Goal: Task Accomplishment & Management: Complete application form

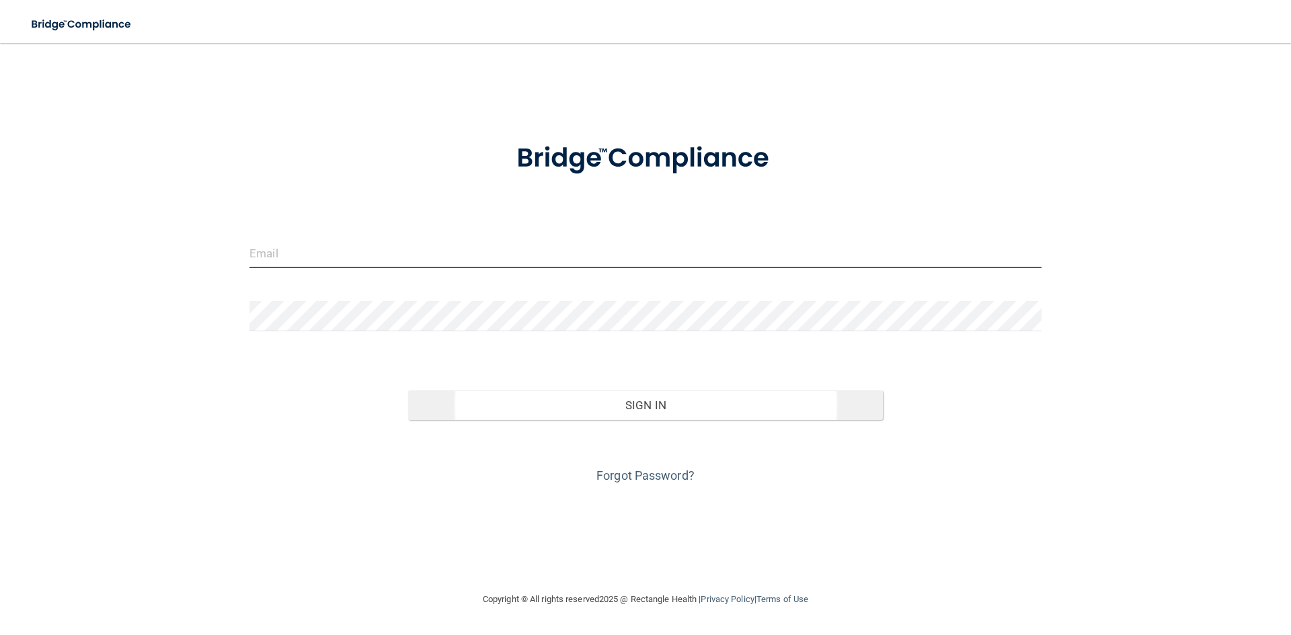
type input "[EMAIL_ADDRESS][DOMAIN_NAME]"
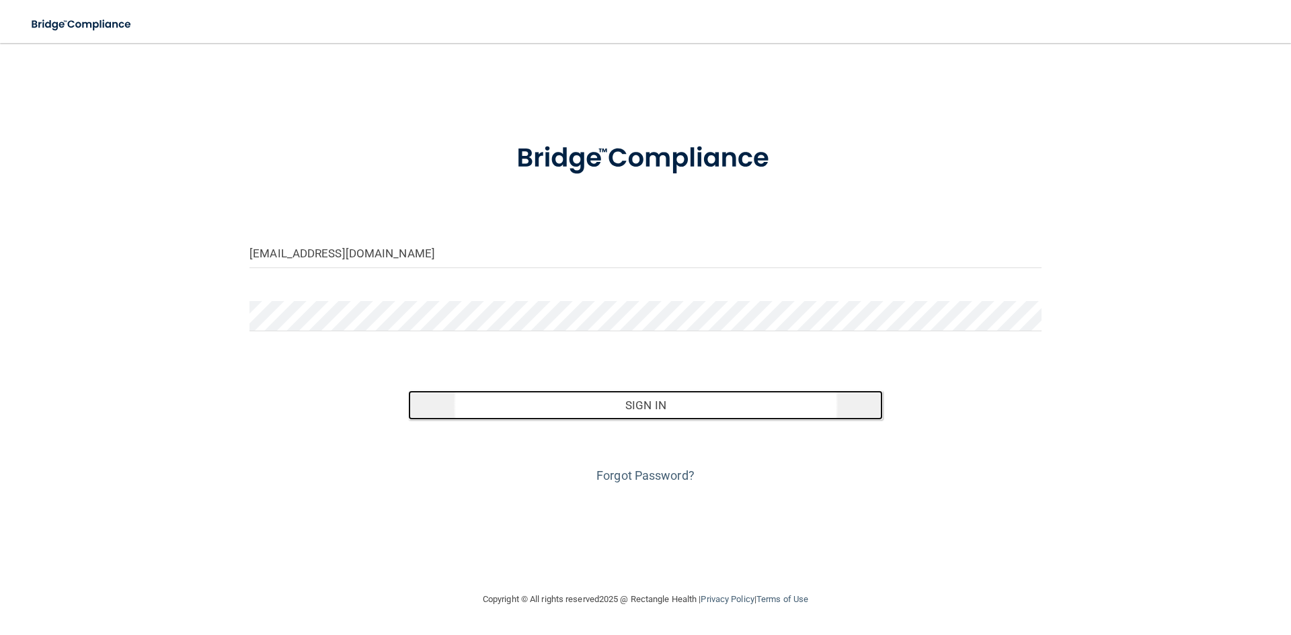
click at [656, 401] on button "Sign In" at bounding box center [645, 406] width 475 height 30
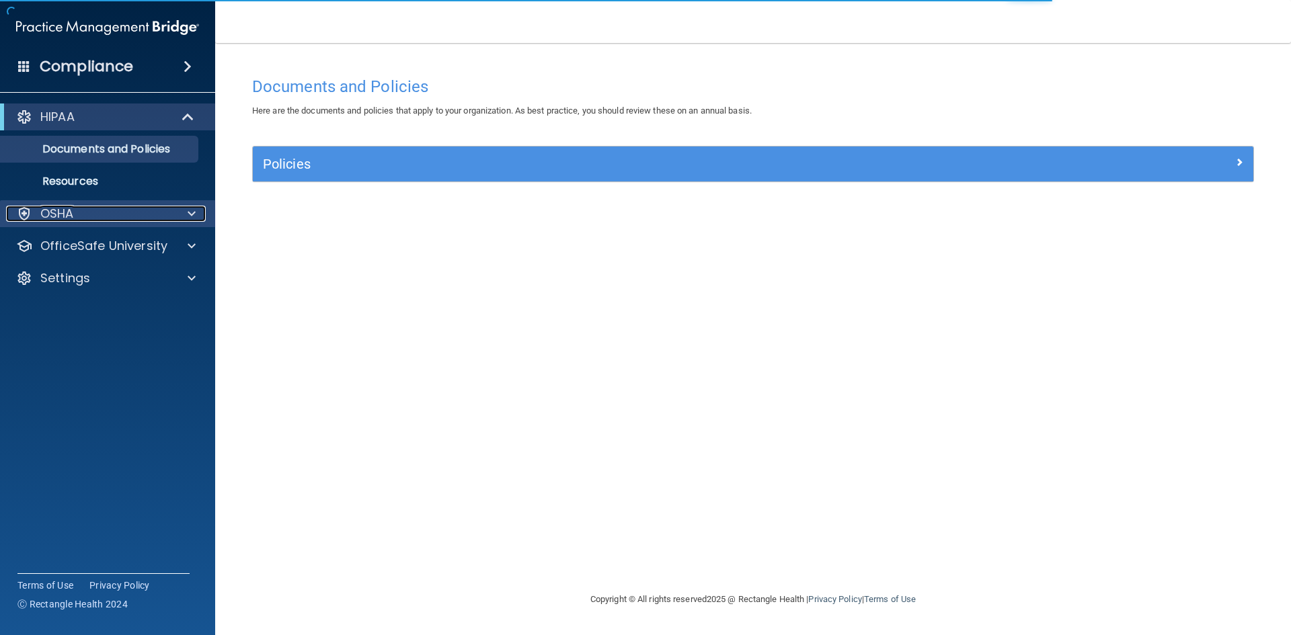
click at [50, 215] on p "OSHA" at bounding box center [57, 214] width 34 height 16
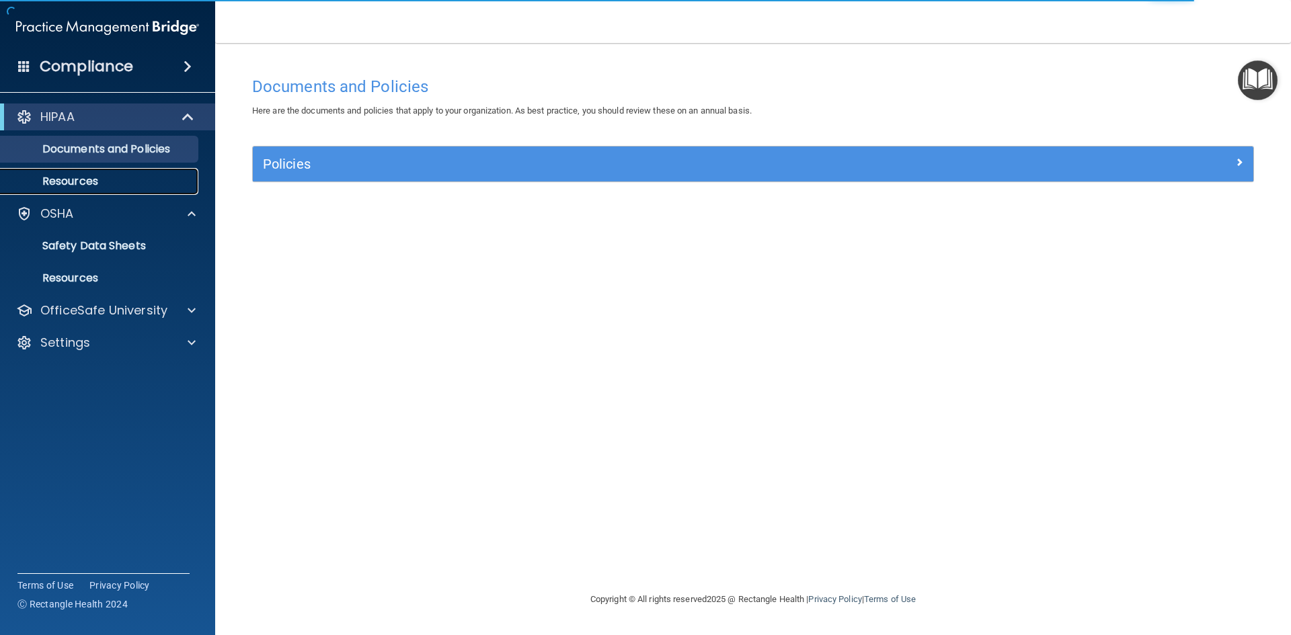
click at [66, 178] on p "Resources" at bounding box center [101, 181] width 184 height 13
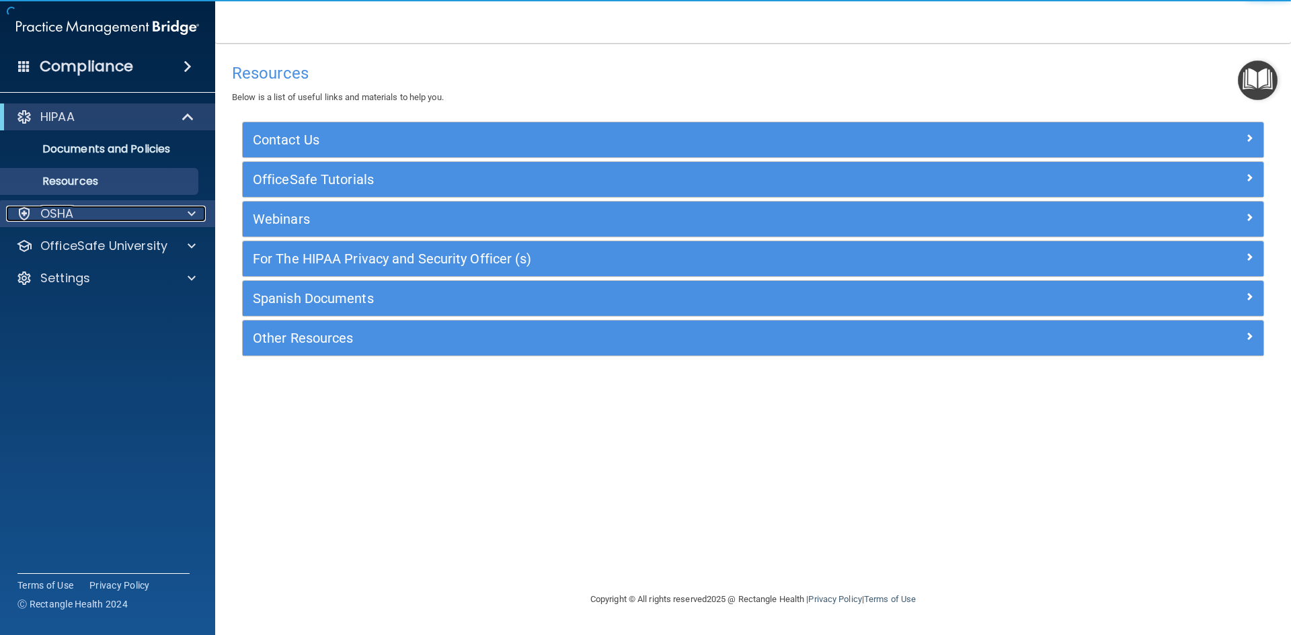
click at [81, 212] on div "OSHA" at bounding box center [89, 214] width 167 height 16
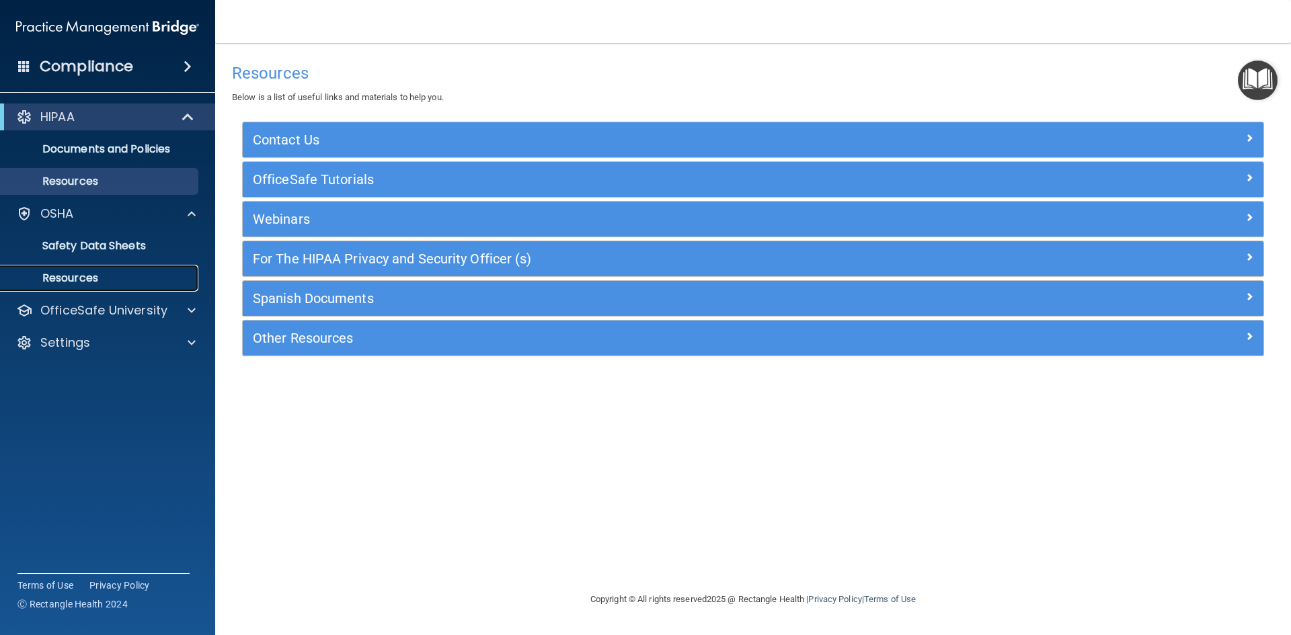
click at [87, 272] on p "Resources" at bounding box center [101, 278] width 184 height 13
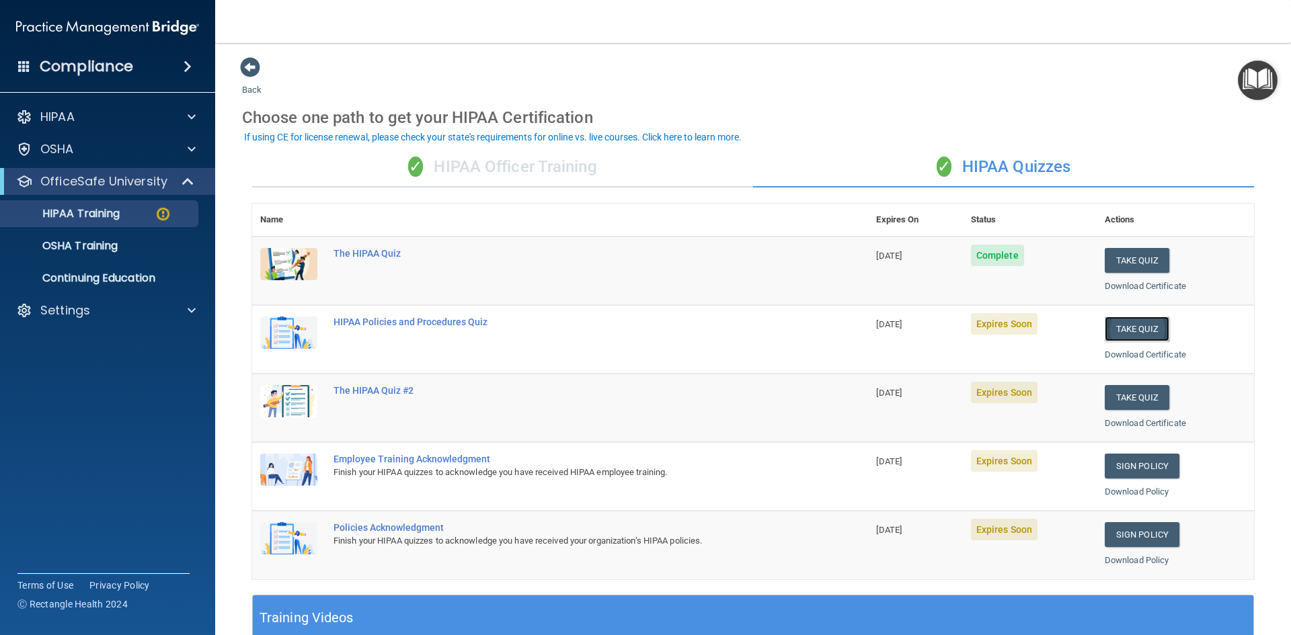
click at [1132, 330] on button "Take Quiz" at bounding box center [1137, 329] width 65 height 25
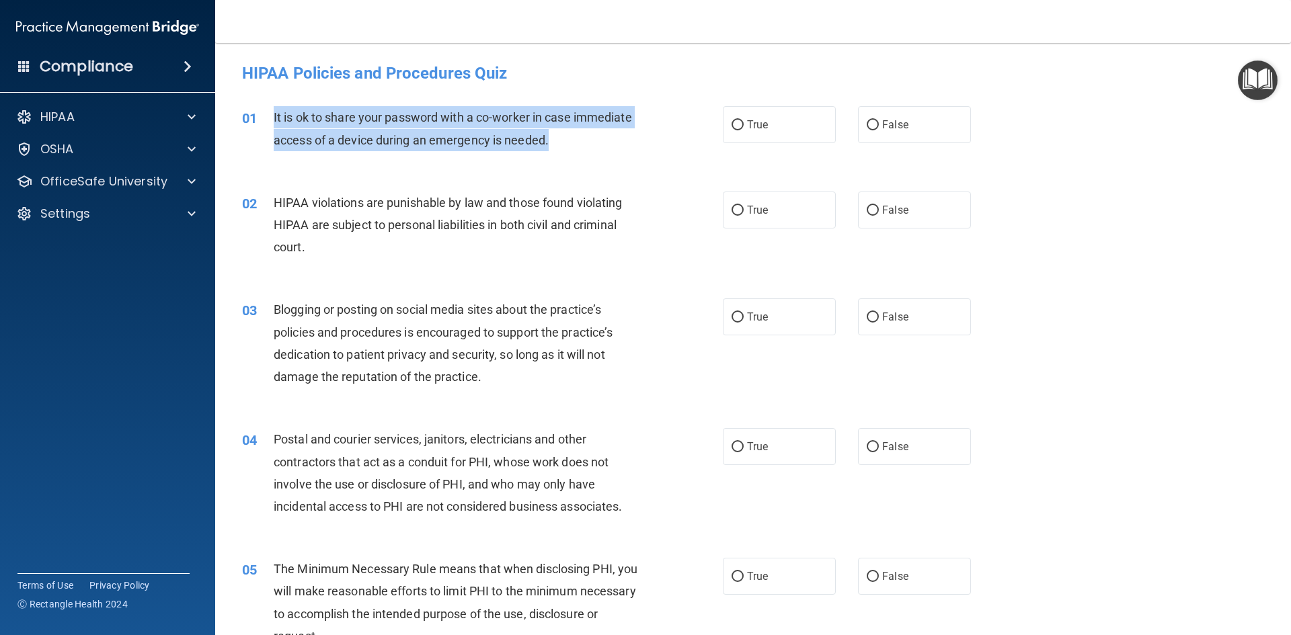
drag, startPoint x: 566, startPoint y: 137, endPoint x: 266, endPoint y: 116, distance: 300.0
click at [266, 116] on div "01 It is ok to share your password with a co-worker in case immediate access of…" at bounding box center [482, 131] width 521 height 51
copy div "It is ok to share your password with a co-worker in case immediate access of a …"
click at [870, 122] on input "False" at bounding box center [873, 125] width 12 height 10
radio input "true"
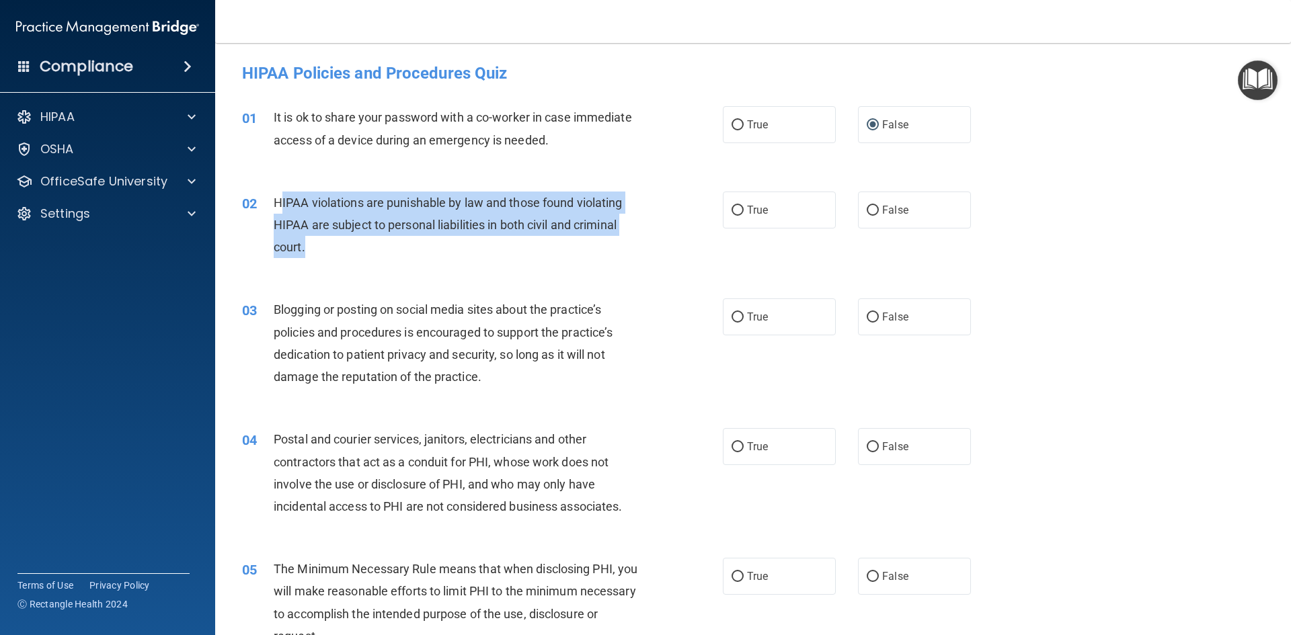
drag, startPoint x: 327, startPoint y: 249, endPoint x: 280, endPoint y: 206, distance: 64.7
click at [280, 206] on div "HIPAA violations are punishable by law and those found violating HIPAA are subj…" at bounding box center [462, 225] width 376 height 67
click at [312, 248] on div "HIPAA violations are punishable by law and those found violating HIPAA are subj…" at bounding box center [462, 225] width 376 height 67
click at [319, 249] on div "HIPAA violations are punishable by law and those found violating HIPAA are subj…" at bounding box center [462, 225] width 376 height 67
drag, startPoint x: 305, startPoint y: 247, endPoint x: 266, endPoint y: 207, distance: 55.6
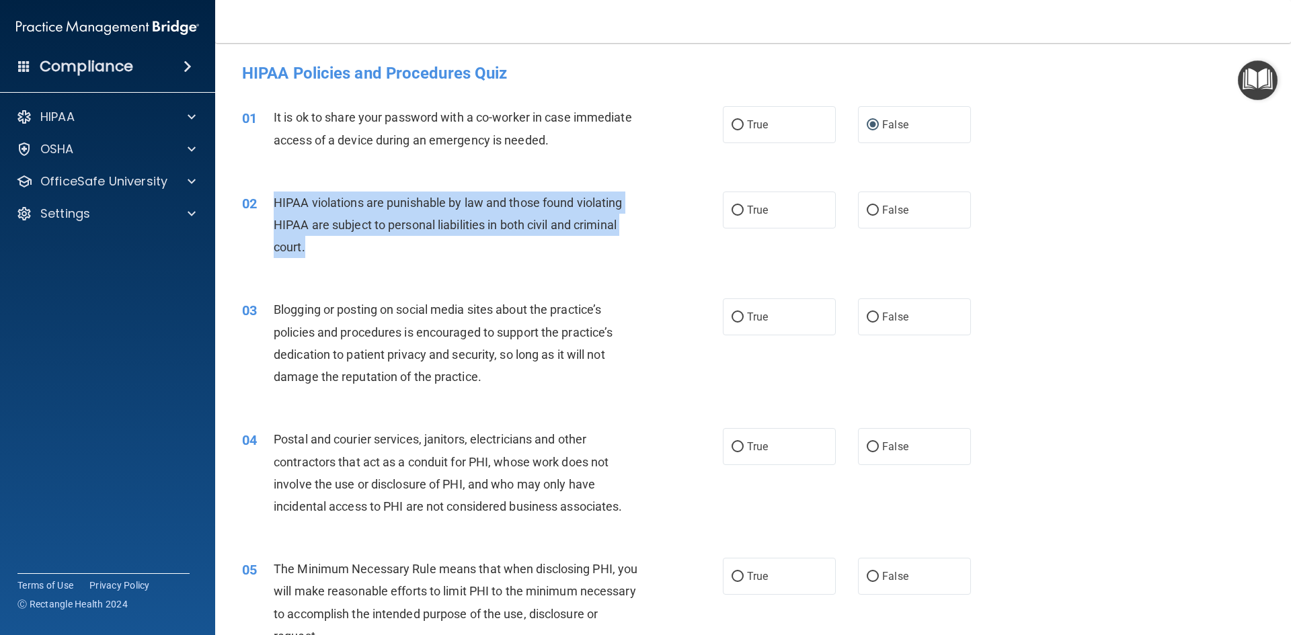
click at [266, 207] on div "02 HIPAA violations are punishable by law and those found violating HIPAA are s…" at bounding box center [482, 229] width 521 height 74
copy div "HIPAA violations are punishable by law and those found violating HIPAA are subj…"
click at [736, 212] on input "True" at bounding box center [738, 211] width 12 height 10
radio input "true"
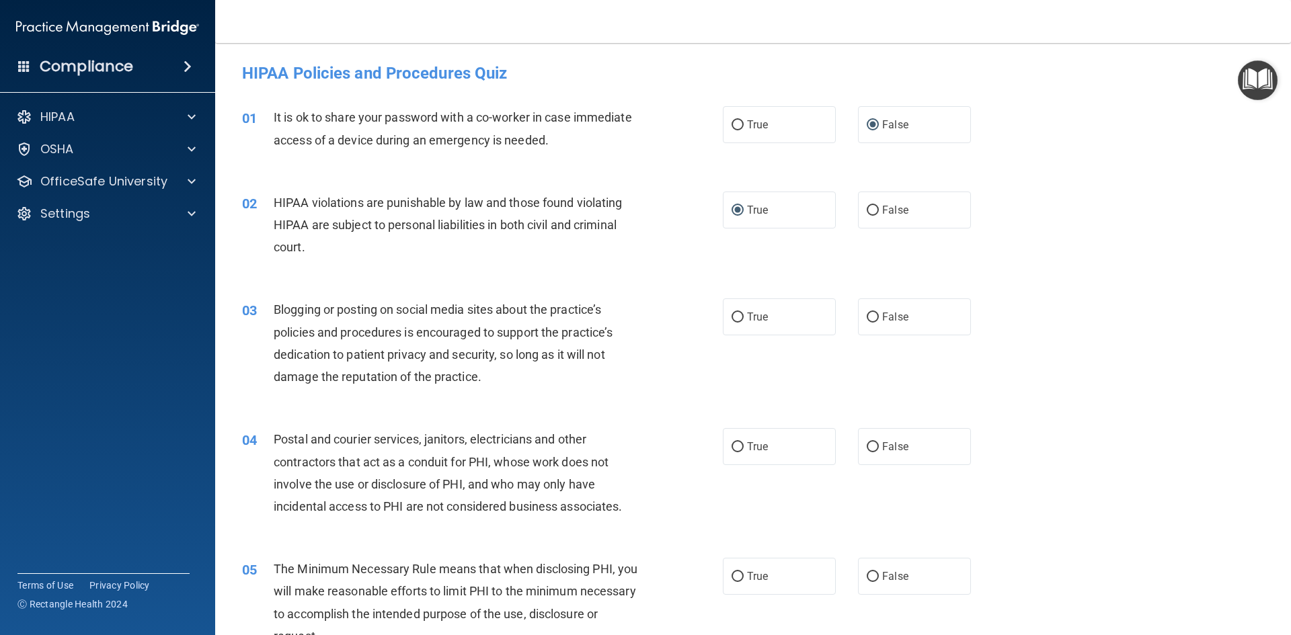
click at [330, 323] on div "Blogging or posting on social media sites about the practice’s policies and pro…" at bounding box center [462, 343] width 376 height 89
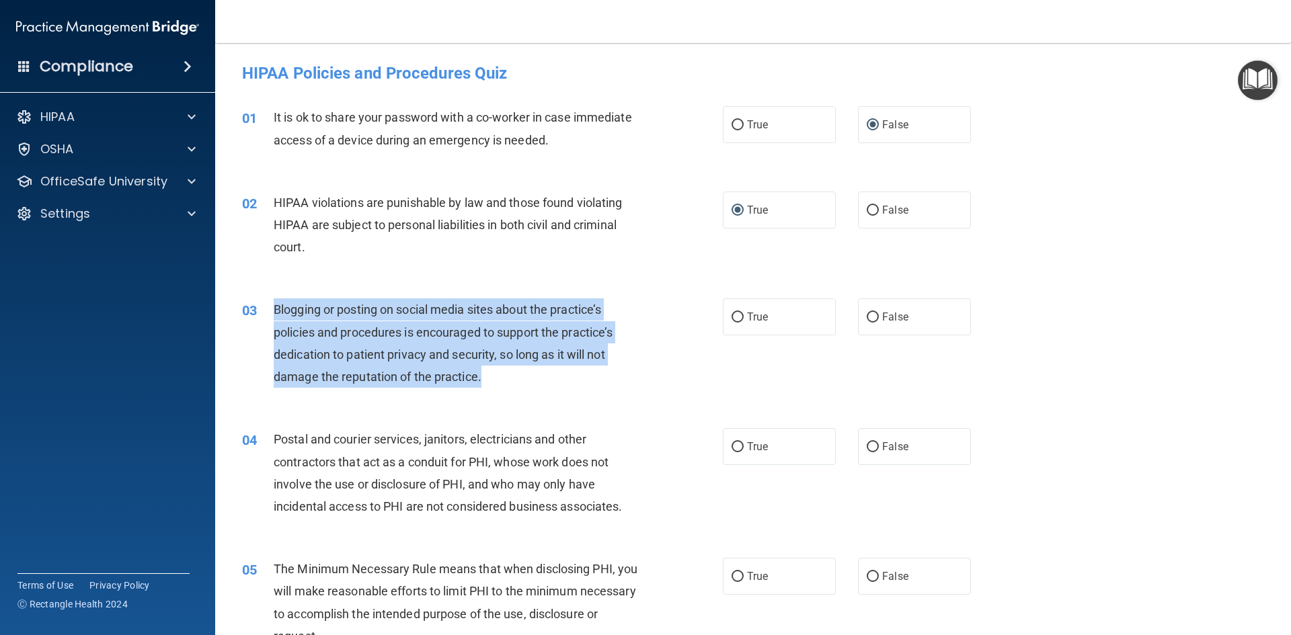
drag, startPoint x: 490, startPoint y: 377, endPoint x: 268, endPoint y: 311, distance: 231.7
click at [268, 311] on div "03 Blogging or posting on social media sites about the practice’s policies and …" at bounding box center [482, 347] width 521 height 96
copy div "Blogging or posting on social media sites about the practice’s policies and pro…"
click at [732, 316] on input "True" at bounding box center [738, 318] width 12 height 10
radio input "true"
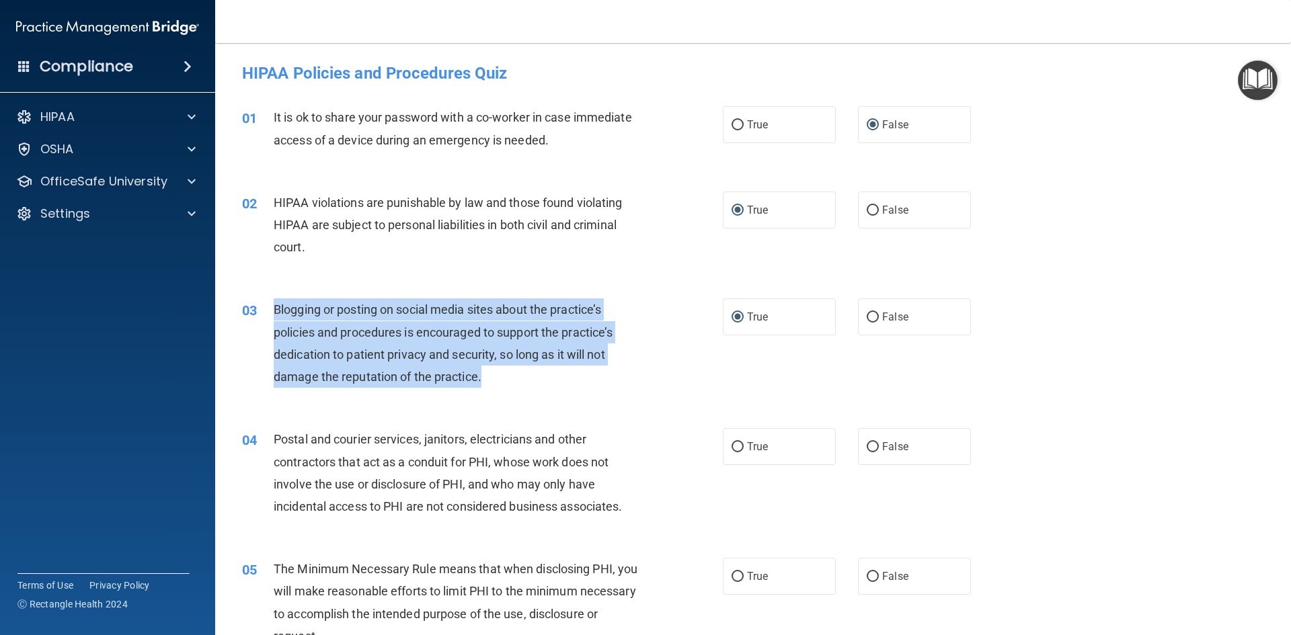
drag, startPoint x: 533, startPoint y: 381, endPoint x: 631, endPoint y: 411, distance: 103.4
click at [533, 381] on div "Blogging or posting on social media sites about the practice’s policies and pro…" at bounding box center [462, 343] width 376 height 89
click at [527, 339] on span "Blogging or posting on social media sites about the practice’s policies and pro…" at bounding box center [443, 343] width 339 height 81
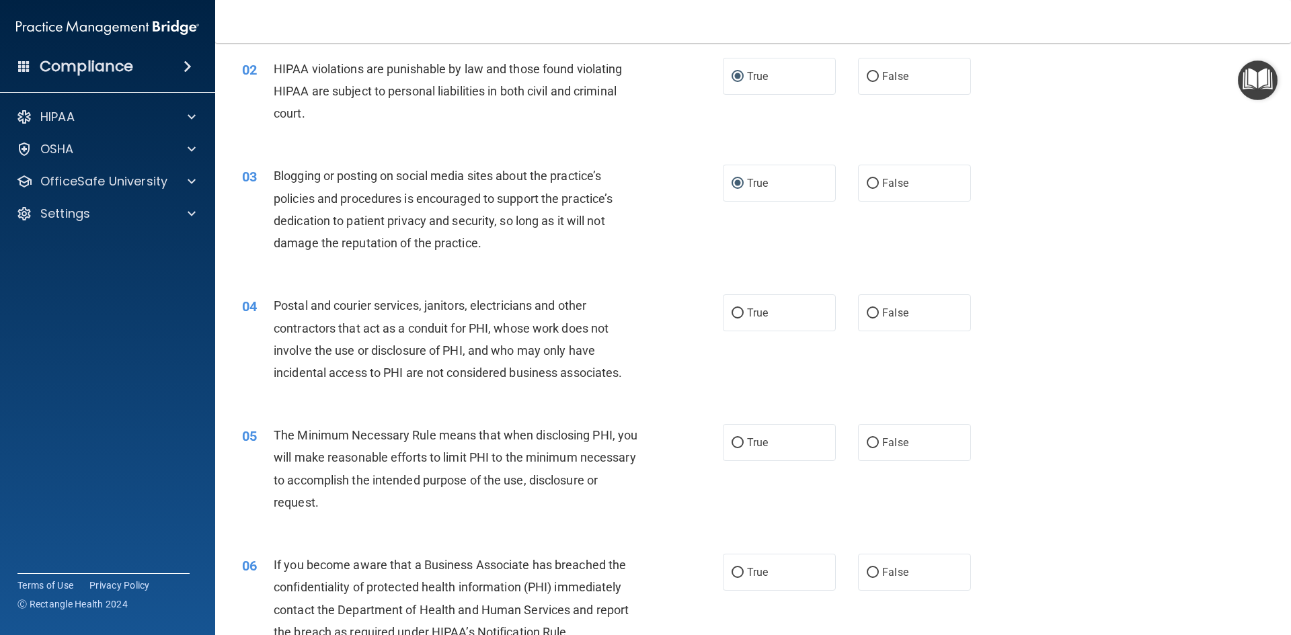
scroll to position [134, 0]
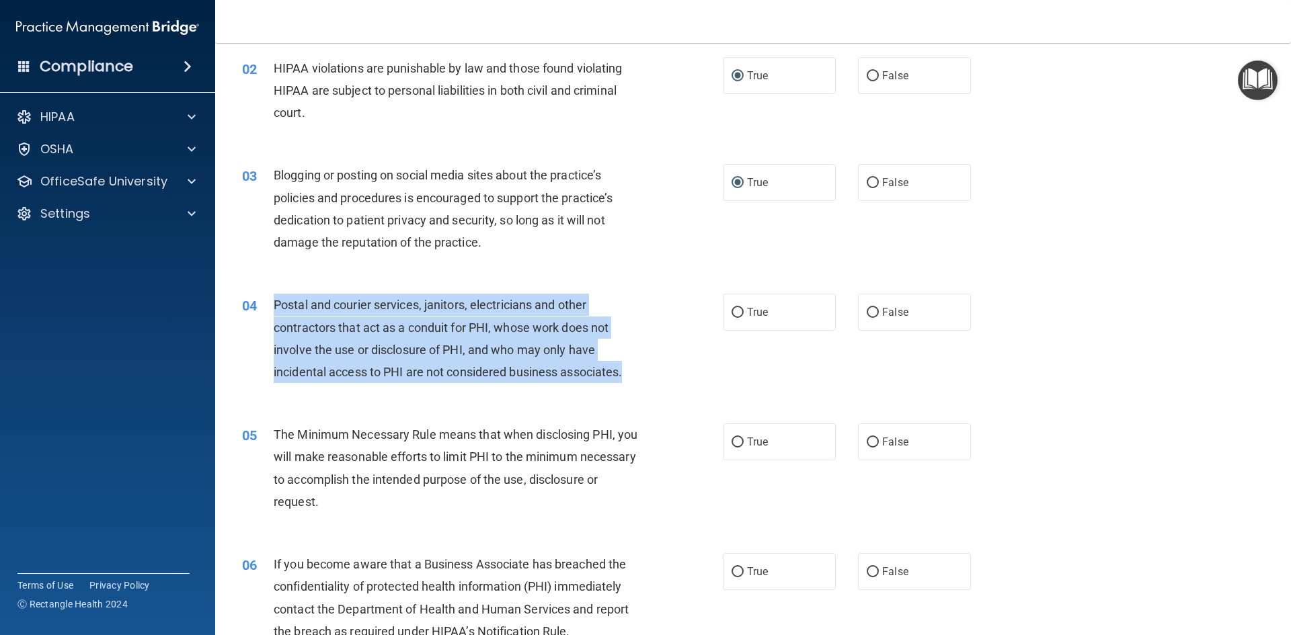
drag, startPoint x: 633, startPoint y: 377, endPoint x: 271, endPoint y: 303, distance: 369.3
click at [271, 303] on div "04 Postal and courier services, janitors, electricians and other contractors th…" at bounding box center [482, 342] width 521 height 96
copy div "Postal and courier services, janitors, electricians and other contractors that …"
click at [732, 308] on input "True" at bounding box center [738, 313] width 12 height 10
radio input "true"
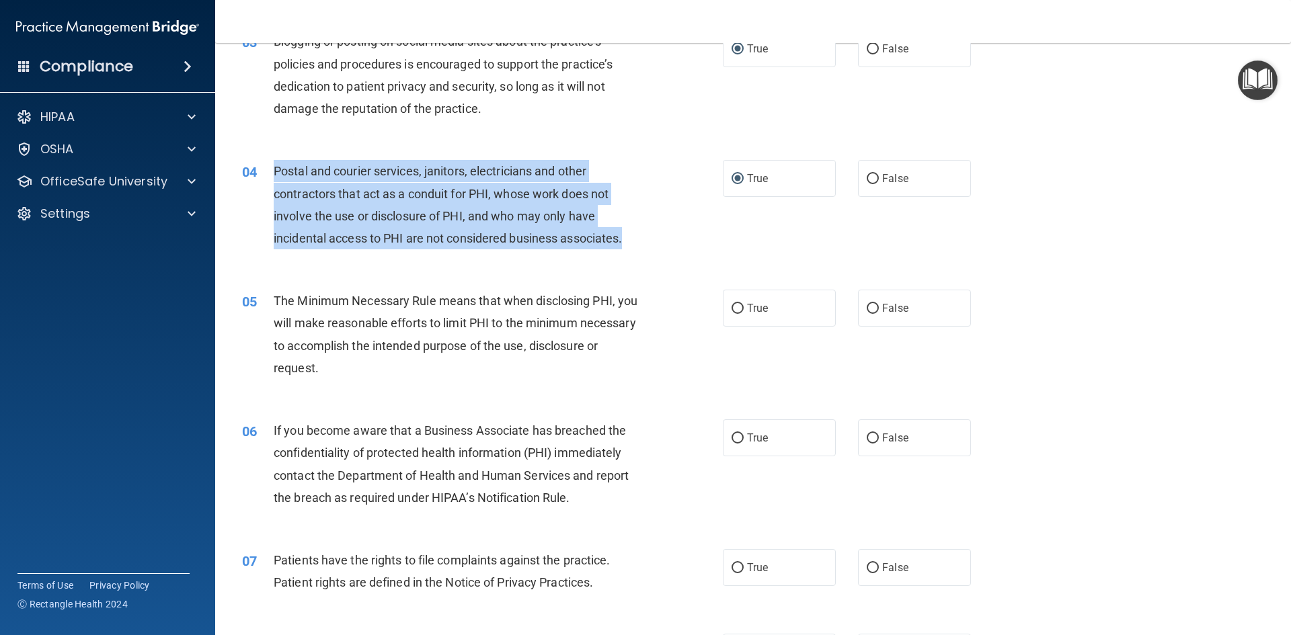
scroll to position [269, 0]
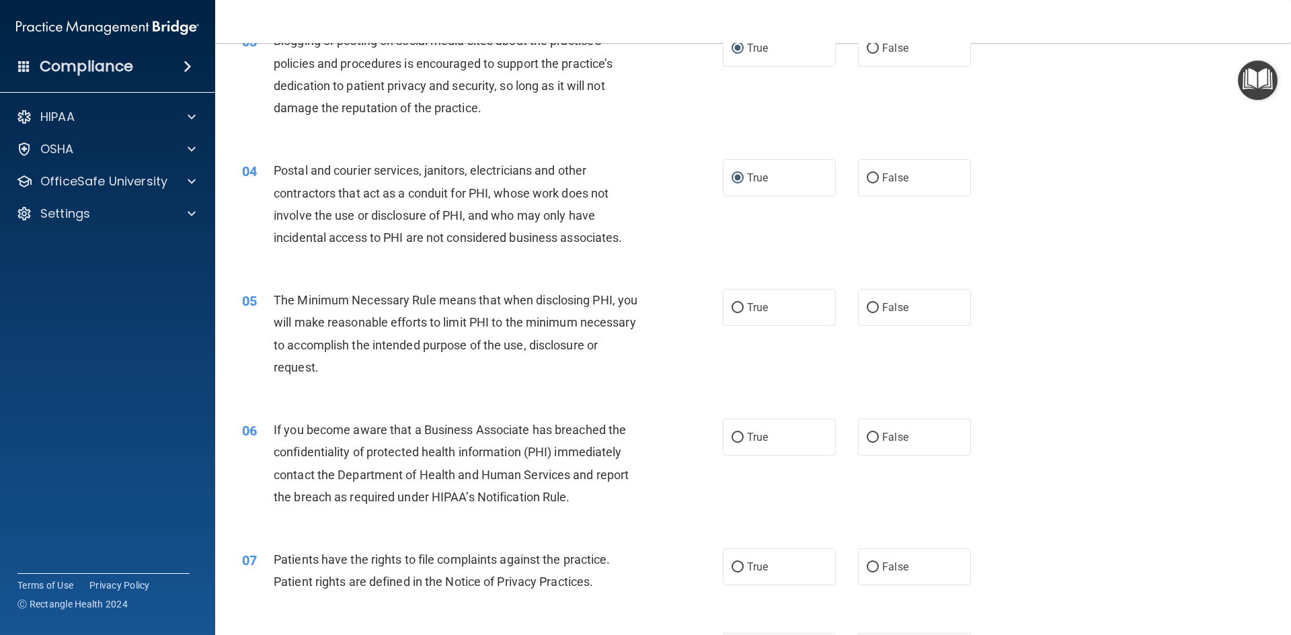
click at [391, 371] on div "The Minimum Necessary Rule means that when disclosing PHI, you will make reason…" at bounding box center [462, 333] width 376 height 89
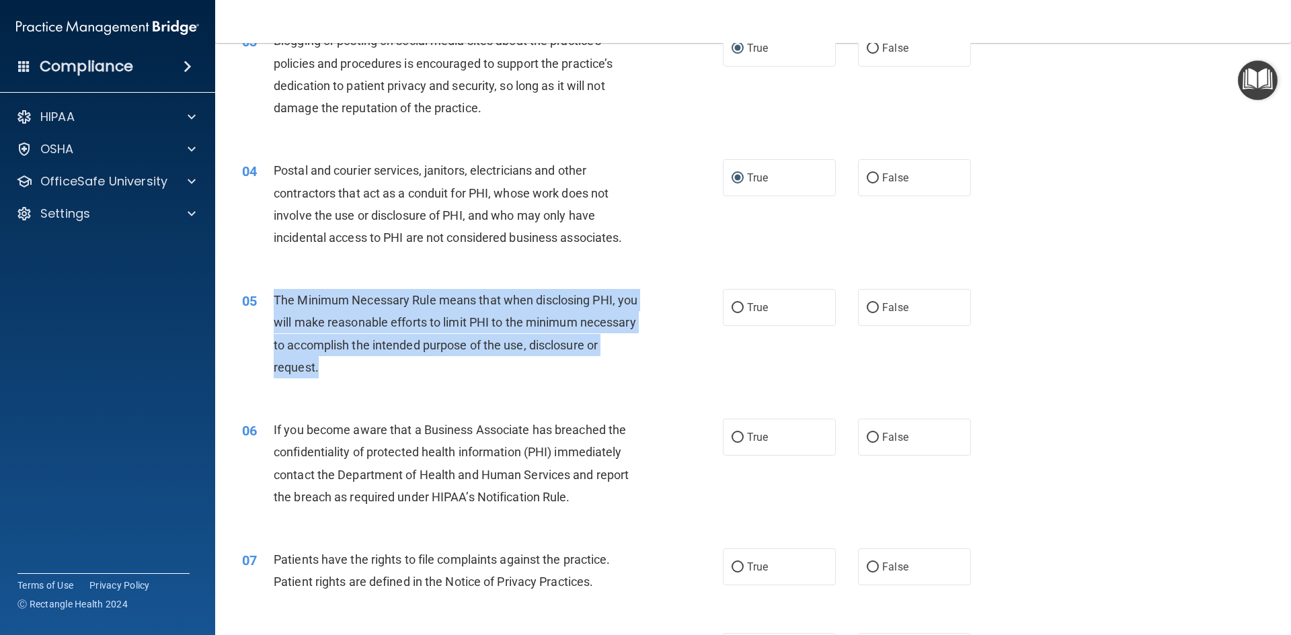
drag, startPoint x: 408, startPoint y: 369, endPoint x: 260, endPoint y: 305, distance: 160.5
click at [260, 305] on div "05 The Minimum Necessary Rule means that when disclosing PHI, you will make rea…" at bounding box center [482, 337] width 521 height 96
copy div "The Minimum Necessary Rule means that when disclosing PHI, you will make reason…"
click at [732, 305] on input "True" at bounding box center [738, 308] width 12 height 10
radio input "true"
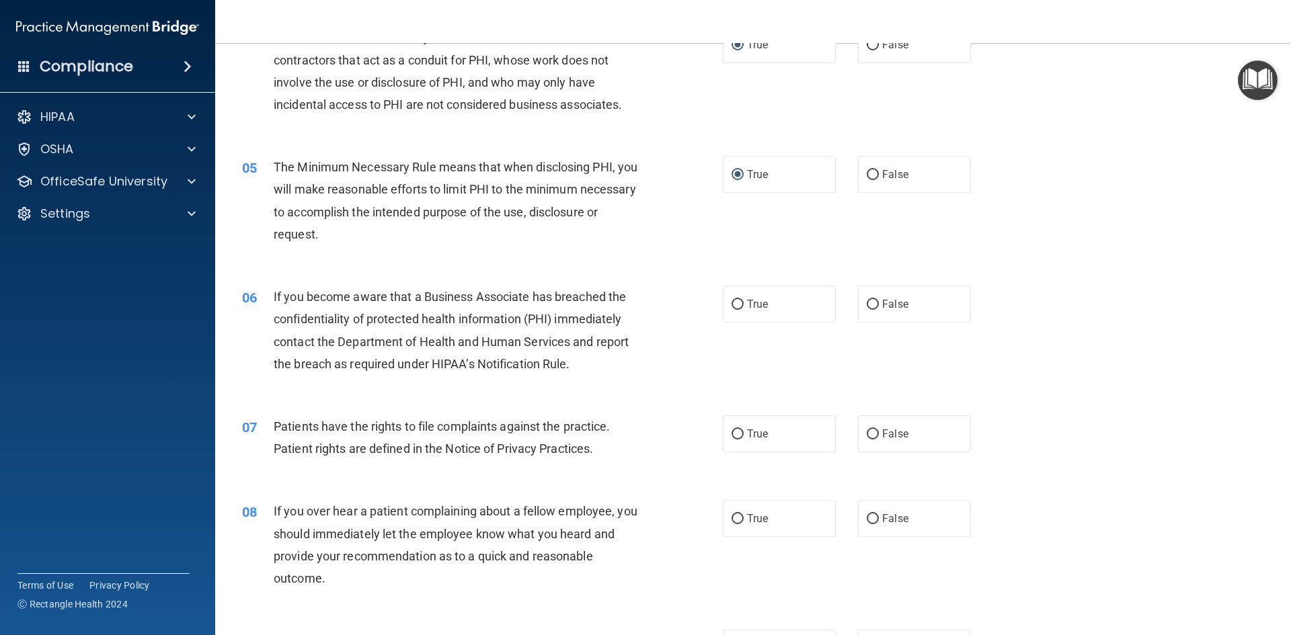
click at [360, 340] on span "If you become aware that a Business Associate has breached the confidentiality …" at bounding box center [451, 330] width 355 height 81
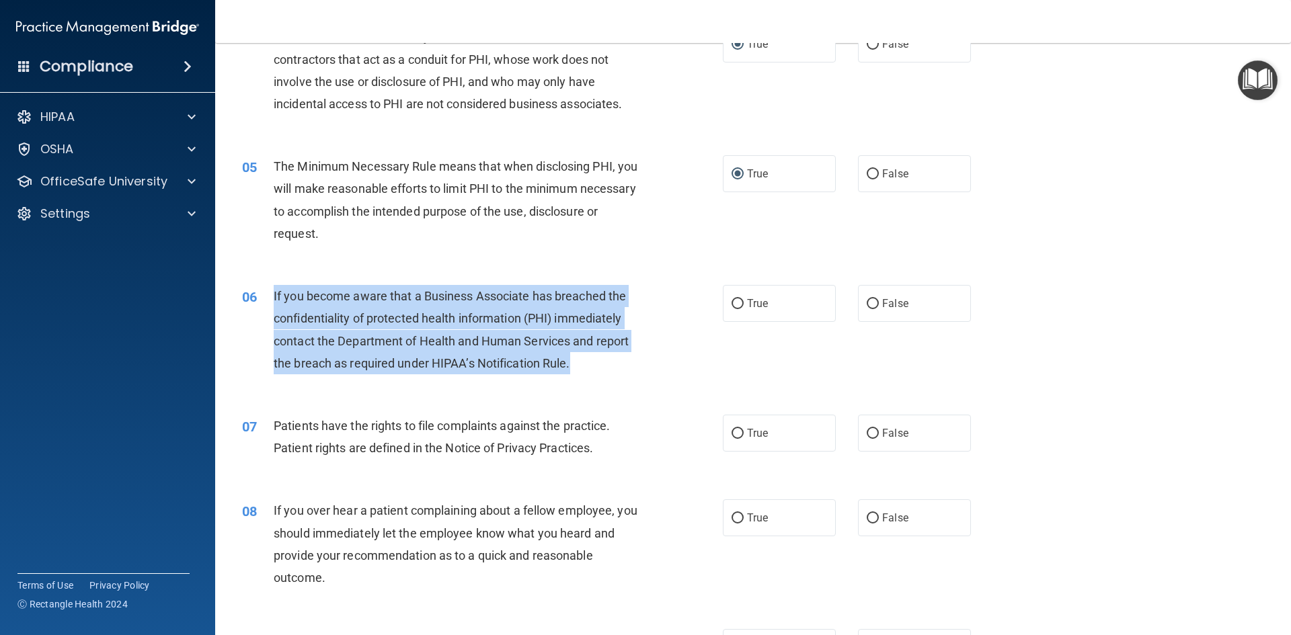
drag, startPoint x: 575, startPoint y: 366, endPoint x: 309, endPoint y: 305, distance: 272.4
click at [276, 303] on div "If you become aware that a Business Associate has breached the confidentiality …" at bounding box center [462, 329] width 376 height 89
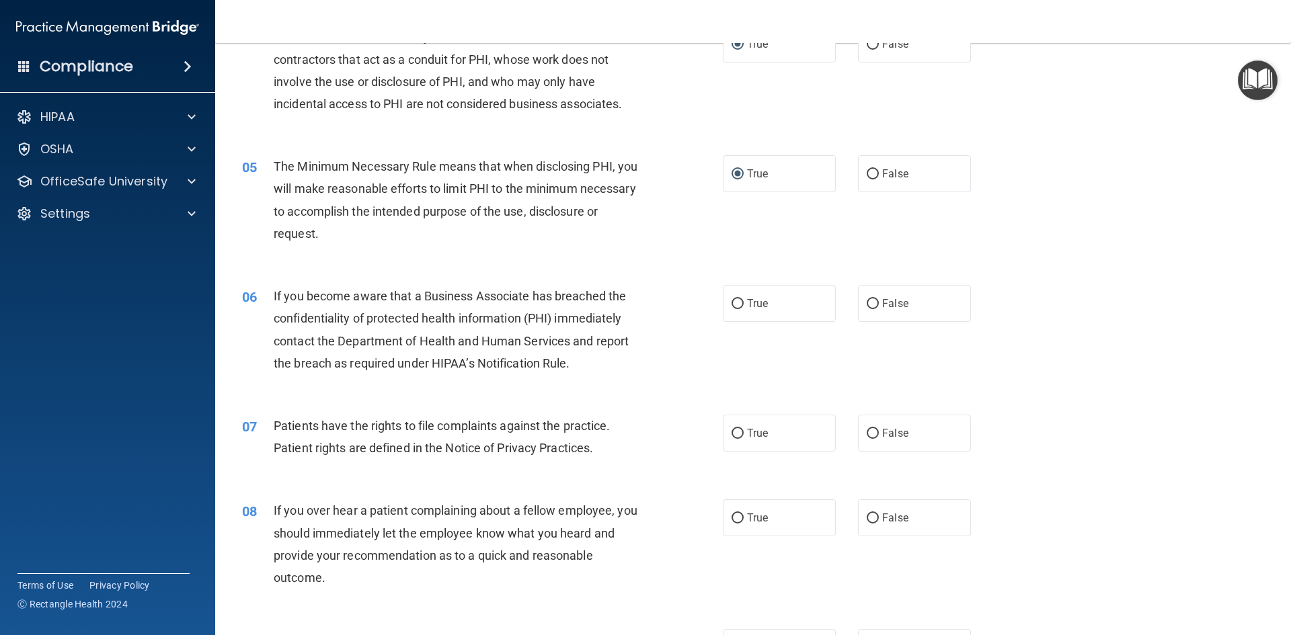
drag, startPoint x: 270, startPoint y: 293, endPoint x: 293, endPoint y: 307, distance: 26.3
click at [270, 293] on div "06" at bounding box center [253, 297] width 42 height 25
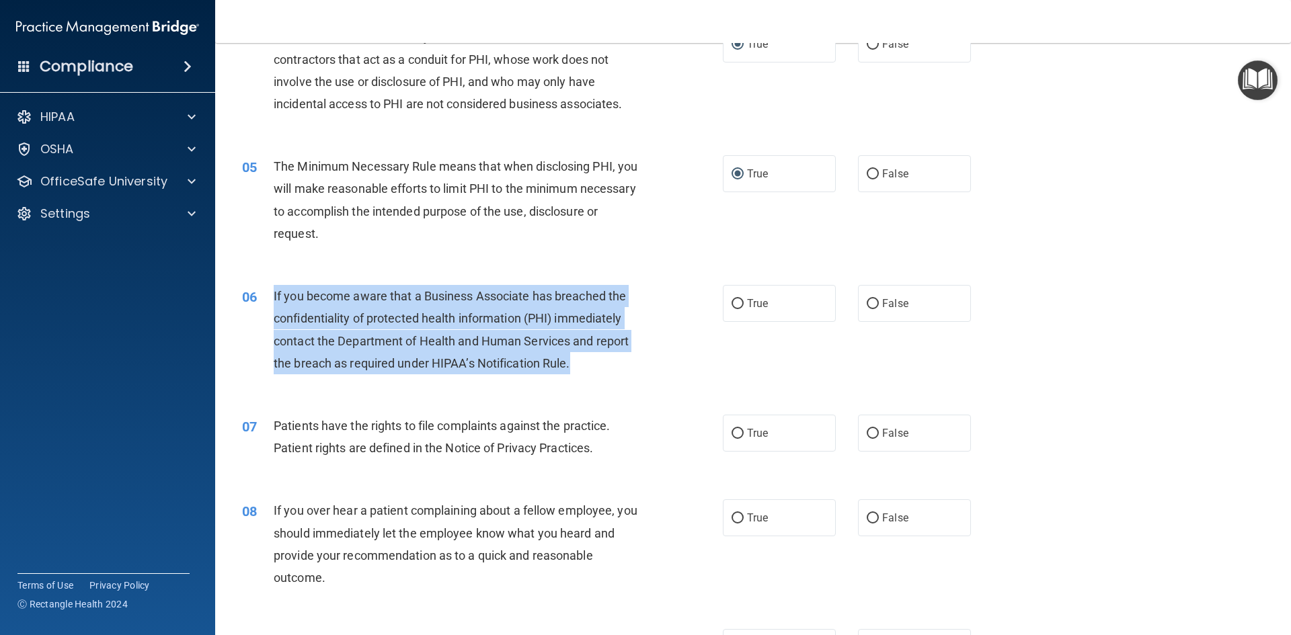
drag, startPoint x: 272, startPoint y: 291, endPoint x: 587, endPoint y: 369, distance: 324.2
click at [587, 369] on div "06 If you become aware that a Business Associate has breached the confidentiali…" at bounding box center [482, 333] width 521 height 96
copy div "If you become aware that a Business Associate has breached the confidentiality …"
click at [734, 300] on input "True" at bounding box center [738, 304] width 12 height 10
radio input "true"
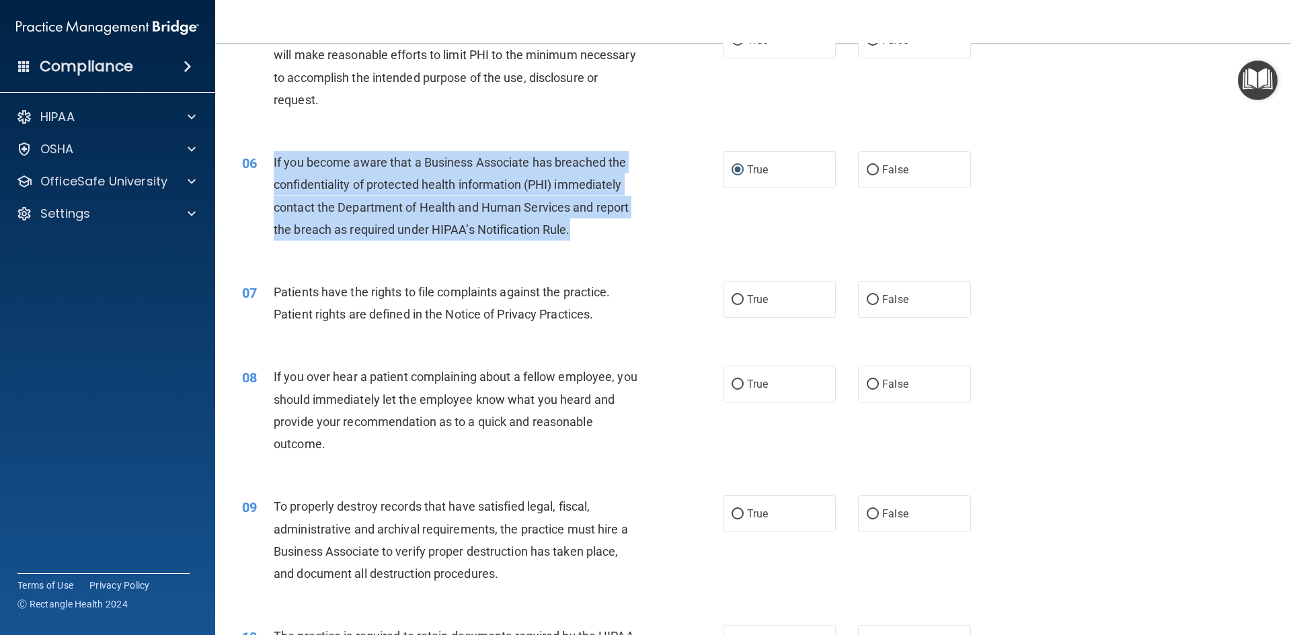
scroll to position [537, 0]
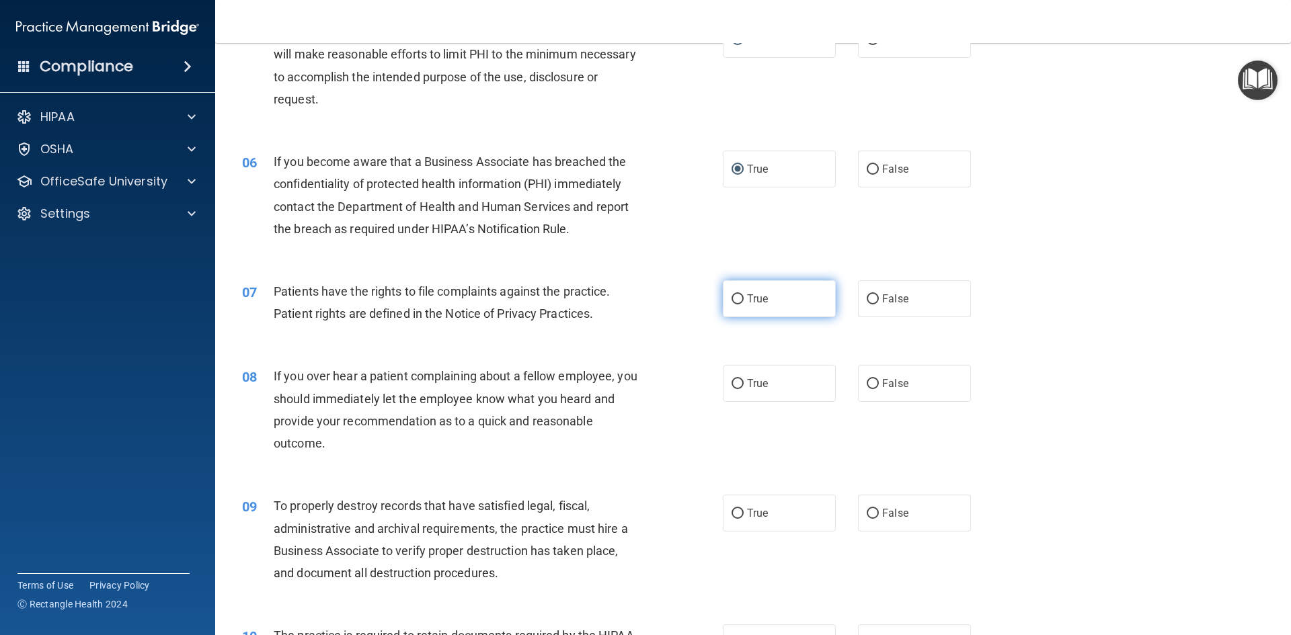
click at [737, 291] on label "True" at bounding box center [779, 298] width 113 height 37
click at [737, 295] on input "True" at bounding box center [738, 300] width 12 height 10
radio input "true"
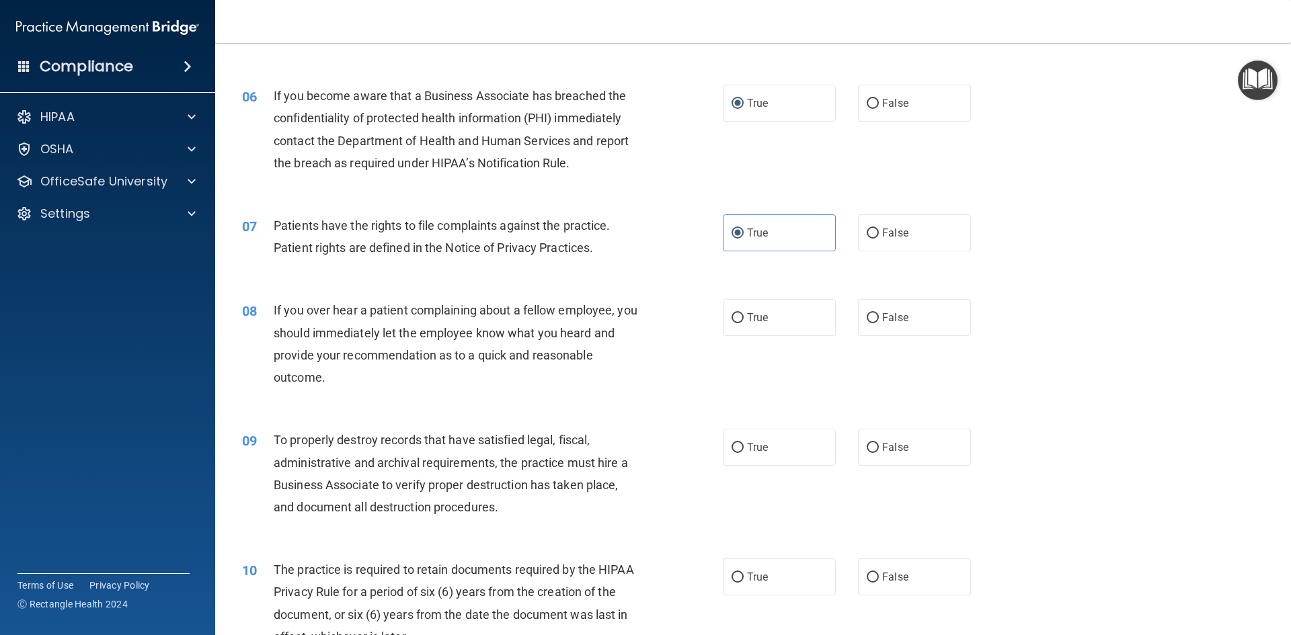
scroll to position [604, 0]
drag, startPoint x: 863, startPoint y: 315, endPoint x: 855, endPoint y: 326, distance: 13.4
click at [867, 315] on input "False" at bounding box center [873, 318] width 12 height 10
radio input "true"
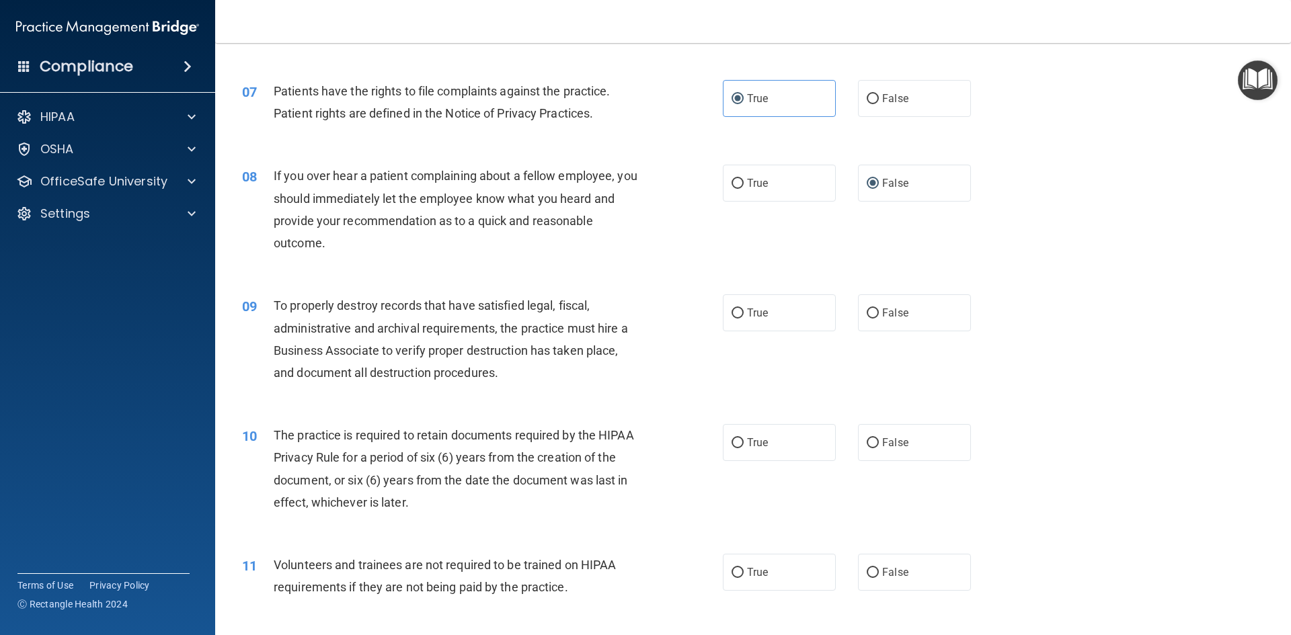
scroll to position [738, 0]
click at [732, 310] on input "True" at bounding box center [738, 313] width 12 height 10
radio input "true"
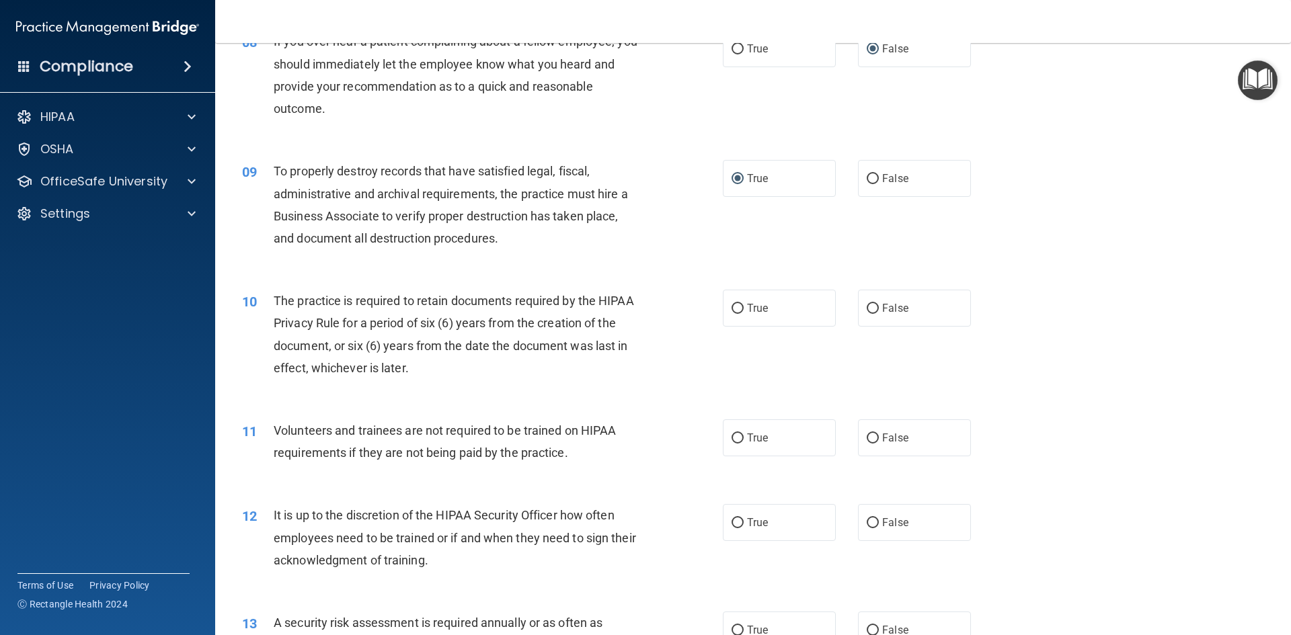
scroll to position [873, 0]
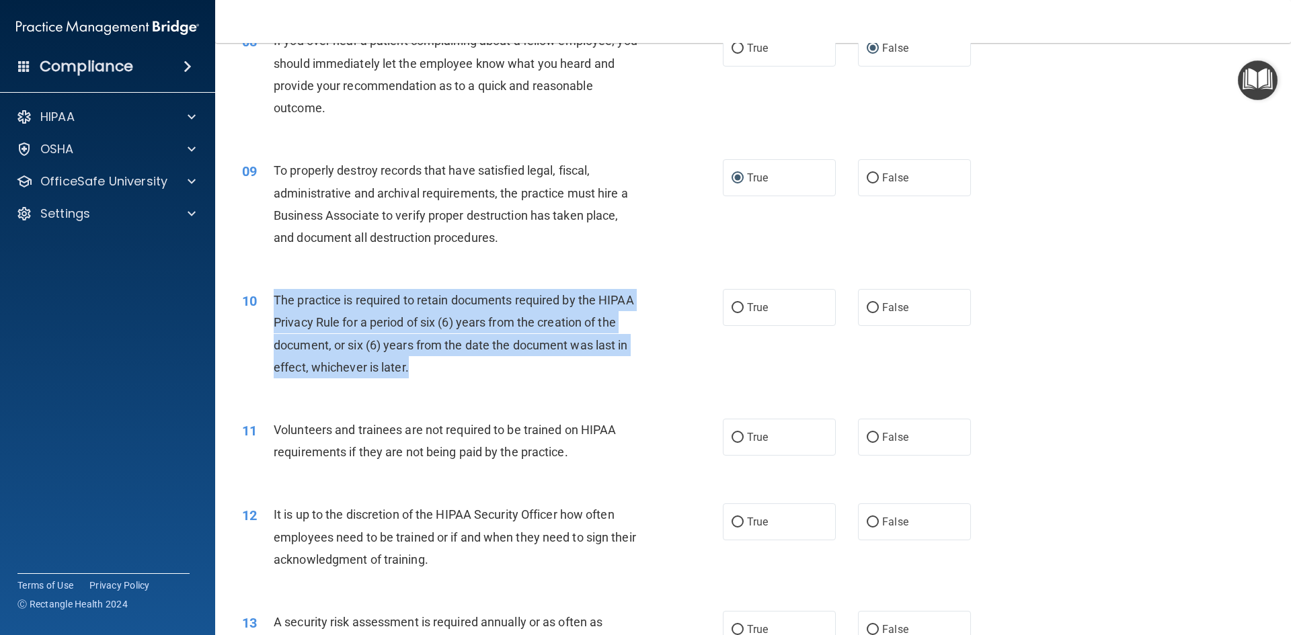
drag, startPoint x: 415, startPoint y: 373, endPoint x: 272, endPoint y: 303, distance: 159.1
click at [272, 303] on div "10 The practice is required to retain documents required by the HIPAA Privacy R…" at bounding box center [482, 337] width 521 height 96
copy div "The practice is required to retain documents required by the HIPAA Privacy Rule…"
click at [732, 305] on input "True" at bounding box center [738, 308] width 12 height 10
radio input "true"
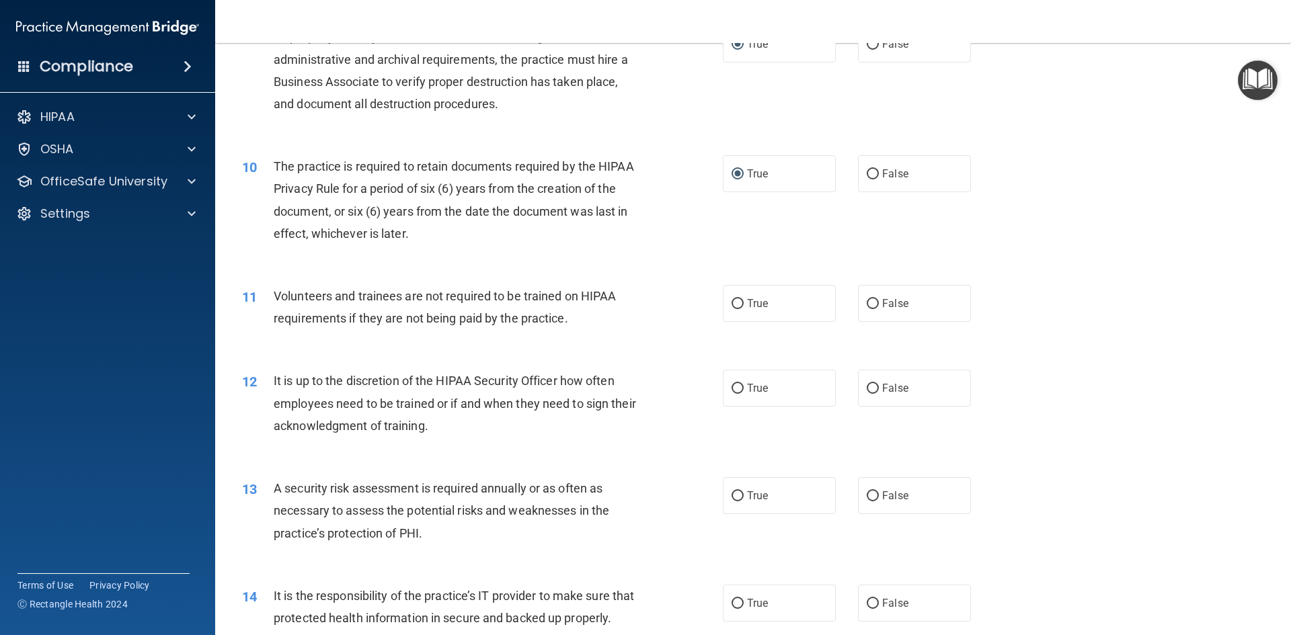
click at [543, 350] on div "11 Volunteers and trainees are not required to be trained on HIPAA requirements…" at bounding box center [753, 310] width 1042 height 85
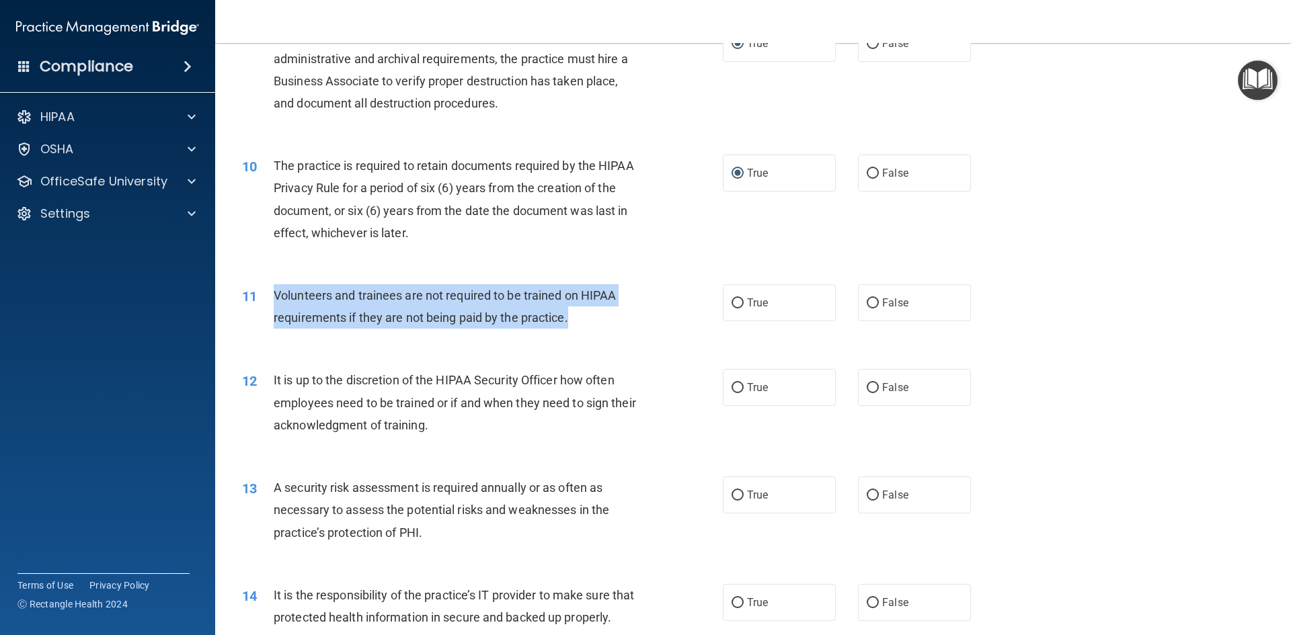
drag, startPoint x: 593, startPoint y: 319, endPoint x: 268, endPoint y: 299, distance: 326.1
click at [268, 299] on div "11 Volunteers and trainees are not required to be trained on HIPAA requirements…" at bounding box center [482, 309] width 521 height 51
copy div "Volunteers and trainees are not required to be trained on HIPAA requirements if…"
click at [868, 304] on input "False" at bounding box center [873, 304] width 12 height 10
radio input "true"
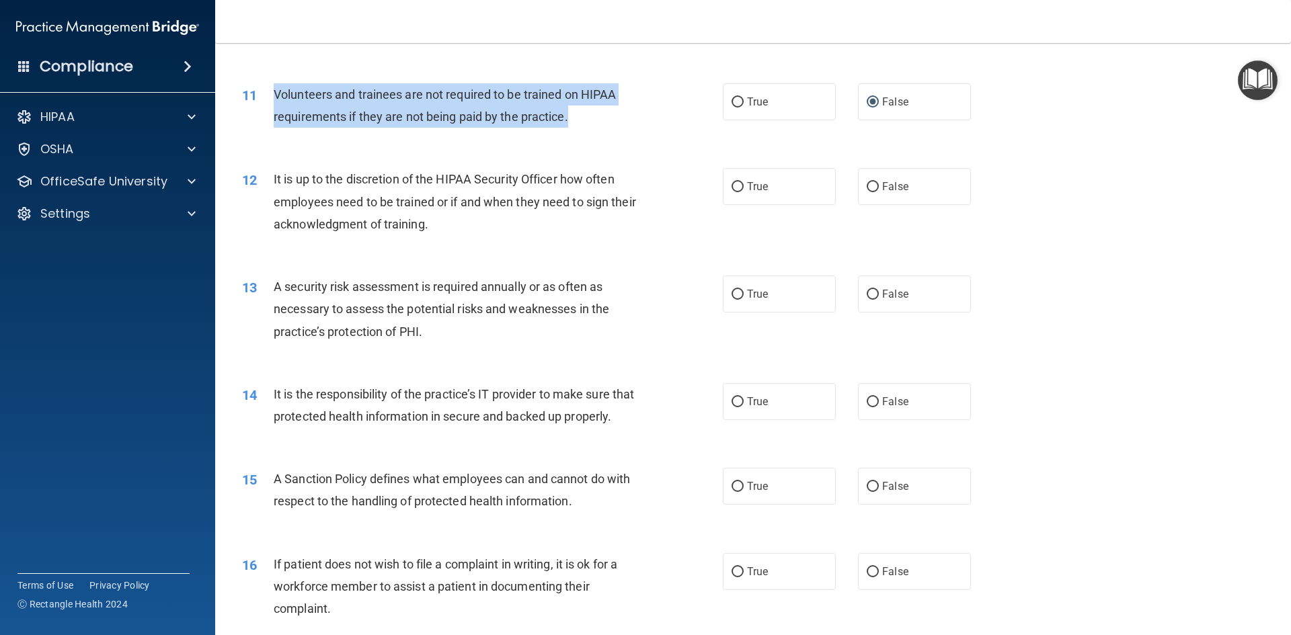
scroll to position [1209, 0]
click at [867, 188] on input "False" at bounding box center [873, 187] width 12 height 10
radio input "true"
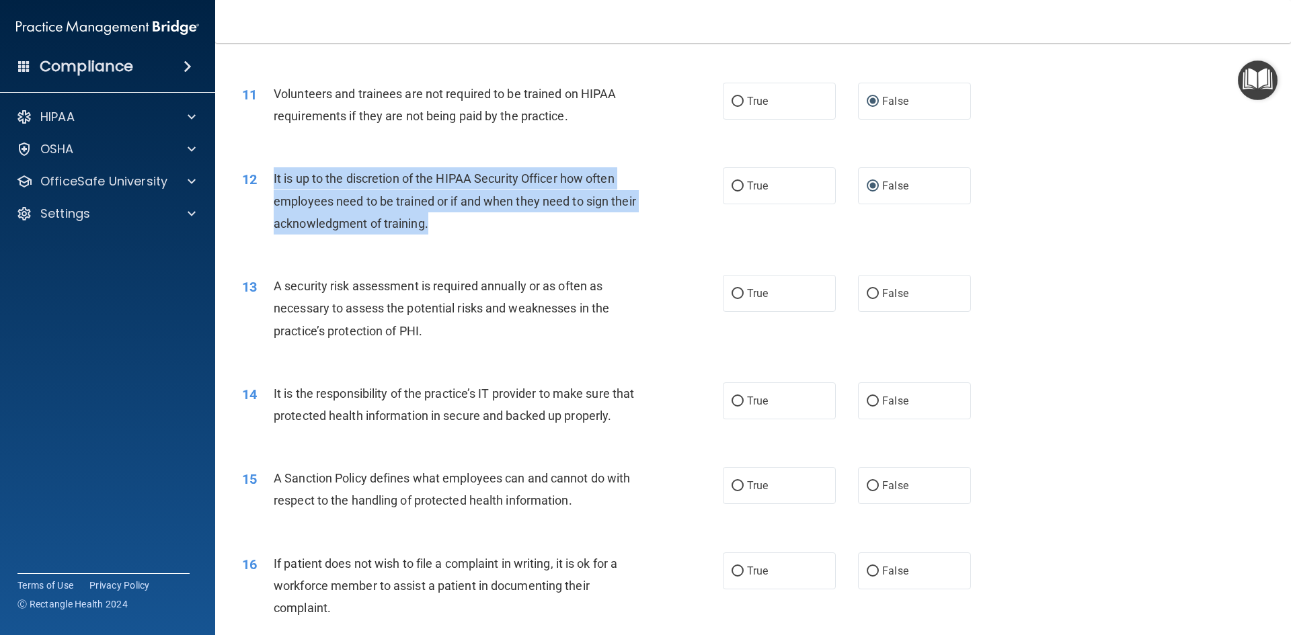
drag, startPoint x: 491, startPoint y: 226, endPoint x: 266, endPoint y: 189, distance: 228.3
click at [266, 189] on div "12 It is up to the discretion of the HIPAA Security Officer how often employees…" at bounding box center [482, 204] width 521 height 74
copy div "It is up to the discretion of the HIPAA Security Officer how often employees ne…"
click at [674, 217] on div "12 It is up to the discretion of the HIPAA Security Officer how often employees…" at bounding box center [482, 204] width 521 height 74
click at [737, 294] on input "True" at bounding box center [738, 294] width 12 height 10
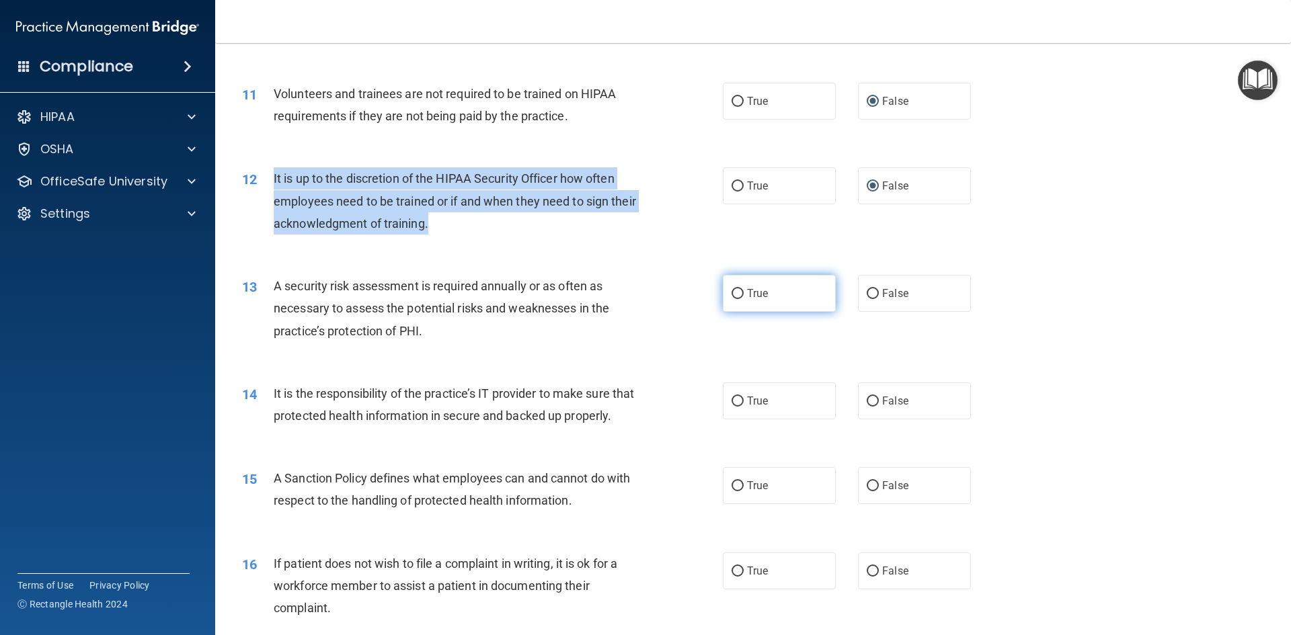
radio input "true"
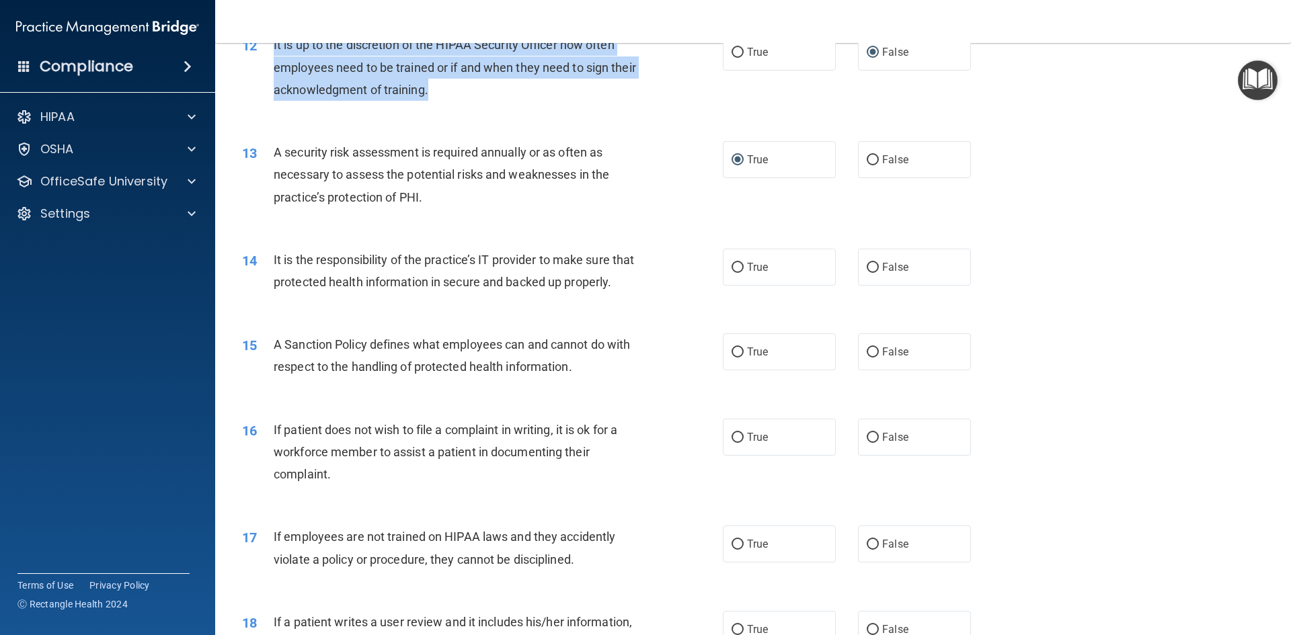
scroll to position [1344, 0]
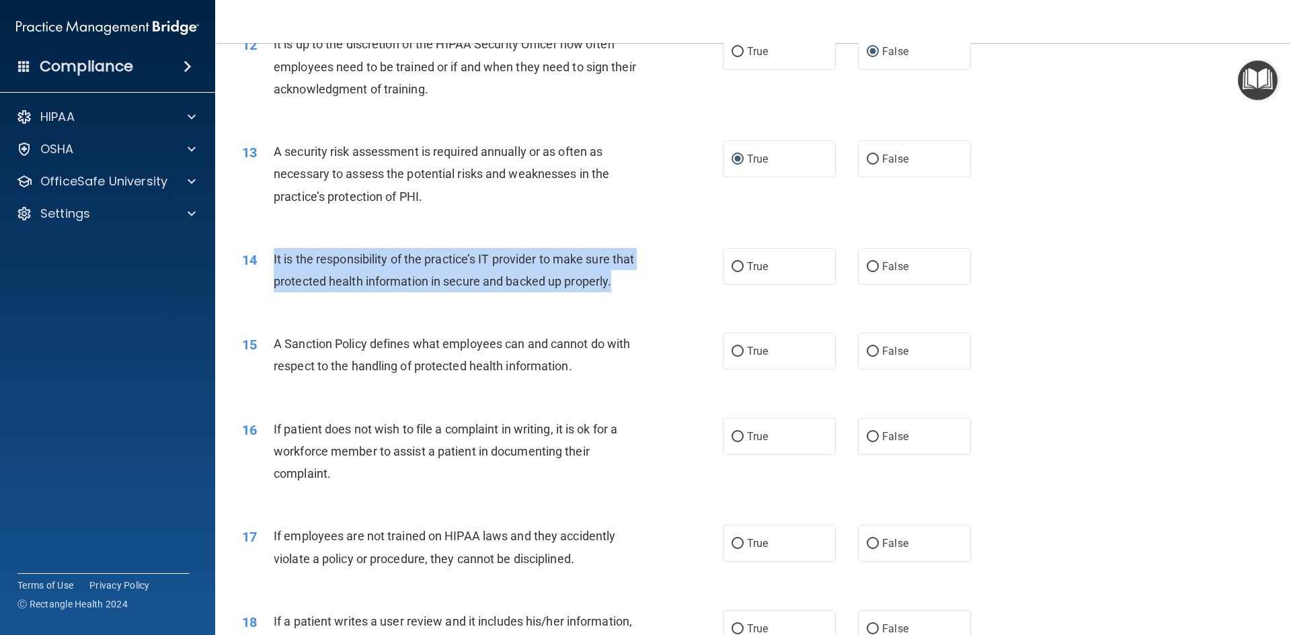
drag, startPoint x: 348, startPoint y: 303, endPoint x: 274, endPoint y: 262, distance: 84.9
click at [274, 262] on div "It is the responsibility of the practice’s IT provider to make sure that protec…" at bounding box center [462, 270] width 376 height 44
copy span "It is the responsibility of the practice’s IT provider to make sure that protec…"
click at [738, 266] on input "True" at bounding box center [738, 267] width 12 height 10
radio input "true"
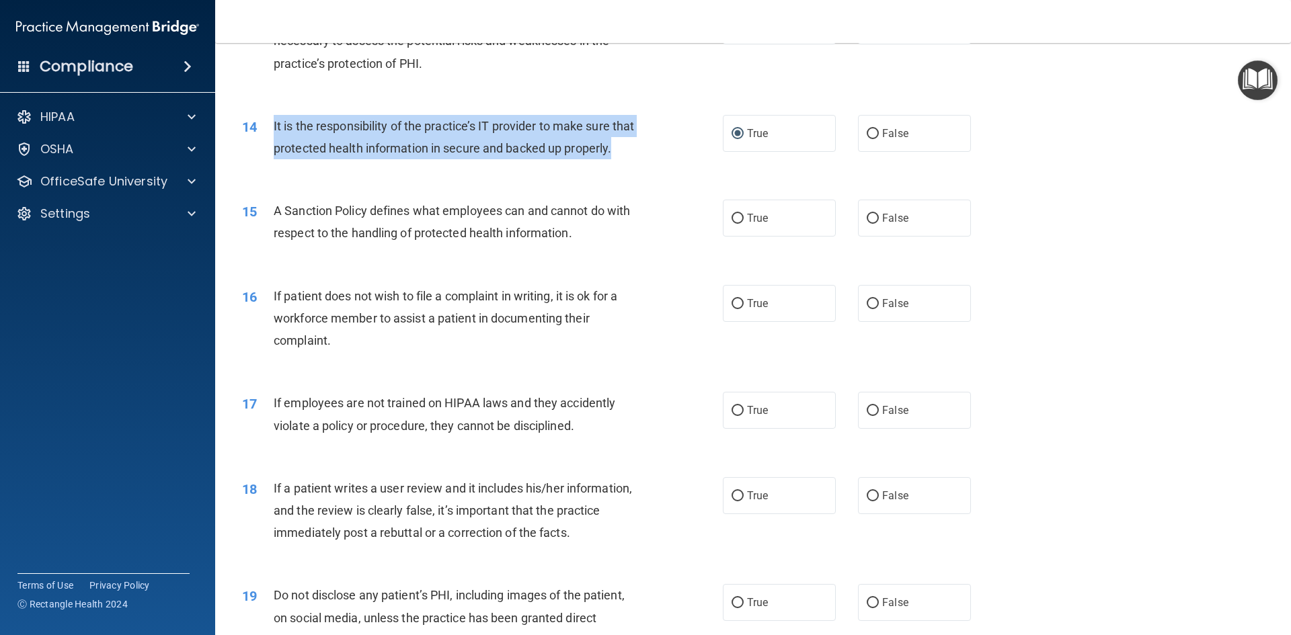
scroll to position [1477, 0]
click at [735, 223] on input "True" at bounding box center [738, 218] width 12 height 10
radio input "true"
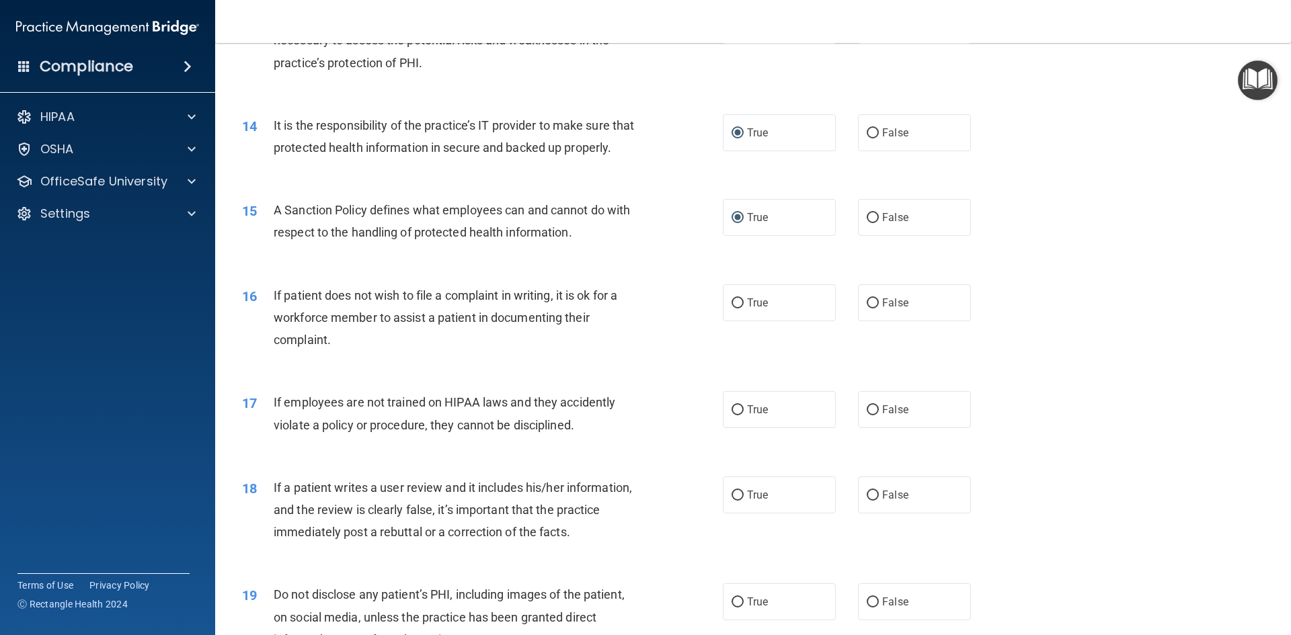
click at [623, 250] on div "15 A Sanction Policy defines what employees can and cannot do with respect to t…" at bounding box center [482, 224] width 521 height 51
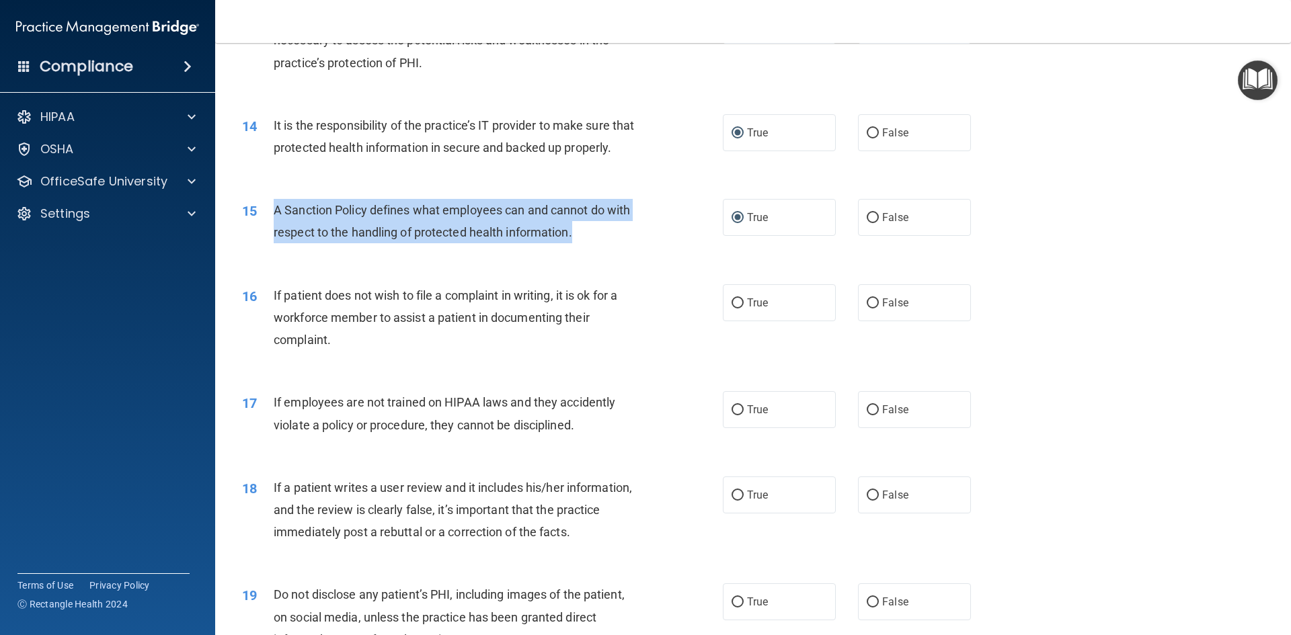
drag, startPoint x: 572, startPoint y: 251, endPoint x: 273, endPoint y: 225, distance: 300.4
click at [274, 225] on span "A Sanction Policy defines what employees can and cannot do with respect to the …" at bounding box center [452, 221] width 356 height 36
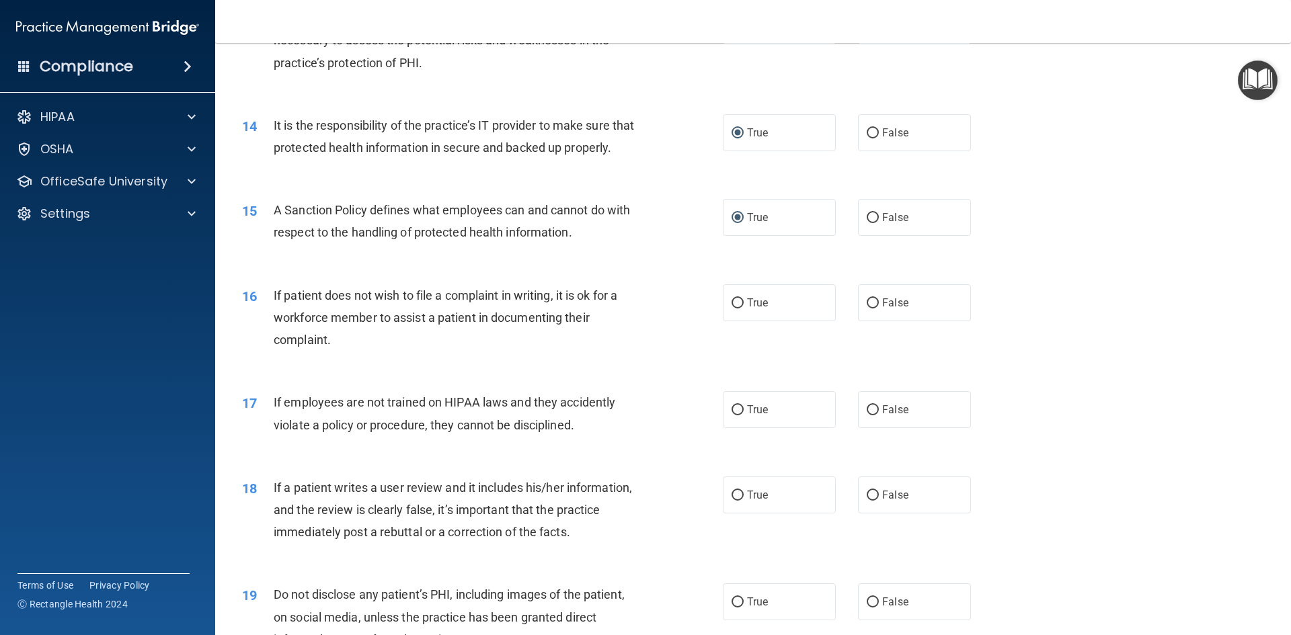
click at [330, 347] on span "If patient does not wish to file a complaint in writing, it is ok for a workfor…" at bounding box center [446, 317] width 344 height 59
click at [867, 309] on input "False" at bounding box center [873, 304] width 12 height 10
radio input "true"
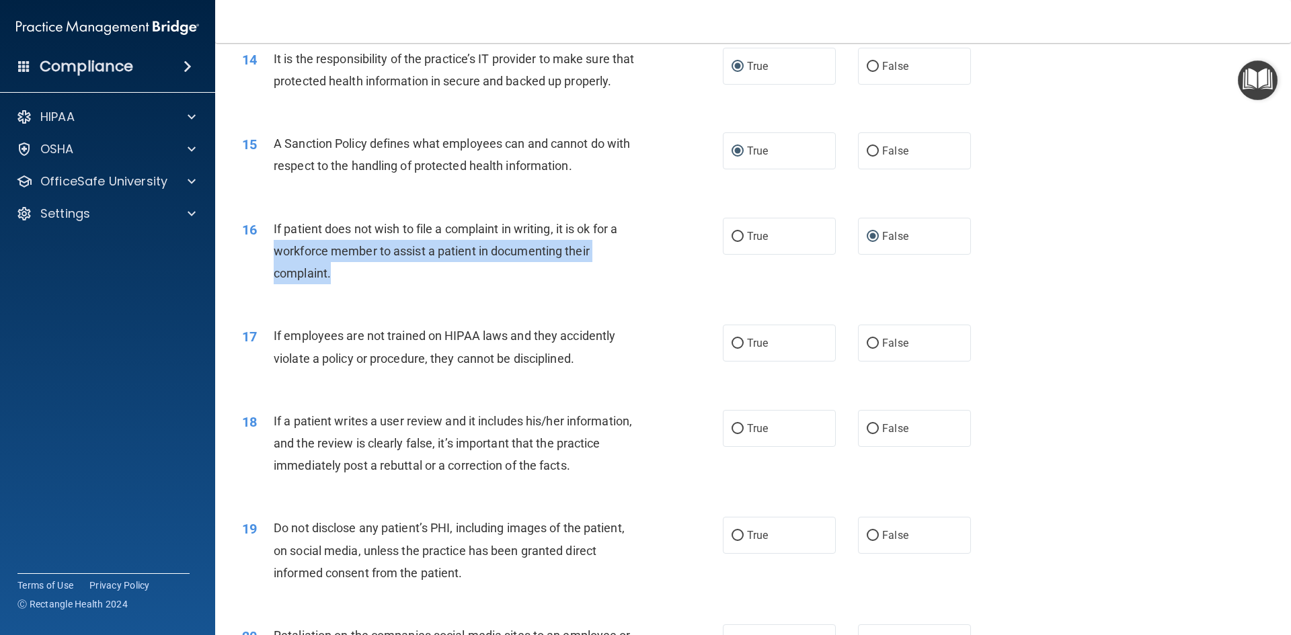
scroll to position [1545, 0]
drag, startPoint x: 330, startPoint y: 298, endPoint x: 266, endPoint y: 253, distance: 78.2
click at [266, 252] on div "16 If patient does not wish to file a complaint in writing, it is ok for a work…" at bounding box center [482, 254] width 521 height 74
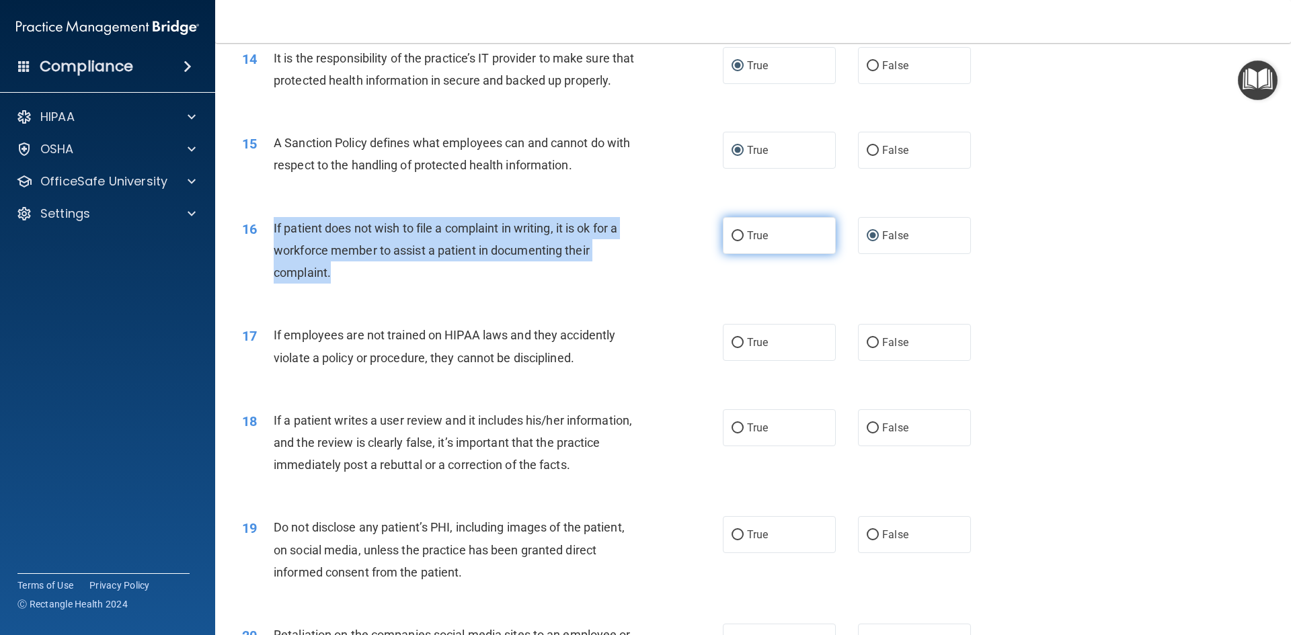
click at [734, 241] on input "True" at bounding box center [738, 236] width 12 height 10
radio input "true"
radio input "false"
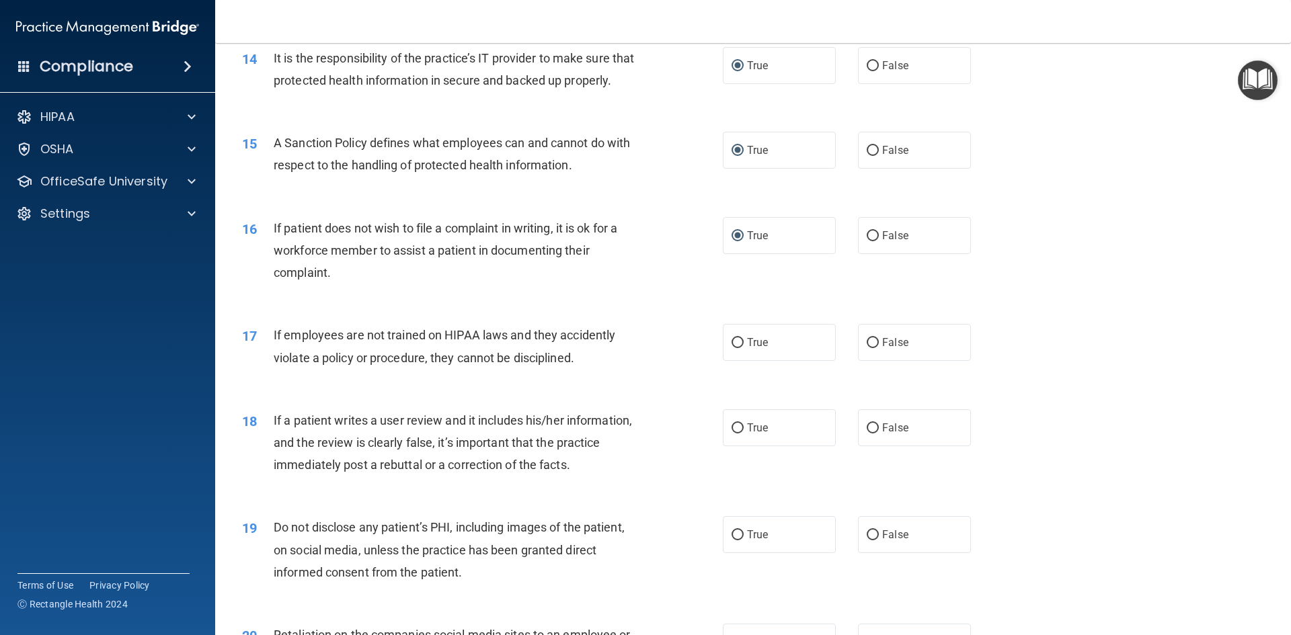
click at [383, 392] on div "17 If employees are not trained on HIPAA laws and they accidently violate a pol…" at bounding box center [753, 349] width 1042 height 85
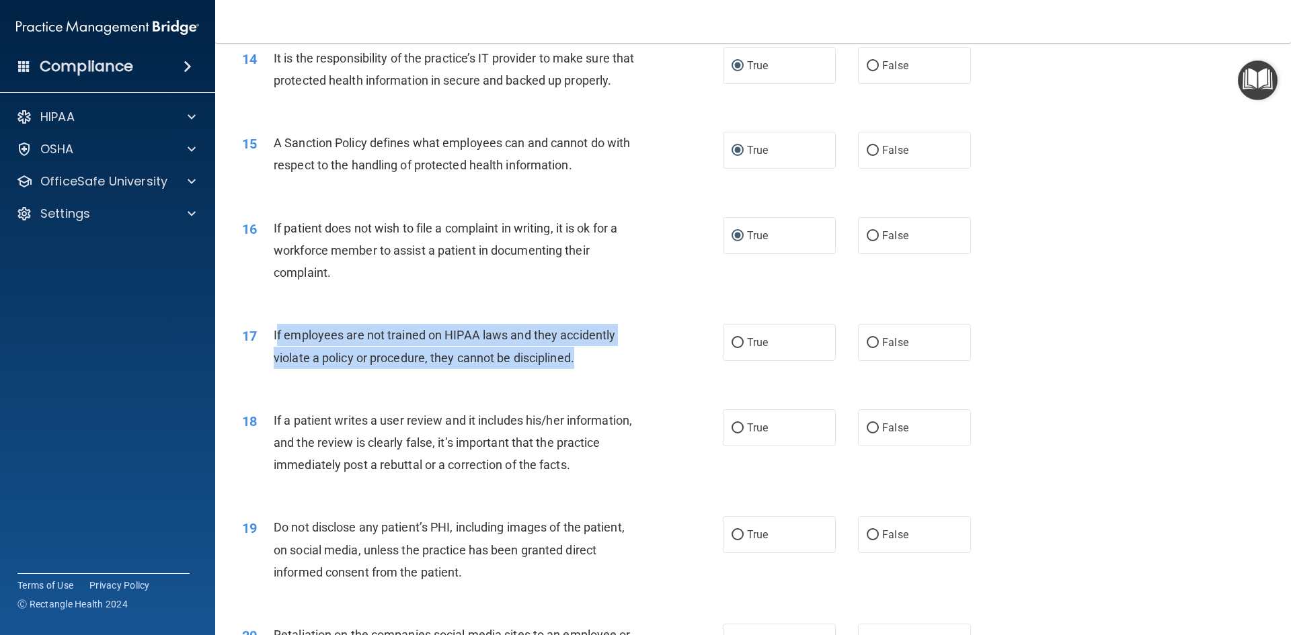
drag, startPoint x: 592, startPoint y: 378, endPoint x: 275, endPoint y: 350, distance: 318.0
click at [275, 350] on div "If employees are not trained on HIPAA laws and they accidently violate a policy…" at bounding box center [462, 346] width 376 height 44
click at [589, 375] on div "17 If employees are not trained on HIPAA laws and they accidently violate a pol…" at bounding box center [482, 349] width 521 height 51
click at [592, 369] on div "If employees are not trained on HIPAA laws and they accidently violate a policy…" at bounding box center [462, 346] width 376 height 44
drag, startPoint x: 351, startPoint y: 365, endPoint x: 315, endPoint y: 373, distance: 37.2
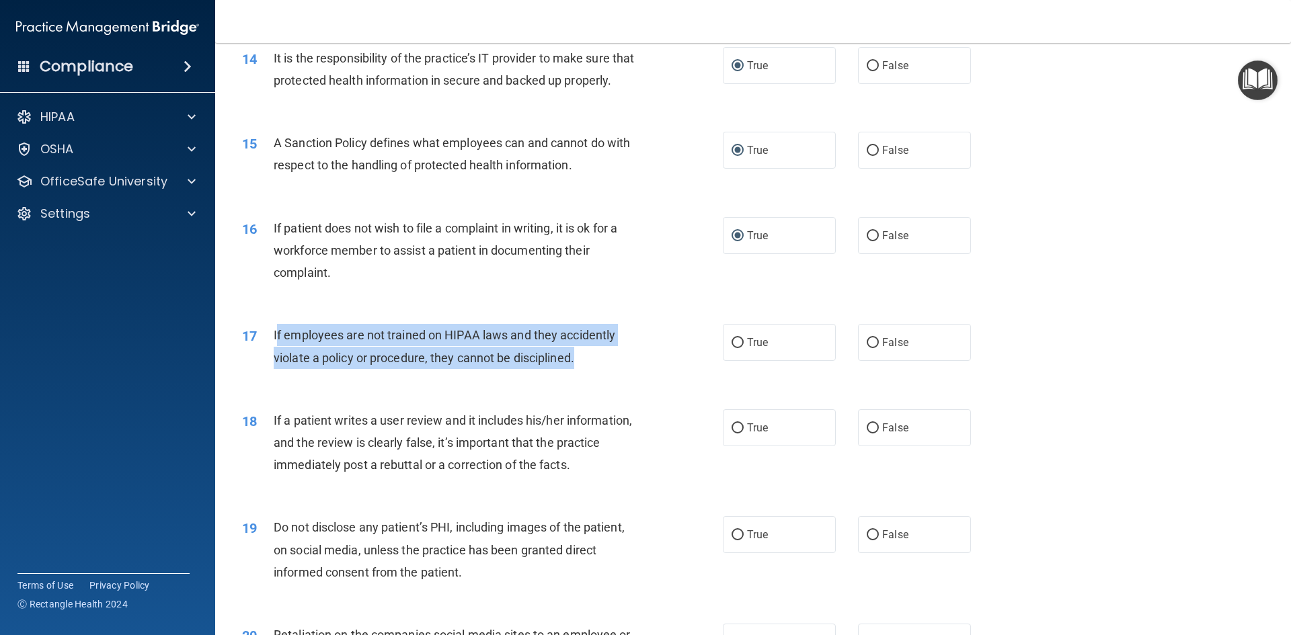
click at [350, 365] on div "If employees are not trained on HIPAA laws and they accidently violate a policy…" at bounding box center [462, 346] width 376 height 44
click at [732, 348] on input "True" at bounding box center [738, 343] width 12 height 10
radio input "true"
drag, startPoint x: 667, startPoint y: 388, endPoint x: 650, endPoint y: 385, distance: 17.8
click at [666, 375] on div "17 If employees are not trained on HIPAA laws and they accidently violate a pol…" at bounding box center [482, 349] width 521 height 51
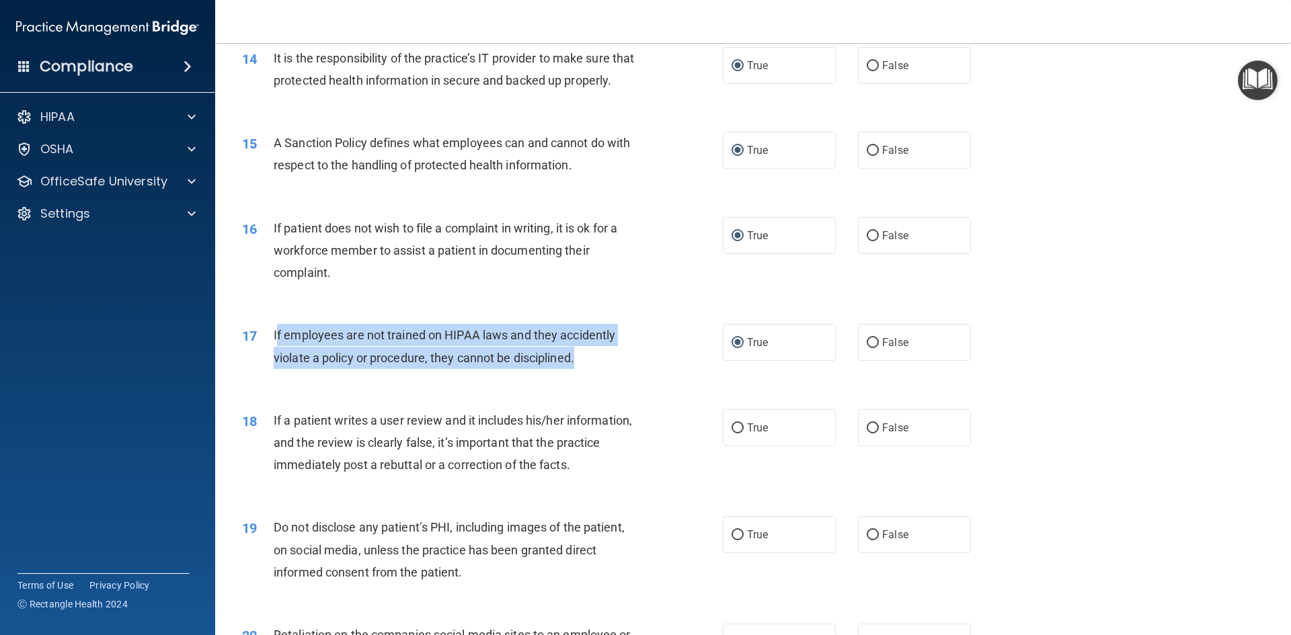
drag, startPoint x: 567, startPoint y: 381, endPoint x: 563, endPoint y: 367, distance: 15.3
click at [565, 364] on span "If employees are not trained on HIPAA laws and they accidently violate a policy…" at bounding box center [445, 346] width 342 height 36
click at [566, 352] on span "If employees are not trained on HIPAA laws and they accidently violate a policy…" at bounding box center [445, 346] width 342 height 36
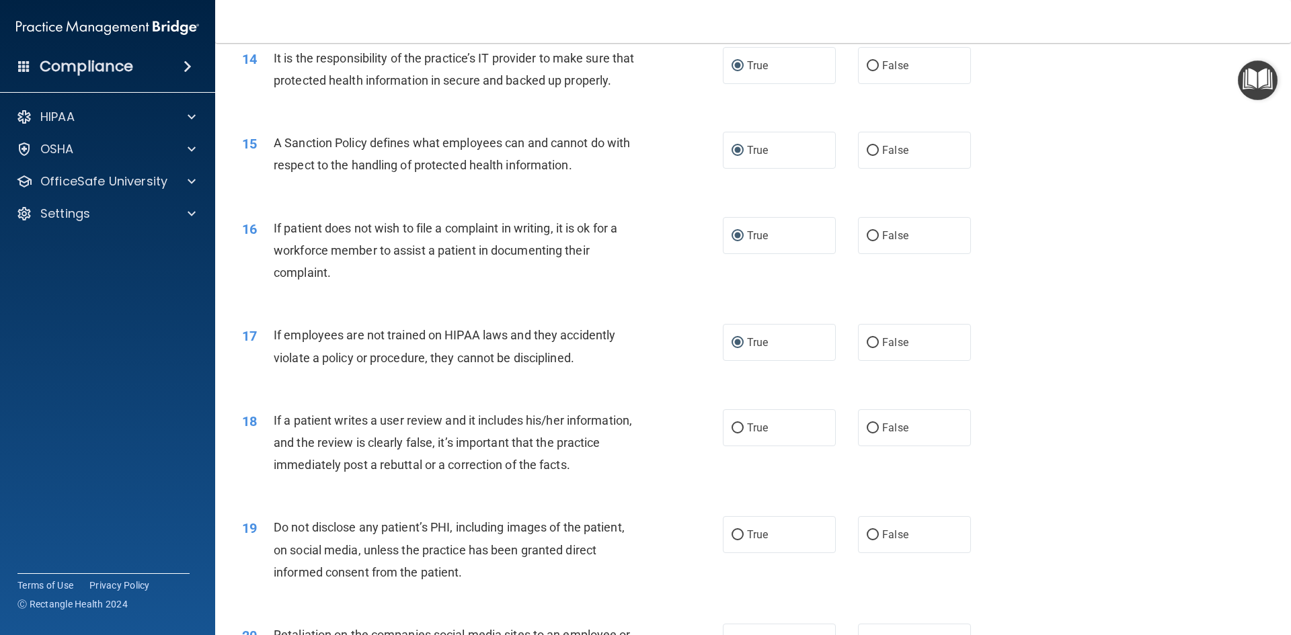
click at [274, 356] on span "If employees are not trained on HIPAA laws and they accidently violate a policy…" at bounding box center [445, 346] width 342 height 36
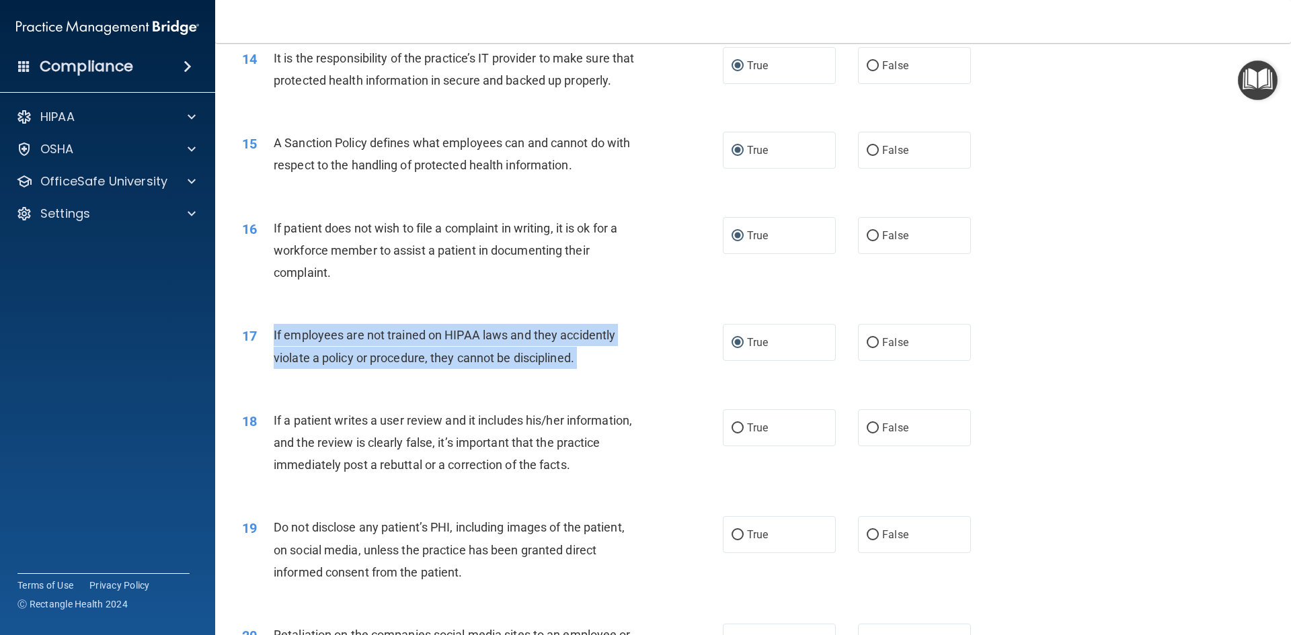
drag, startPoint x: 273, startPoint y: 356, endPoint x: 635, endPoint y: 371, distance: 362.1
click at [642, 369] on div "If employees are not trained on HIPAA laws and they accidently violate a policy…" at bounding box center [462, 346] width 376 height 44
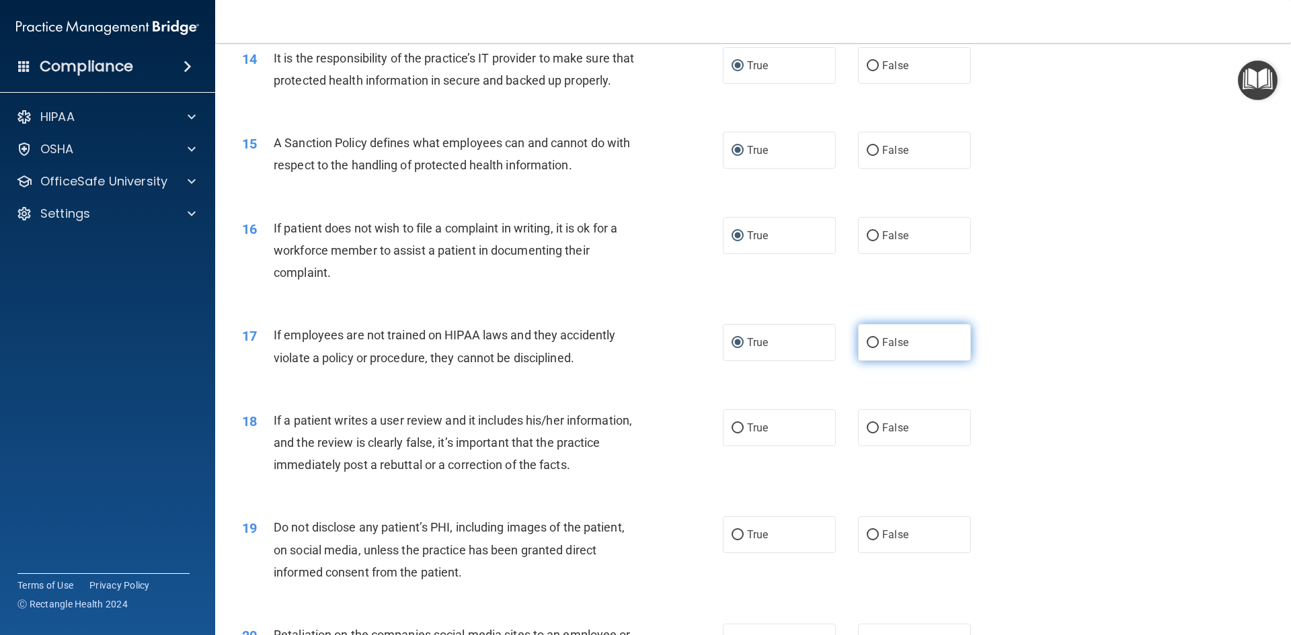
click at [872, 359] on label "False" at bounding box center [914, 342] width 113 height 37
click at [872, 348] on input "False" at bounding box center [873, 343] width 12 height 10
radio input "true"
radio input "false"
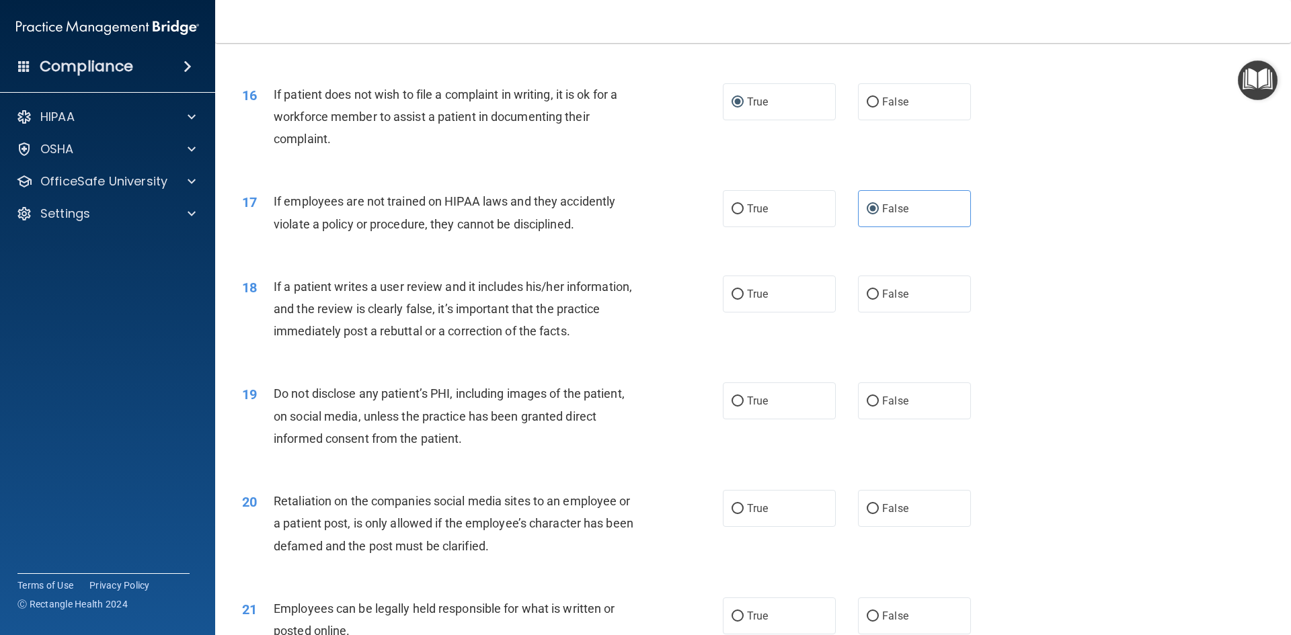
scroll to position [1679, 0]
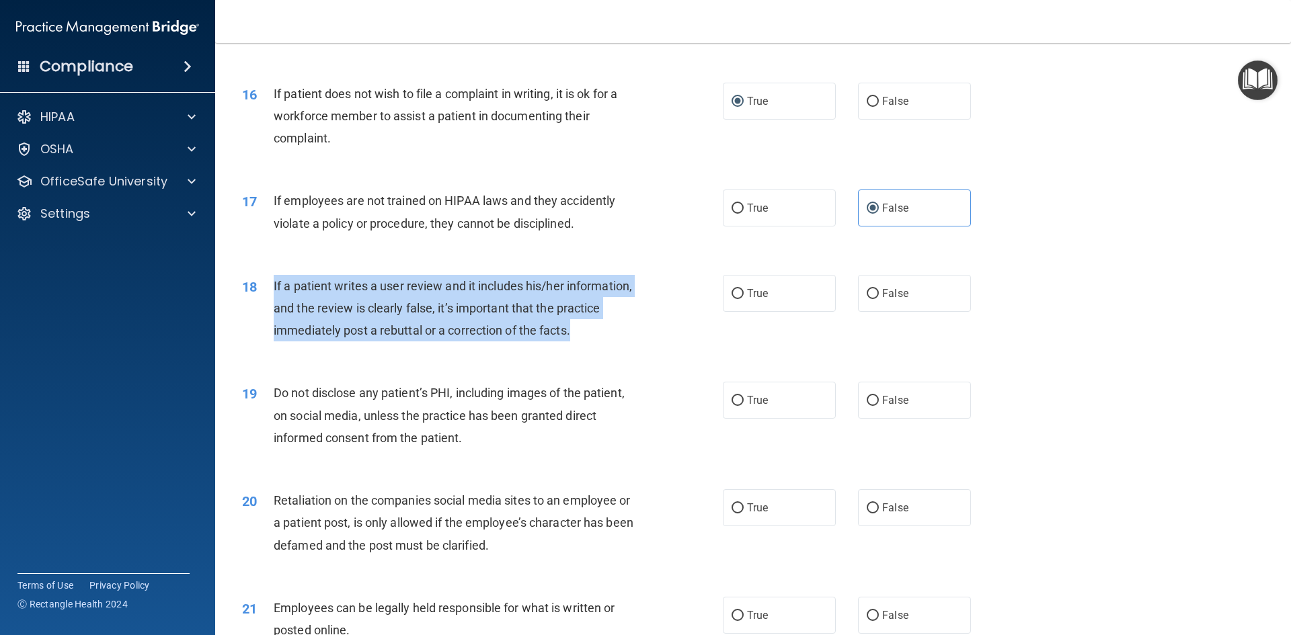
drag, startPoint x: 580, startPoint y: 349, endPoint x: 267, endPoint y: 299, distance: 316.7
click at [267, 299] on div "18 If a patient writes a user review and it includes his/her information, and t…" at bounding box center [482, 312] width 521 height 74
click at [870, 299] on input "False" at bounding box center [873, 294] width 12 height 10
radio input "true"
click at [631, 349] on div "18 If a patient writes a user review and it includes his/her information, and t…" at bounding box center [482, 312] width 521 height 74
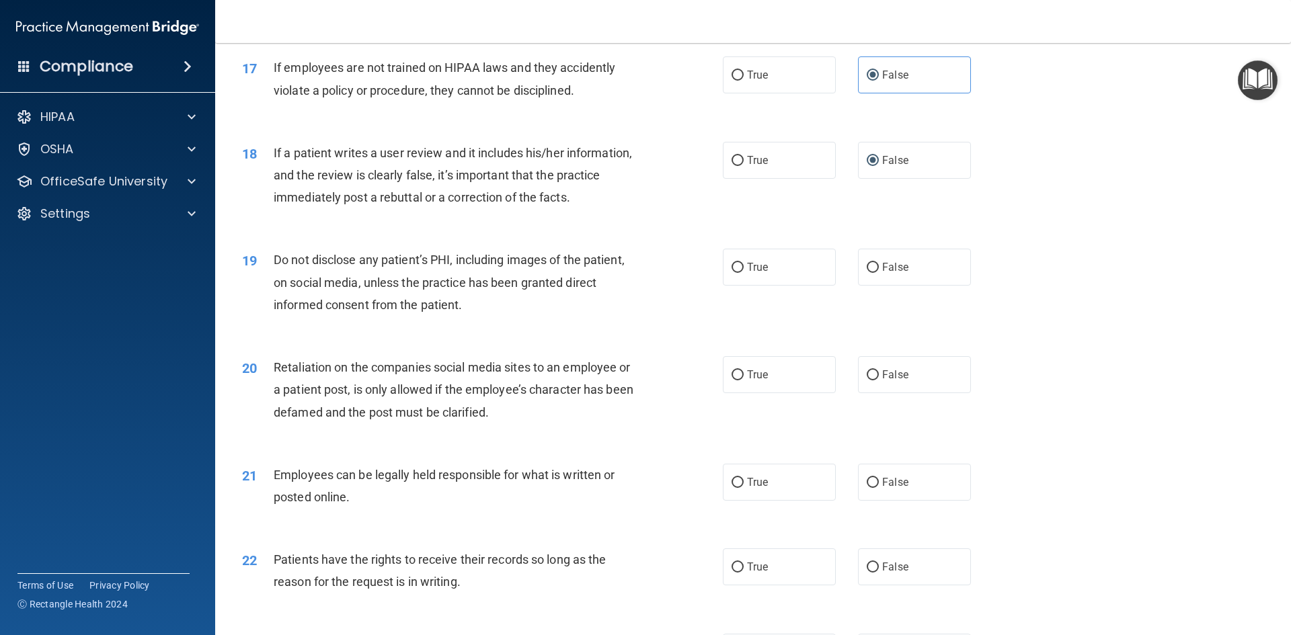
scroll to position [1813, 0]
click at [739, 285] on label "True" at bounding box center [779, 266] width 113 height 37
click at [739, 272] on input "True" at bounding box center [738, 267] width 12 height 10
radio input "true"
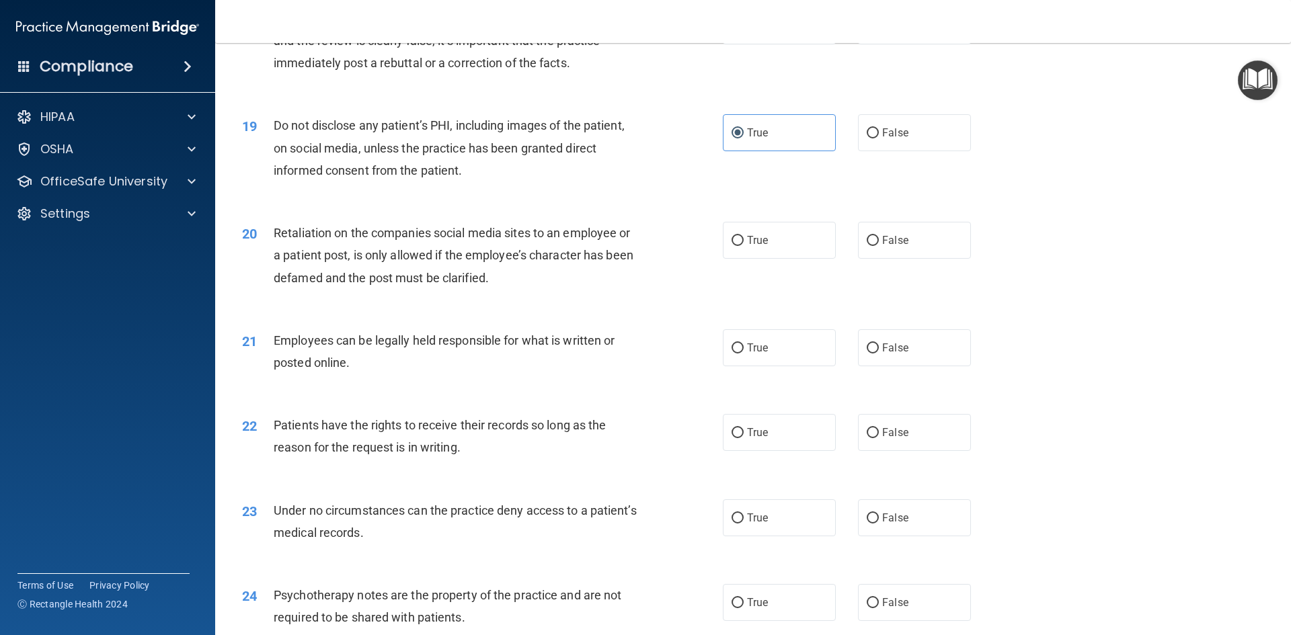
scroll to position [1948, 0]
click at [868, 245] on input "False" at bounding box center [873, 240] width 12 height 10
radio input "true"
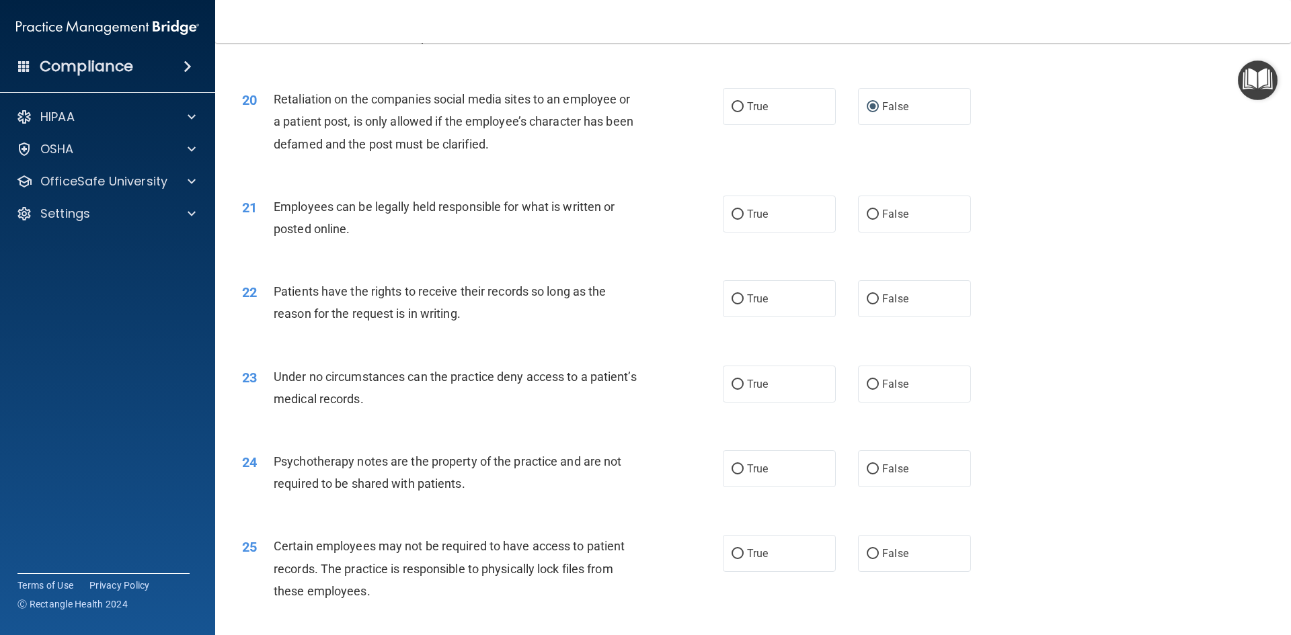
scroll to position [2081, 0]
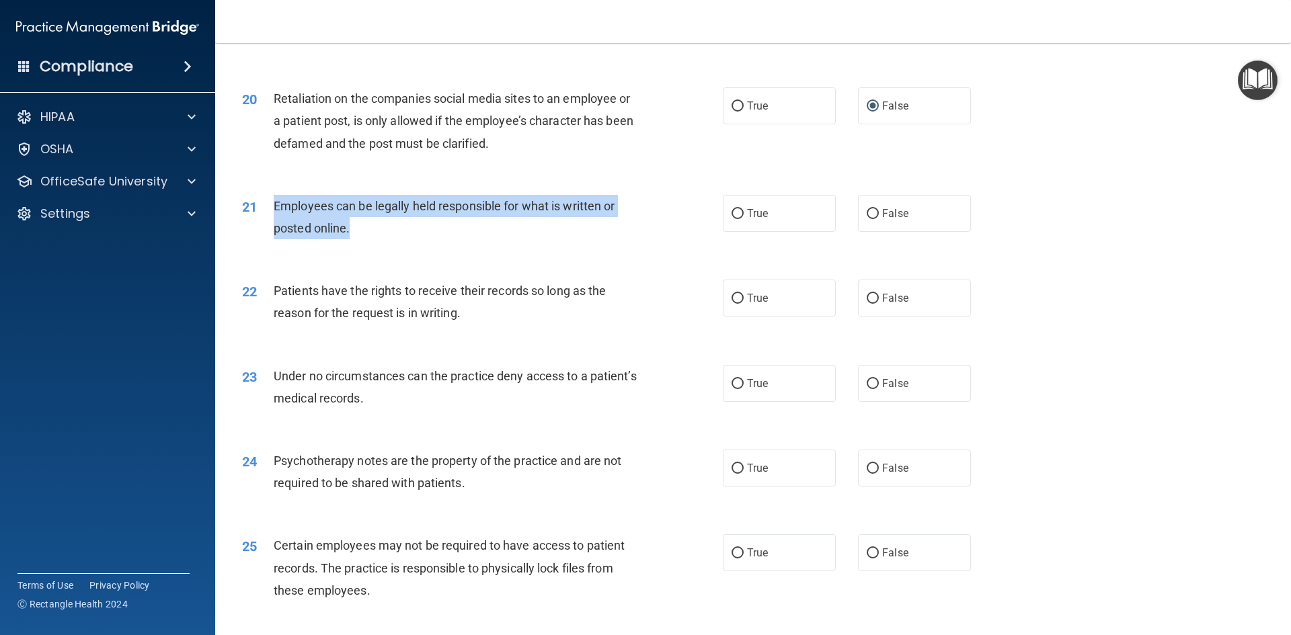
drag, startPoint x: 362, startPoint y: 249, endPoint x: 258, endPoint y: 227, distance: 106.1
click at [258, 227] on div "21 Employees can be legally held responsible for what is written or posted onli…" at bounding box center [482, 220] width 521 height 51
click at [732, 219] on input "True" at bounding box center [738, 214] width 12 height 10
radio input "true"
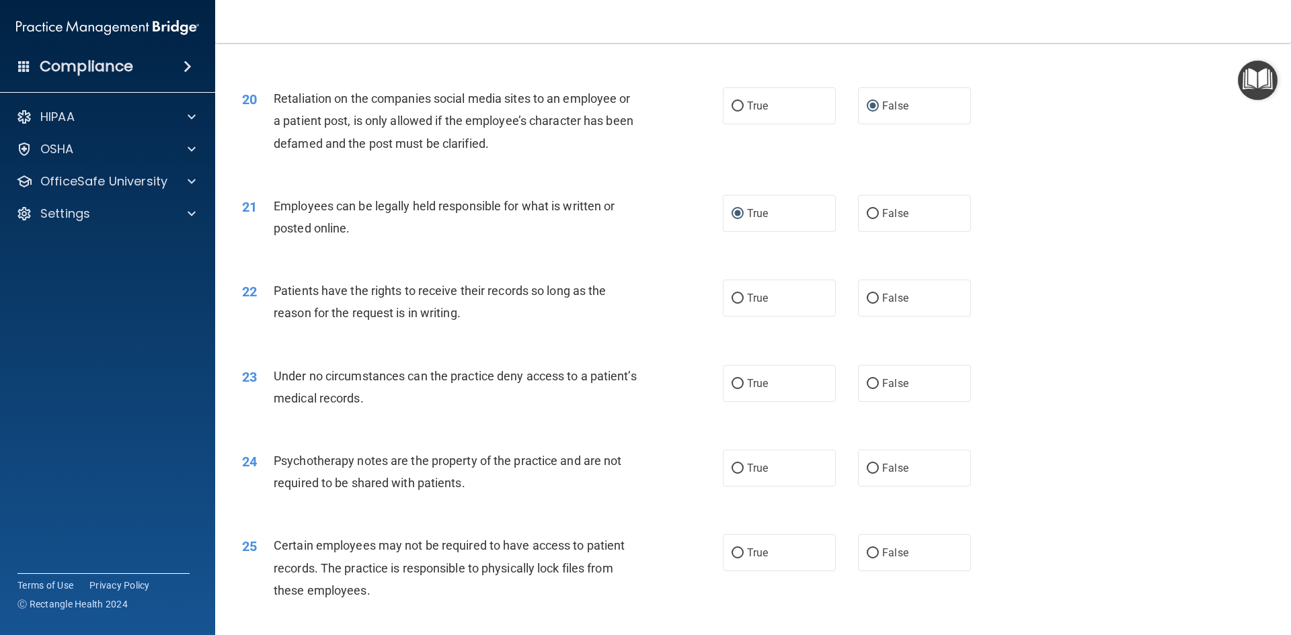
click at [660, 315] on div "22 Patients have the rights to receive their records so long as the reason for …" at bounding box center [482, 305] width 521 height 51
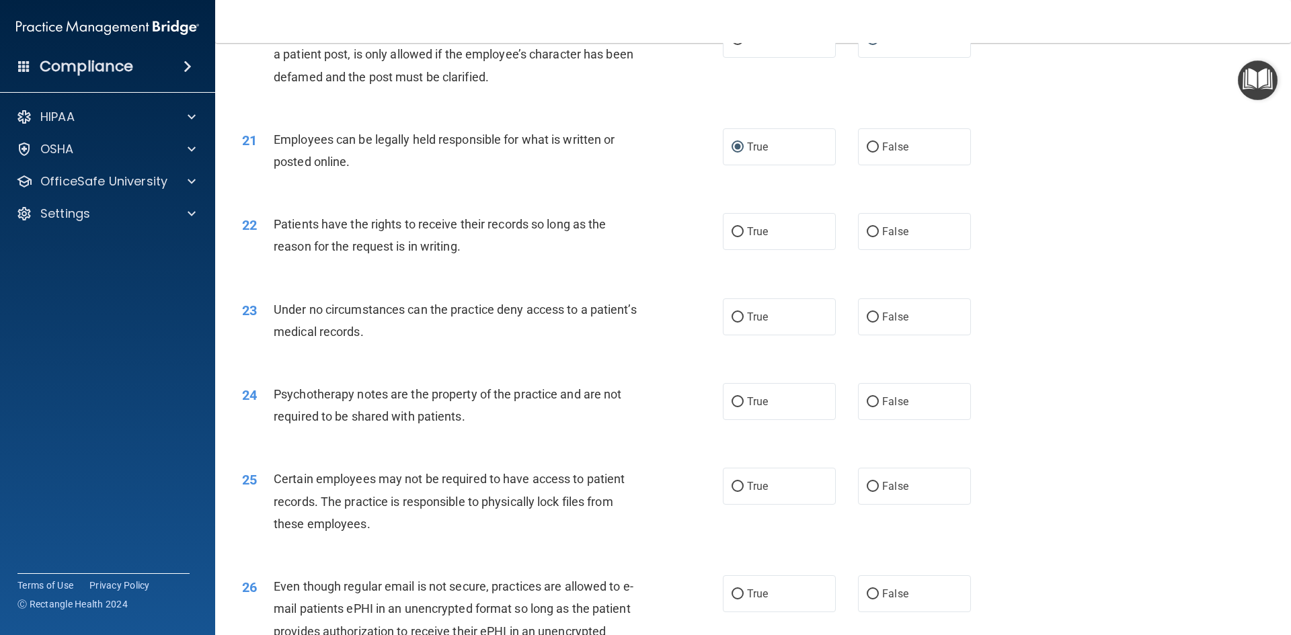
scroll to position [2149, 0]
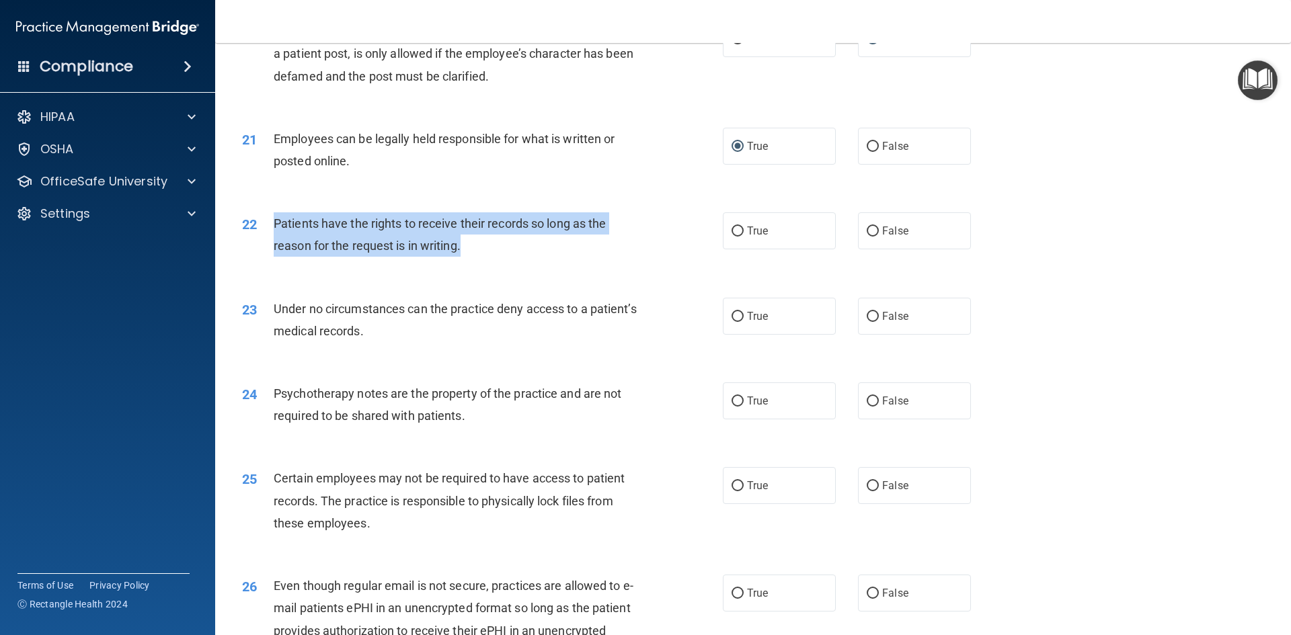
drag, startPoint x: 495, startPoint y: 269, endPoint x: 269, endPoint y: 235, distance: 228.5
click at [269, 235] on div "22 Patients have the rights to receive their records so long as the reason for …" at bounding box center [482, 238] width 521 height 51
click at [867, 237] on input "False" at bounding box center [873, 232] width 12 height 10
radio input "true"
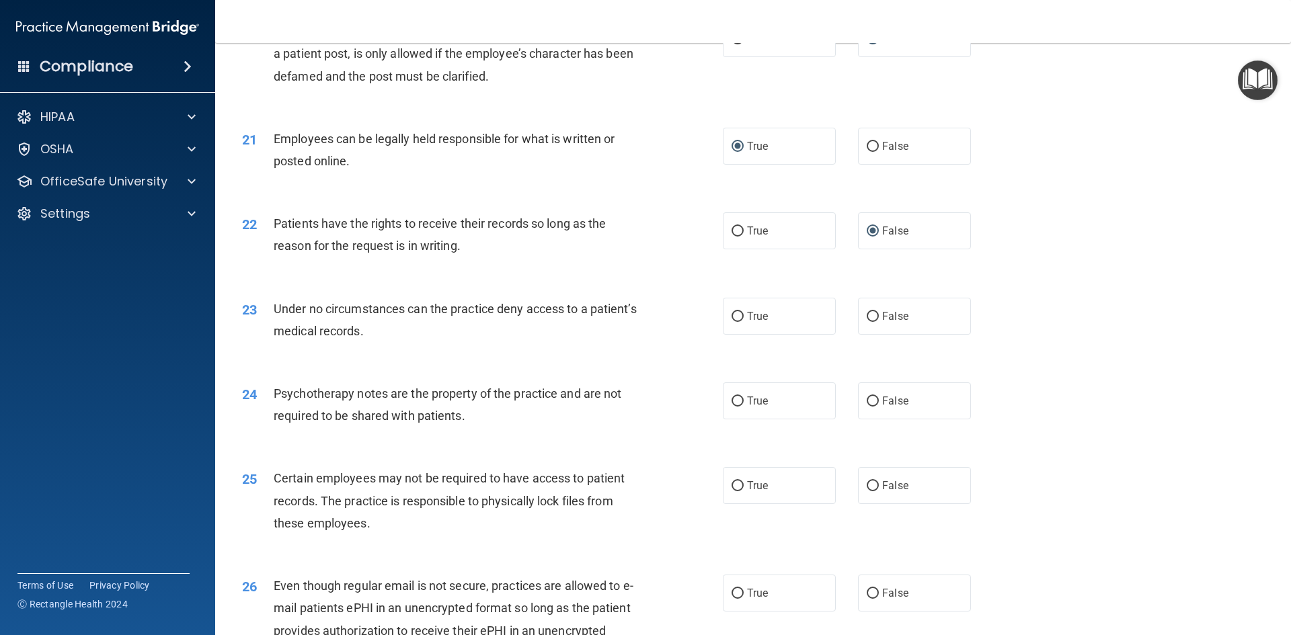
click at [644, 366] on div "23 Under no circumstances can the practice deny access to a patient’s medical r…" at bounding box center [753, 323] width 1042 height 85
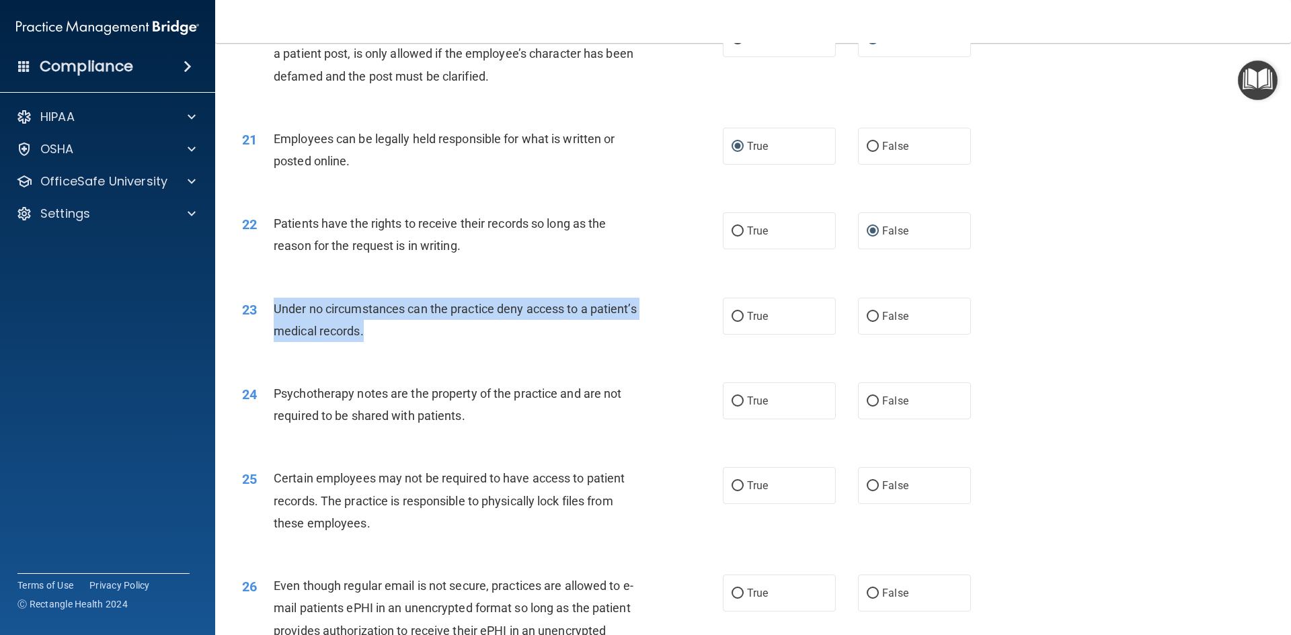
drag, startPoint x: 444, startPoint y: 358, endPoint x: 276, endPoint y: 330, distance: 169.7
click at [276, 330] on div "Under no circumstances can the practice deny access to a patient’s medical reco…" at bounding box center [462, 320] width 376 height 44
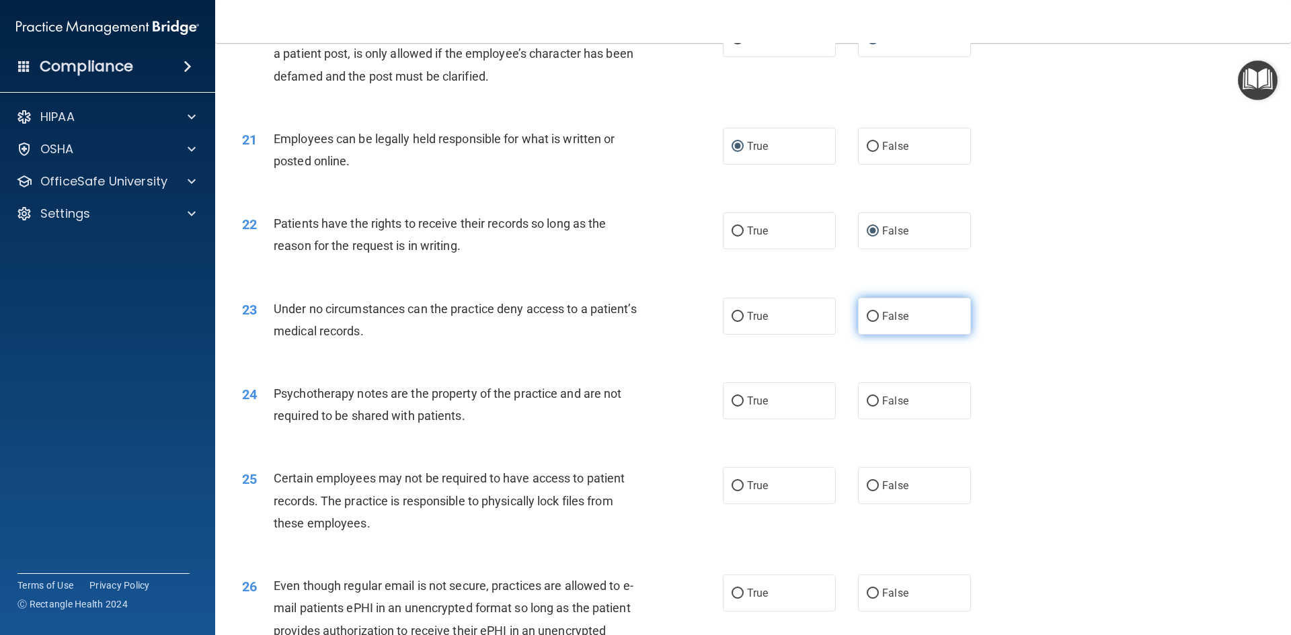
click at [858, 335] on label "False" at bounding box center [914, 316] width 113 height 37
click at [867, 322] on input "False" at bounding box center [873, 317] width 12 height 10
radio input "true"
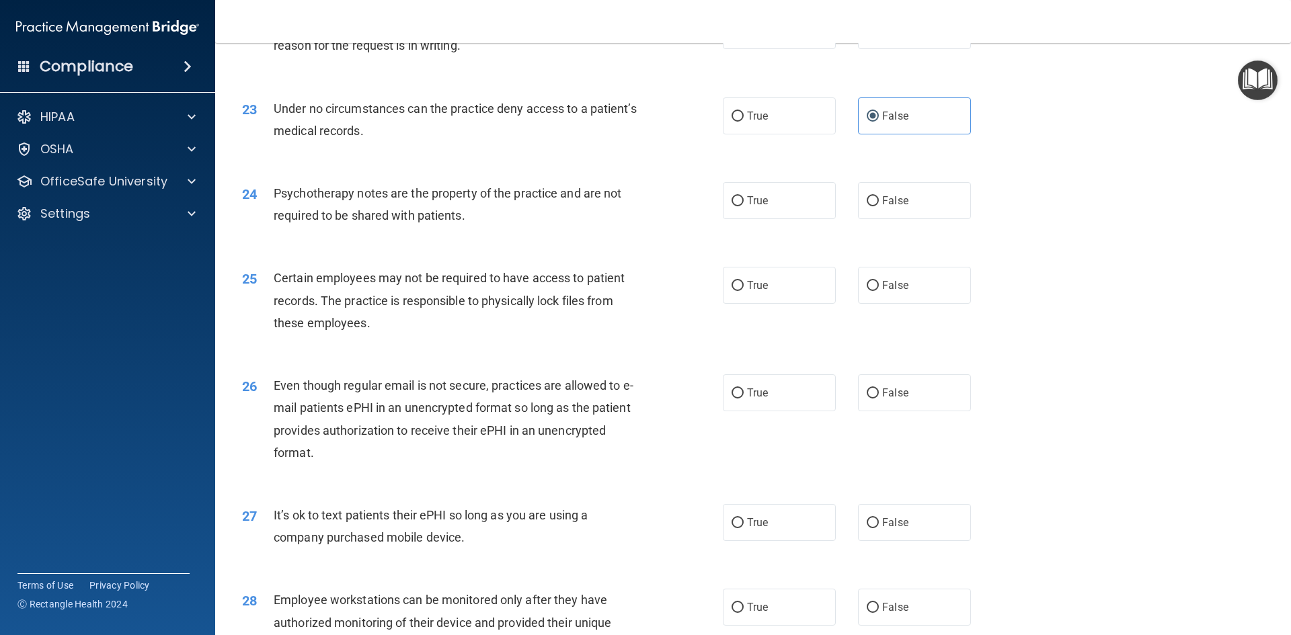
scroll to position [2350, 0]
drag, startPoint x: 868, startPoint y: 223, endPoint x: 837, endPoint y: 242, distance: 36.6
click at [867, 206] on input "False" at bounding box center [873, 201] width 12 height 10
radio input "true"
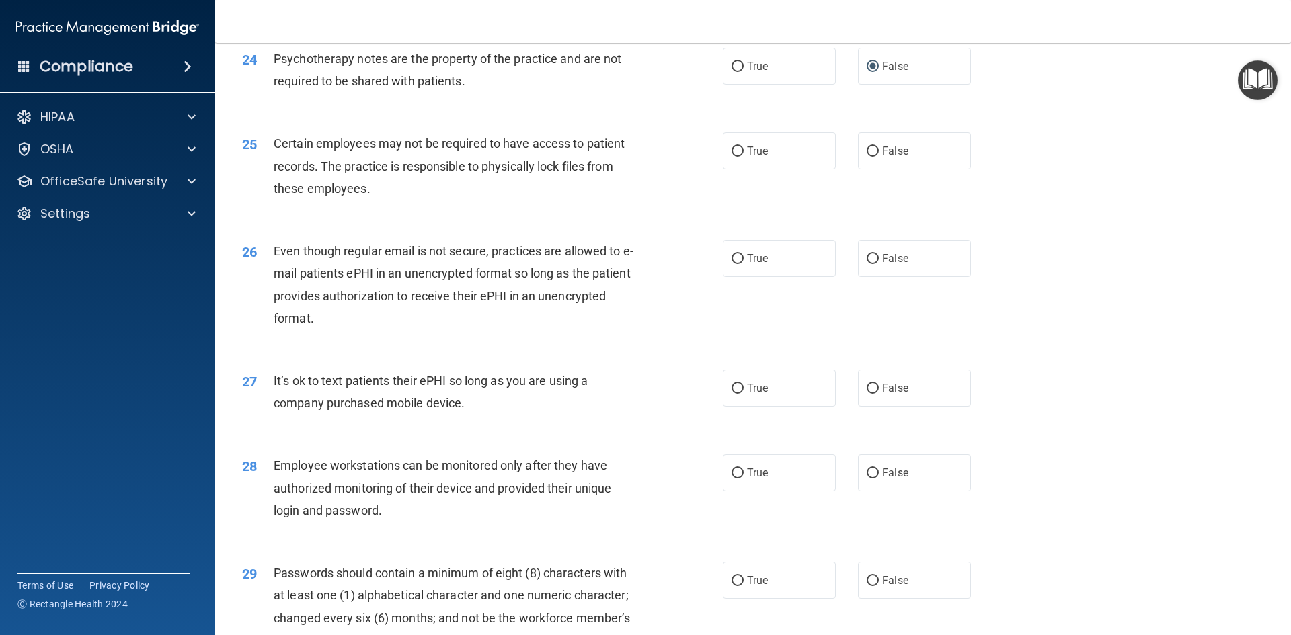
scroll to position [2484, 0]
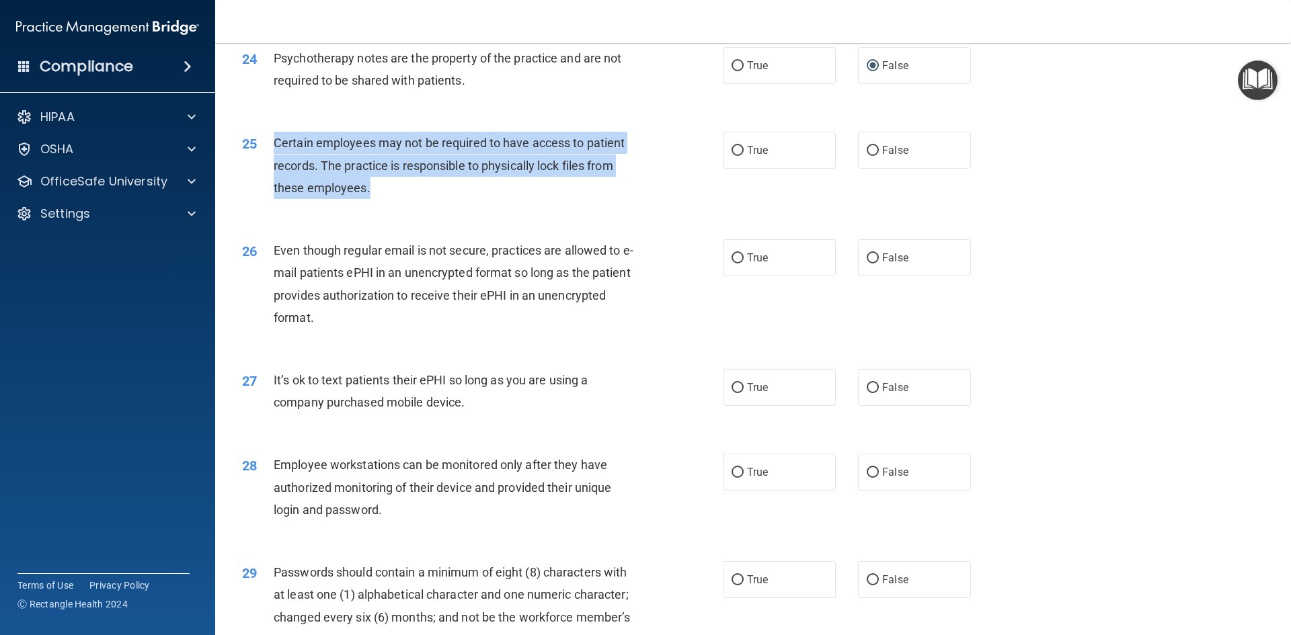
drag, startPoint x: 384, startPoint y: 213, endPoint x: 274, endPoint y: 165, distance: 119.9
click at [274, 165] on div "Certain employees may not be required to have access to patient records. The pr…" at bounding box center [462, 165] width 376 height 67
click at [732, 156] on input "True" at bounding box center [738, 151] width 12 height 10
radio input "true"
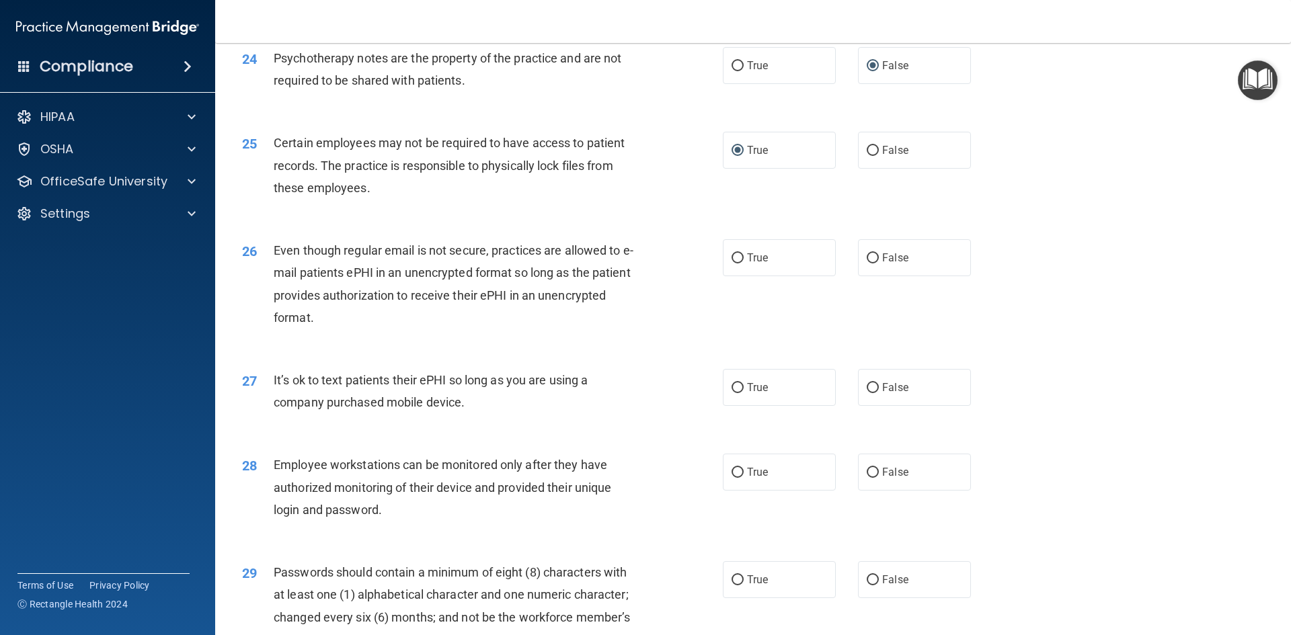
click at [406, 329] on div "Even though regular email is not secure, practices are allowed to e-mail patien…" at bounding box center [462, 283] width 376 height 89
click at [733, 264] on input "True" at bounding box center [738, 259] width 12 height 10
radio input "true"
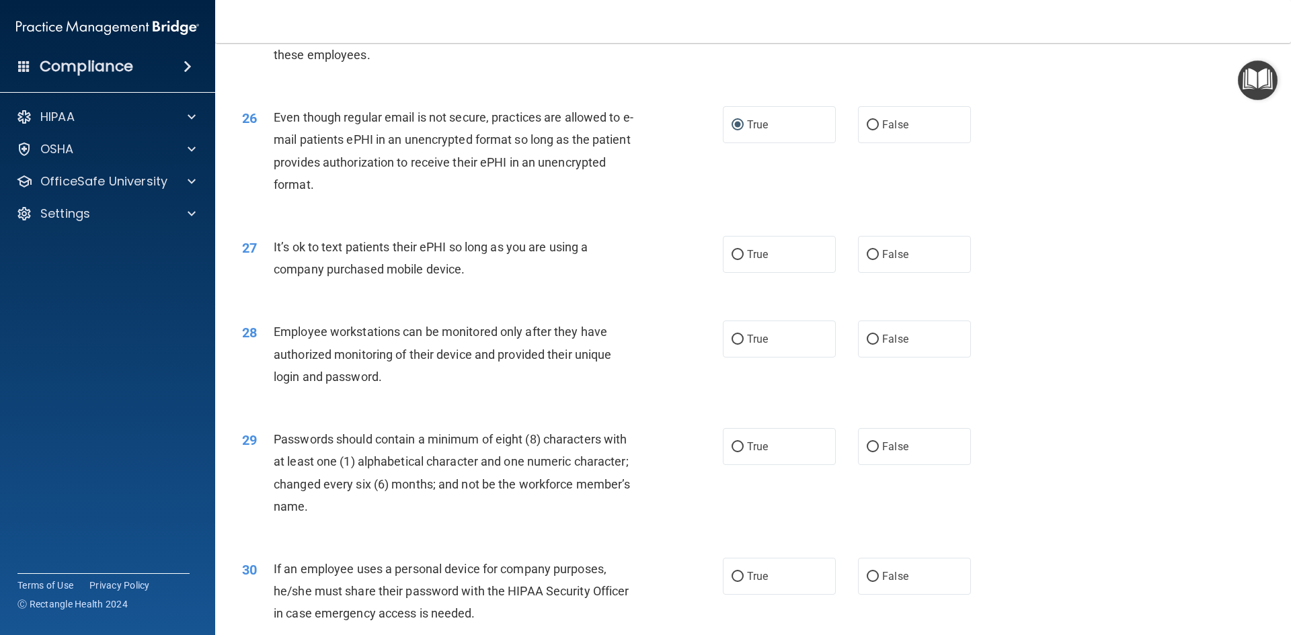
scroll to position [2618, 0]
drag, startPoint x: 490, startPoint y: 284, endPoint x: 278, endPoint y: 264, distance: 213.5
click at [278, 264] on div "It’s ok to text patients their ePHI so long as you are using a company purchase…" at bounding box center [462, 257] width 376 height 44
click at [268, 260] on div "27" at bounding box center [253, 247] width 42 height 25
click at [278, 267] on span "It’s ok to text patients their ePHI so long as you are using a company purchase…" at bounding box center [431, 257] width 314 height 36
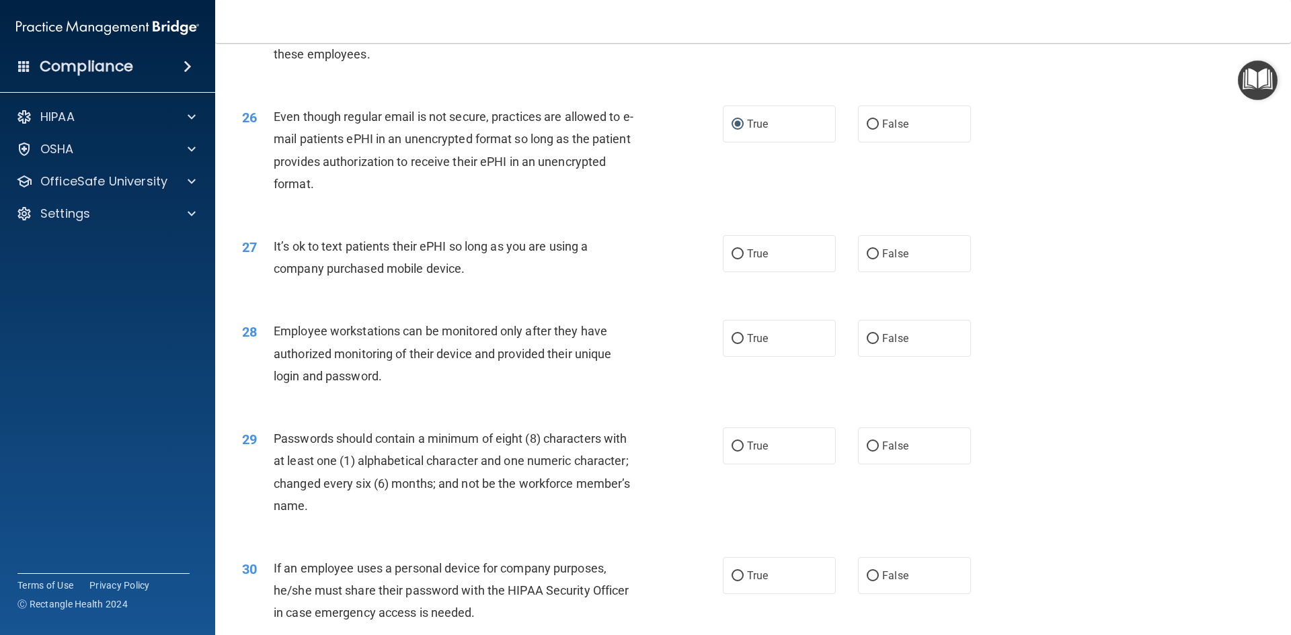
drag, startPoint x: 268, startPoint y: 262, endPoint x: 448, endPoint y: 278, distance: 180.3
click at [475, 281] on div "27 It’s ok to text patients their ePHI so long as you are using a company purch…" at bounding box center [482, 260] width 521 height 51
drag, startPoint x: 735, startPoint y: 278, endPoint x: 734, endPoint y: 286, distance: 8.8
click at [734, 260] on input "True" at bounding box center [738, 254] width 12 height 10
radio input "true"
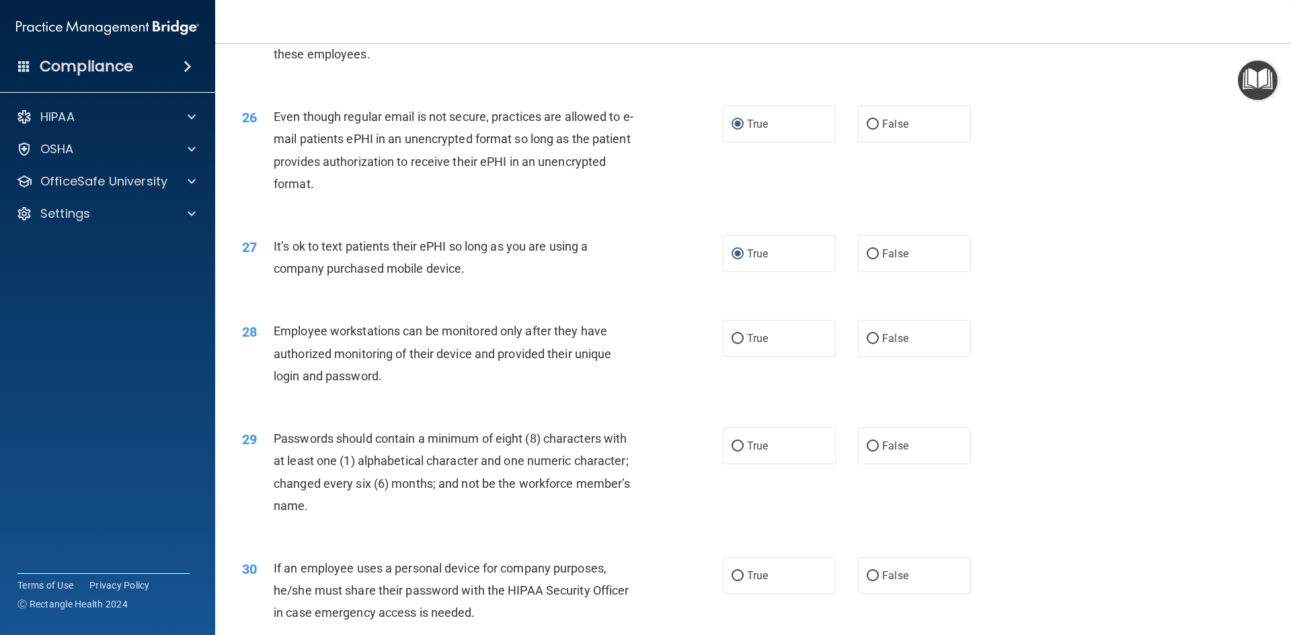
click at [398, 387] on div "Employee workstations can be monitored only after they have authorized monitori…" at bounding box center [462, 353] width 376 height 67
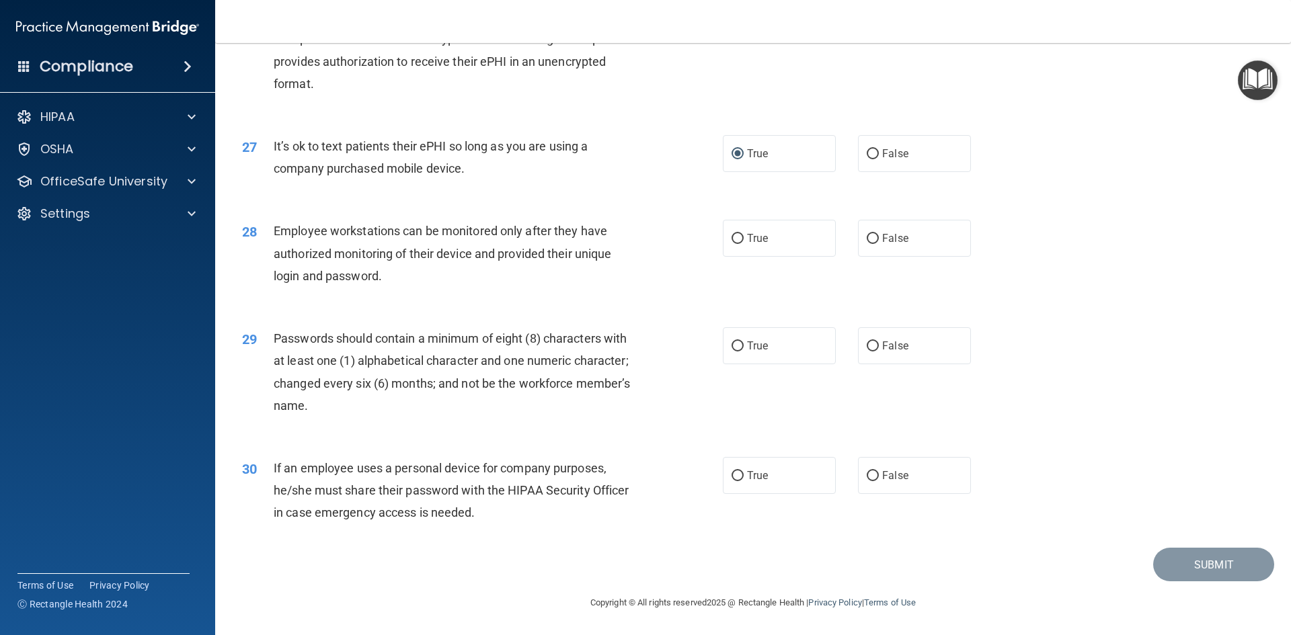
scroll to position [2740, 0]
click at [735, 241] on input "True" at bounding box center [738, 239] width 12 height 10
radio input "true"
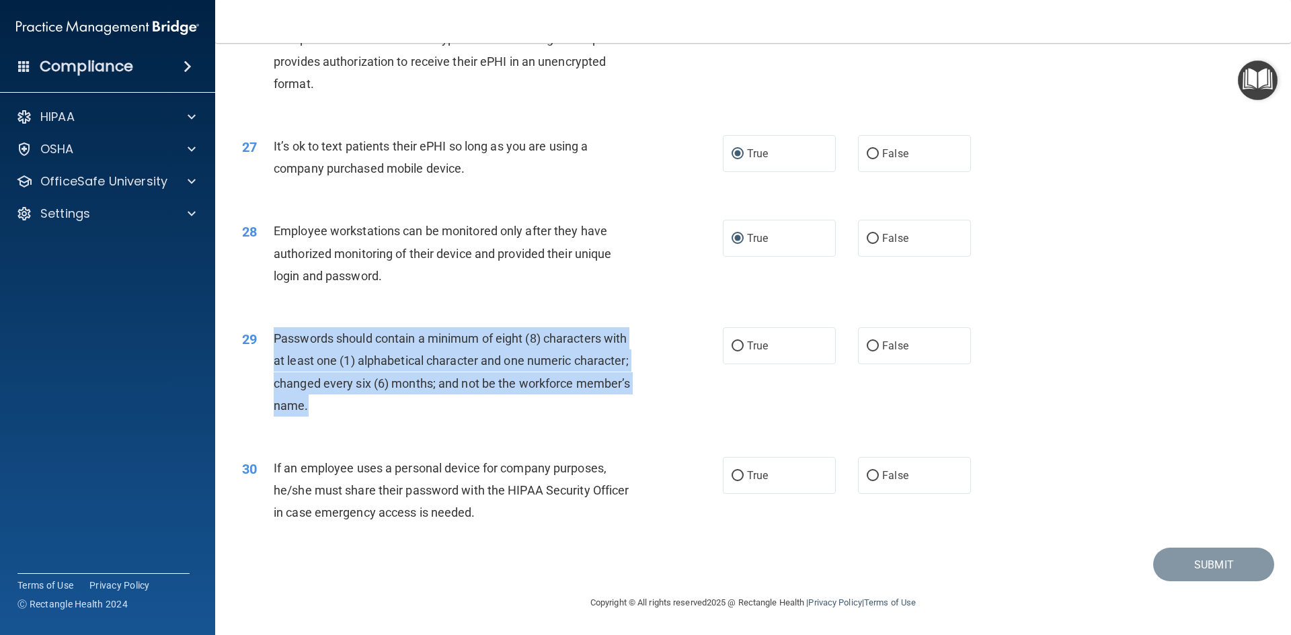
drag, startPoint x: 330, startPoint y: 406, endPoint x: 268, endPoint y: 341, distance: 89.4
click at [268, 341] on div "29 Passwords should contain a minimum of eight (8) characters with at least one…" at bounding box center [482, 375] width 521 height 96
drag, startPoint x: 733, startPoint y: 346, endPoint x: 724, endPoint y: 385, distance: 40.6
click at [732, 346] on input "True" at bounding box center [738, 347] width 12 height 10
radio input "true"
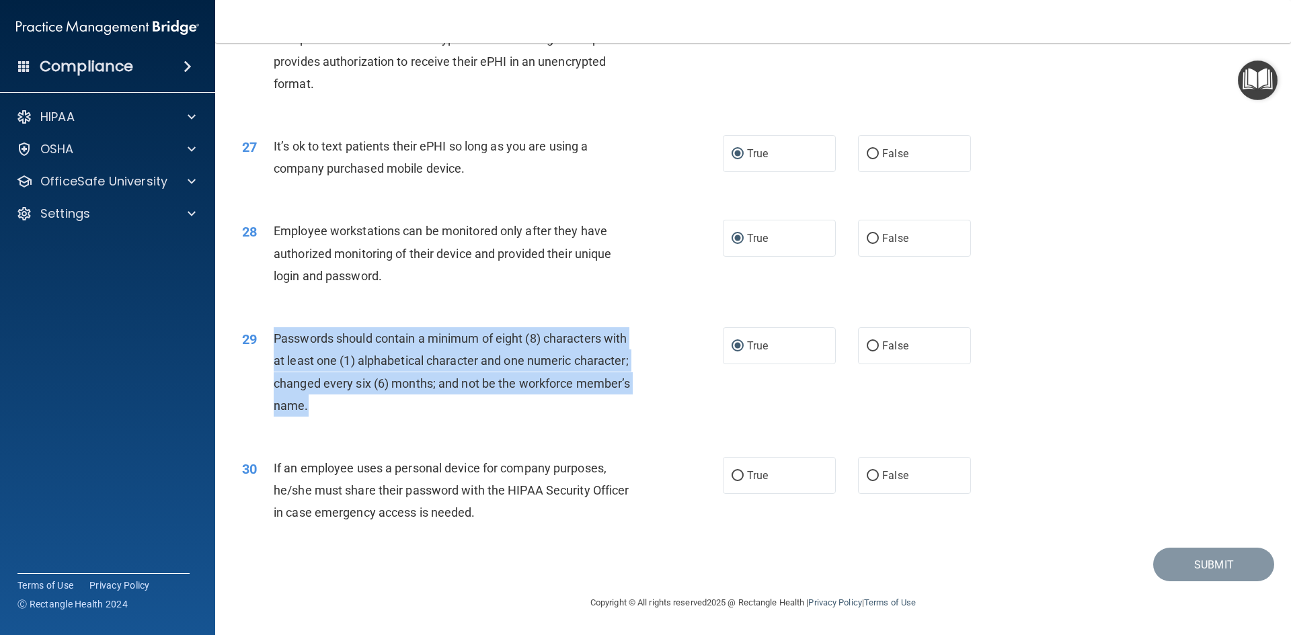
click at [633, 410] on div "Passwords should contain a minimum of eight (8) characters with at least one (1…" at bounding box center [462, 371] width 376 height 89
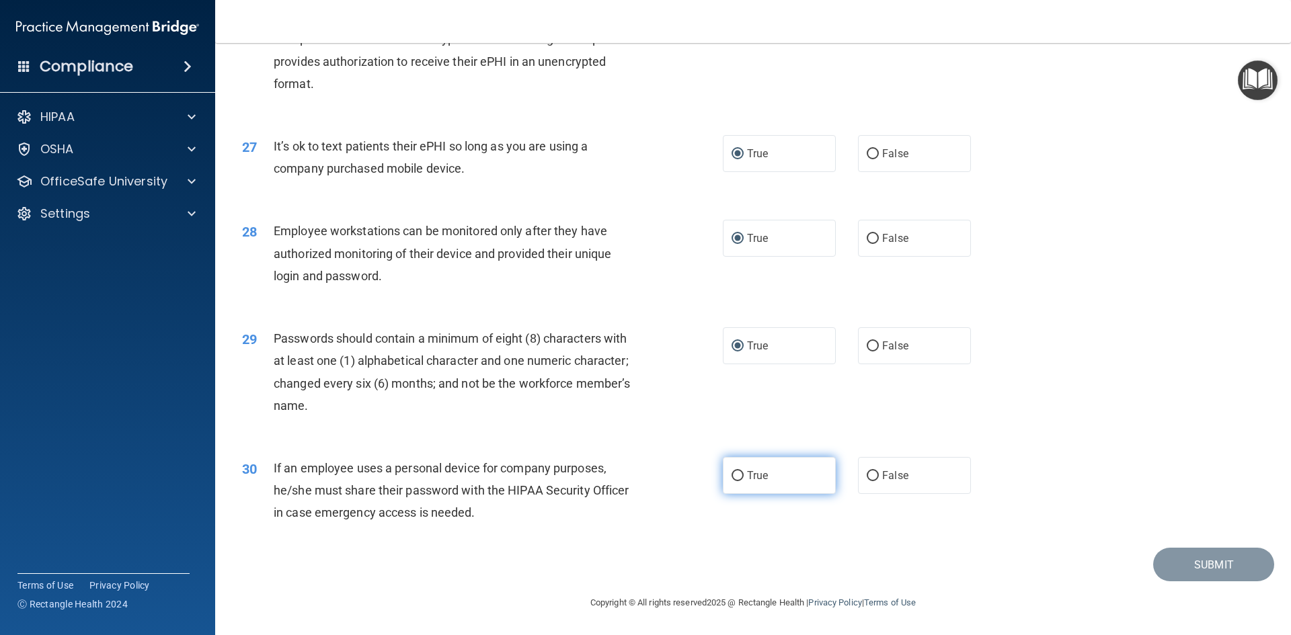
click at [732, 472] on input "True" at bounding box center [738, 476] width 12 height 10
radio input "true"
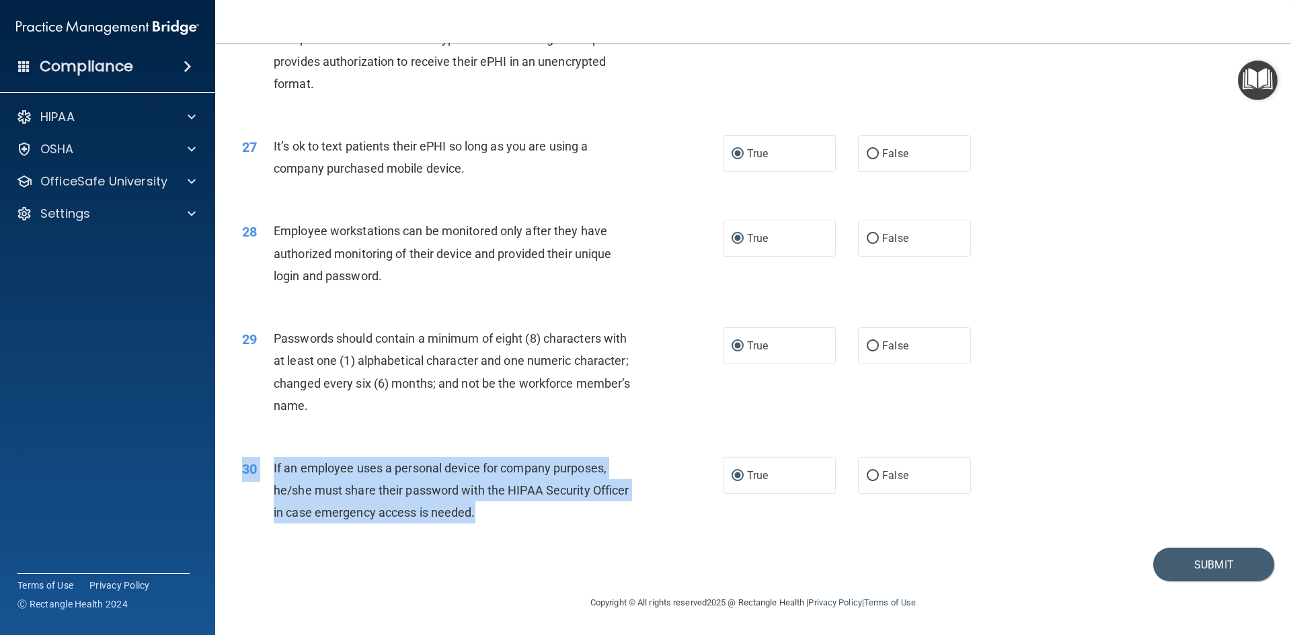
drag, startPoint x: 486, startPoint y: 519, endPoint x: 268, endPoint y: 455, distance: 227.7
click at [268, 455] on div "30 If an employee uses a personal device for company purposes, he/she must shar…" at bounding box center [753, 494] width 1042 height 108
drag, startPoint x: 328, startPoint y: 515, endPoint x: 338, endPoint y: 520, distance: 11.1
click at [328, 515] on span "If an employee uses a personal device for company purposes, he/she must share t…" at bounding box center [451, 490] width 355 height 59
drag, startPoint x: 488, startPoint y: 506, endPoint x: 295, endPoint y: 475, distance: 194.8
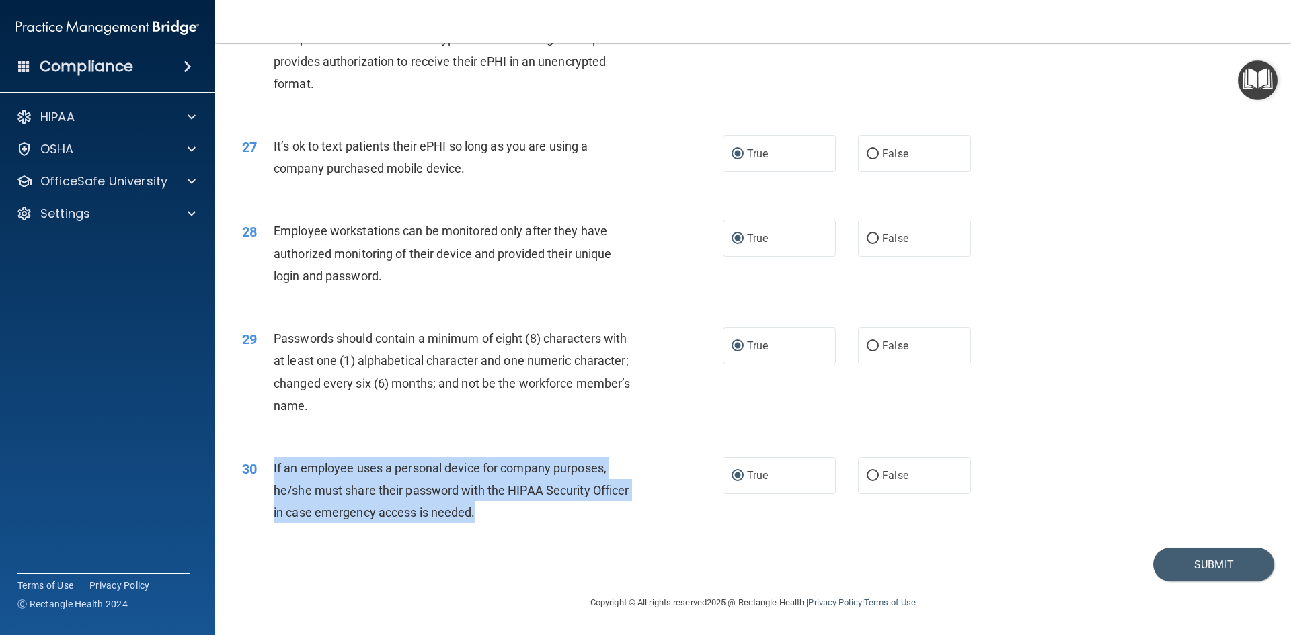
click at [274, 462] on div "If an employee uses a personal device for company purposes, he/she must share t…" at bounding box center [462, 490] width 376 height 67
click at [867, 473] on input "False" at bounding box center [873, 476] width 12 height 10
radio input "true"
radio input "false"
click at [1204, 561] on button "Submit" at bounding box center [1213, 565] width 121 height 34
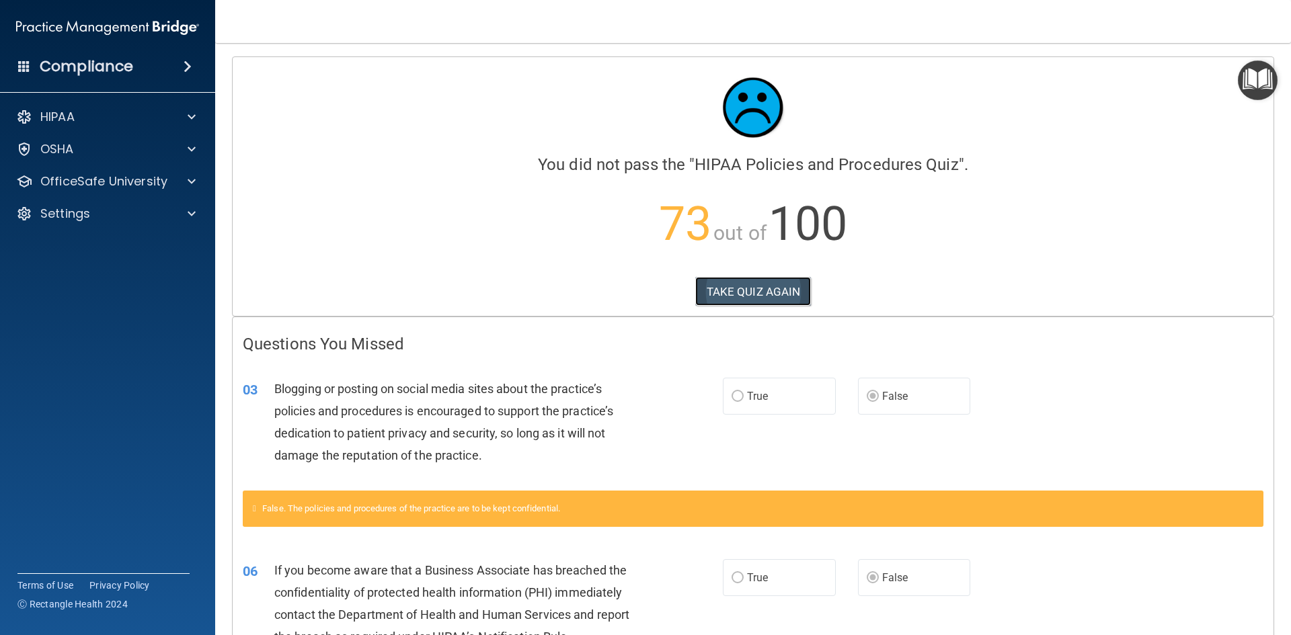
click at [751, 291] on button "TAKE QUIZ AGAIN" at bounding box center [753, 292] width 116 height 30
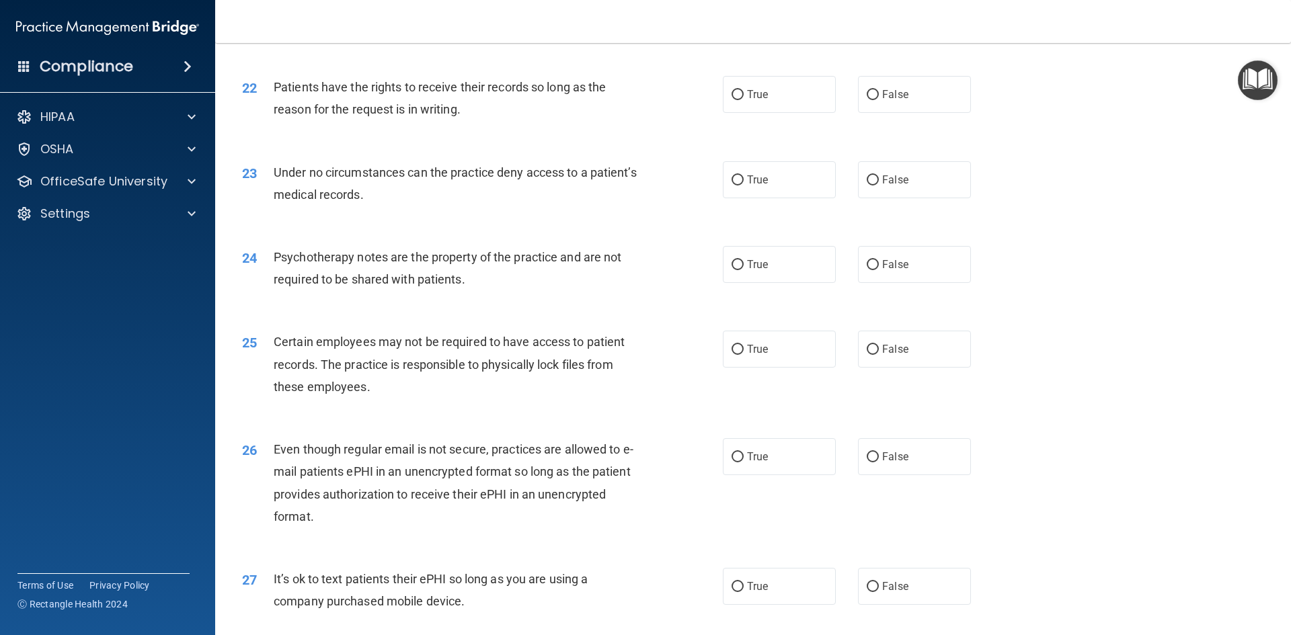
scroll to position [2286, 0]
click at [732, 270] on input "True" at bounding box center [738, 265] width 12 height 10
radio input "true"
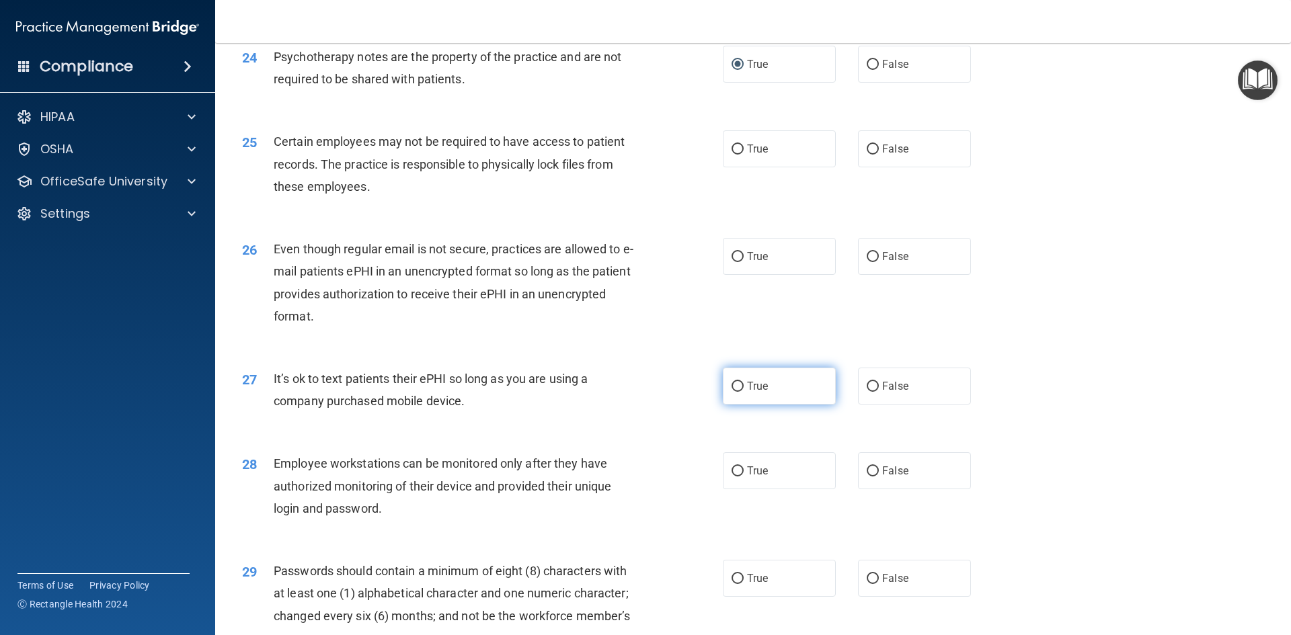
scroll to position [2487, 0]
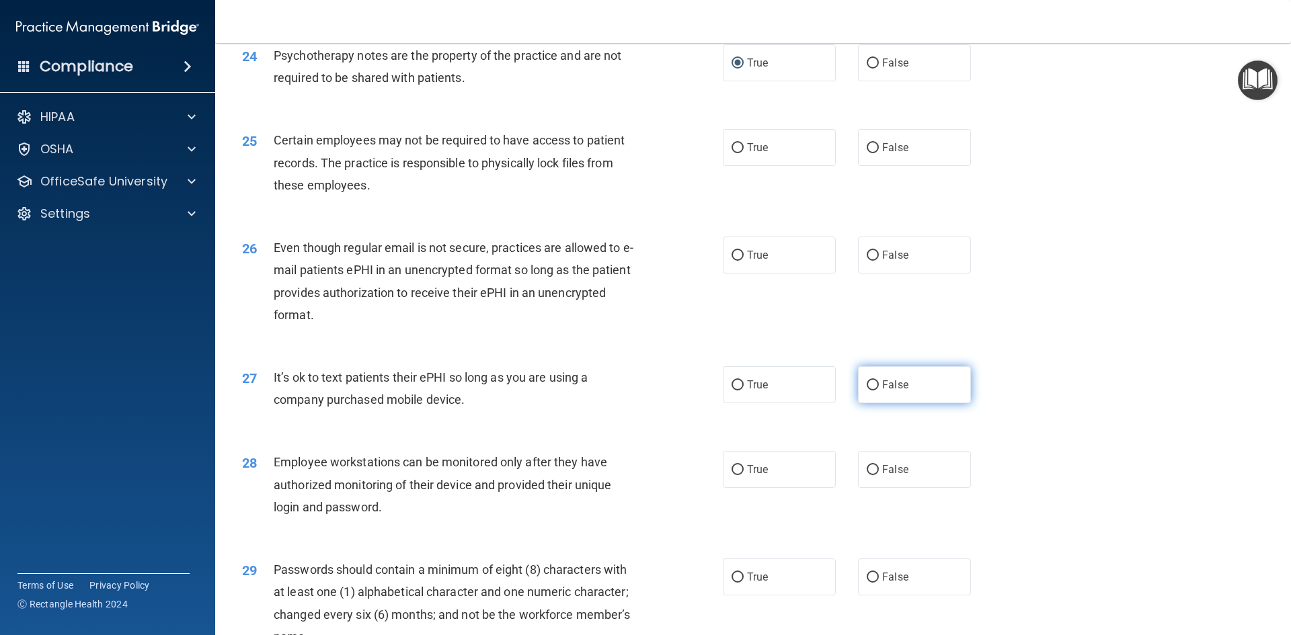
click at [867, 391] on input "False" at bounding box center [873, 386] width 12 height 10
radio input "true"
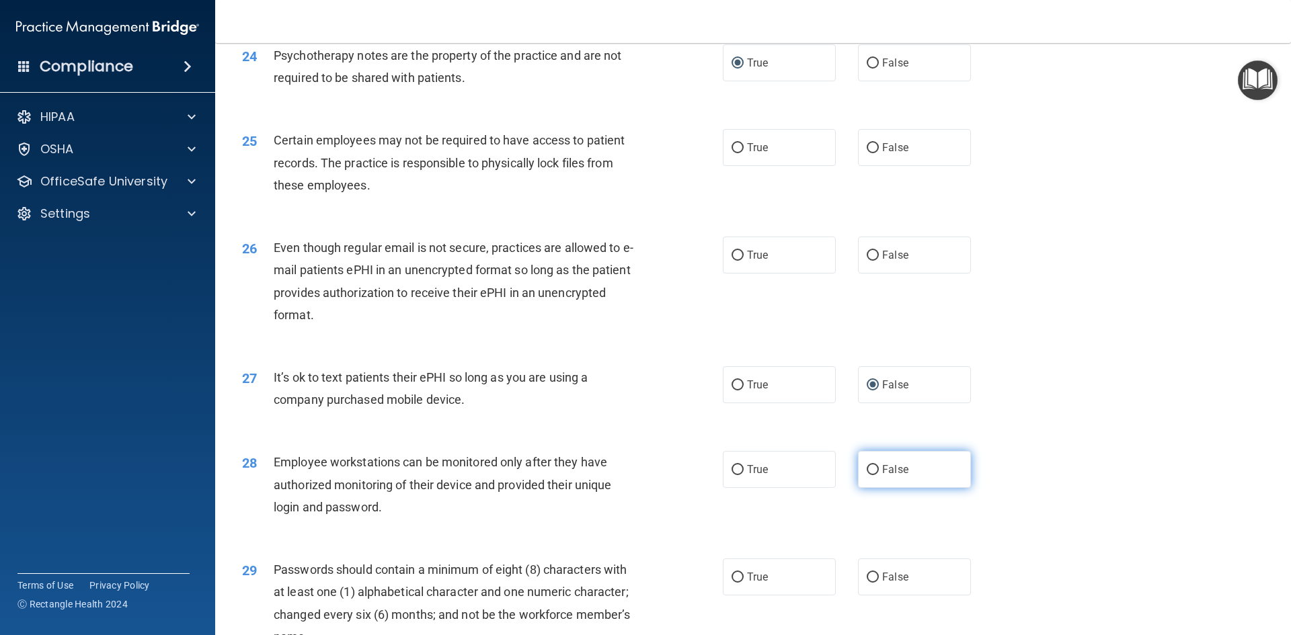
click at [867, 475] on input "False" at bounding box center [873, 470] width 12 height 10
radio input "true"
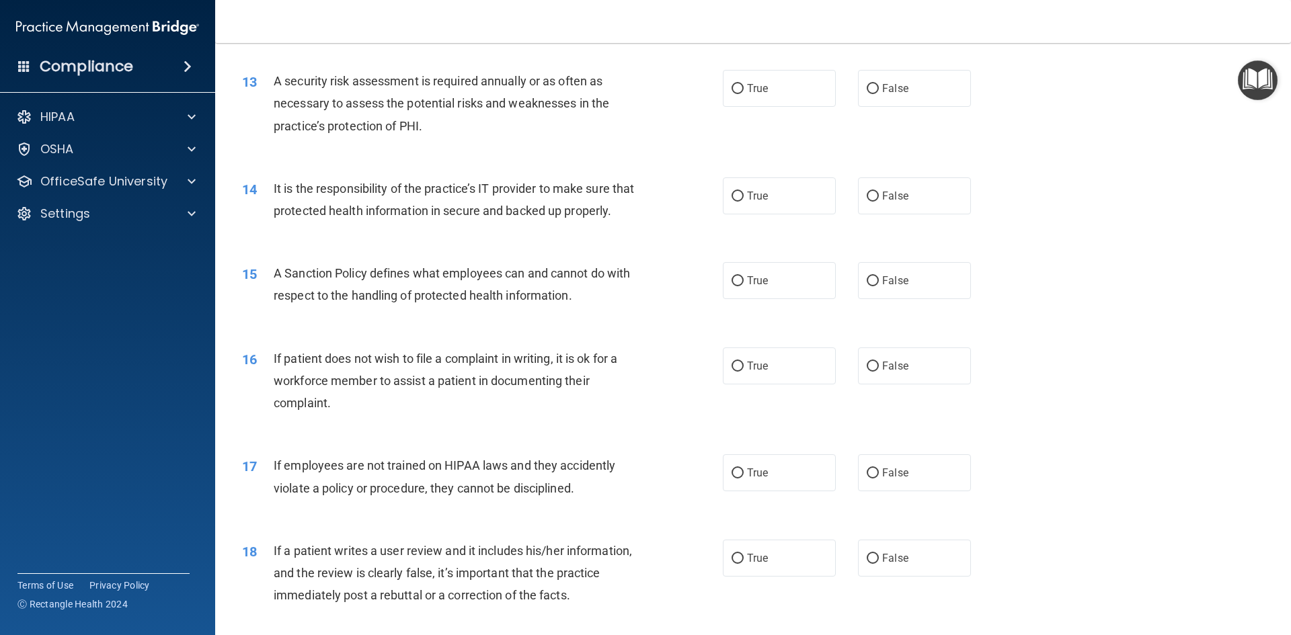
scroll to position [1412, 0]
click at [867, 203] on input "False" at bounding box center [873, 199] width 12 height 10
radio input "true"
click at [869, 288] on input "False" at bounding box center [873, 283] width 12 height 10
radio input "true"
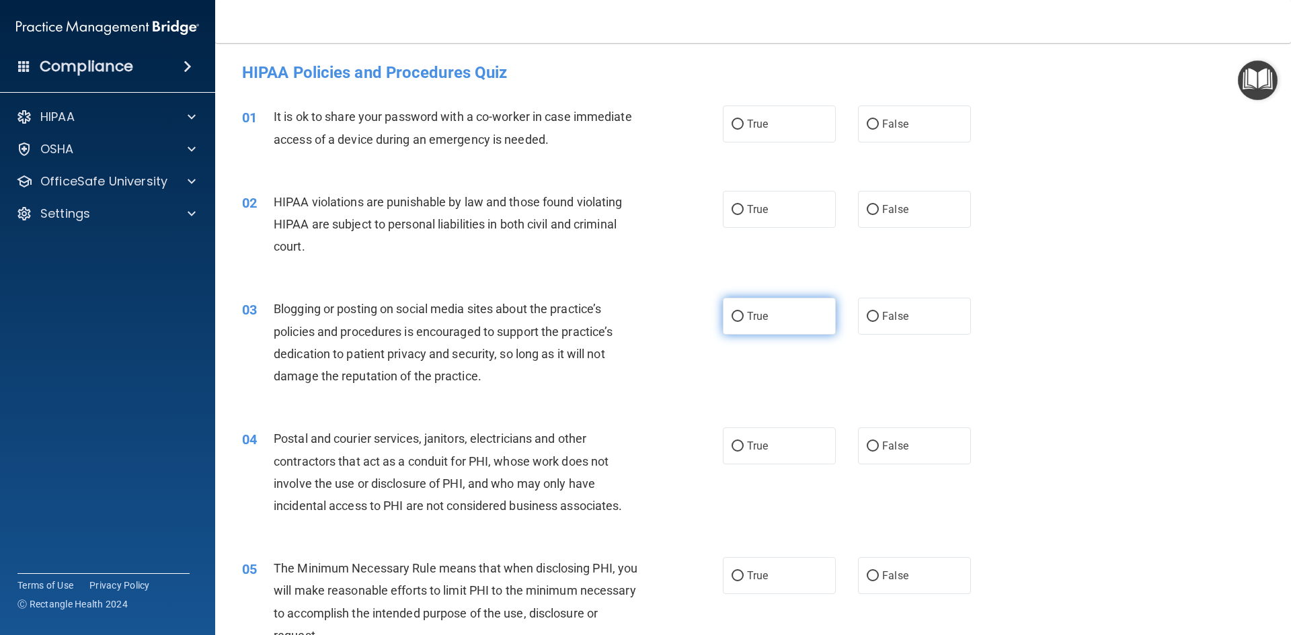
scroll to position [0, 0]
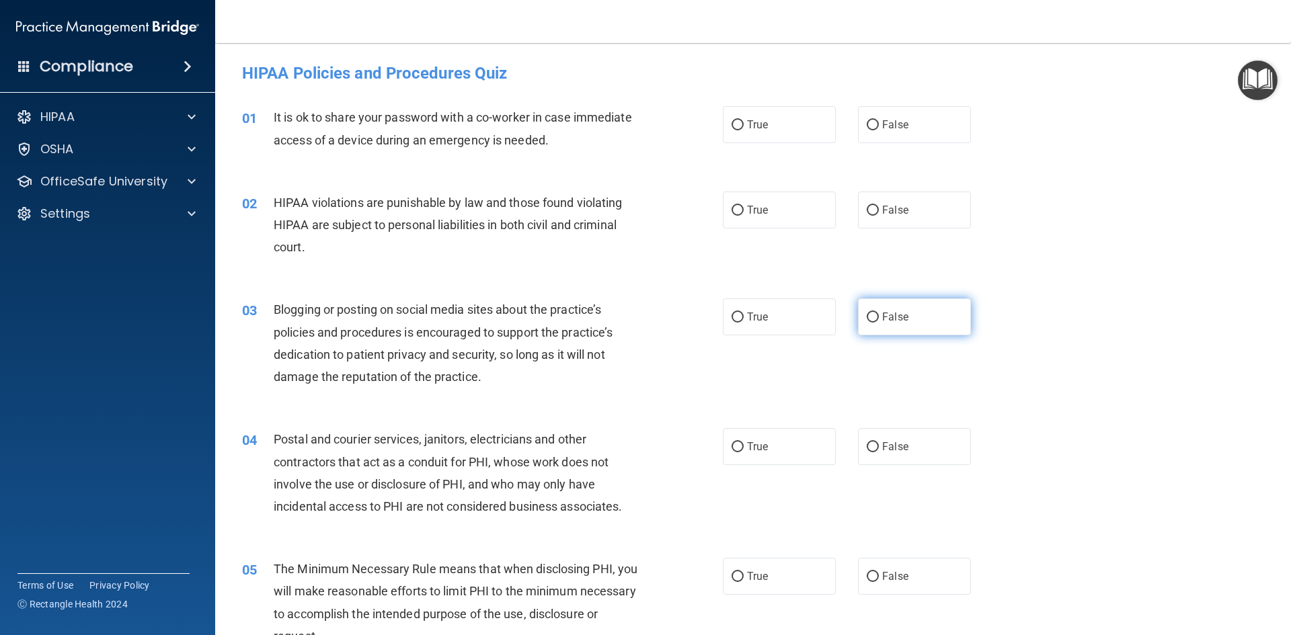
click at [870, 313] on input "False" at bounding box center [873, 318] width 12 height 10
radio input "true"
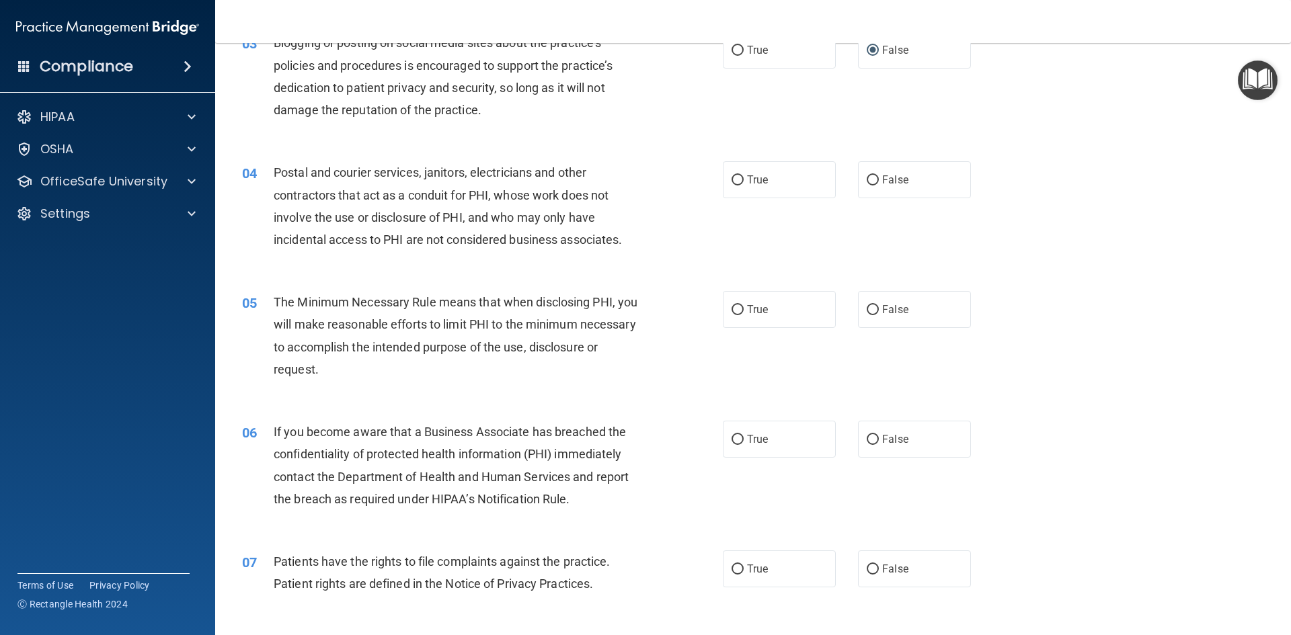
scroll to position [268, 0]
click at [867, 440] on input "False" at bounding box center [873, 439] width 12 height 10
radio input "true"
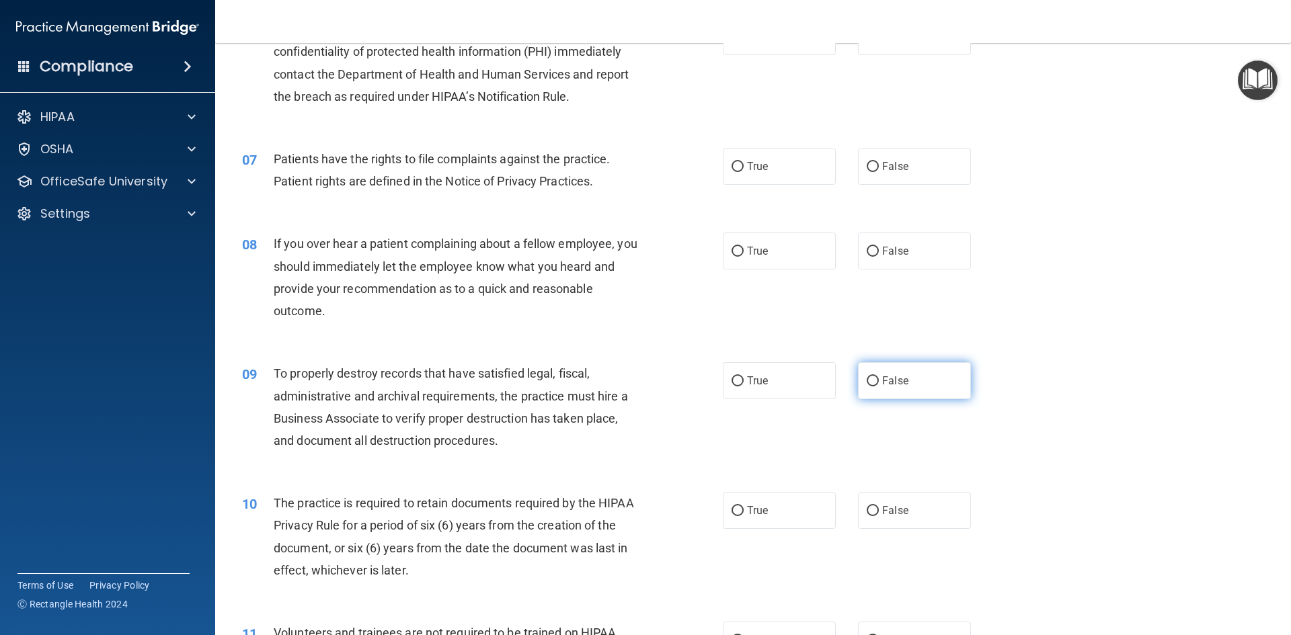
scroll to position [671, 0]
click at [870, 382] on input "False" at bounding box center [873, 380] width 12 height 10
radio input "true"
click at [738, 510] on input "True" at bounding box center [738, 510] width 12 height 10
radio input "true"
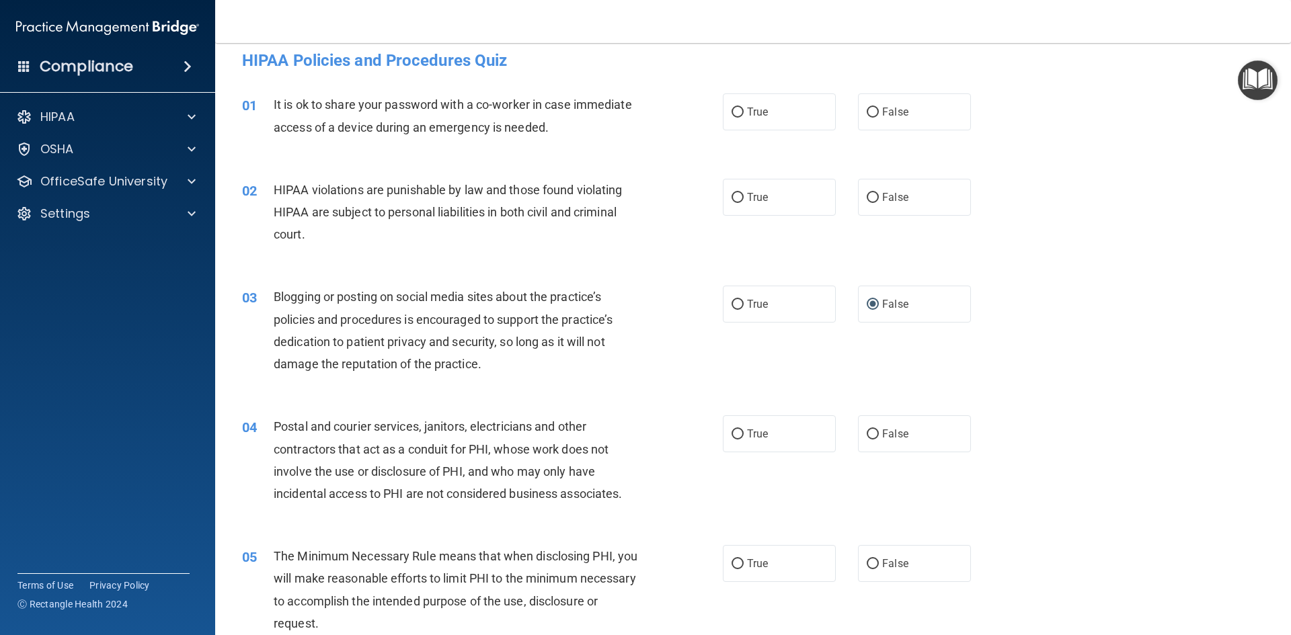
scroll to position [0, 0]
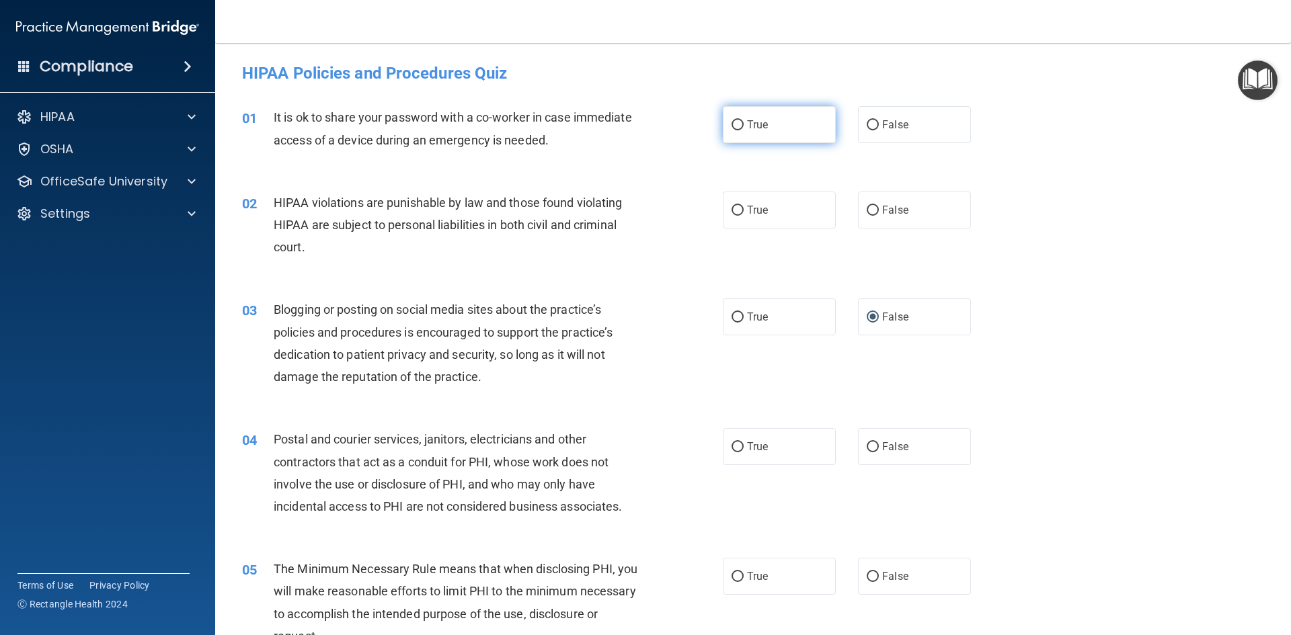
click at [738, 124] on input "True" at bounding box center [738, 125] width 12 height 10
radio input "true"
click at [742, 215] on label "True" at bounding box center [779, 210] width 113 height 37
click at [742, 215] on input "True" at bounding box center [738, 211] width 12 height 10
radio input "true"
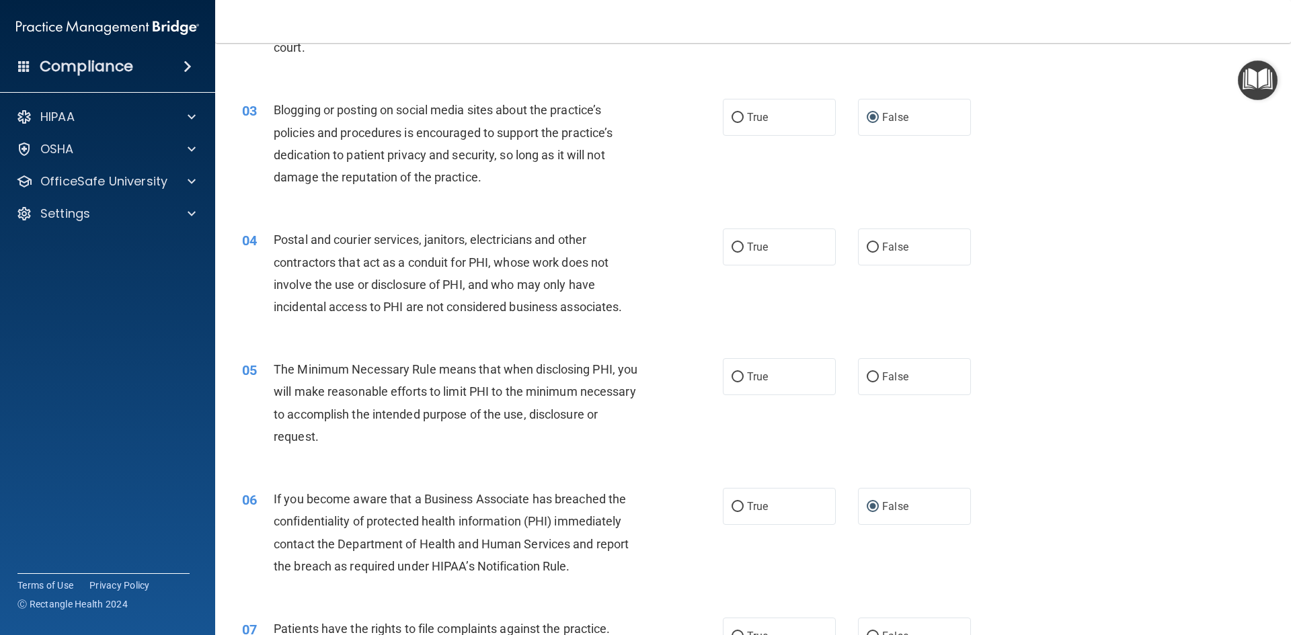
scroll to position [201, 0]
click at [732, 246] on input "True" at bounding box center [738, 246] width 12 height 10
radio input "true"
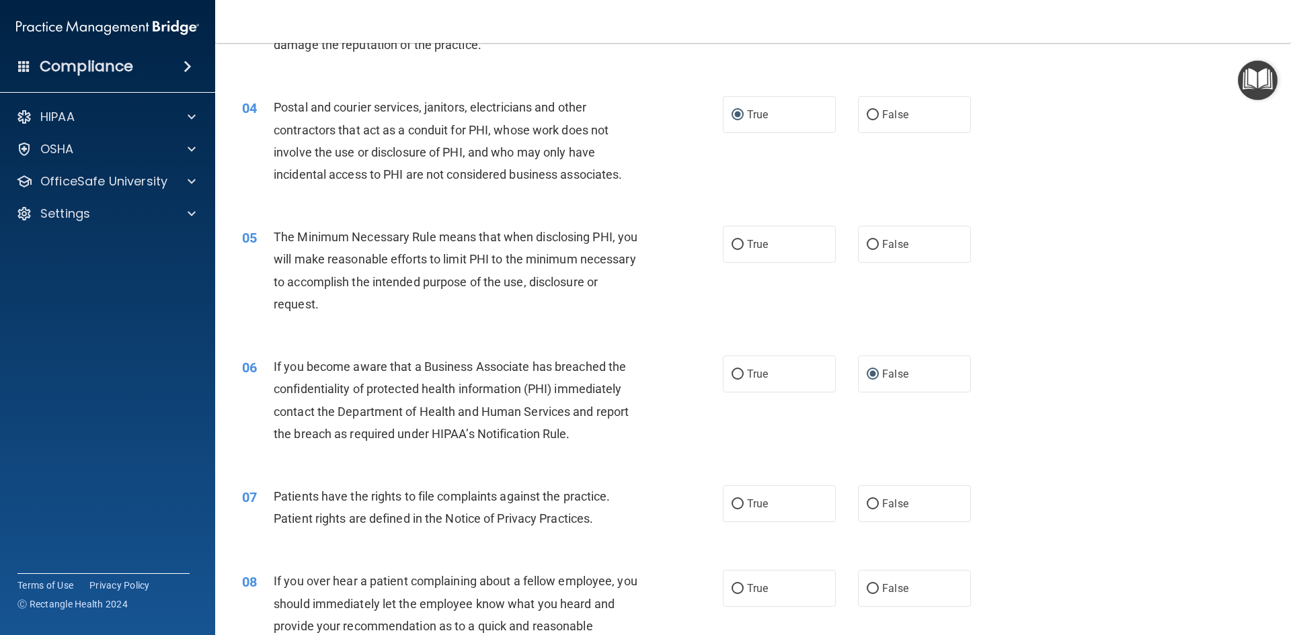
scroll to position [335, 0]
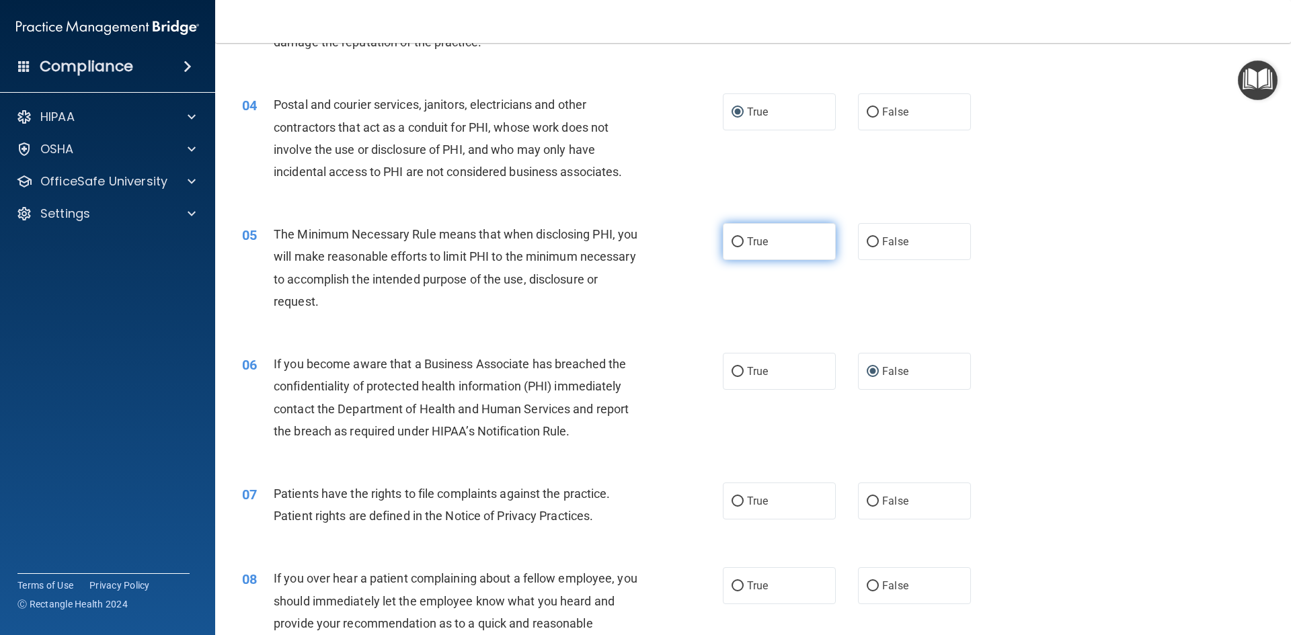
click at [734, 242] on input "True" at bounding box center [738, 242] width 12 height 10
radio input "true"
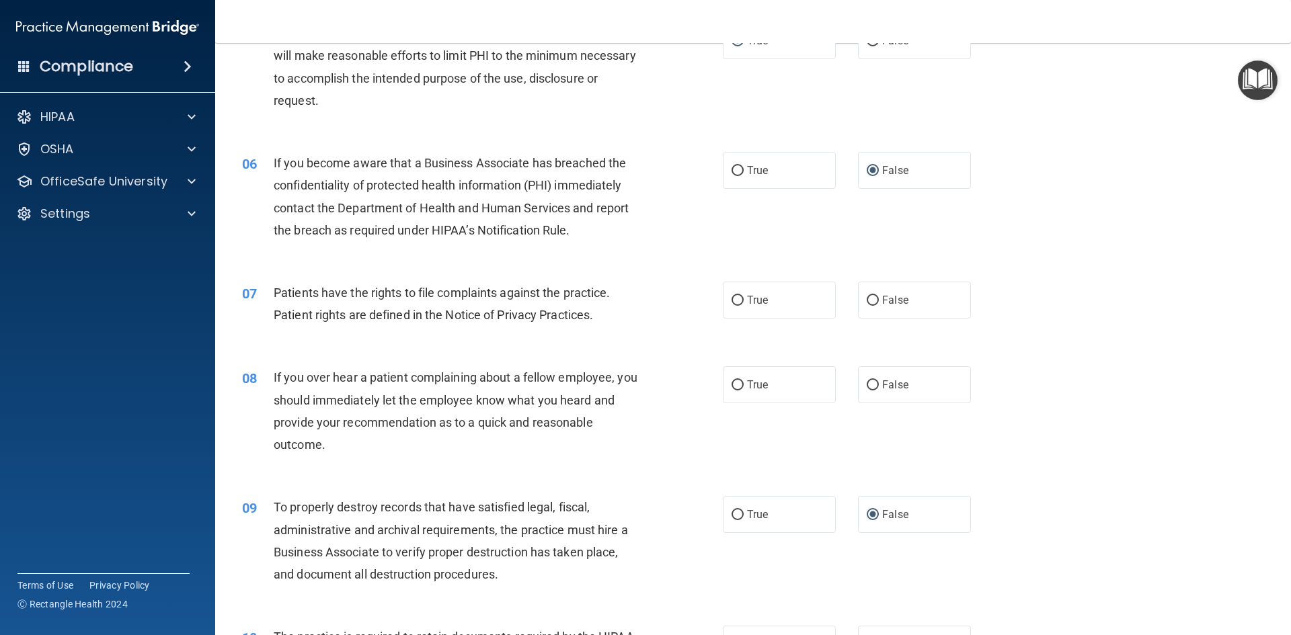
scroll to position [537, 0]
drag, startPoint x: 736, startPoint y: 300, endPoint x: 704, endPoint y: 338, distance: 49.2
click at [735, 300] on input "True" at bounding box center [738, 300] width 12 height 10
radio input "true"
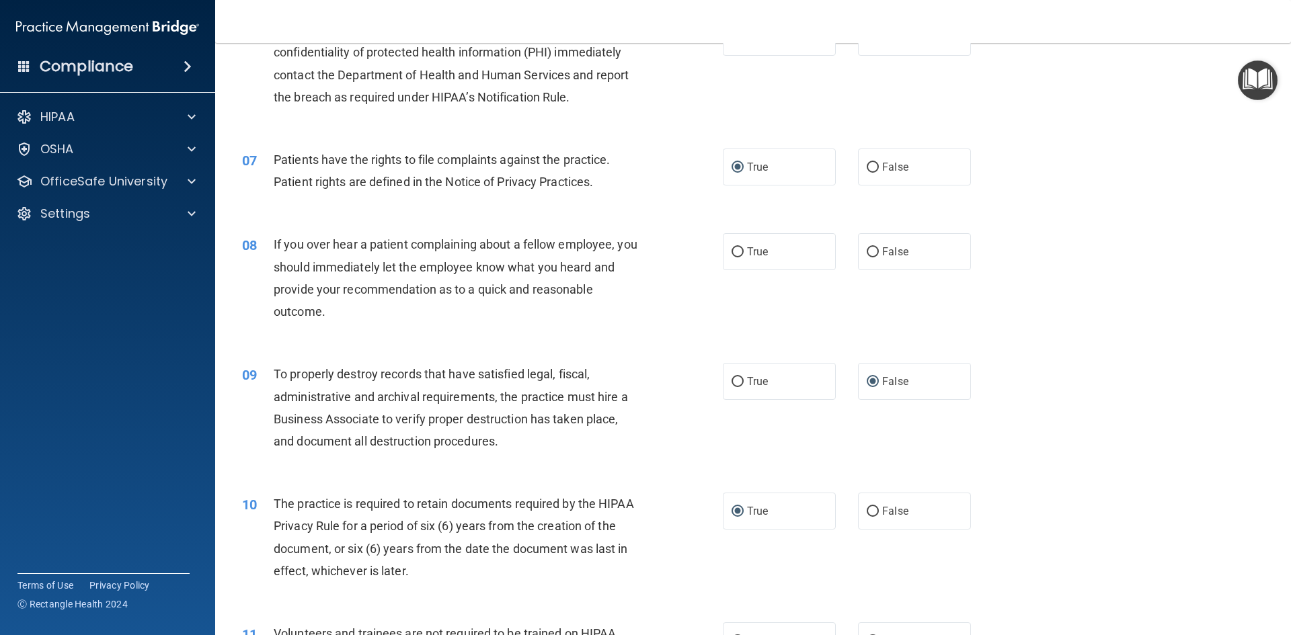
scroll to position [670, 0]
click at [868, 252] on input "False" at bounding box center [873, 251] width 12 height 10
radio input "true"
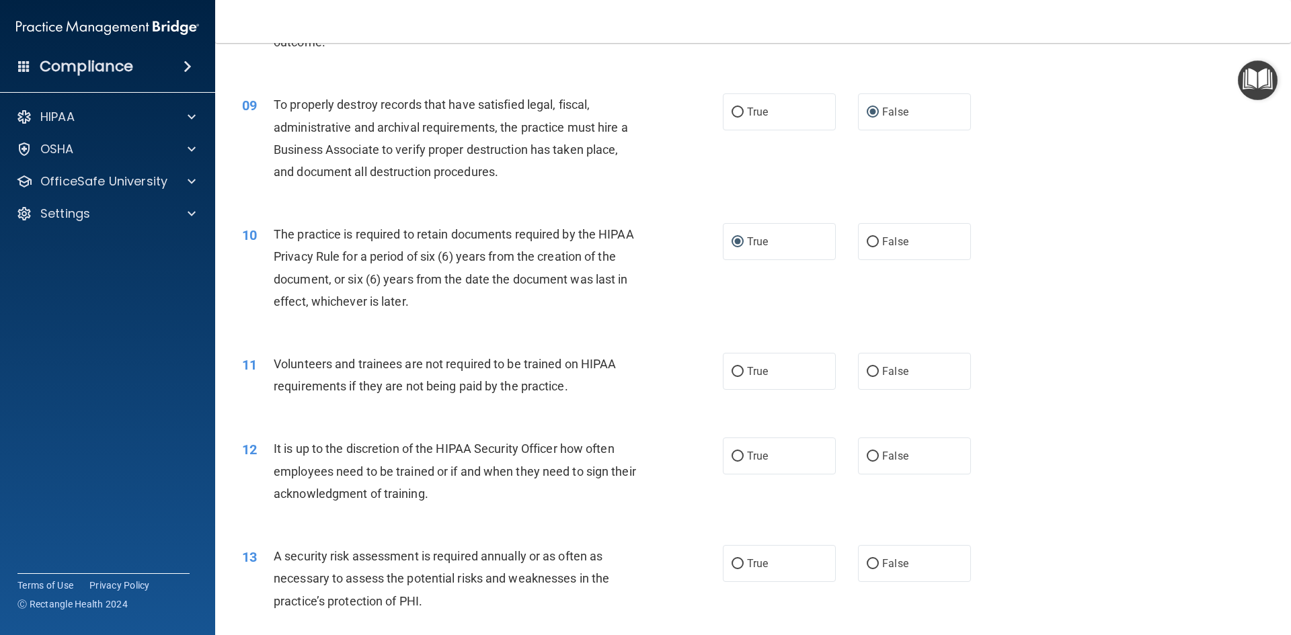
scroll to position [939, 0]
click at [865, 364] on label "False" at bounding box center [914, 370] width 113 height 37
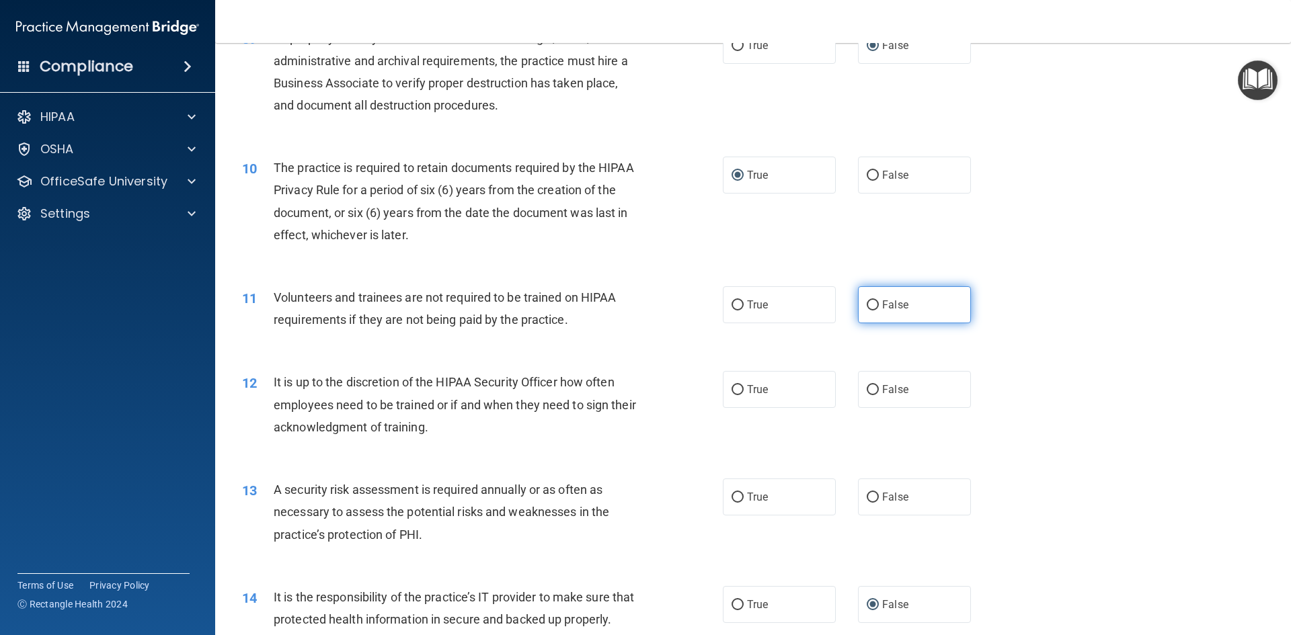
scroll to position [1006, 0]
click at [869, 304] on input "False" at bounding box center [873, 305] width 12 height 10
radio input "true"
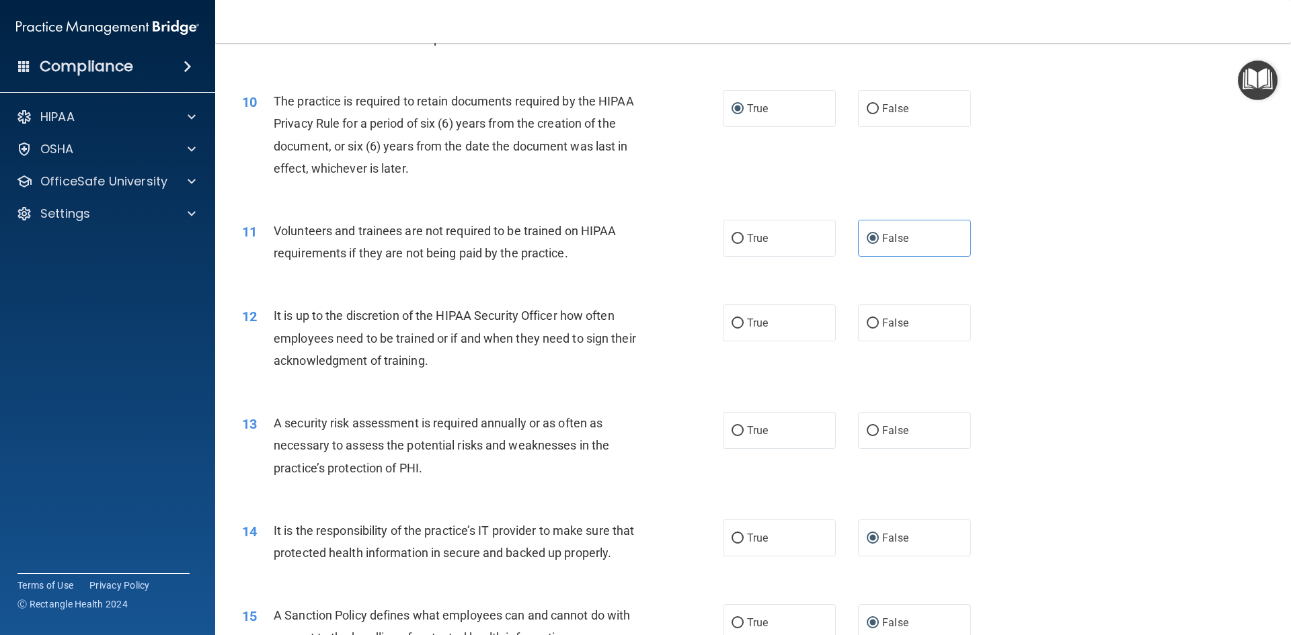
scroll to position [1073, 0]
click at [871, 321] on input "False" at bounding box center [873, 323] width 12 height 10
radio input "true"
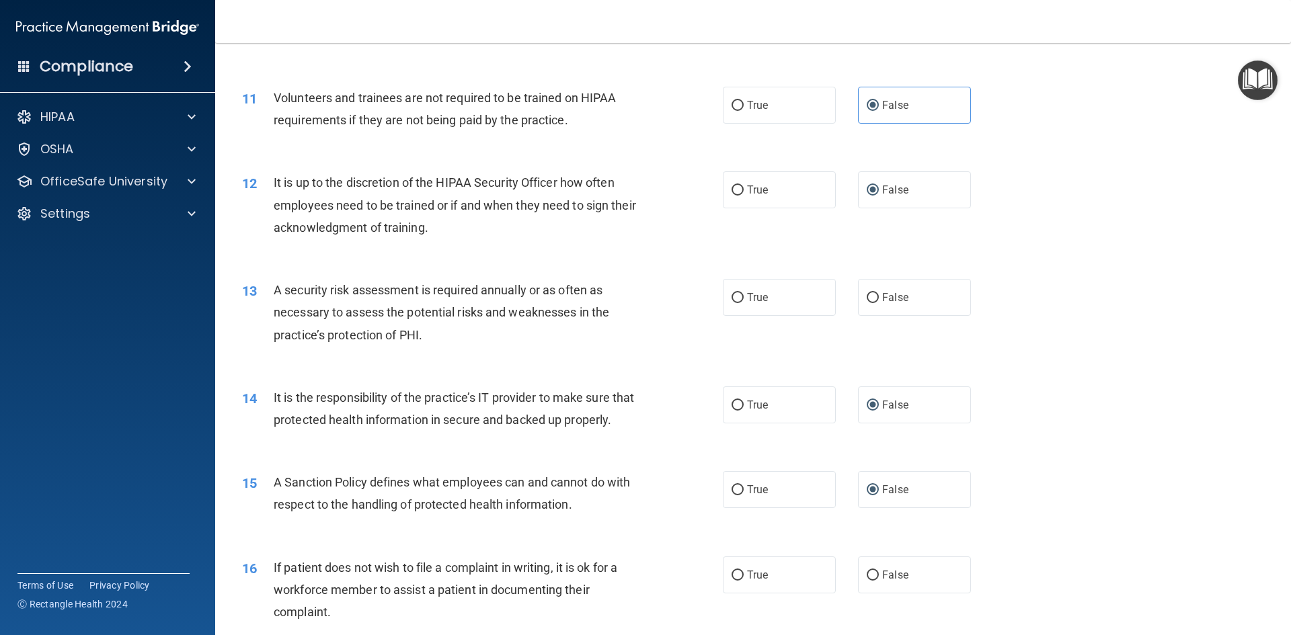
scroll to position [1206, 0]
click at [732, 295] on input "True" at bounding box center [738, 297] width 12 height 10
radio input "true"
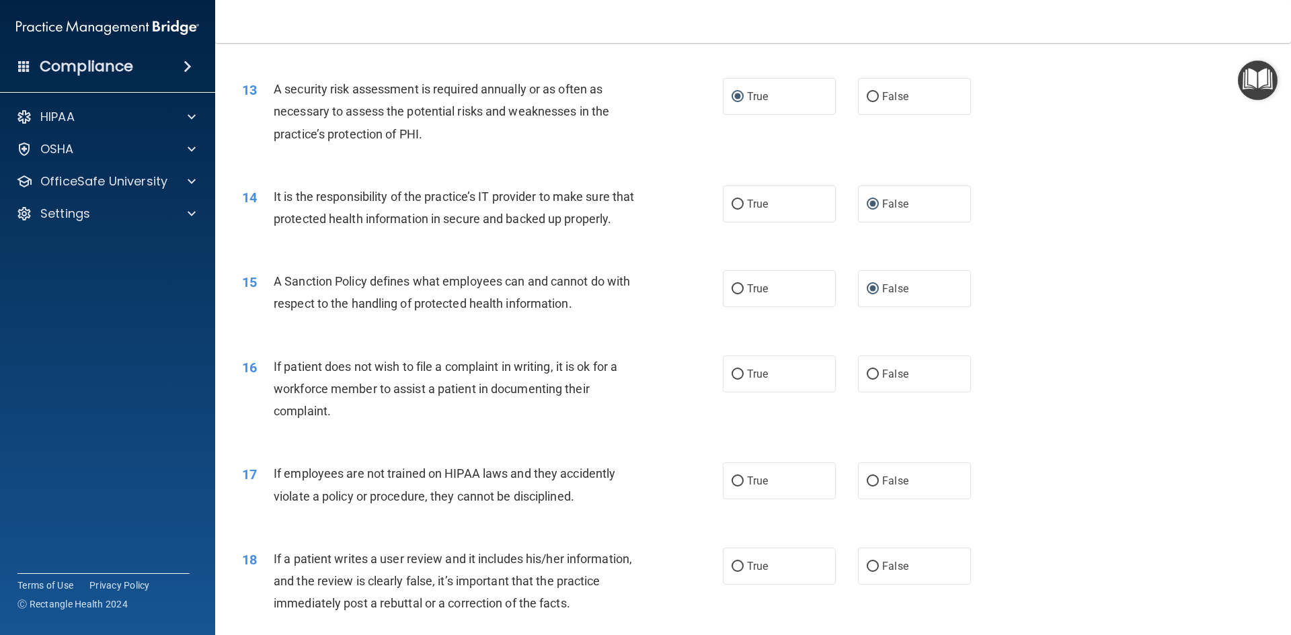
scroll to position [1407, 0]
click at [736, 379] on input "True" at bounding box center [738, 374] width 12 height 10
radio input "true"
click at [867, 379] on input "False" at bounding box center [873, 374] width 12 height 10
radio input "true"
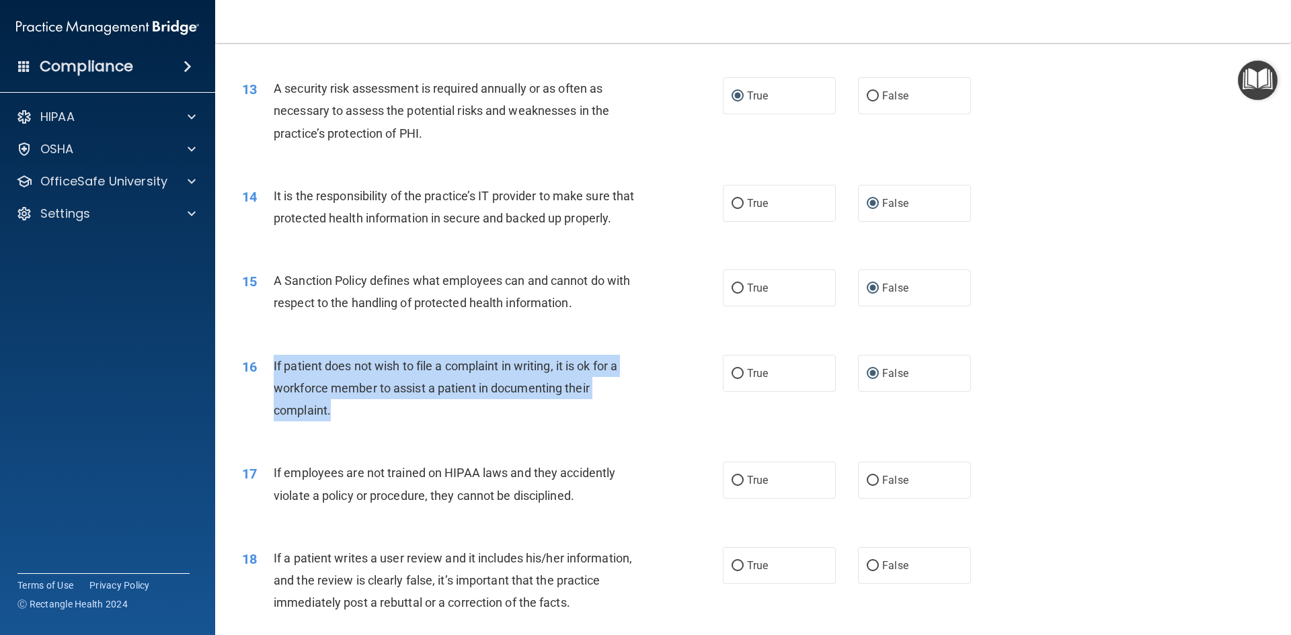
drag, startPoint x: 369, startPoint y: 433, endPoint x: 270, endPoint y: 388, distance: 108.0
click at [270, 388] on div "16 If patient does not wish to file a complaint in writing, it is ok for a work…" at bounding box center [482, 392] width 521 height 74
click at [734, 379] on input "True" at bounding box center [738, 374] width 12 height 10
radio input "true"
radio input "false"
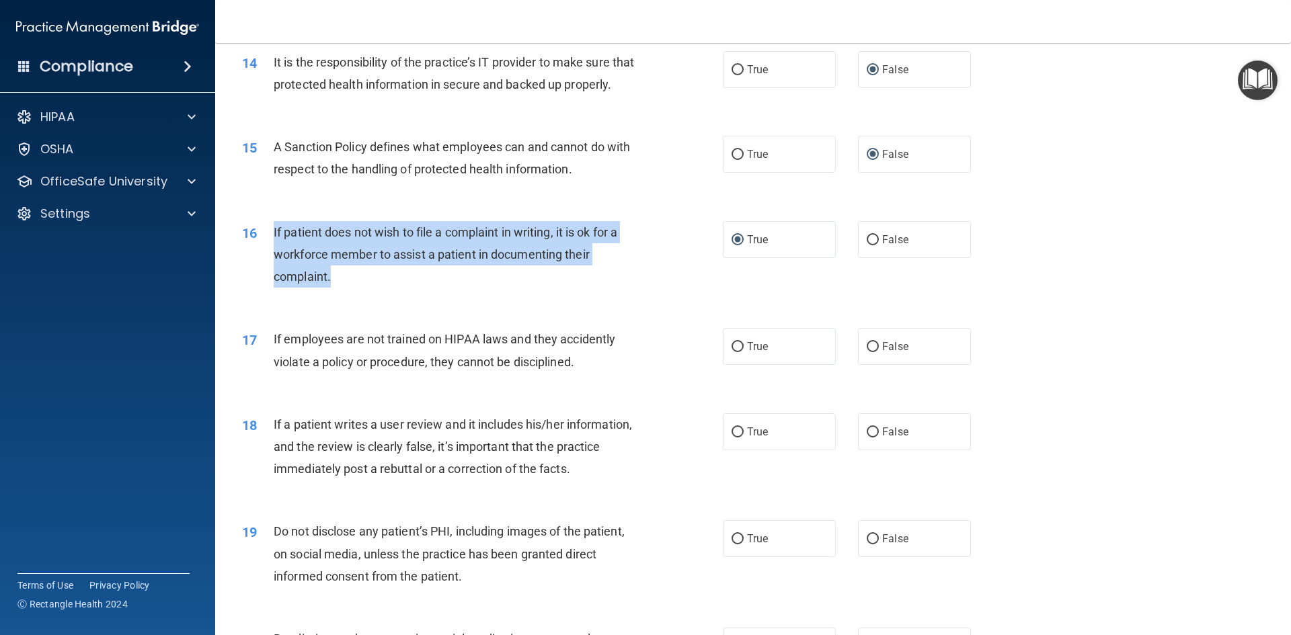
scroll to position [1541, 0]
click at [736, 352] on input "True" at bounding box center [738, 347] width 12 height 10
radio input "true"
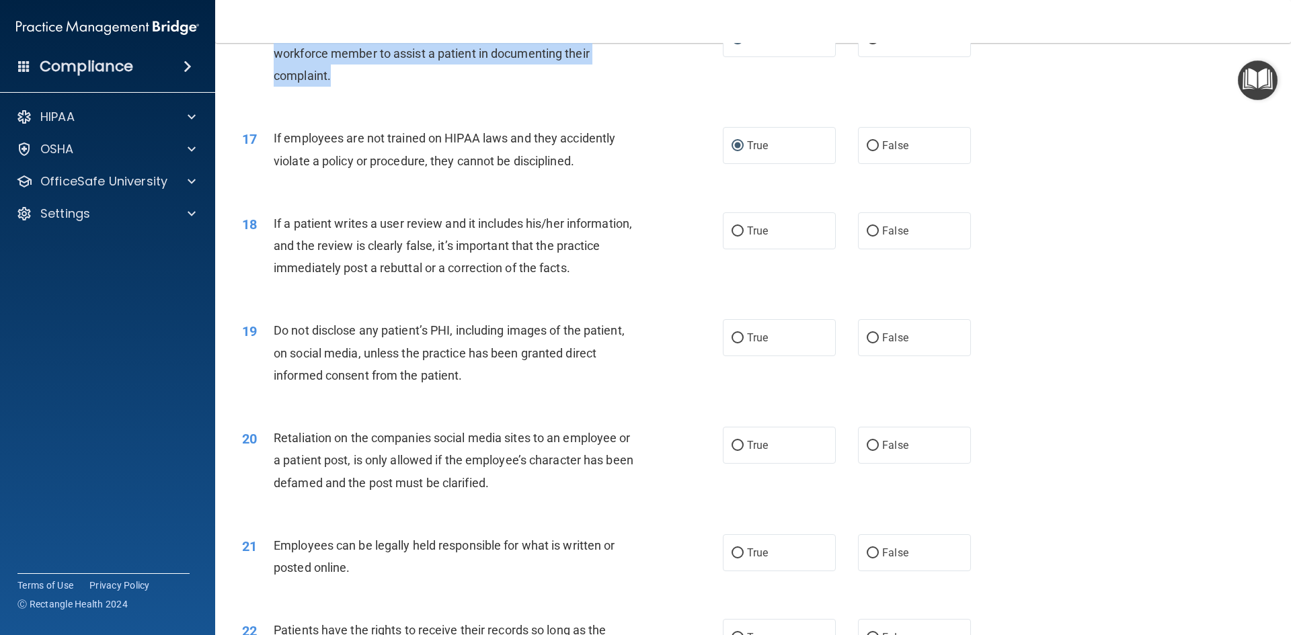
scroll to position [1743, 0]
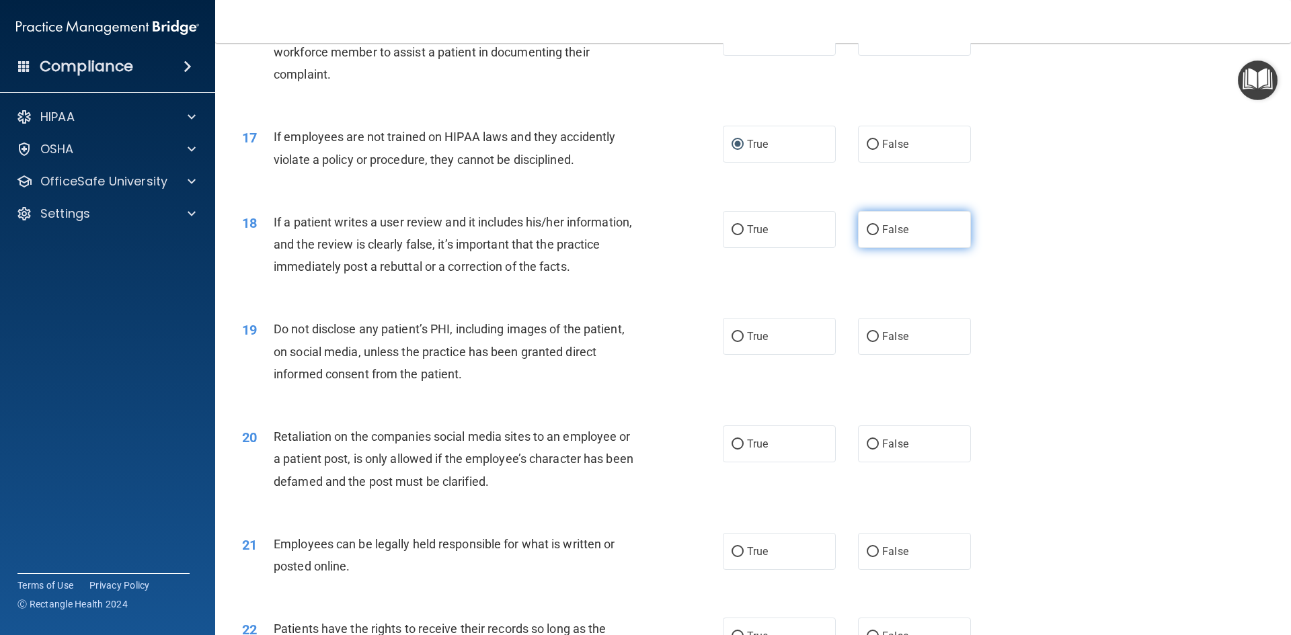
click at [872, 245] on label "False" at bounding box center [914, 229] width 113 height 37
click at [872, 235] on input "False" at bounding box center [873, 230] width 12 height 10
radio input "true"
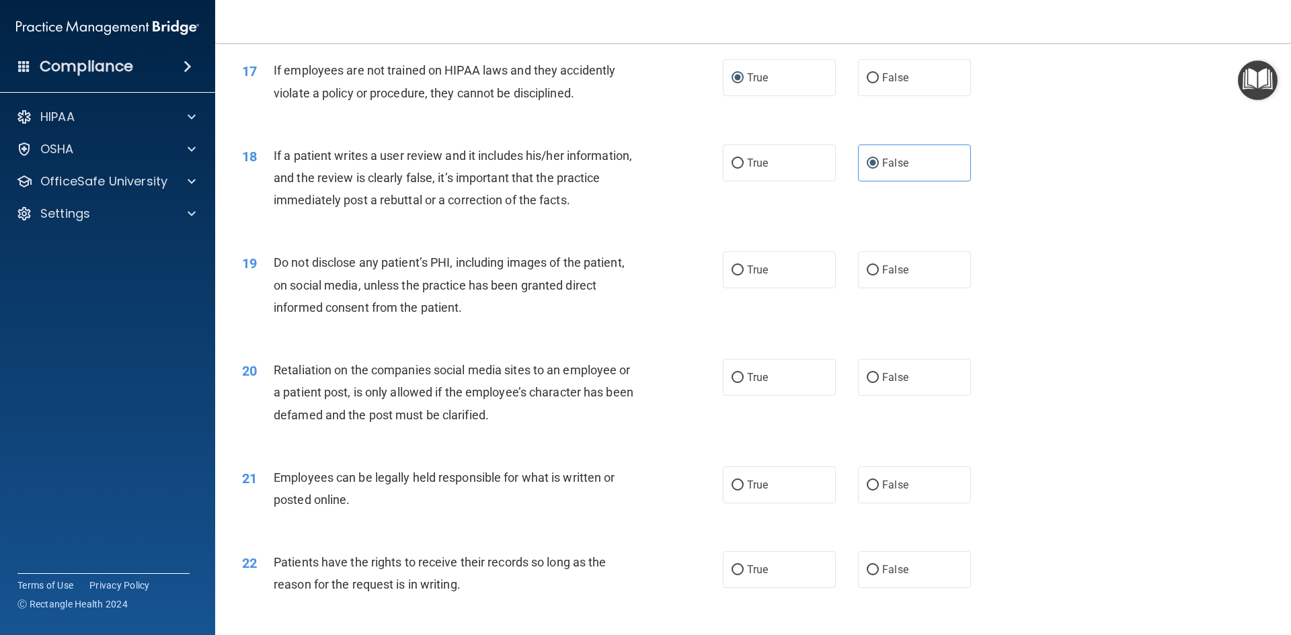
scroll to position [1810, 0]
click at [732, 275] on input "True" at bounding box center [738, 270] width 12 height 10
radio input "true"
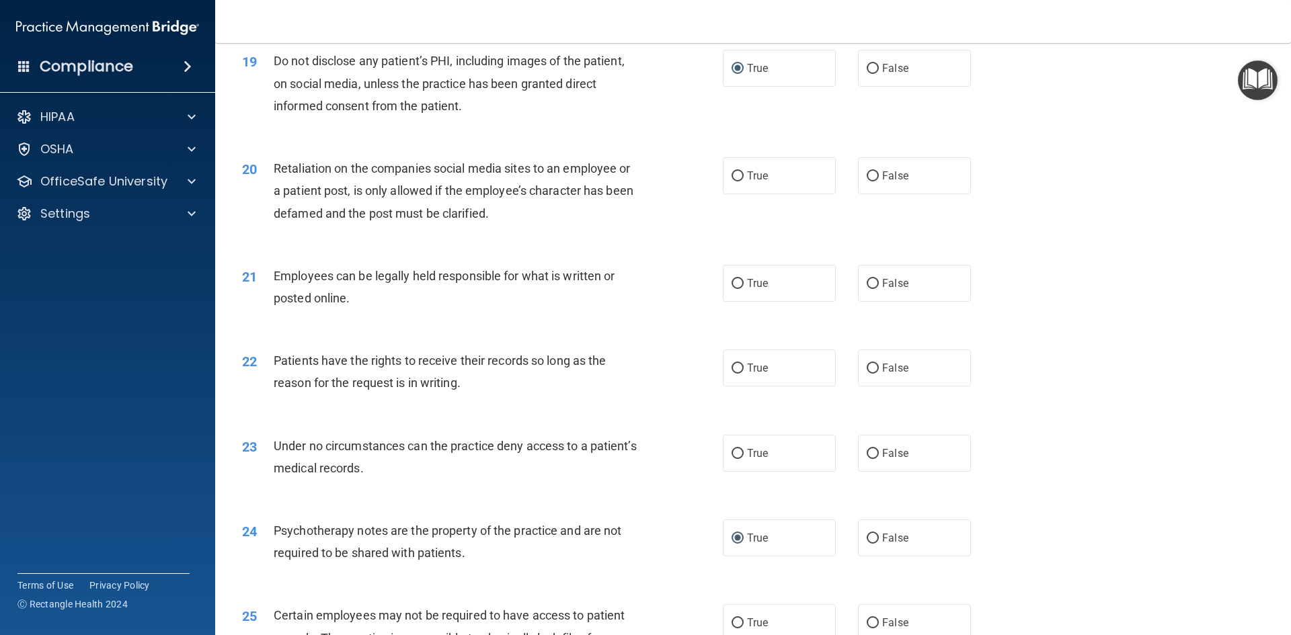
scroll to position [2012, 0]
click at [867, 181] on input "False" at bounding box center [873, 176] width 12 height 10
radio input "true"
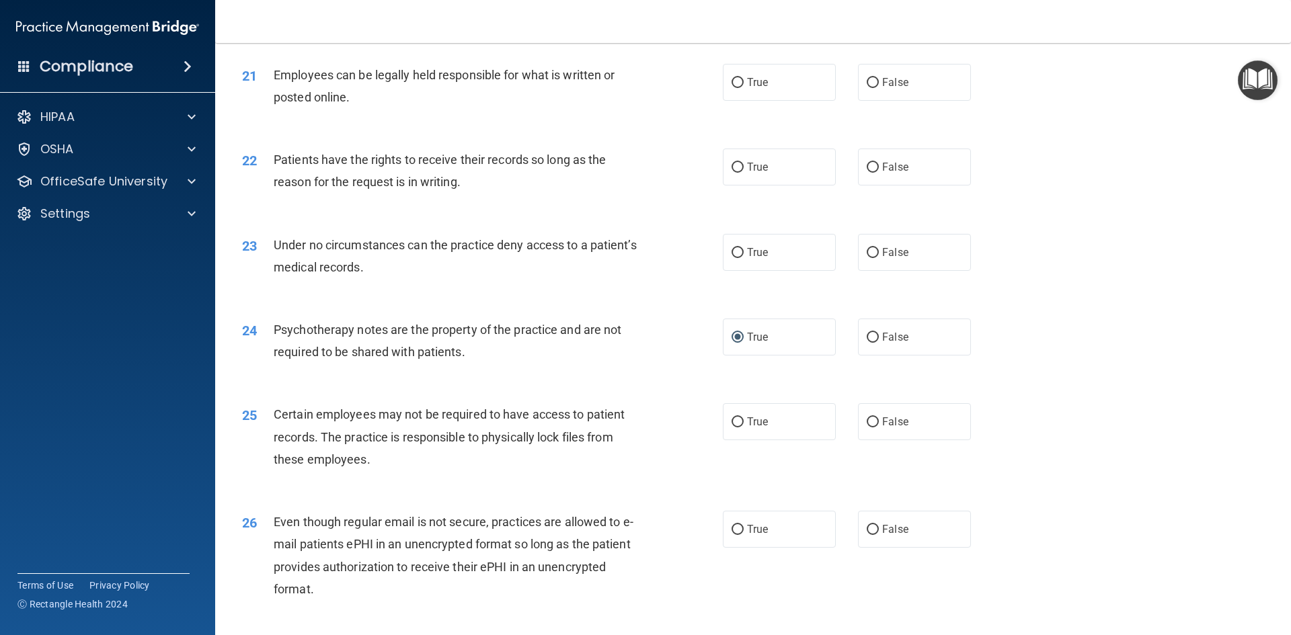
scroll to position [2213, 0]
click at [730, 100] on label "True" at bounding box center [779, 81] width 113 height 37
click at [732, 87] on input "True" at bounding box center [738, 82] width 12 height 10
radio input "true"
click at [876, 183] on label "False" at bounding box center [914, 166] width 113 height 37
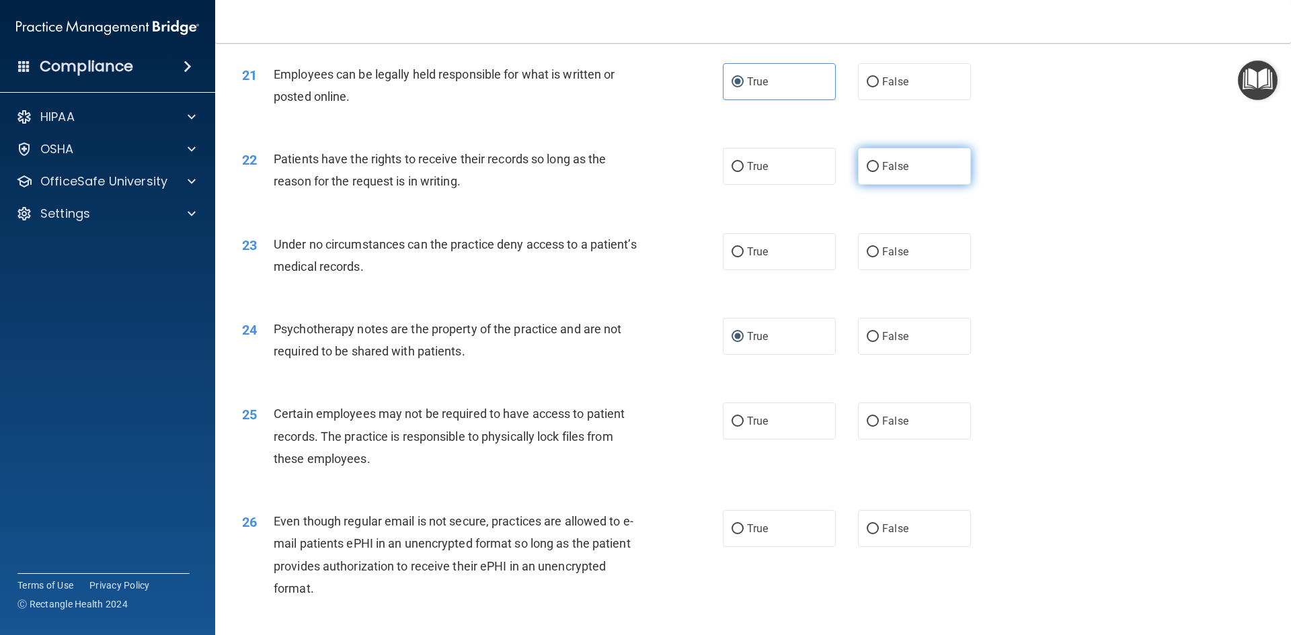
click at [876, 172] on input "False" at bounding box center [873, 167] width 12 height 10
radio input "true"
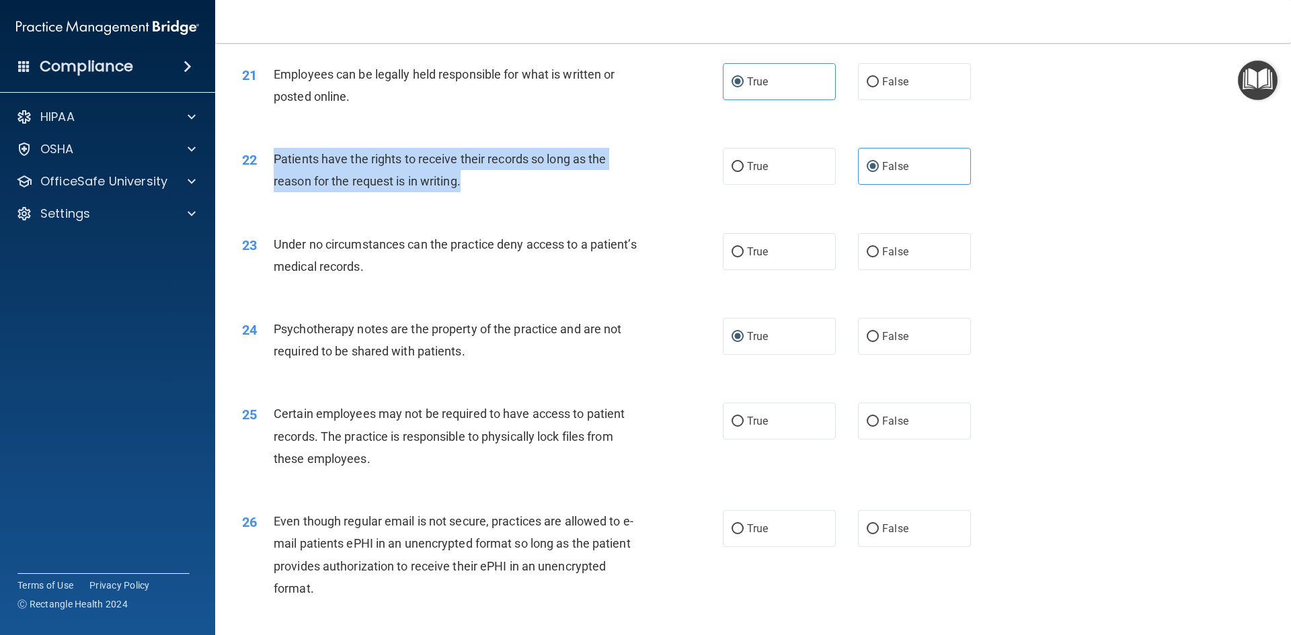
drag, startPoint x: 490, startPoint y: 207, endPoint x: 262, endPoint y: 182, distance: 229.4
click at [262, 182] on div "22 Patients have the rights to receive their records so long as the reason for …" at bounding box center [482, 173] width 521 height 51
click at [870, 258] on input "False" at bounding box center [873, 252] width 12 height 10
radio input "true"
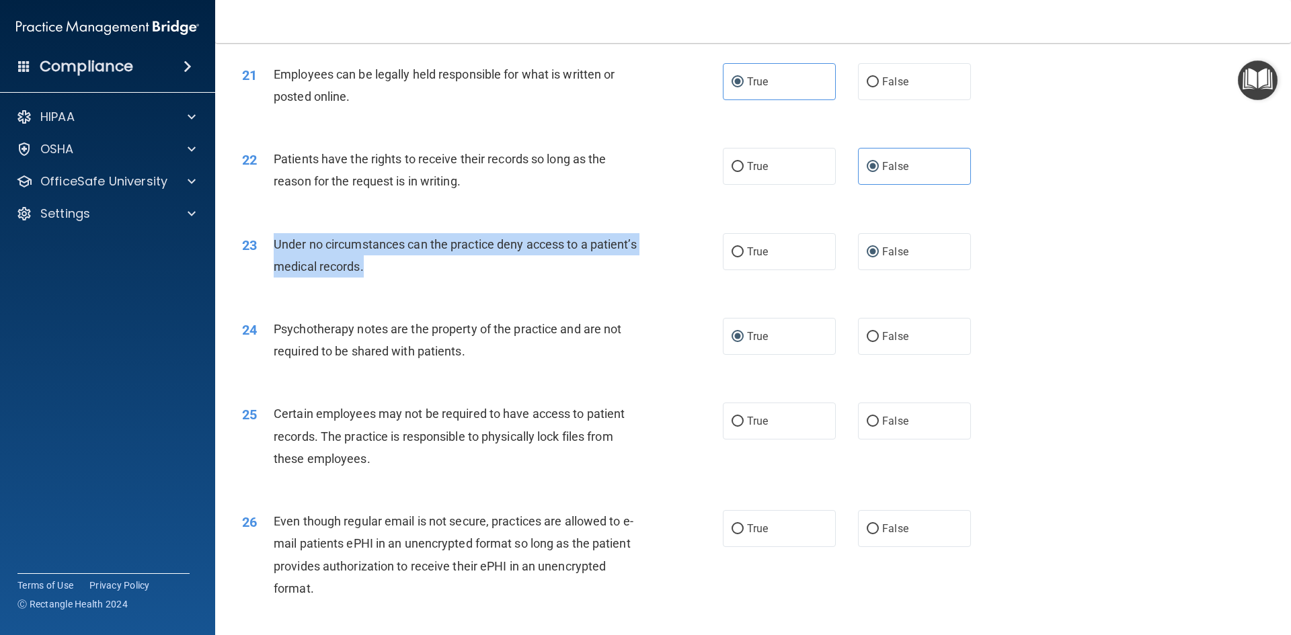
drag, startPoint x: 415, startPoint y: 290, endPoint x: 269, endPoint y: 264, distance: 148.3
click at [269, 264] on div "23 Under no circumstances can the practice deny access to a patient’s medical r…" at bounding box center [482, 258] width 521 height 51
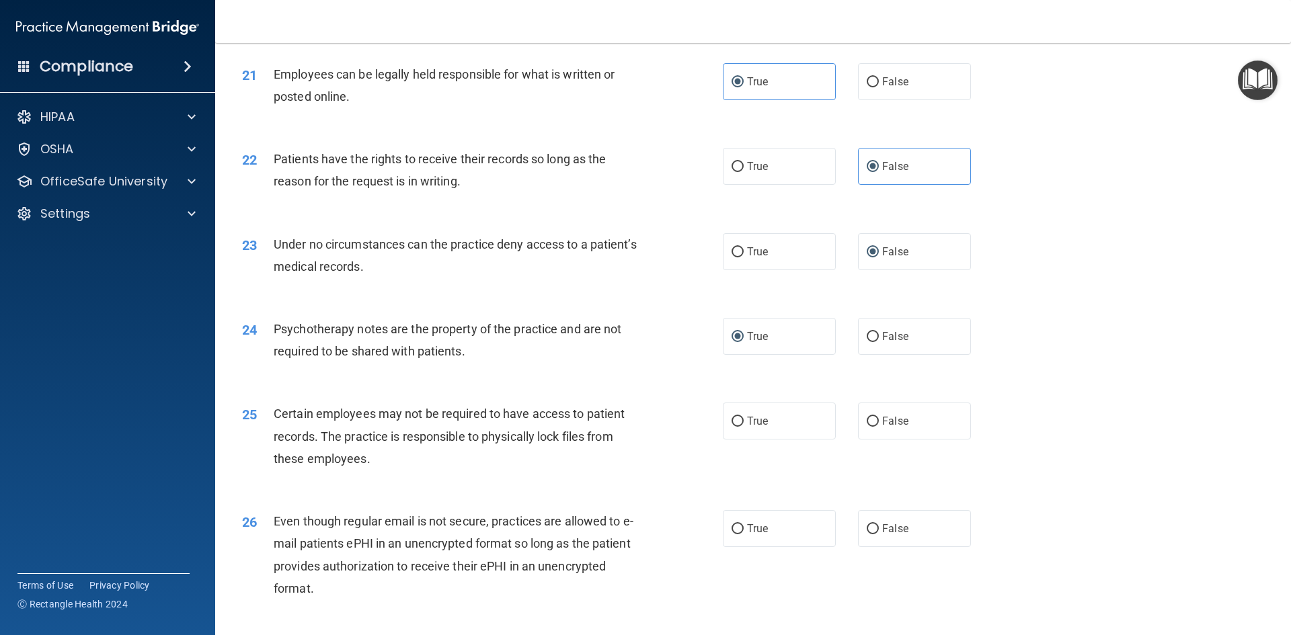
click at [547, 332] on div "24 Psychotherapy notes are the property of the practice and are not required to…" at bounding box center [753, 343] width 1042 height 85
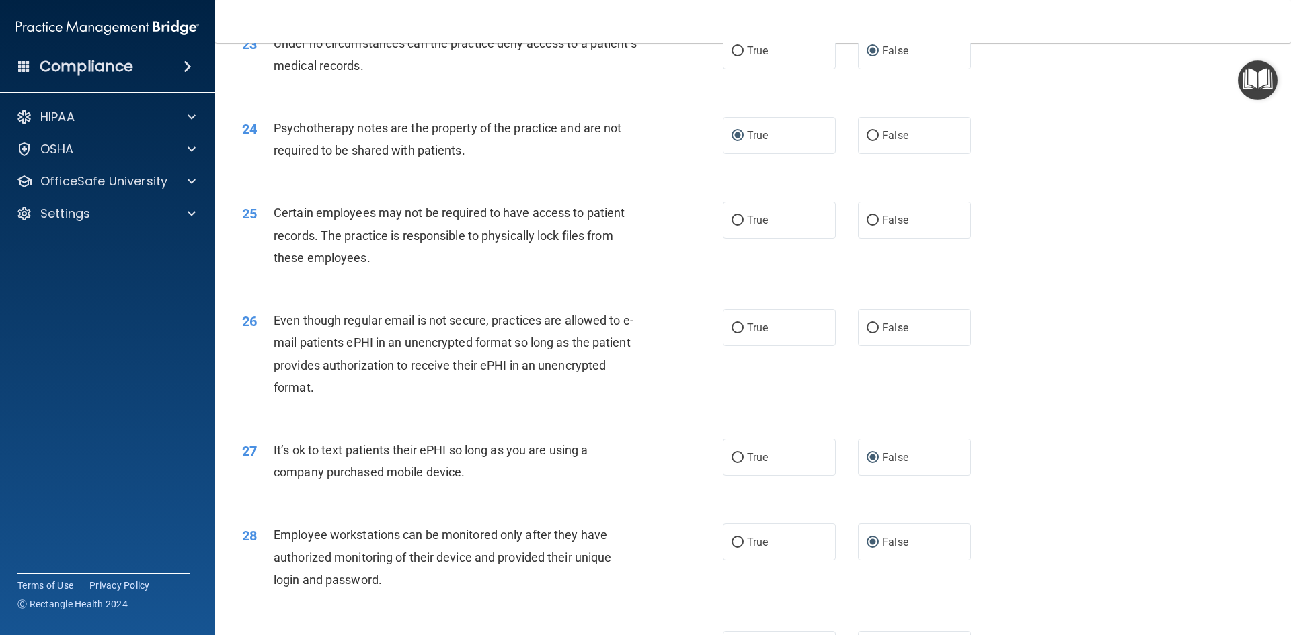
scroll to position [2415, 0]
click at [737, 225] on input "True" at bounding box center [738, 220] width 12 height 10
radio input "true"
click at [739, 346] on label "True" at bounding box center [779, 327] width 113 height 37
click at [739, 333] on input "True" at bounding box center [738, 328] width 12 height 10
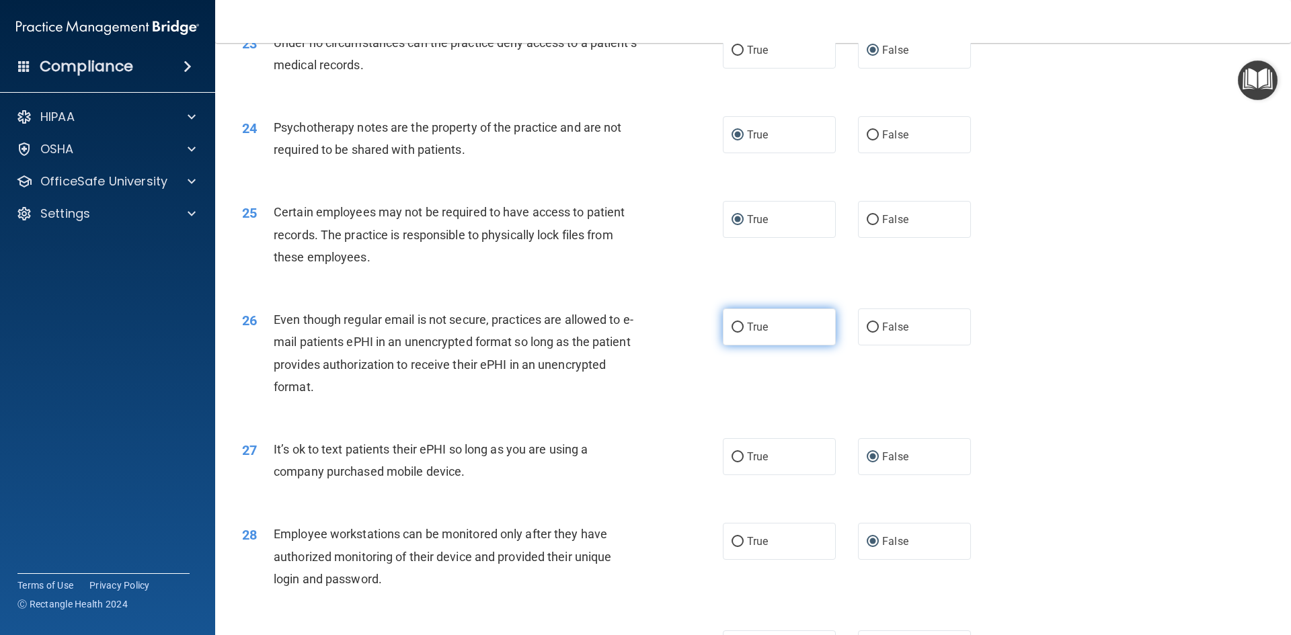
radio input "true"
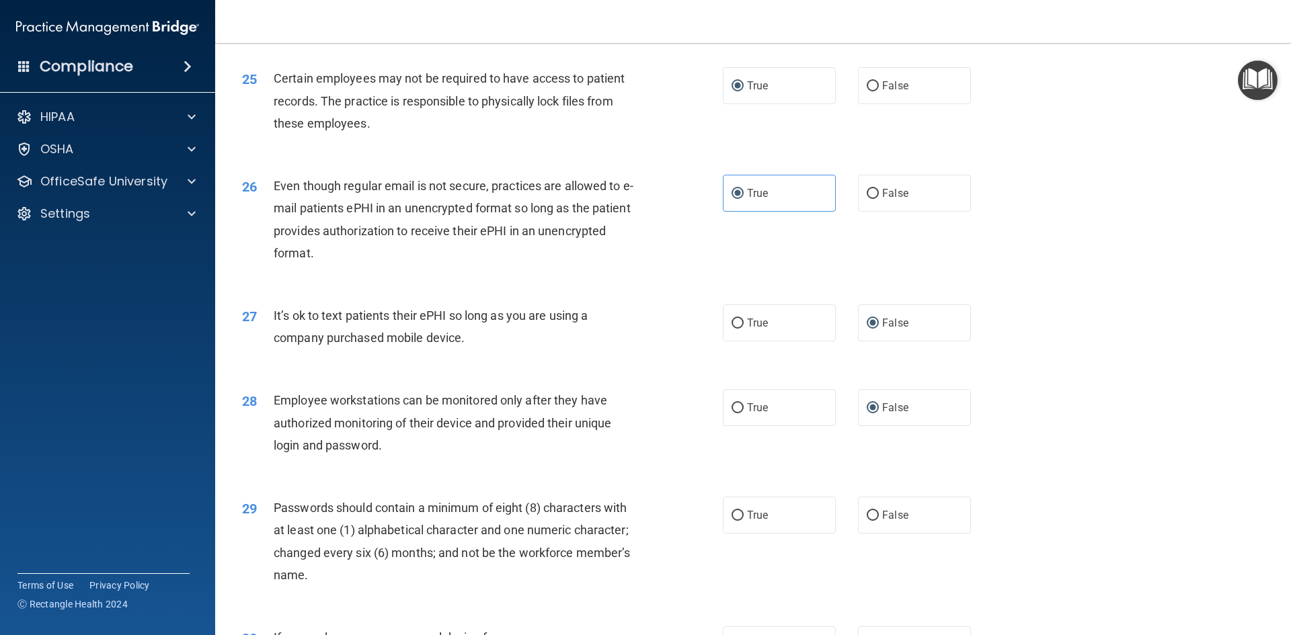
scroll to position [2549, 0]
click at [735, 328] on input "True" at bounding box center [738, 323] width 12 height 10
radio input "true"
radio input "false"
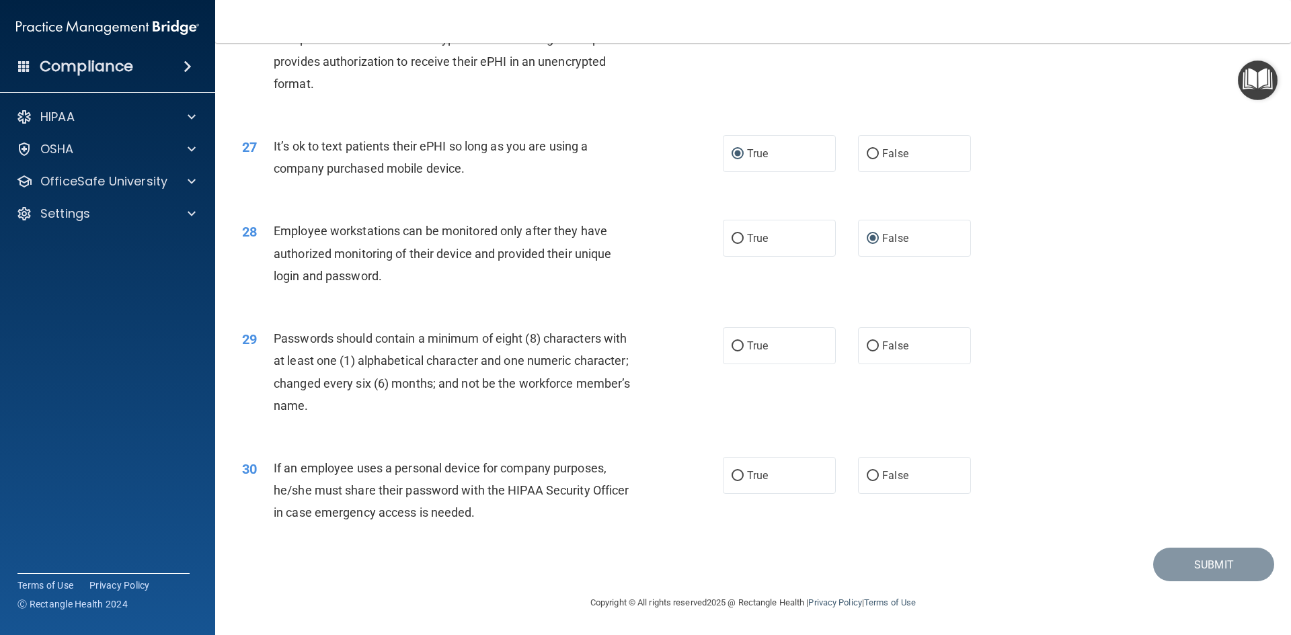
scroll to position [2740, 0]
click at [733, 346] on input "True" at bounding box center [738, 347] width 12 height 10
radio input "true"
click at [732, 475] on input "True" at bounding box center [738, 476] width 12 height 10
radio input "true"
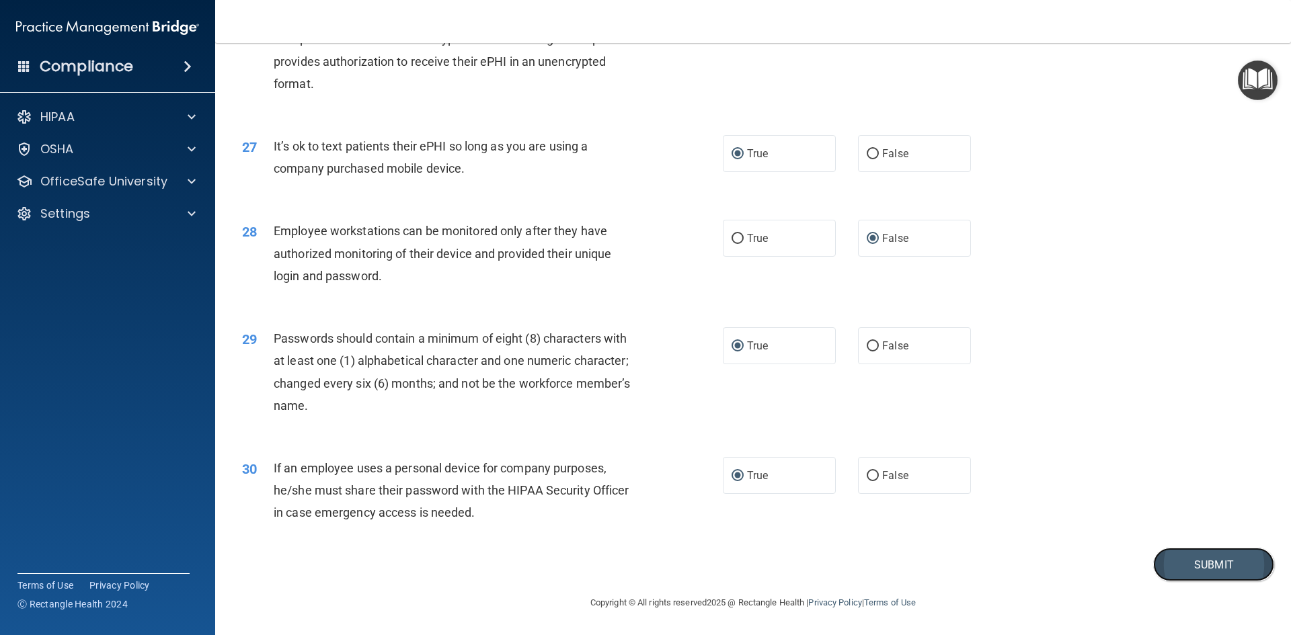
click at [1245, 571] on button "Submit" at bounding box center [1213, 565] width 121 height 34
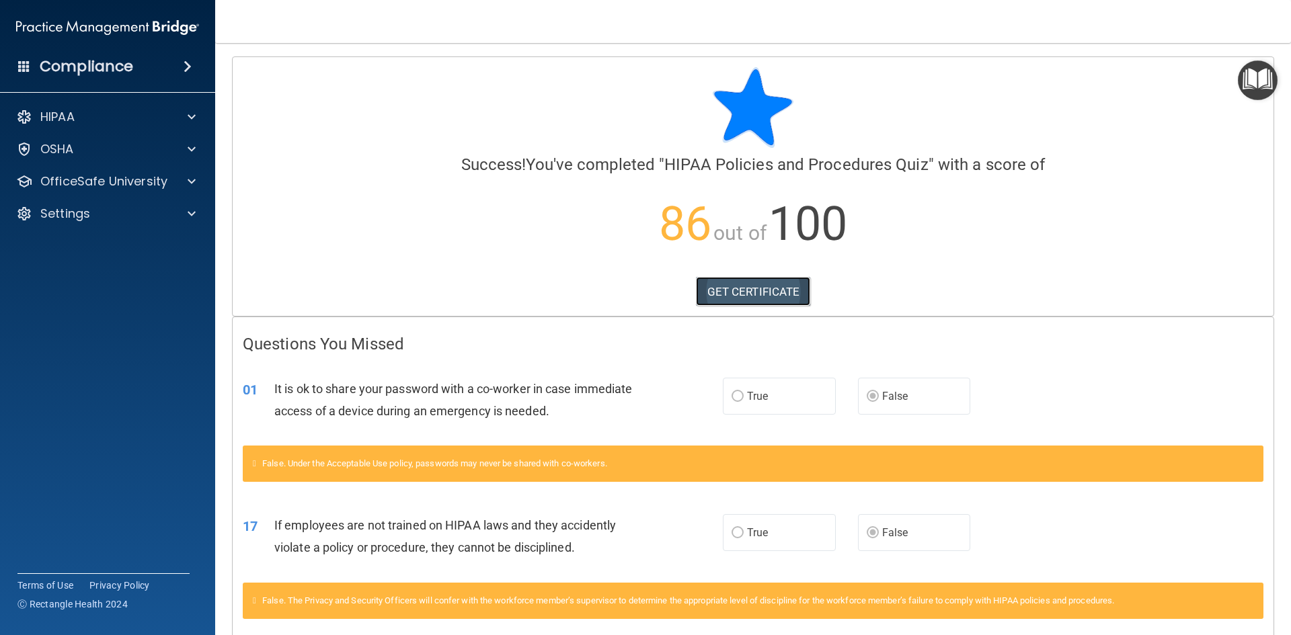
click at [779, 291] on link "GET CERTIFICATE" at bounding box center [753, 292] width 115 height 30
click at [84, 125] on div "HIPAA" at bounding box center [108, 117] width 216 height 27
click at [171, 111] on div "HIPAA" at bounding box center [89, 117] width 167 height 16
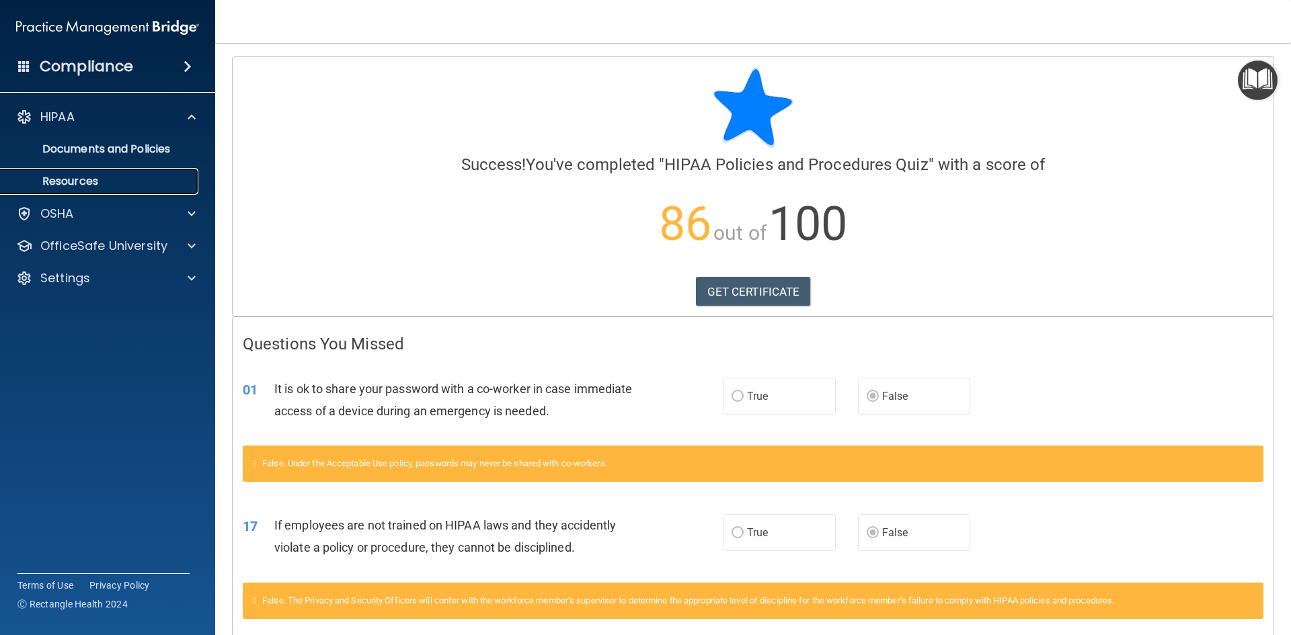
click at [122, 176] on p "Resources" at bounding box center [101, 181] width 184 height 13
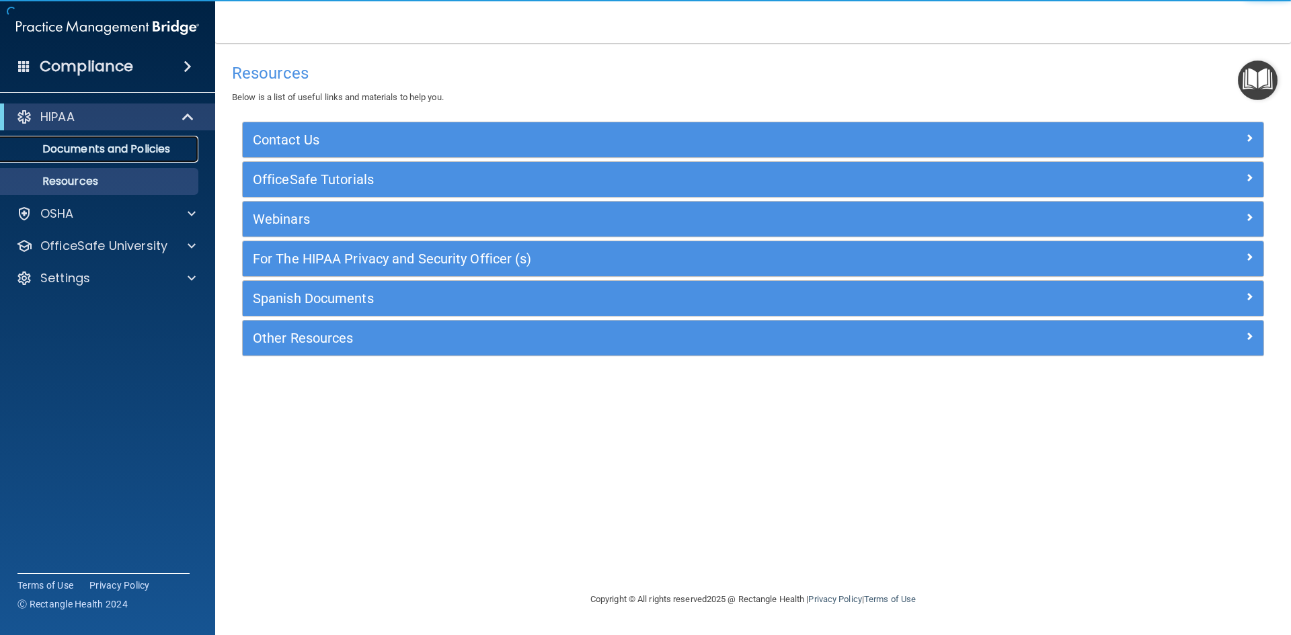
click at [124, 158] on link "Documents and Policies" at bounding box center [93, 149] width 212 height 27
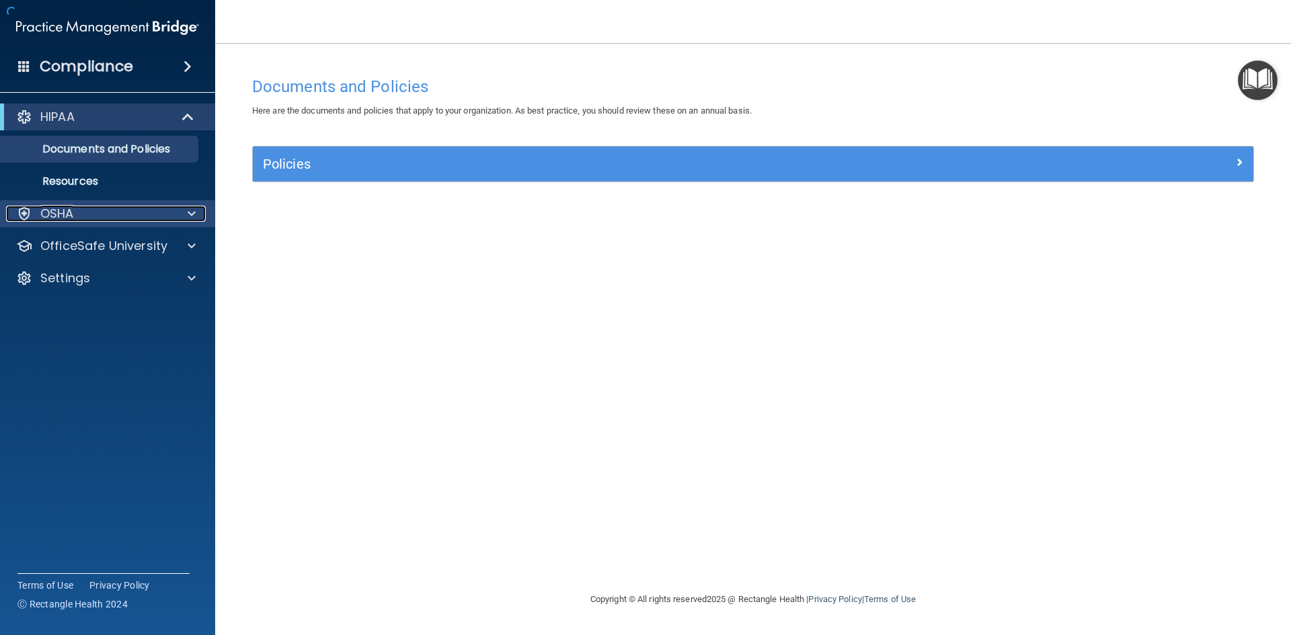
click at [124, 215] on div "OSHA" at bounding box center [89, 214] width 167 height 16
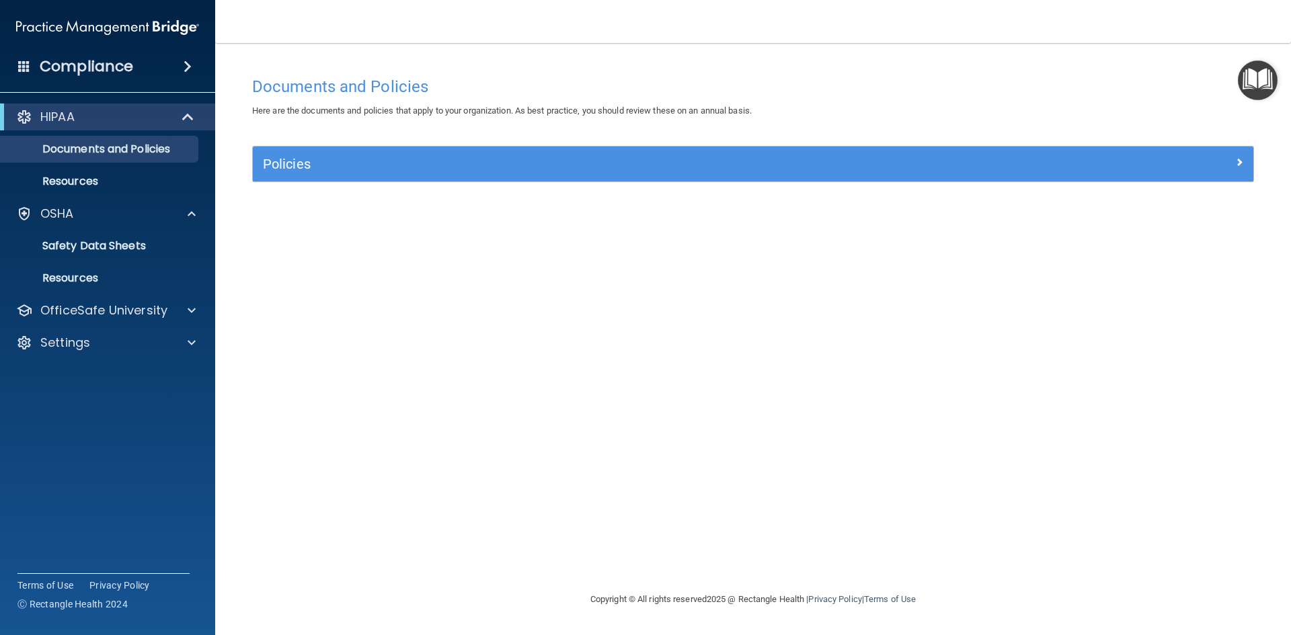
click at [24, 73] on div "Compliance" at bounding box center [107, 67] width 215 height 30
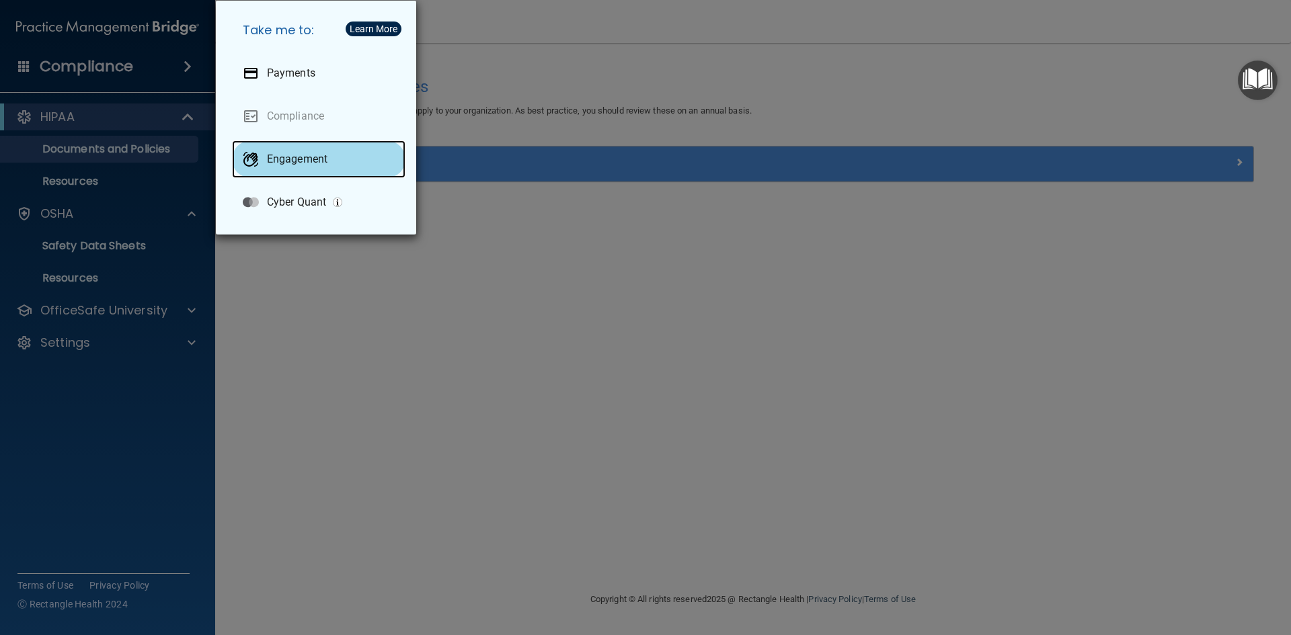
click at [296, 155] on p "Engagement" at bounding box center [297, 159] width 61 height 13
click at [656, 43] on div "Take me to: Payments Compliance Engagement Cyber Quant" at bounding box center [645, 317] width 1291 height 635
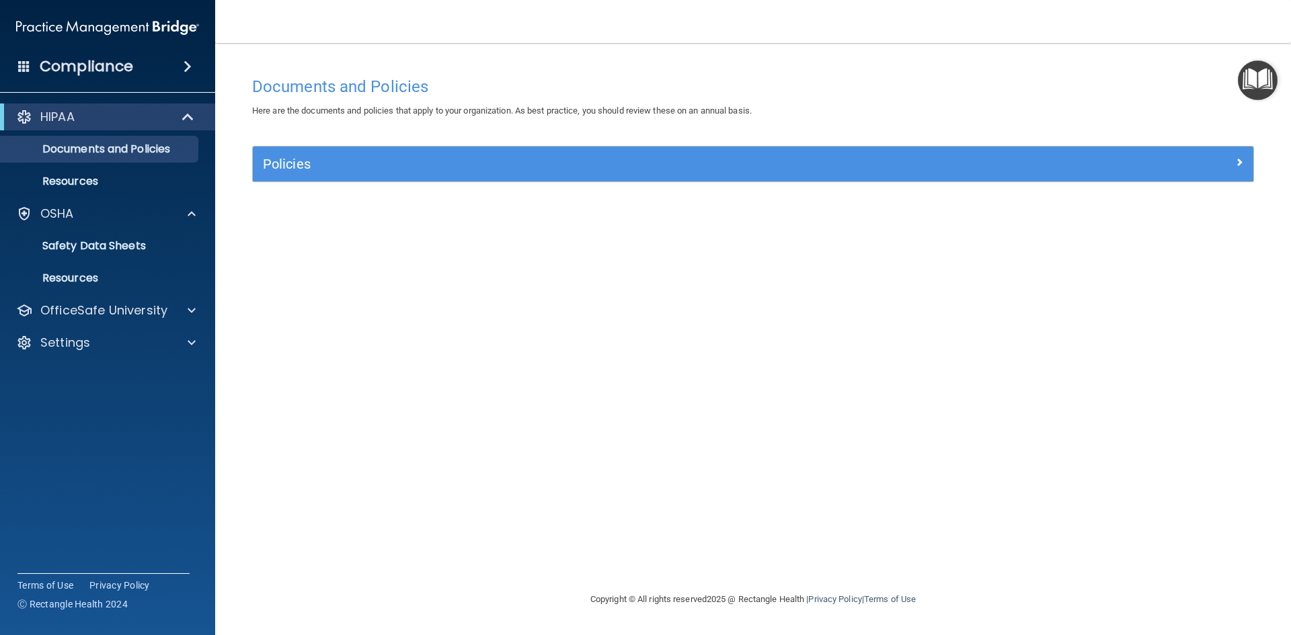
click at [1248, 86] on img "Open Resource Center" at bounding box center [1258, 81] width 40 height 40
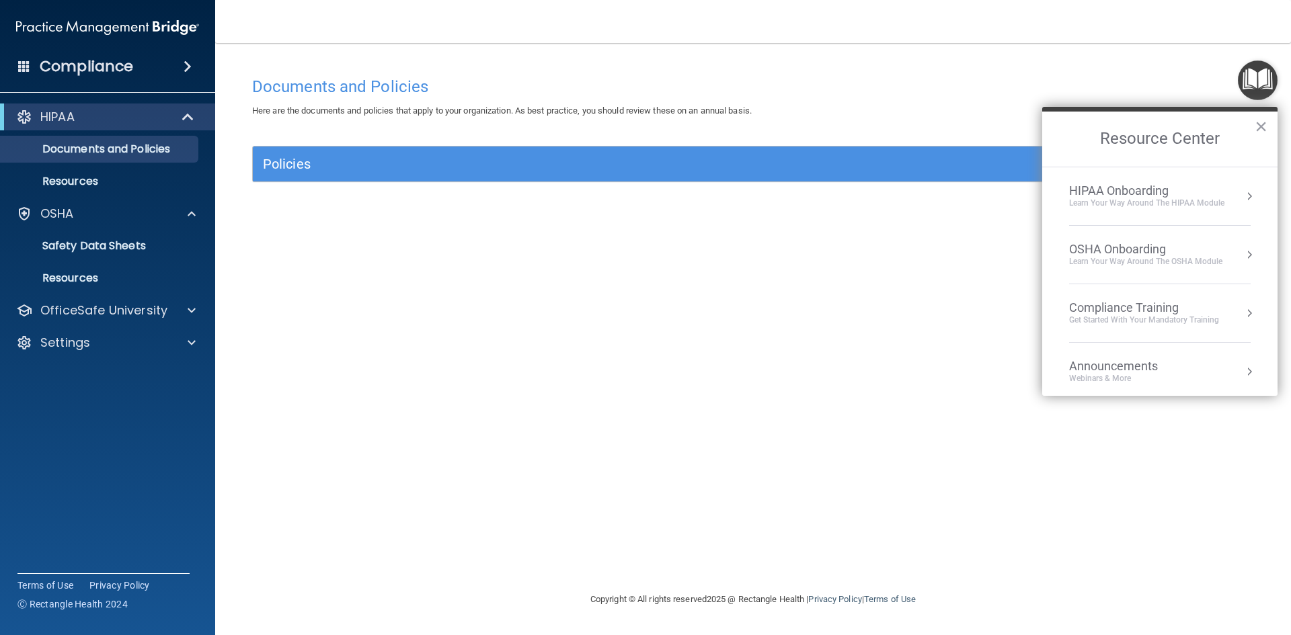
click at [1120, 195] on div "HIPAA Onboarding" at bounding box center [1146, 191] width 155 height 15
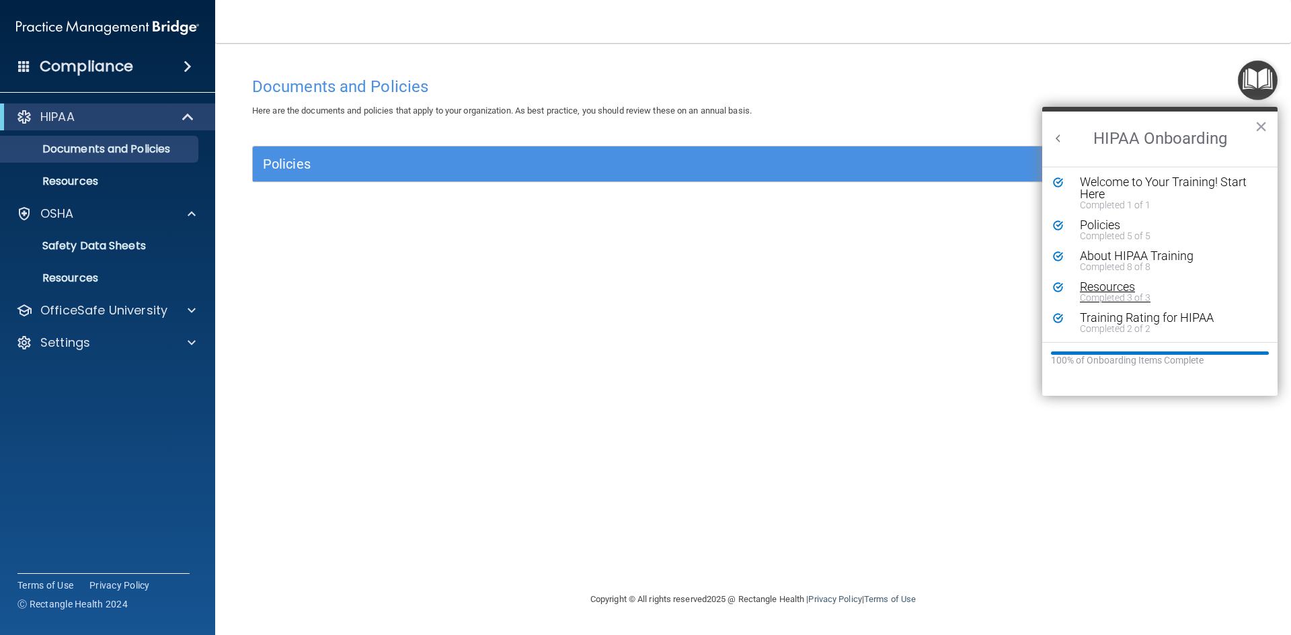
scroll to position [3, 0]
click at [1256, 126] on button "×" at bounding box center [1261, 127] width 13 height 22
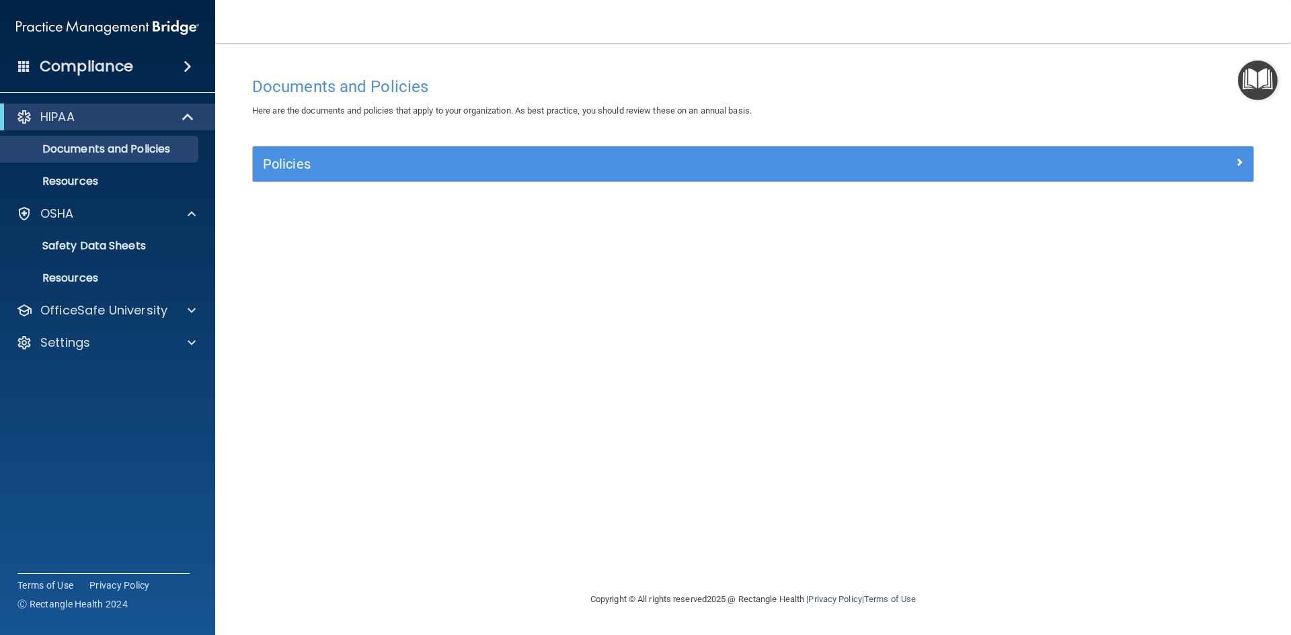
click at [1261, 91] on img "Open Resource Center" at bounding box center [1258, 81] width 40 height 40
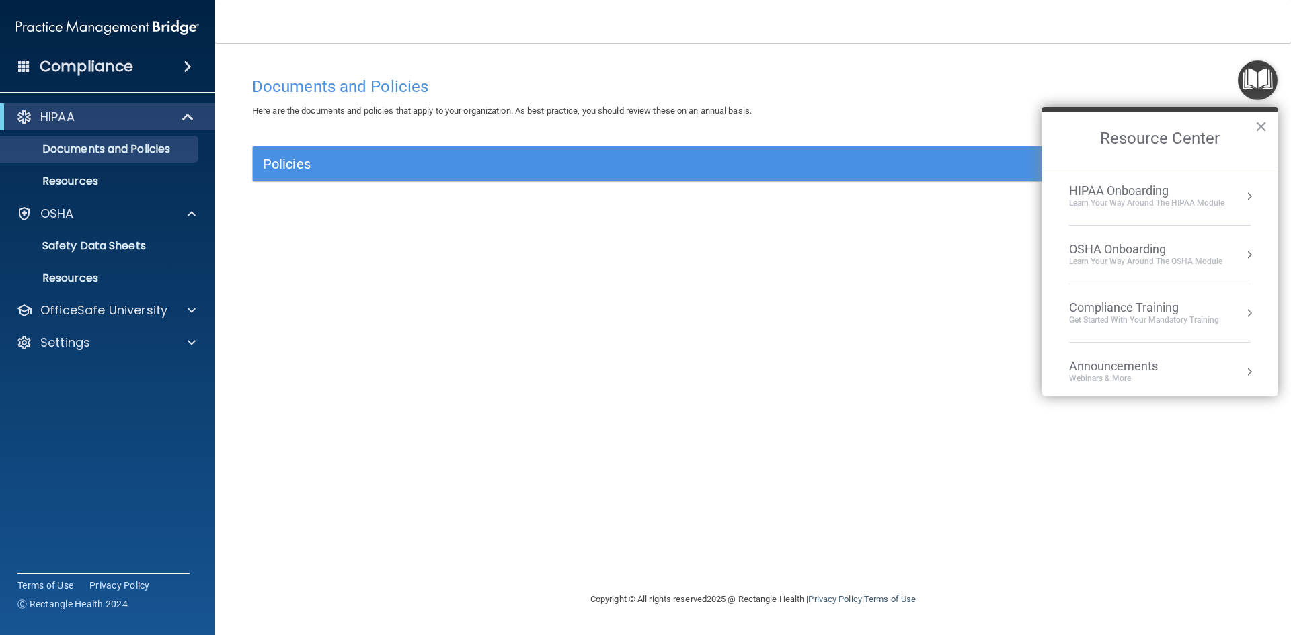
click at [1138, 245] on div "OSHA Onboarding" at bounding box center [1145, 249] width 153 height 15
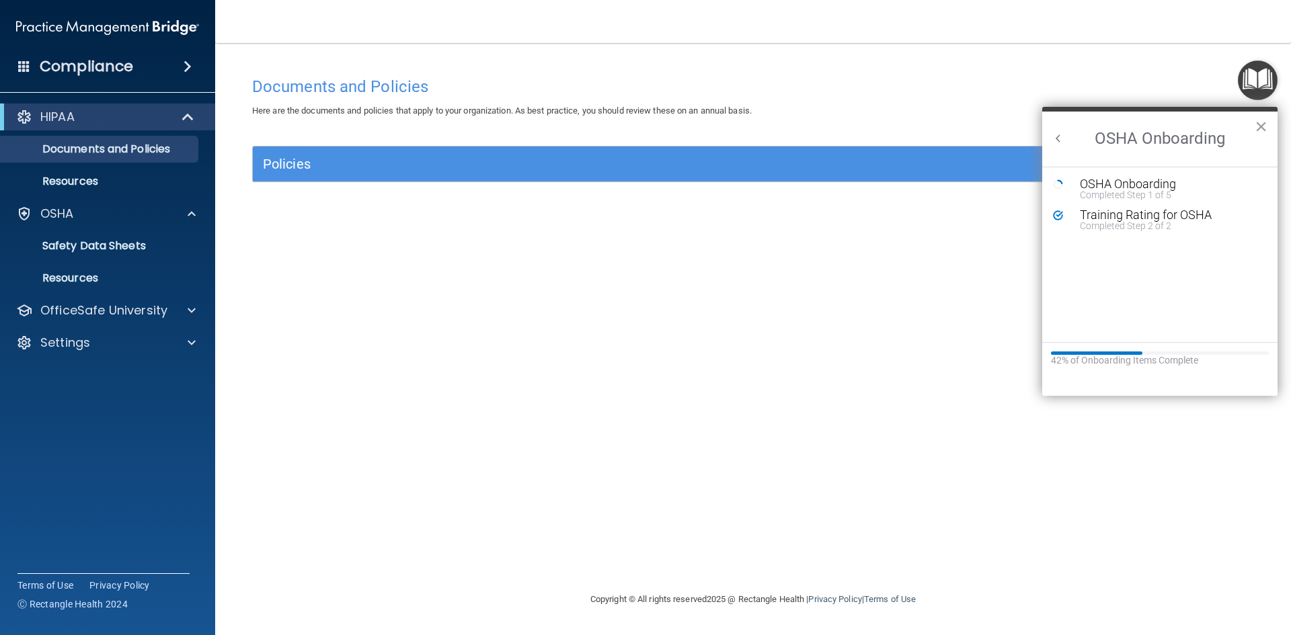
scroll to position [0, 0]
click at [1117, 183] on div "OSHA Onboarding" at bounding box center [1170, 184] width 180 height 12
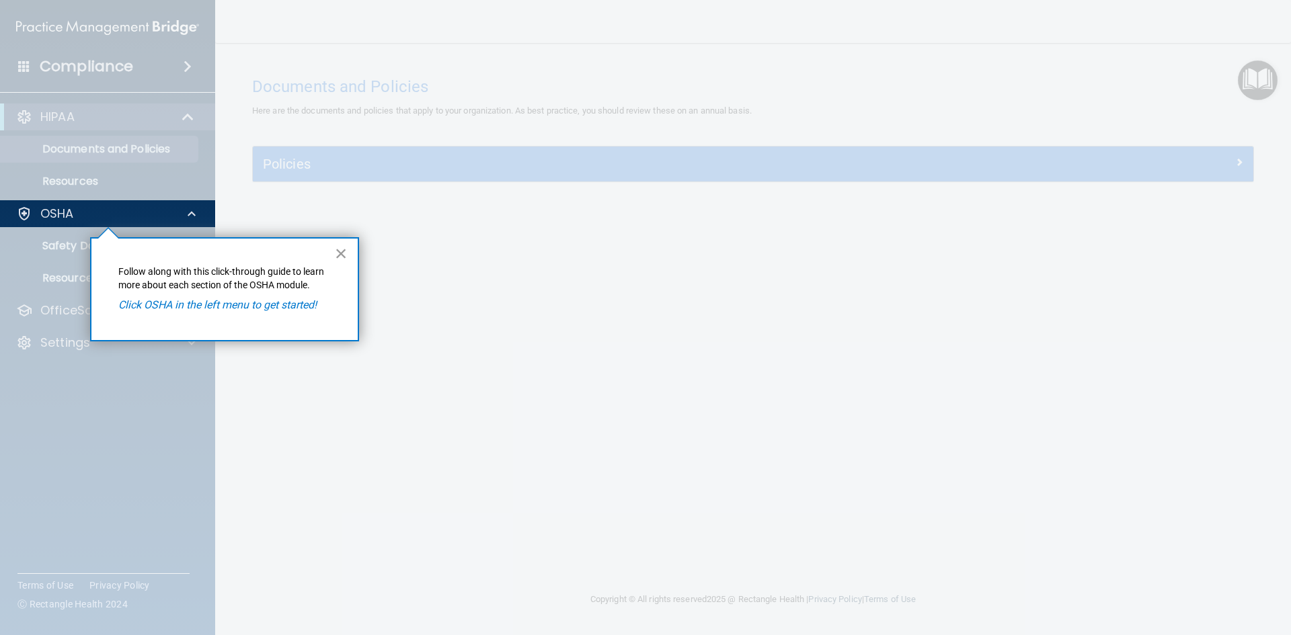
click at [340, 252] on button "×" at bounding box center [341, 254] width 13 height 22
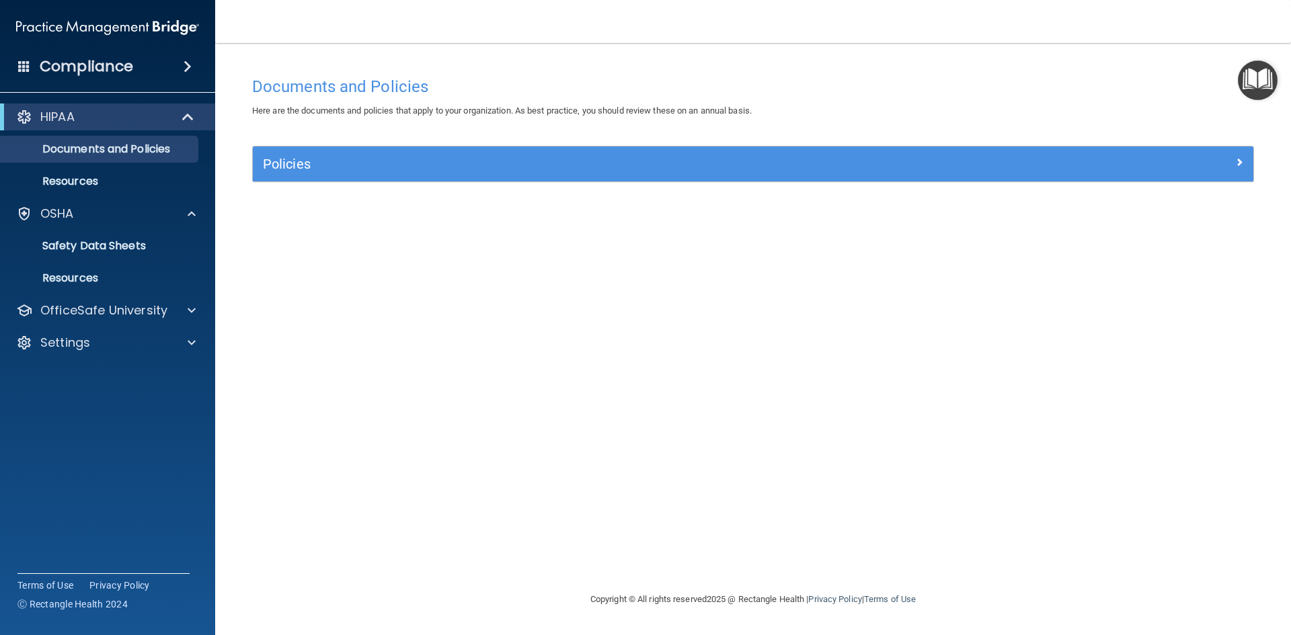
click at [20, 68] on span at bounding box center [24, 66] width 12 height 12
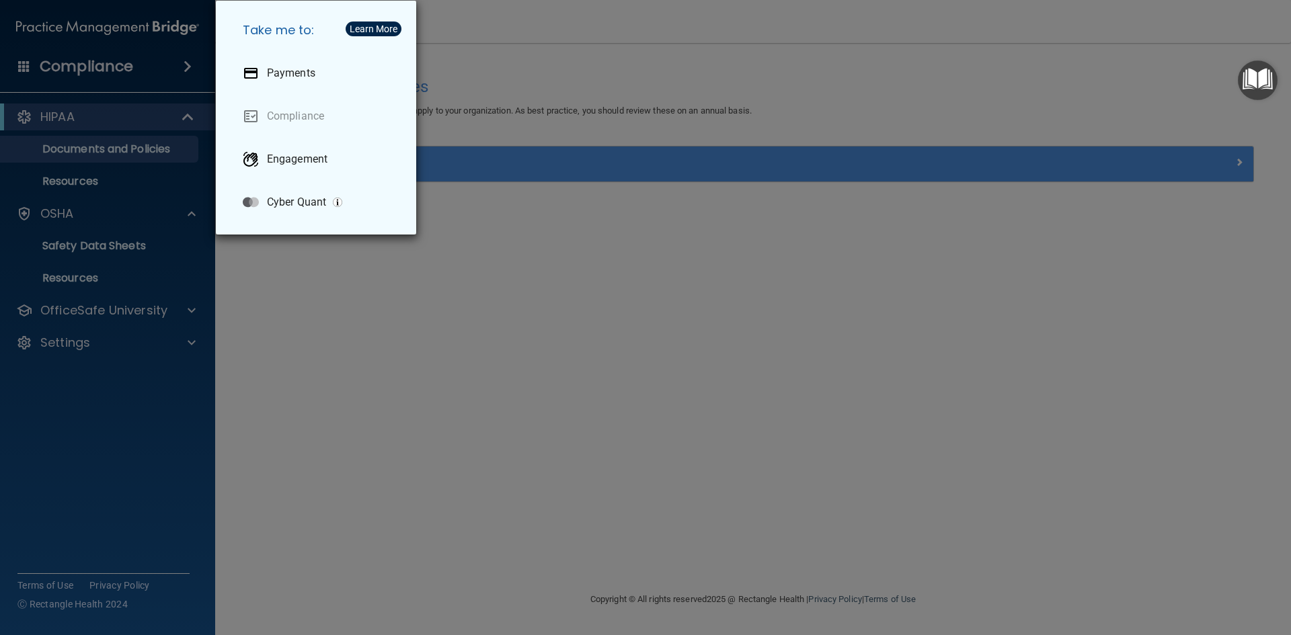
click at [20, 68] on div "Take me to: Payments Compliance Engagement Cyber Quant" at bounding box center [645, 317] width 1291 height 635
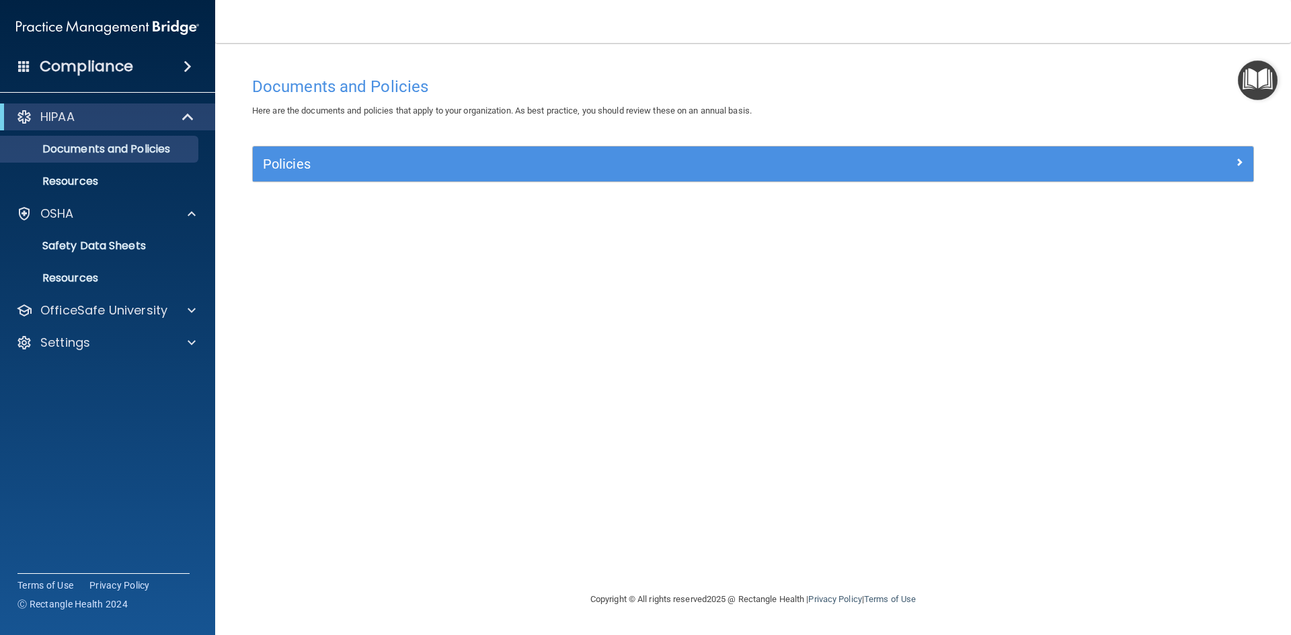
click at [1255, 84] on img "Open Resource Center" at bounding box center [1258, 81] width 40 height 40
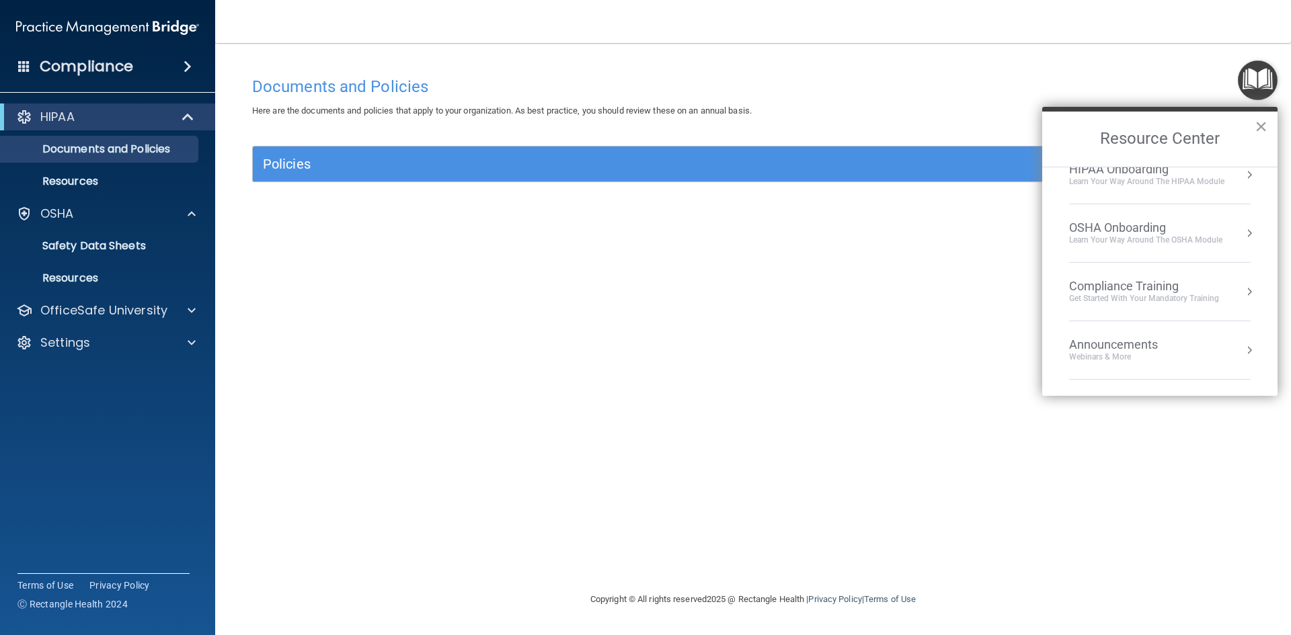
scroll to position [75, 0]
click at [1105, 303] on div "Webinars & More" at bounding box center [1127, 303] width 116 height 11
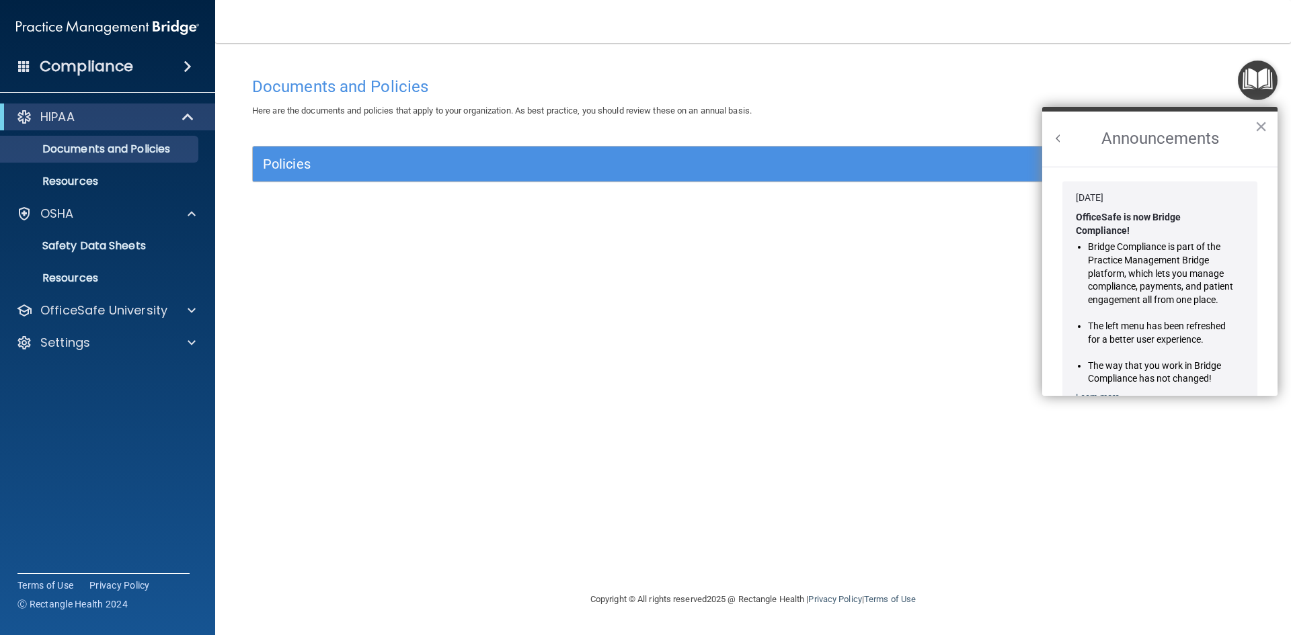
scroll to position [0, 0]
click at [1060, 137] on button "Back to Resource Center Home" at bounding box center [1058, 138] width 13 height 13
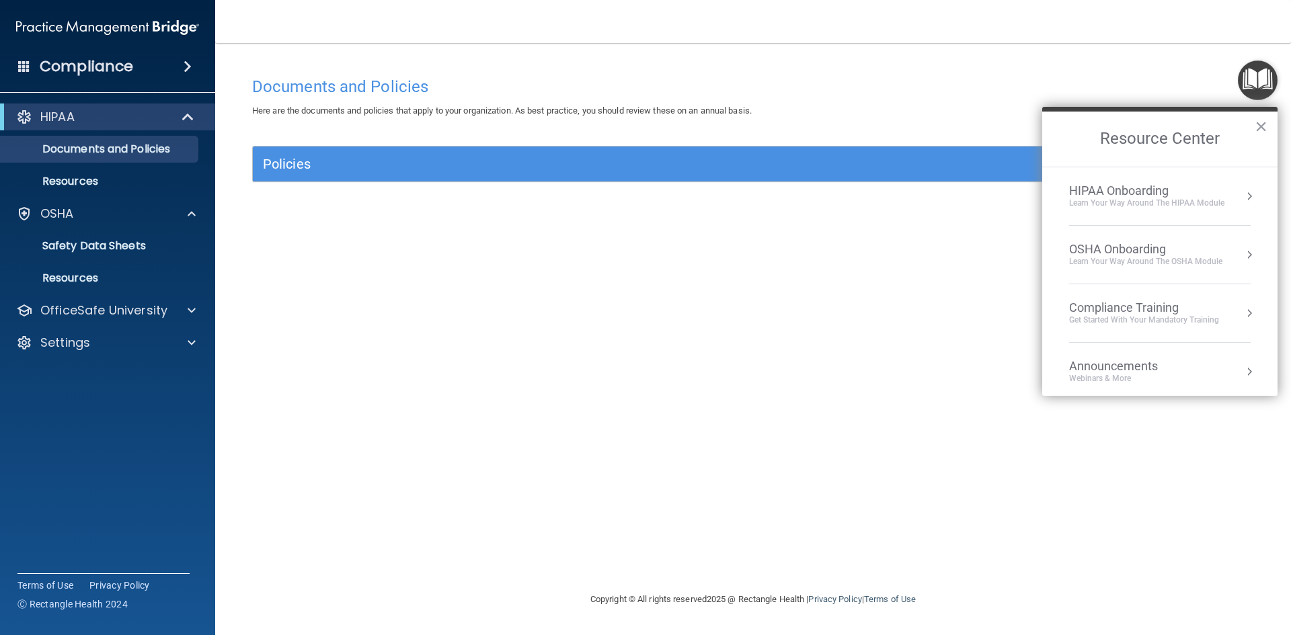
click at [1121, 197] on div "HIPAA Onboarding" at bounding box center [1146, 191] width 155 height 15
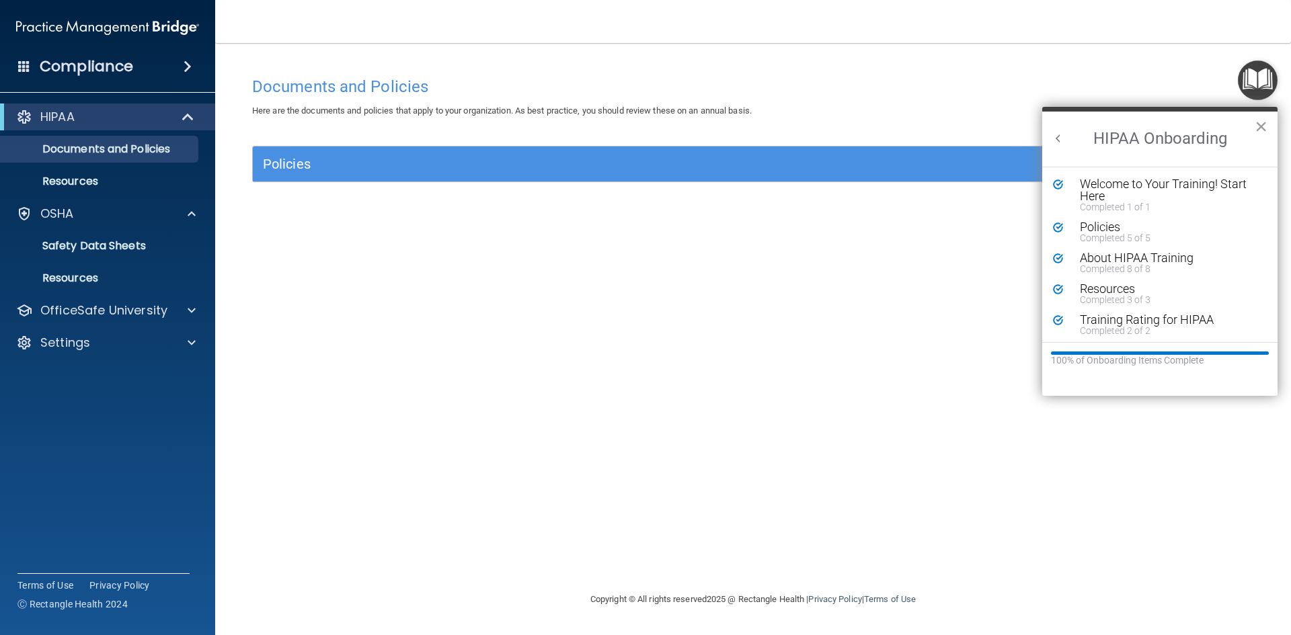
click at [1267, 130] on button "×" at bounding box center [1261, 127] width 13 height 22
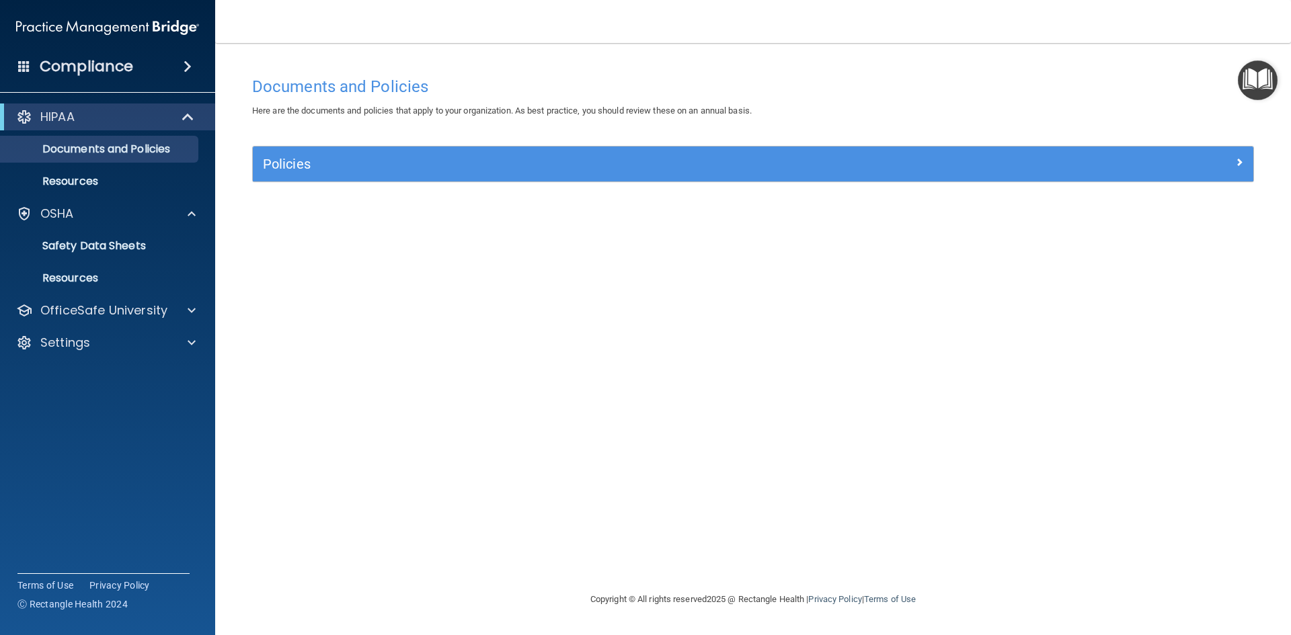
click at [1238, 98] on img "Open Resource Center" at bounding box center [1258, 81] width 40 height 40
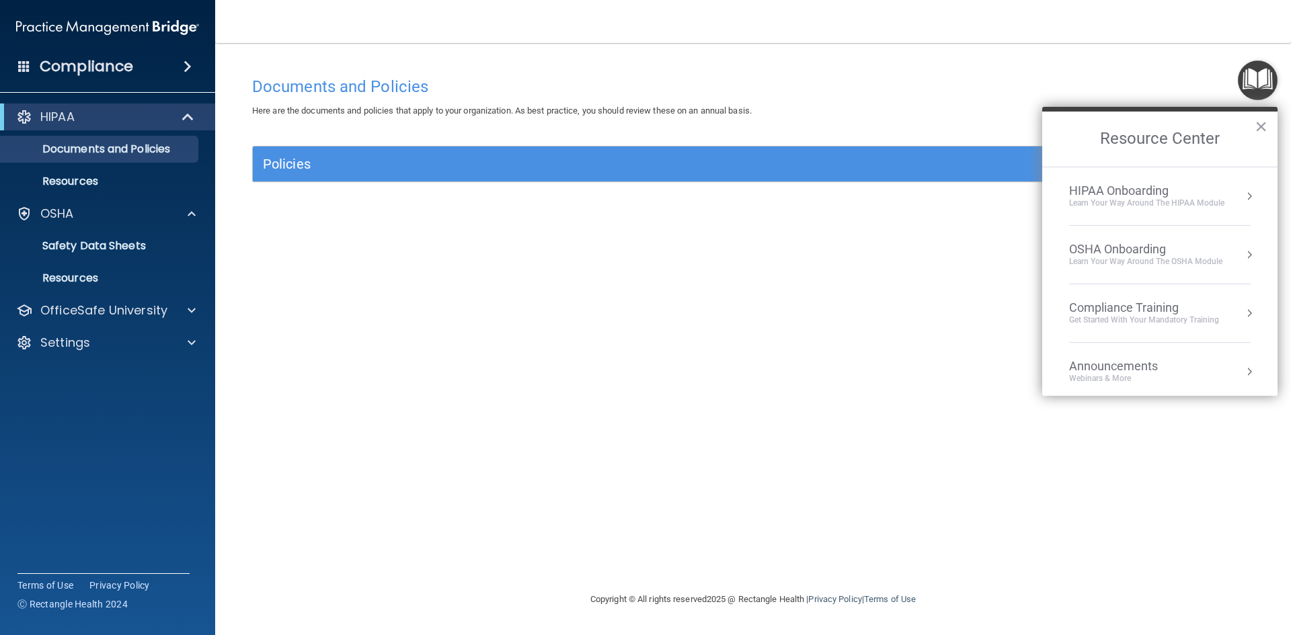
click at [1130, 310] on div "Compliance Training" at bounding box center [1144, 308] width 150 height 15
click at [1098, 184] on div "HIPAA Training for Members" at bounding box center [1128, 190] width 150 height 12
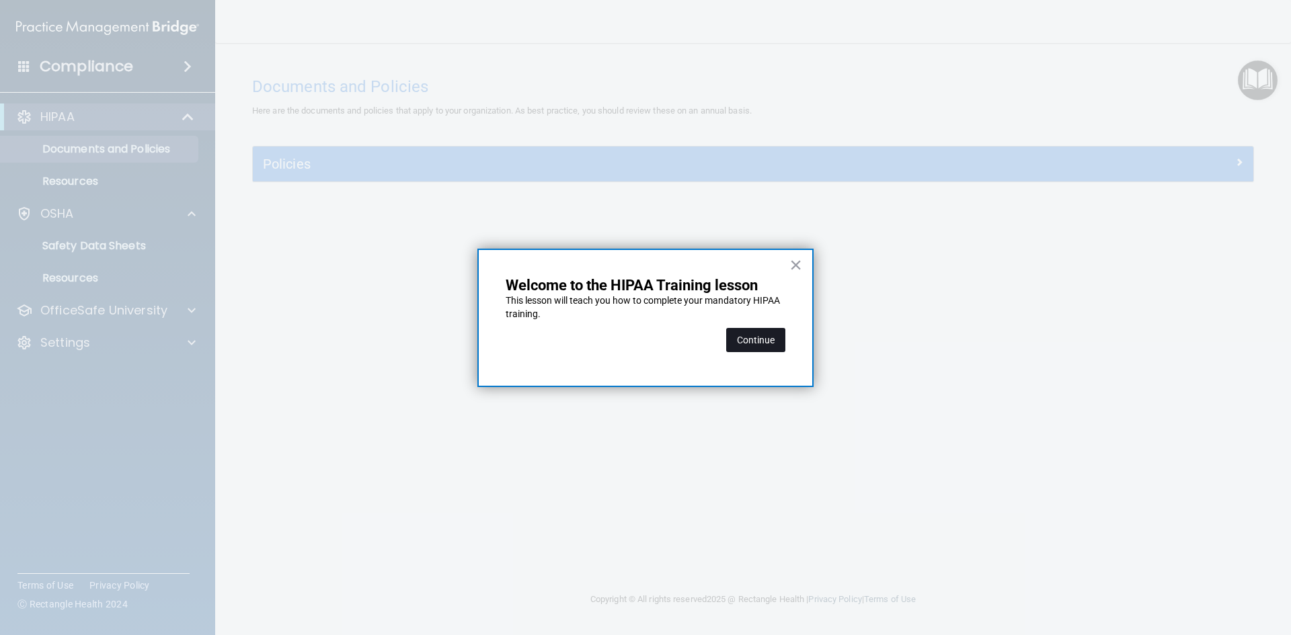
click at [760, 341] on button "Continue" at bounding box center [755, 340] width 59 height 24
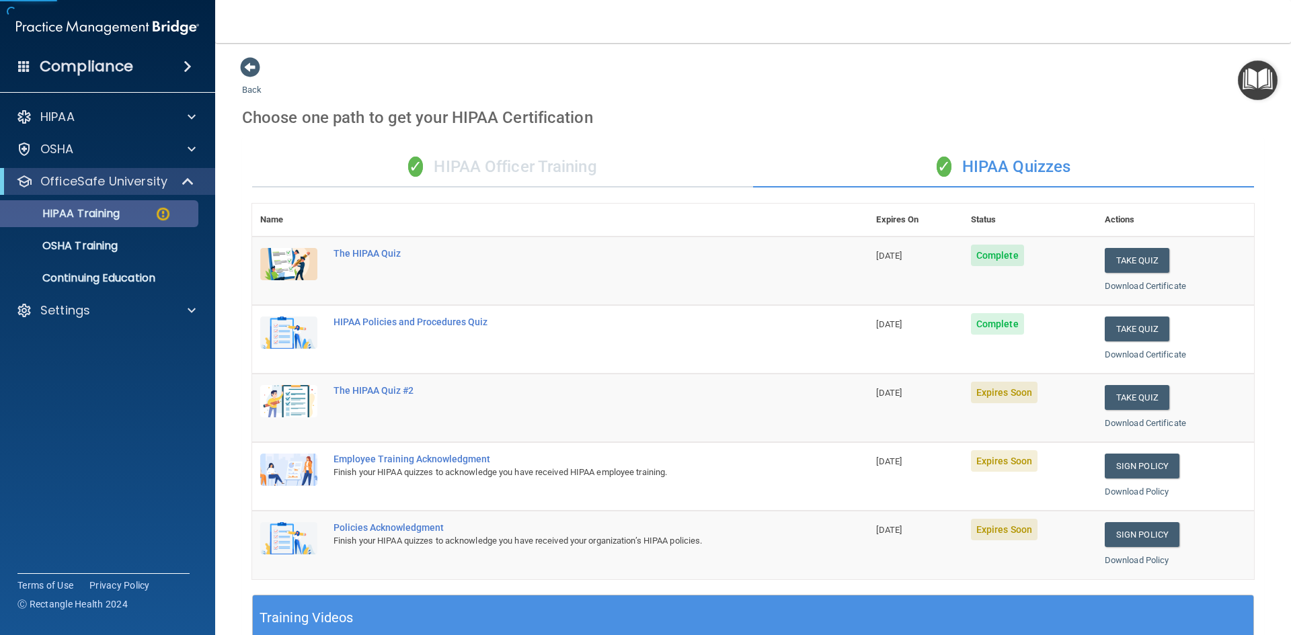
click at [126, 219] on body "Compliance HIPAA Documents and Policies Report an Incident Business Associates …" at bounding box center [645, 317] width 1291 height 635
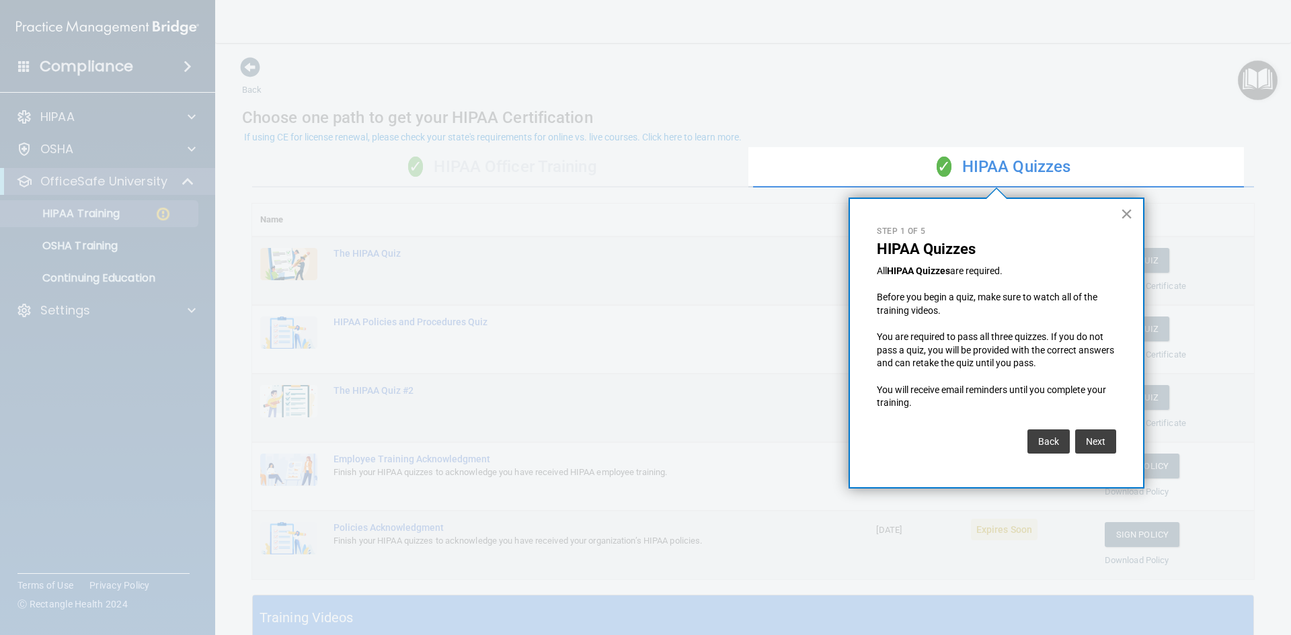
click at [1122, 210] on button "×" at bounding box center [1126, 214] width 13 height 22
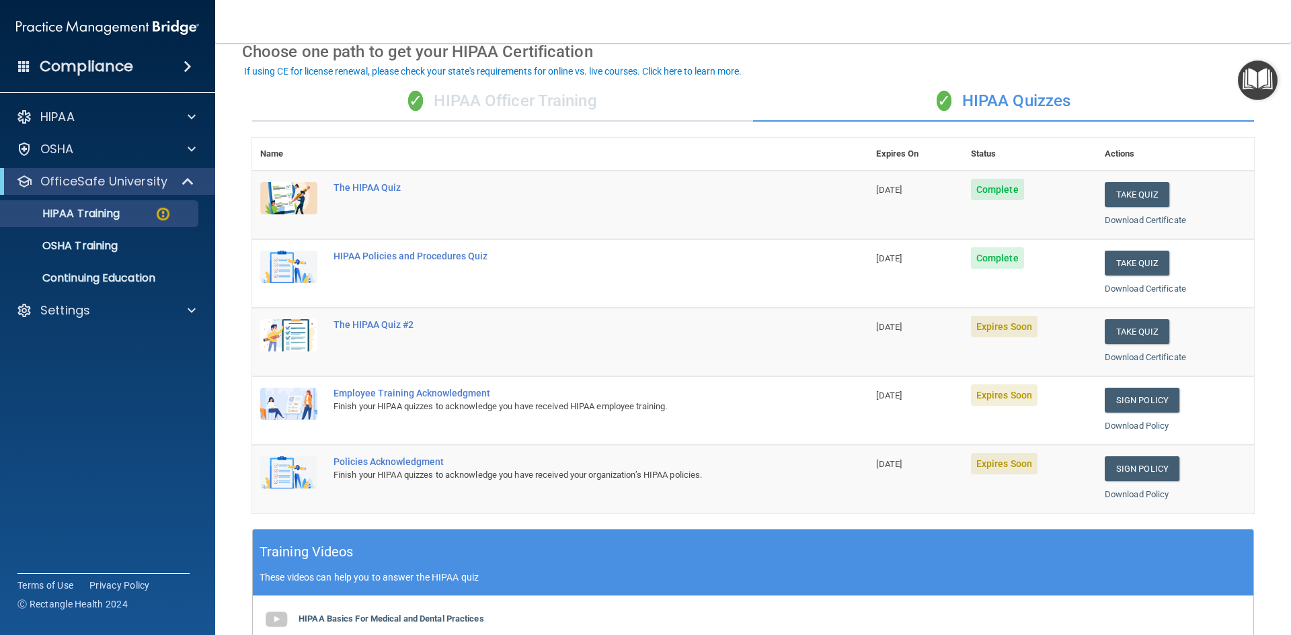
scroll to position [67, 0]
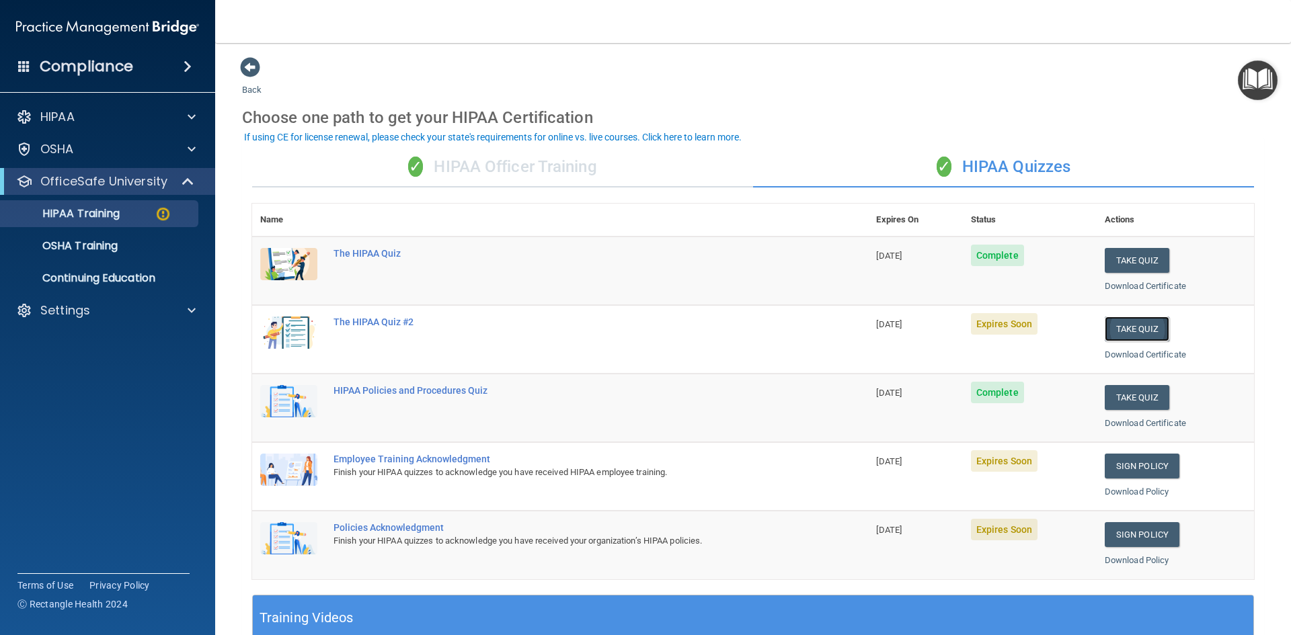
click at [1124, 329] on button "Take Quiz" at bounding box center [1137, 329] width 65 height 25
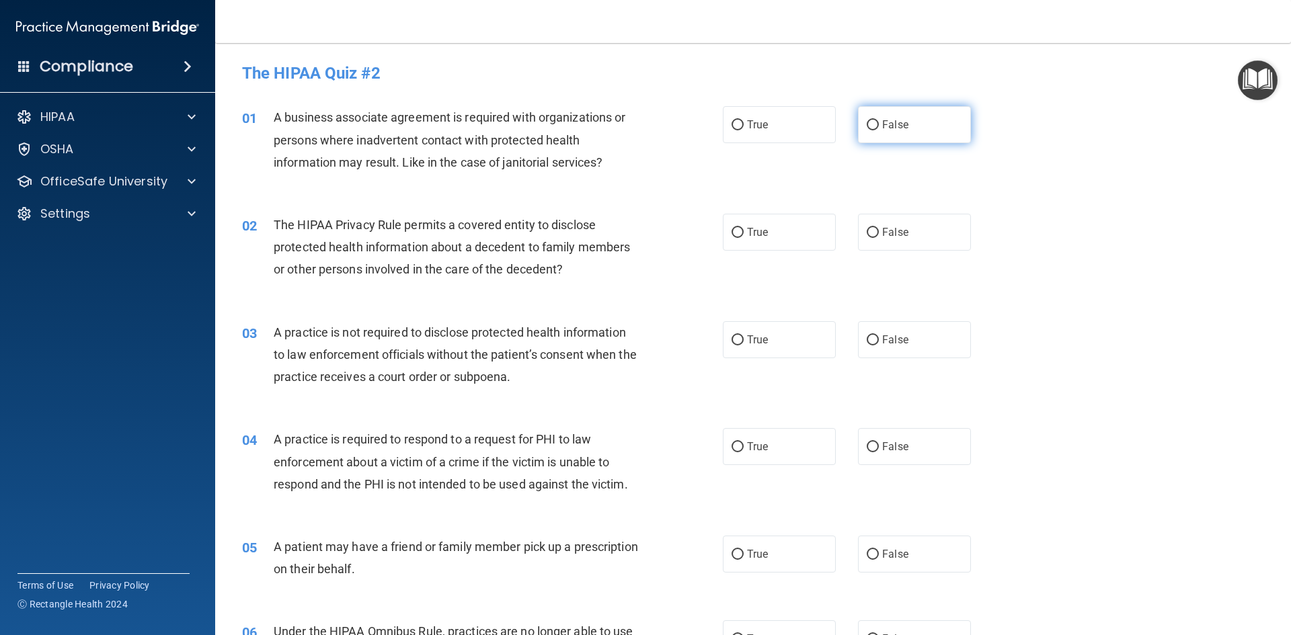
click at [867, 128] on input "False" at bounding box center [873, 125] width 12 height 10
radio input "true"
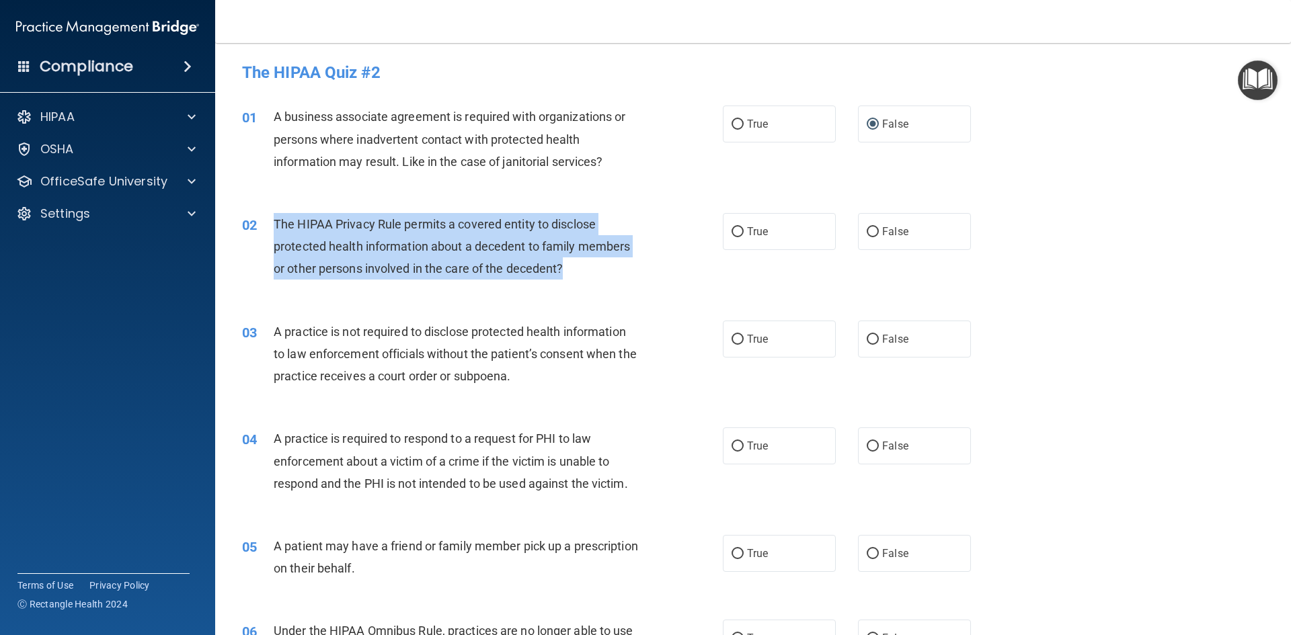
drag, startPoint x: 579, startPoint y: 268, endPoint x: 274, endPoint y: 225, distance: 307.7
click at [274, 225] on div "The HIPAA Privacy Rule permits a covered entity to disclose protected health in…" at bounding box center [462, 246] width 376 height 67
copy span "The HIPAA Privacy Rule permits a covered entity to disclose protected health in…"
click at [734, 227] on input "True" at bounding box center [738, 232] width 12 height 10
radio input "true"
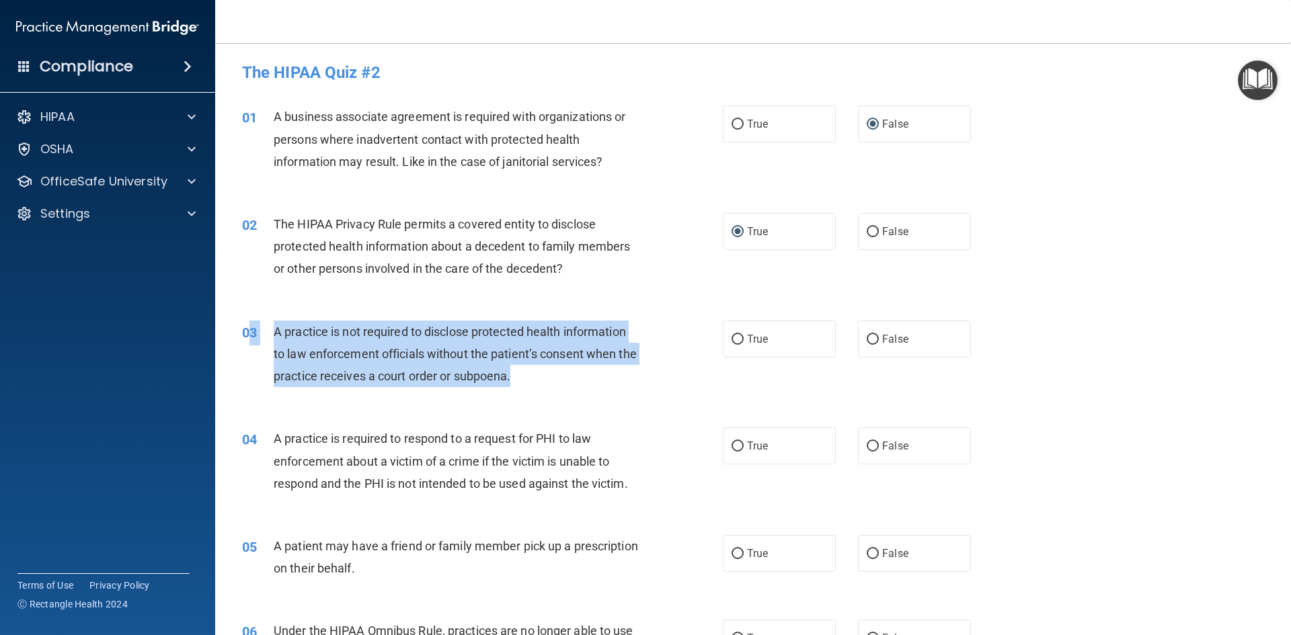
drag, startPoint x: 547, startPoint y: 377, endPoint x: 254, endPoint y: 344, distance: 295.0
click at [254, 344] on div "03 A practice is not required to disclose protected health information to law e…" at bounding box center [482, 358] width 521 height 74
click at [529, 385] on div "A practice is not required to disclose protected health information to law enfo…" at bounding box center [462, 354] width 376 height 67
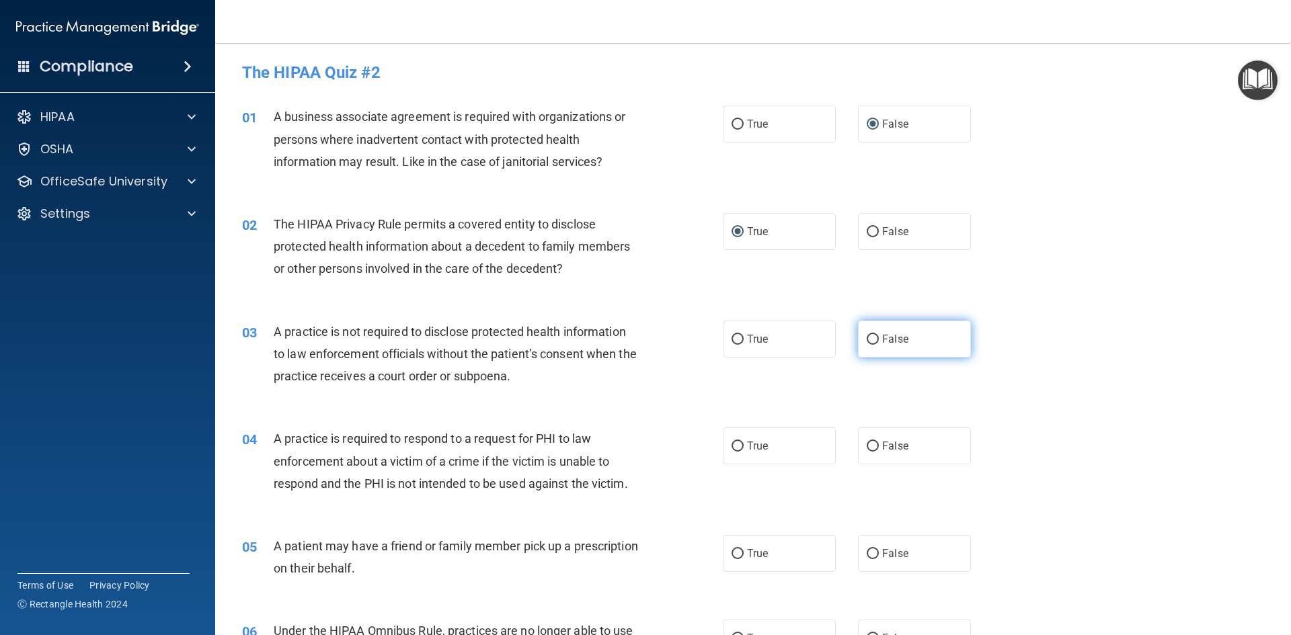
click at [867, 335] on input "False" at bounding box center [873, 340] width 12 height 10
radio input "true"
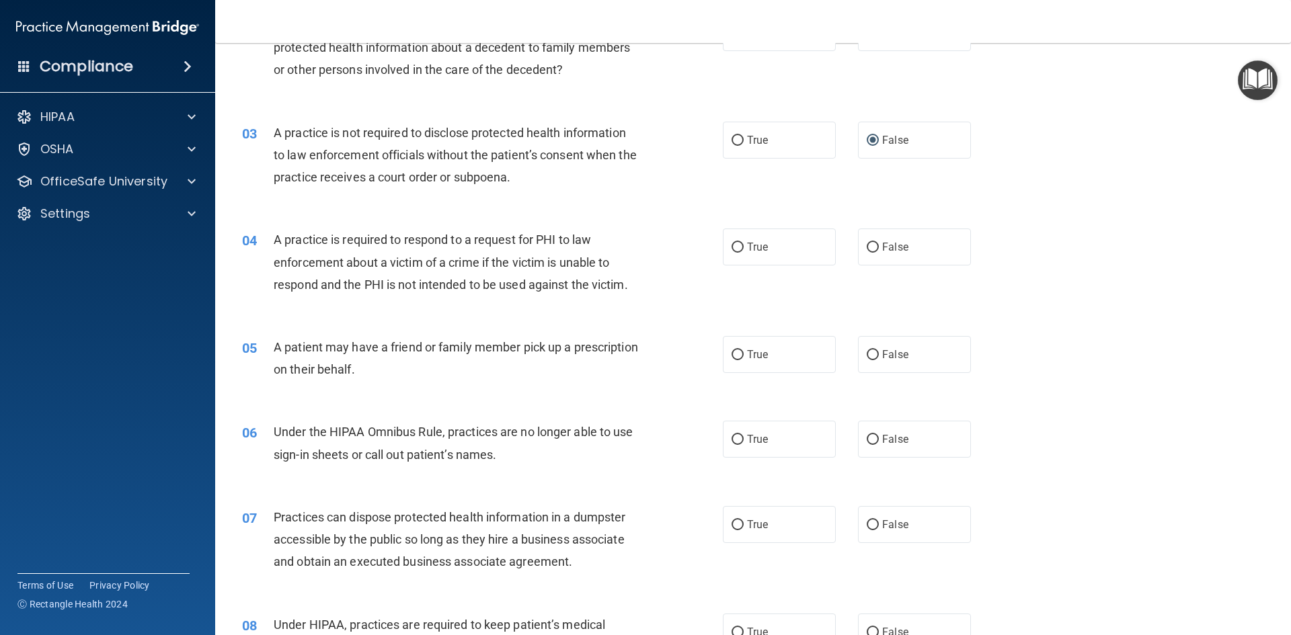
scroll to position [201, 0]
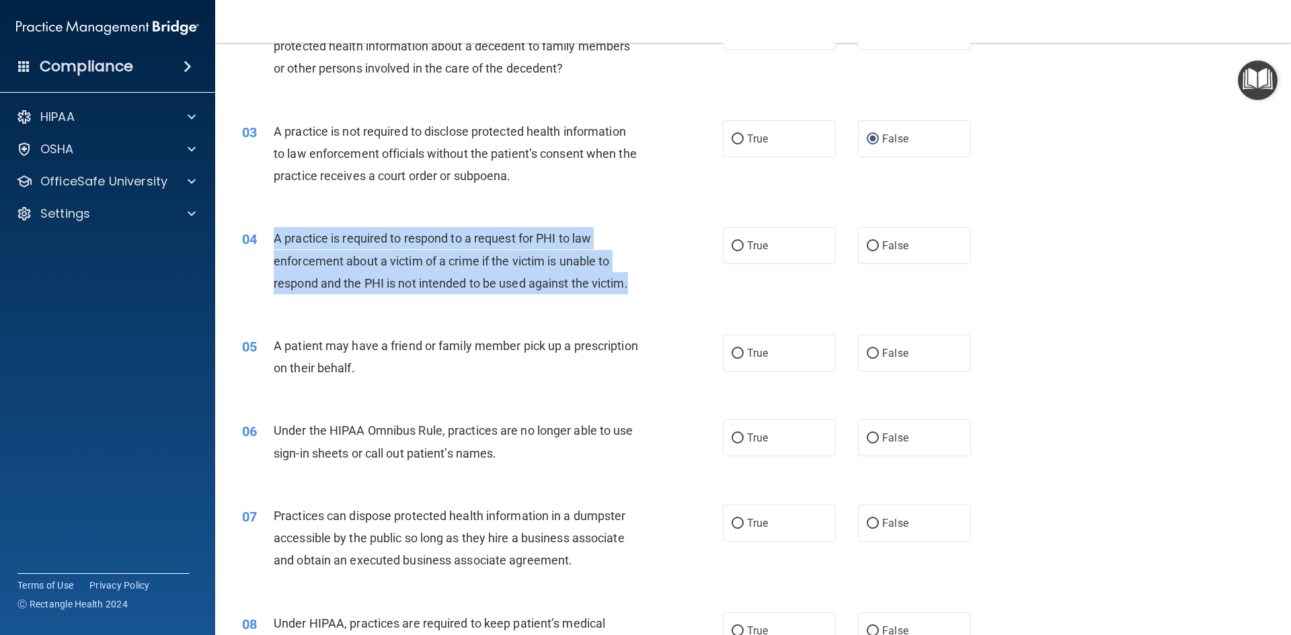
drag, startPoint x: 633, startPoint y: 280, endPoint x: 264, endPoint y: 245, distance: 370.8
click at [263, 243] on div "04 A practice is required to respond to a request for PHI to law enforcement ab…" at bounding box center [482, 264] width 521 height 74
copy div "A practice is required to respond to a request for PHI to law enforcement about…"
click at [732, 244] on input "True" at bounding box center [738, 246] width 12 height 10
radio input "true"
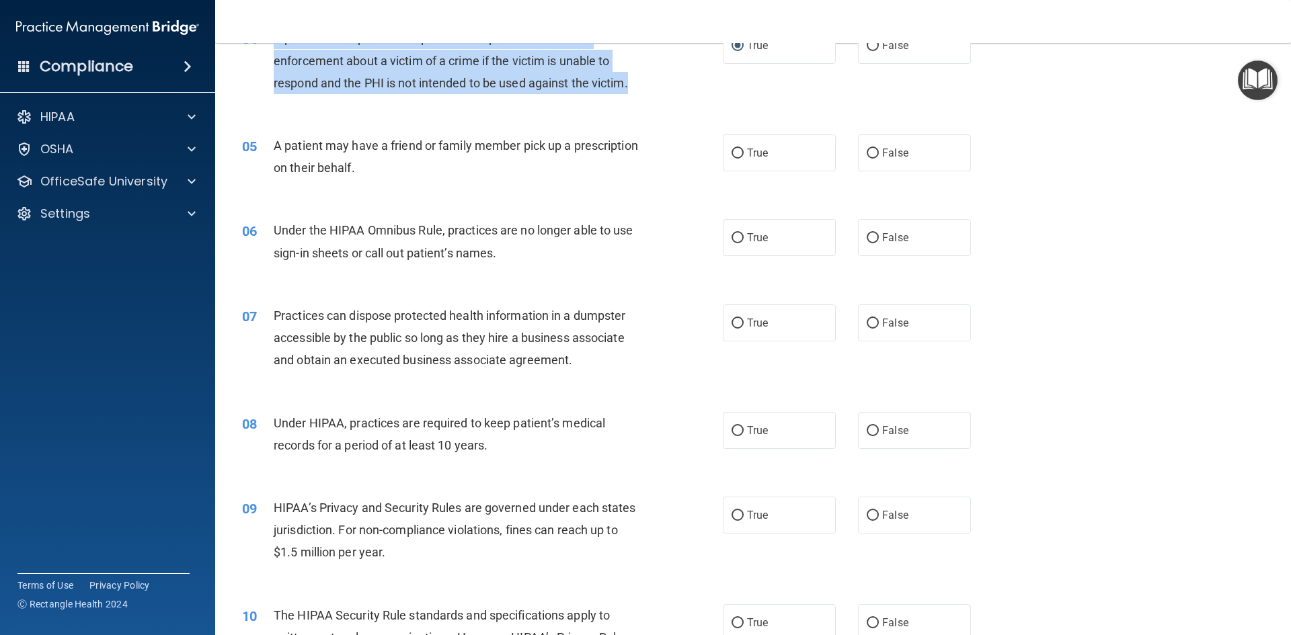
scroll to position [403, 0]
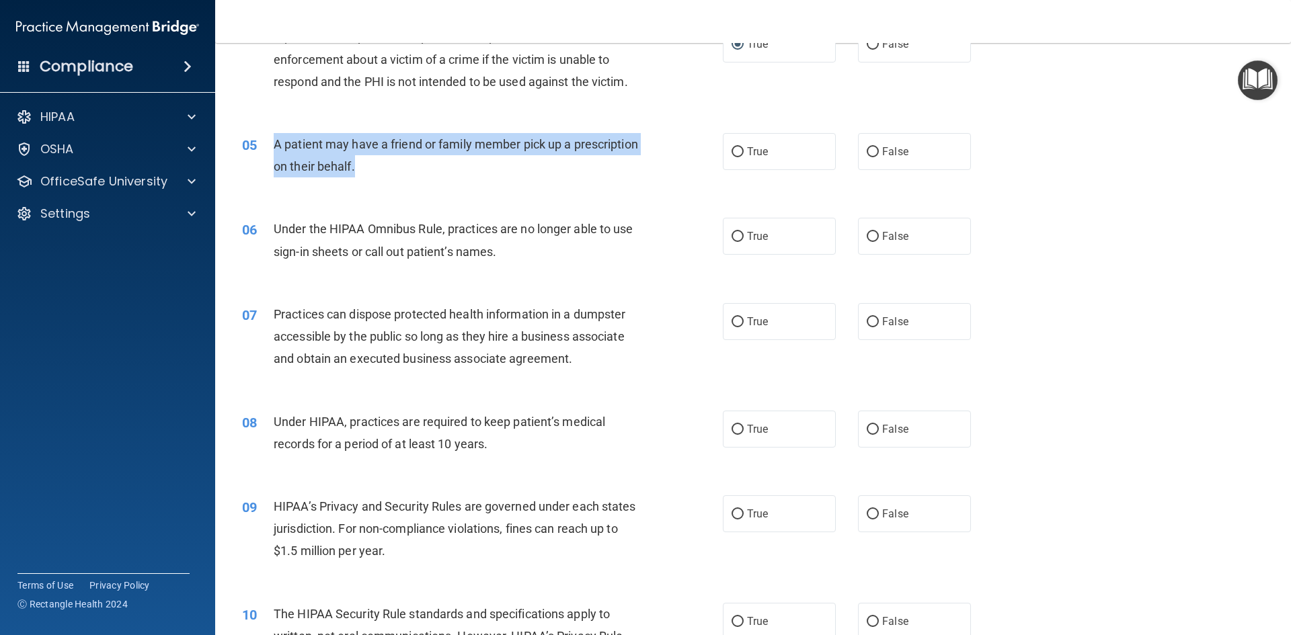
drag, startPoint x: 451, startPoint y: 178, endPoint x: 269, endPoint y: 141, distance: 185.8
click at [269, 141] on div "05 A patient may have a friend or family member pick up a prescription on their…" at bounding box center [482, 158] width 521 height 51
copy div "A patient may have a friend or family member pick up a prescription on their be…"
click at [734, 148] on input "True" at bounding box center [738, 152] width 12 height 10
radio input "true"
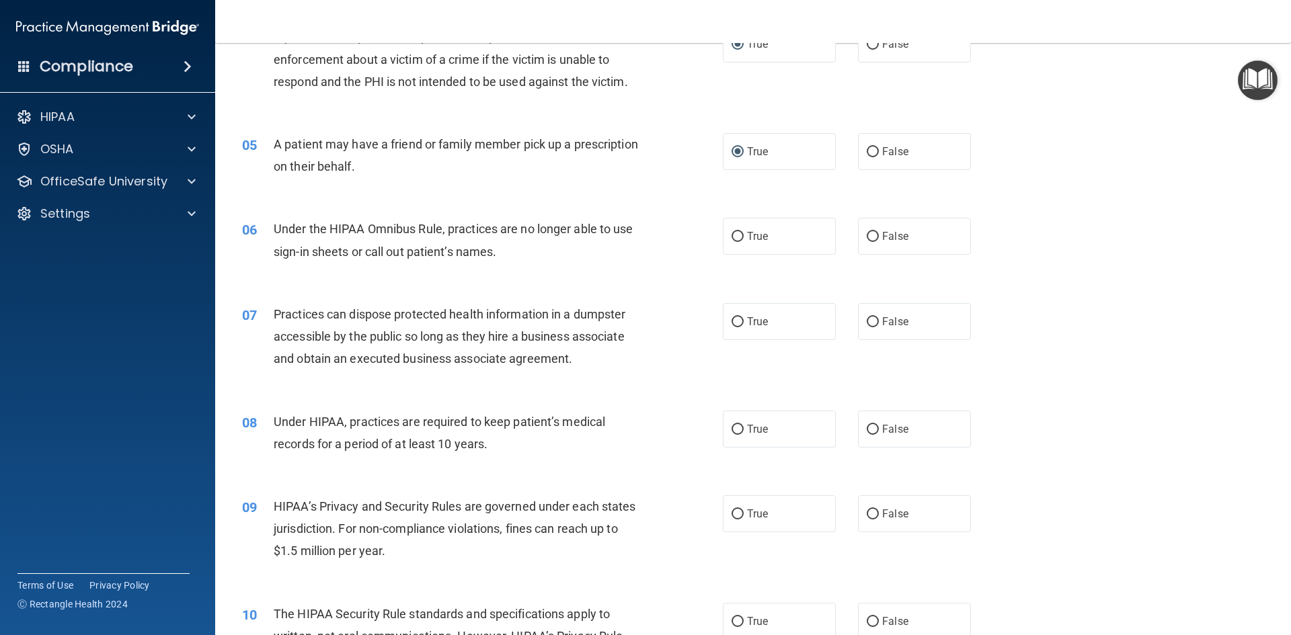
click at [663, 260] on div "06 Under the HIPAA Omnibus Rule, practices are no longer able to use sign-in sh…" at bounding box center [482, 243] width 521 height 51
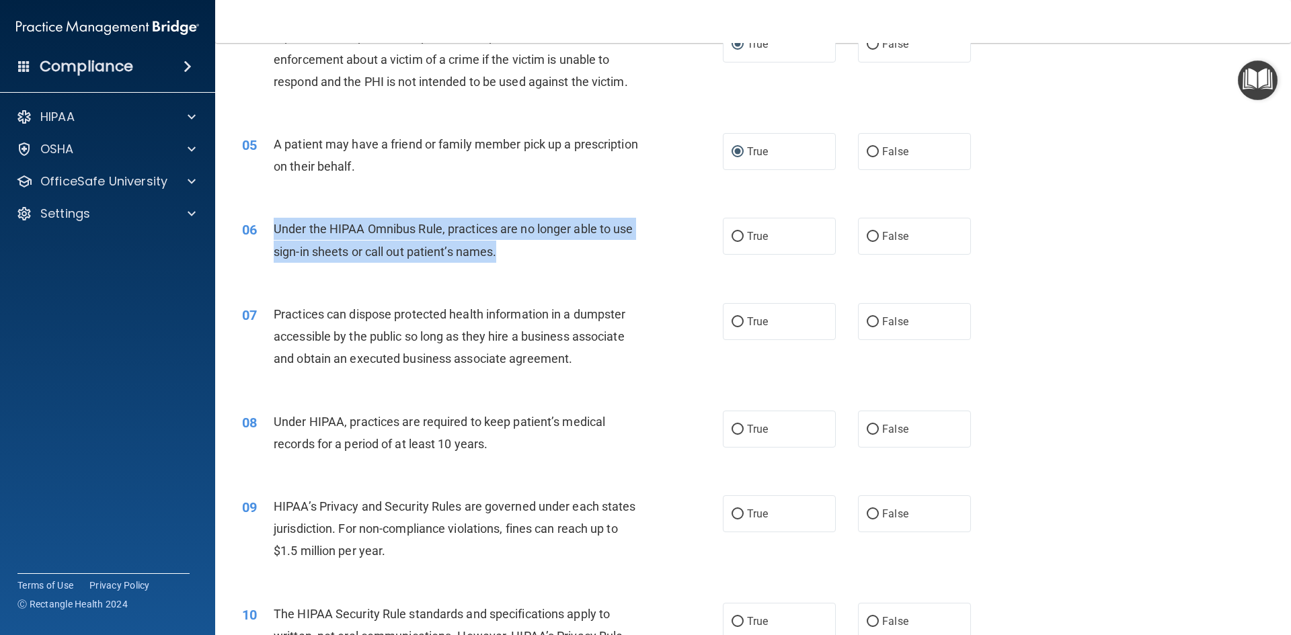
drag, startPoint x: 506, startPoint y: 258, endPoint x: 270, endPoint y: 232, distance: 236.8
click at [270, 232] on div "06 Under the HIPAA Omnibus Rule, practices are no longer able to use sign-in sh…" at bounding box center [482, 243] width 521 height 51
copy div "Under the HIPAA Omnibus Rule, practices are no longer able to use sign-in sheet…"
click at [867, 238] on input "False" at bounding box center [873, 237] width 12 height 10
radio input "true"
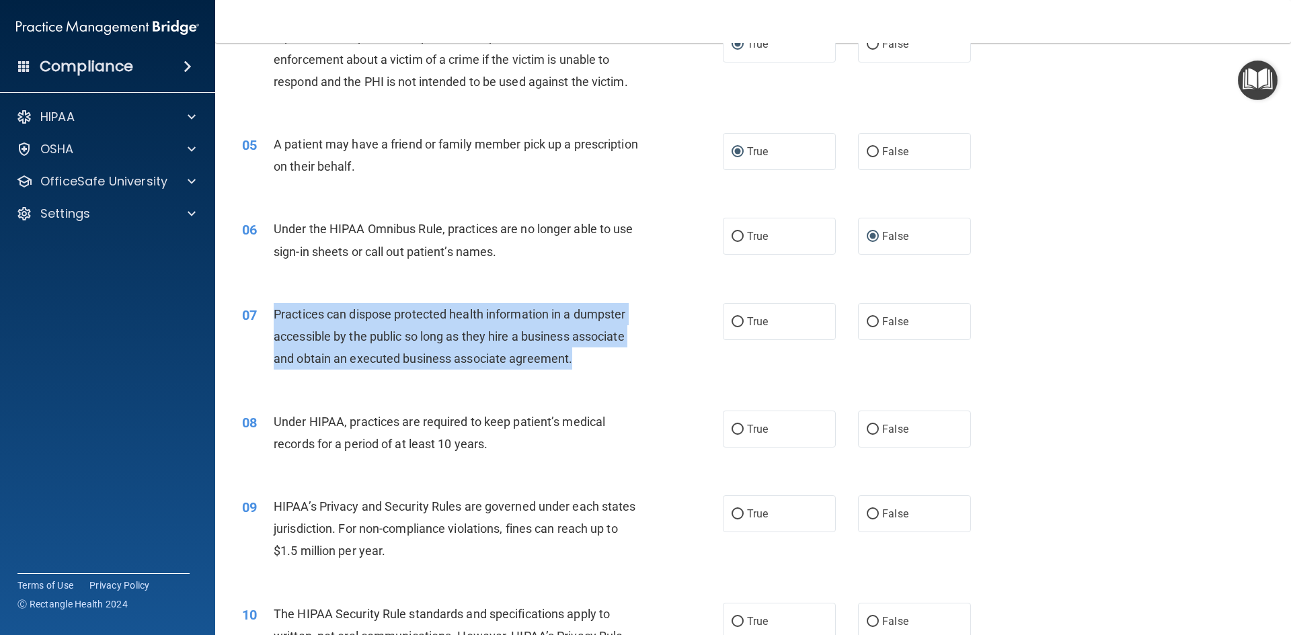
drag, startPoint x: 528, startPoint y: 354, endPoint x: 276, endPoint y: 315, distance: 254.4
click at [276, 315] on div "Practices can dispose protected health information in a dumpster accessible by …" at bounding box center [462, 336] width 376 height 67
copy span "Practices can dispose protected health information in a dumpster accessible by …"
click at [867, 321] on input "False" at bounding box center [873, 322] width 12 height 10
radio input "true"
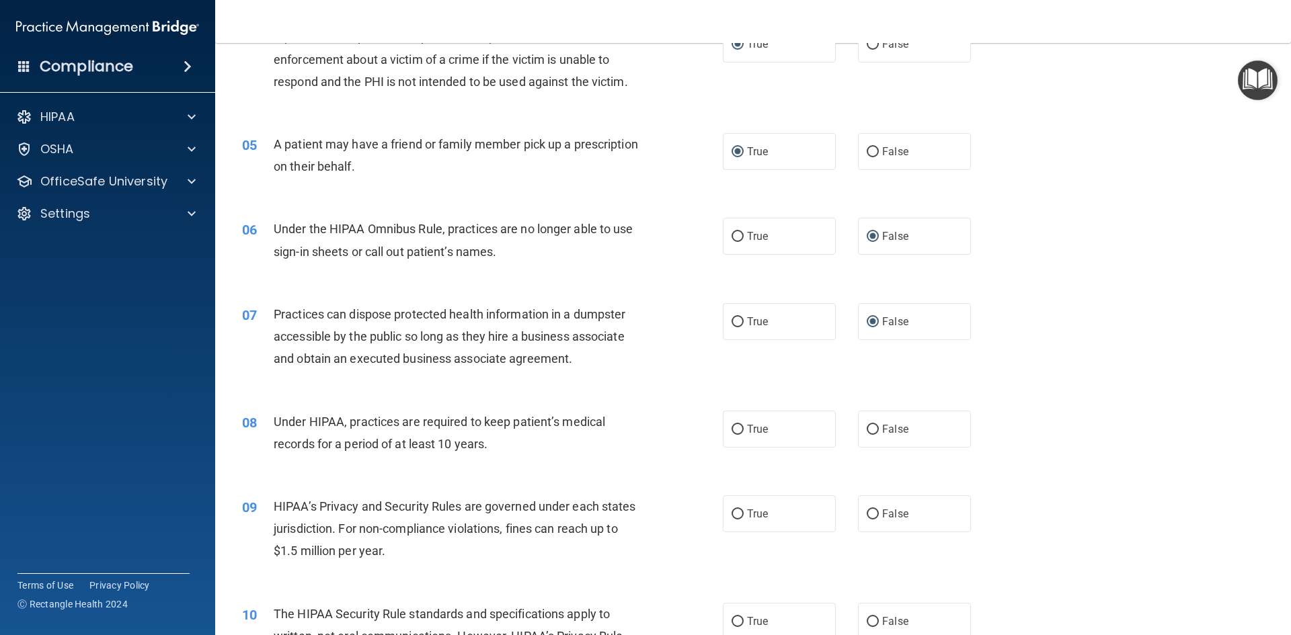
click at [608, 447] on div "Under HIPAA, practices are required to keep patient’s medical records for a per…" at bounding box center [462, 433] width 376 height 44
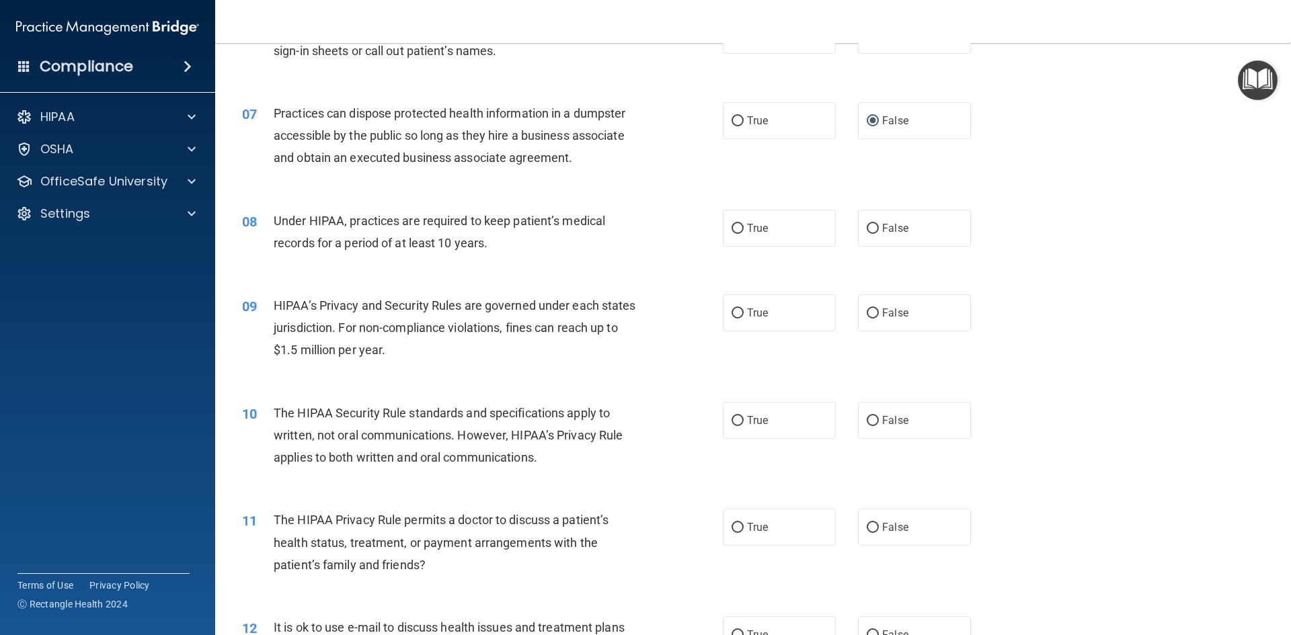
scroll to position [605, 0]
click at [732, 229] on input "True" at bounding box center [738, 228] width 12 height 10
radio input "true"
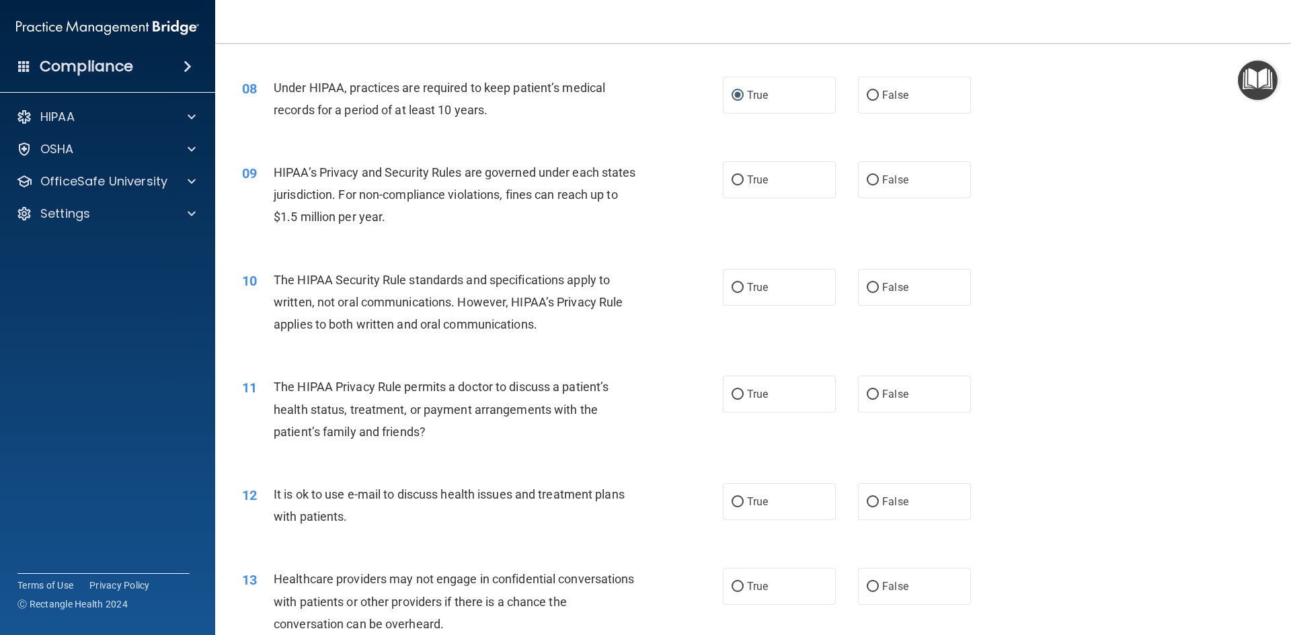
scroll to position [738, 0]
click at [736, 178] on input "True" at bounding box center [738, 179] width 12 height 10
radio input "true"
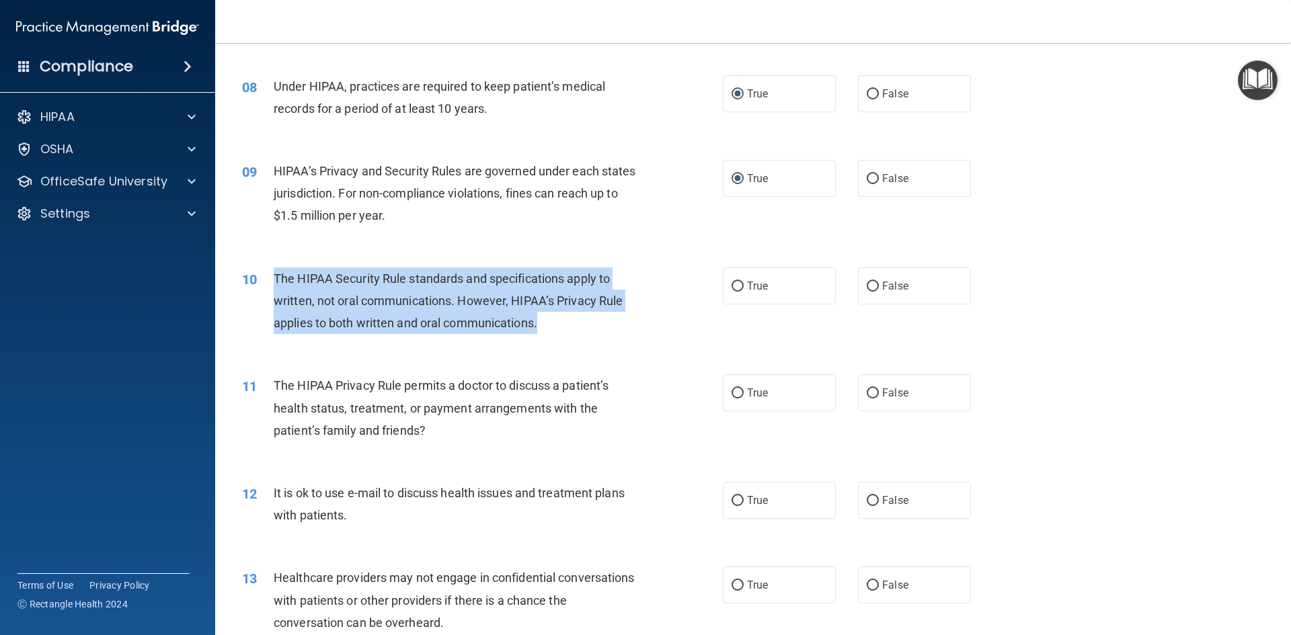
drag, startPoint x: 563, startPoint y: 327, endPoint x: 276, endPoint y: 276, distance: 291.7
click at [276, 276] on div "The HIPAA Security Rule standards and specifications apply to written, not oral…" at bounding box center [462, 301] width 376 height 67
copy span "The HIPAA Security Rule standards and specifications apply to written, not oral…"
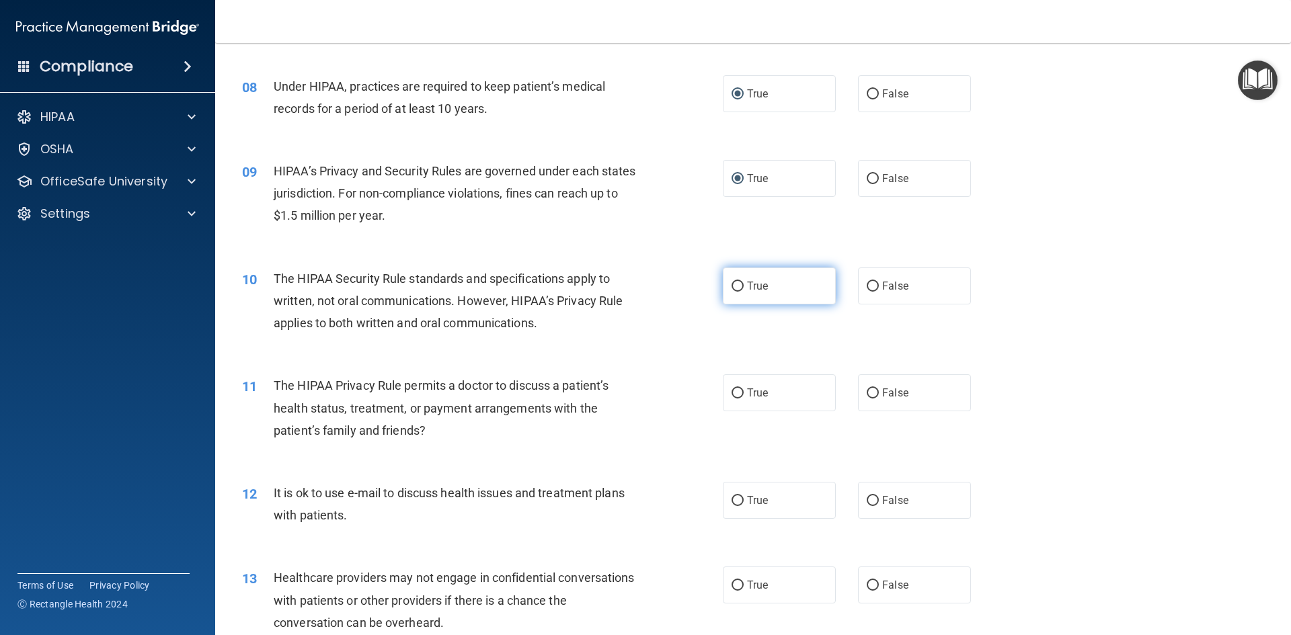
click at [728, 285] on label "True" at bounding box center [779, 286] width 113 height 37
click at [733, 289] on input "True" at bounding box center [738, 287] width 12 height 10
radio input "true"
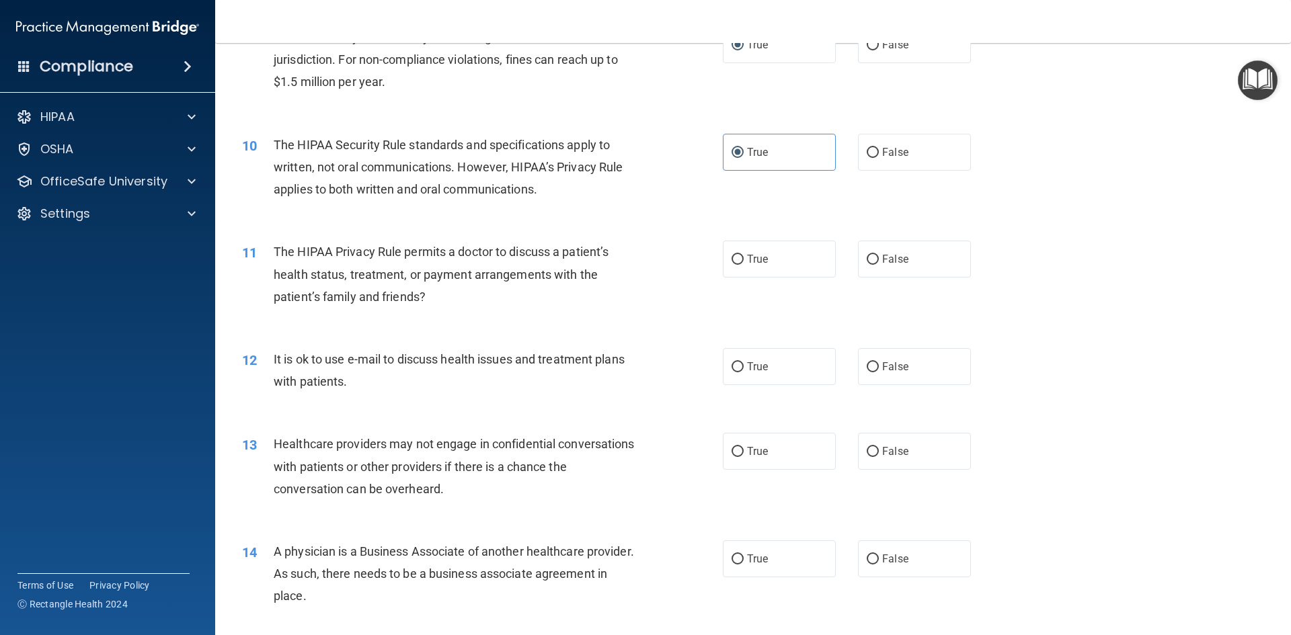
scroll to position [873, 0]
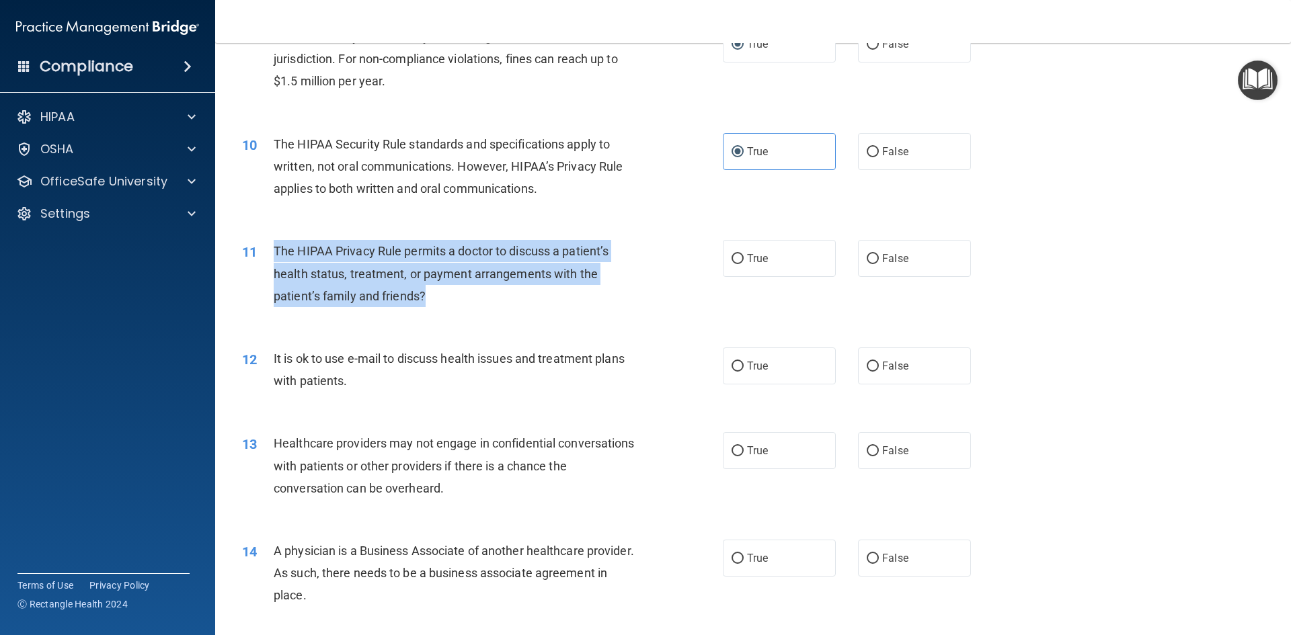
drag, startPoint x: 440, startPoint y: 297, endPoint x: 274, endPoint y: 247, distance: 174.0
click at [274, 247] on div "The HIPAA Privacy Rule permits a doctor to discuss a patient’s health status, t…" at bounding box center [462, 273] width 376 height 67
copy span "The HIPAA Privacy Rule permits a doctor to discuss a patient’s health status, t…"
drag, startPoint x: 730, startPoint y: 256, endPoint x: 715, endPoint y: 311, distance: 57.7
click at [732, 257] on input "True" at bounding box center [738, 259] width 12 height 10
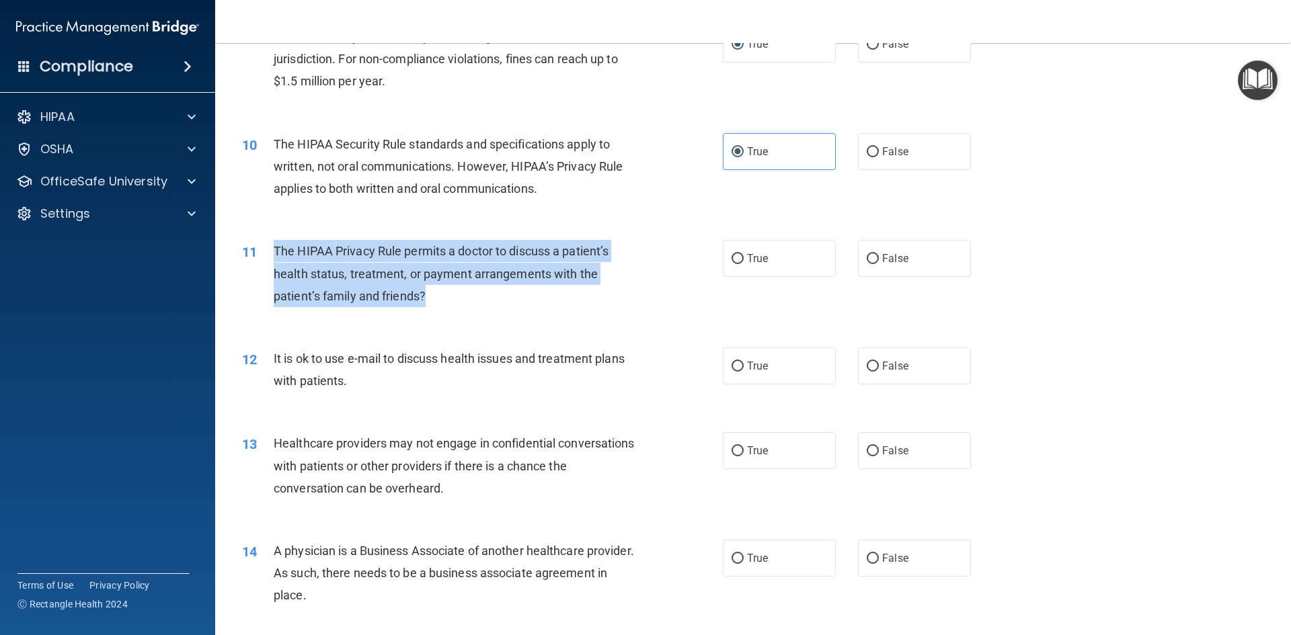
radio input "true"
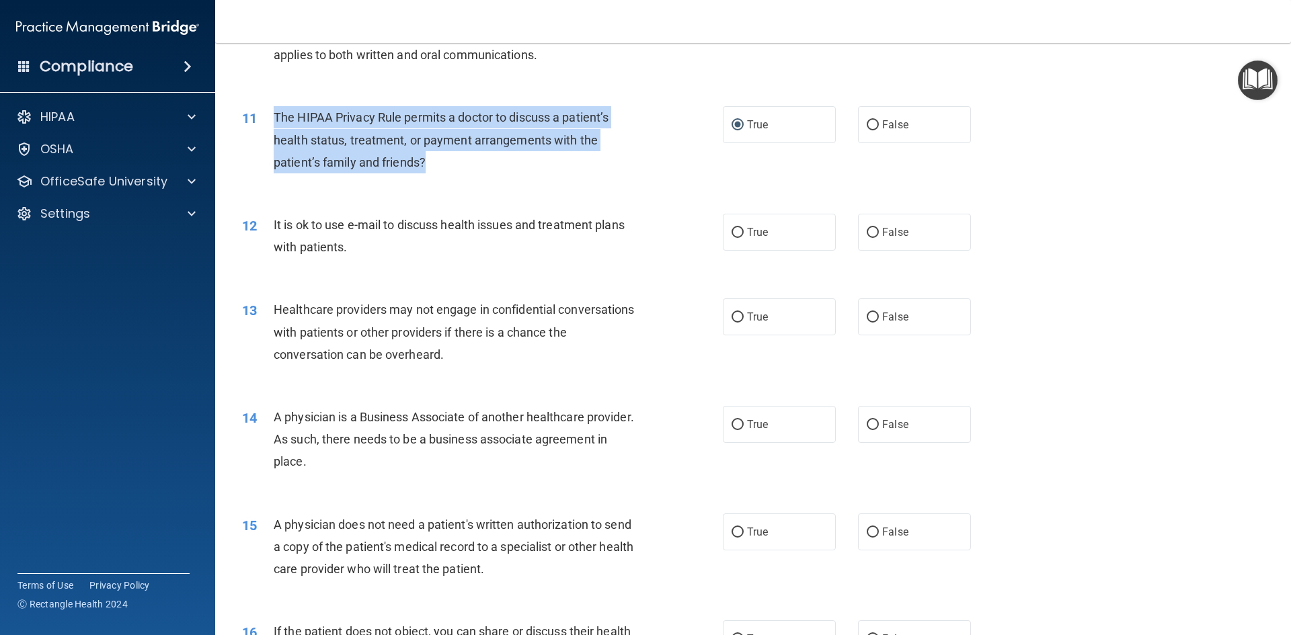
scroll to position [1007, 0]
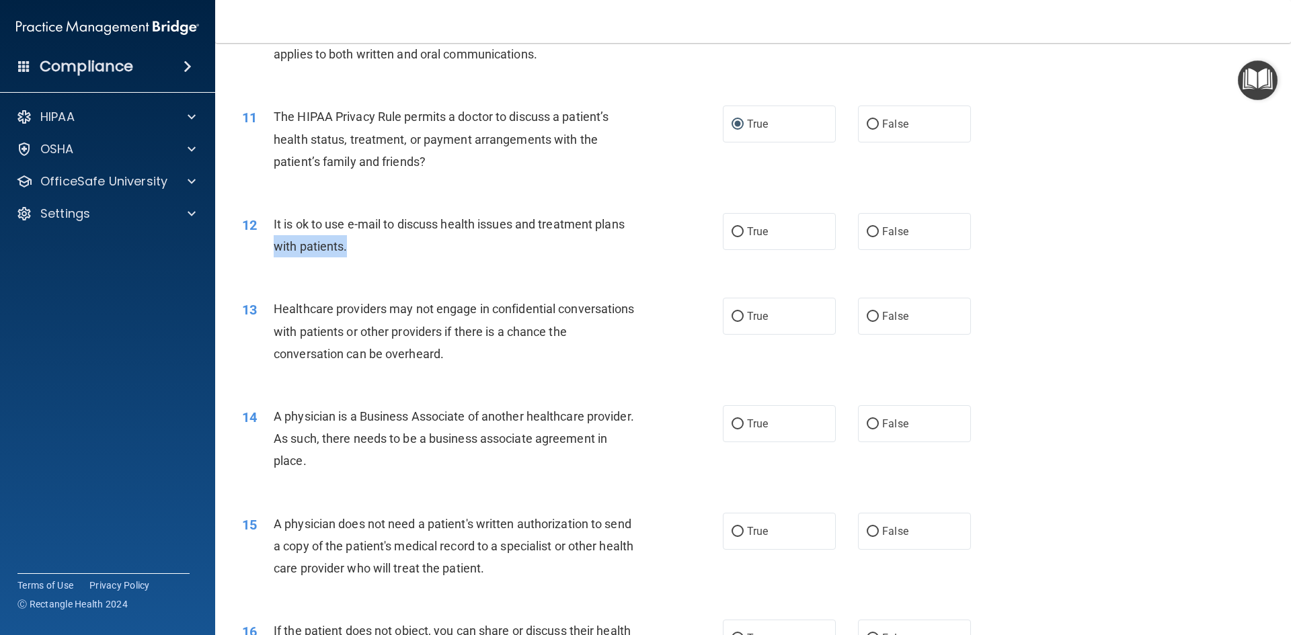
drag, startPoint x: 348, startPoint y: 247, endPoint x: 273, endPoint y: 251, distance: 75.4
click at [274, 251] on div "It is ok to use e-mail to discuss health issues and treatment plans with patien…" at bounding box center [462, 235] width 376 height 44
click at [734, 224] on label "True" at bounding box center [779, 231] width 113 height 37
click at [734, 227] on input "True" at bounding box center [738, 232] width 12 height 10
radio input "true"
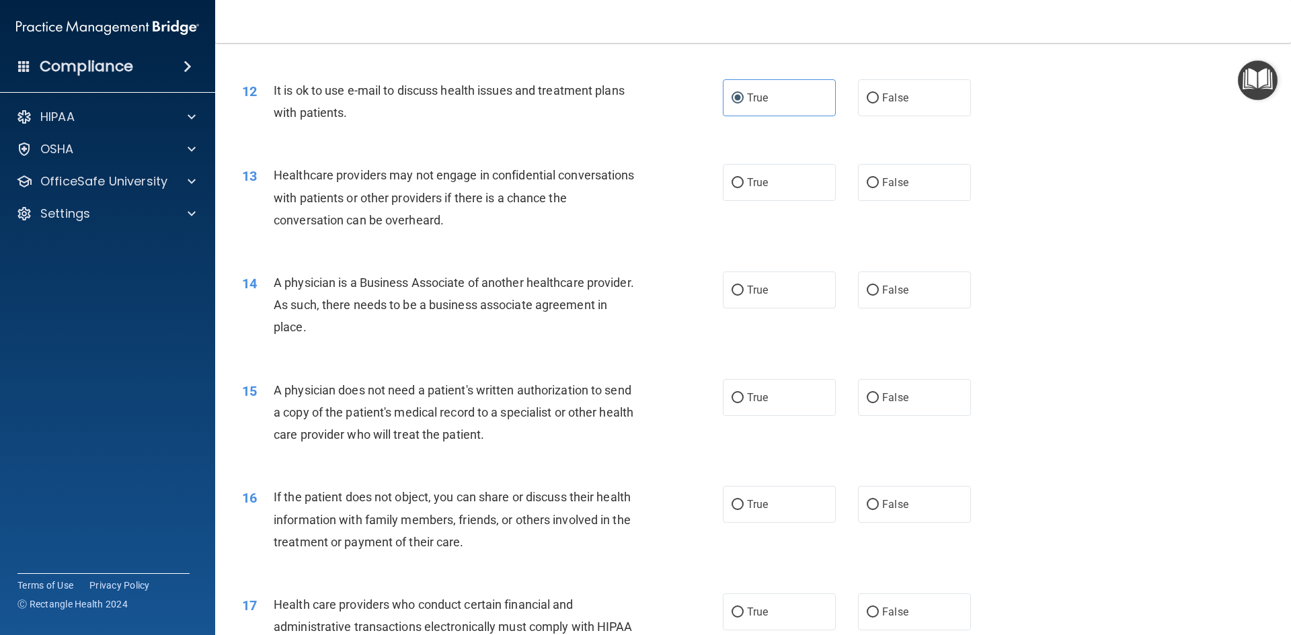
scroll to position [1142, 0]
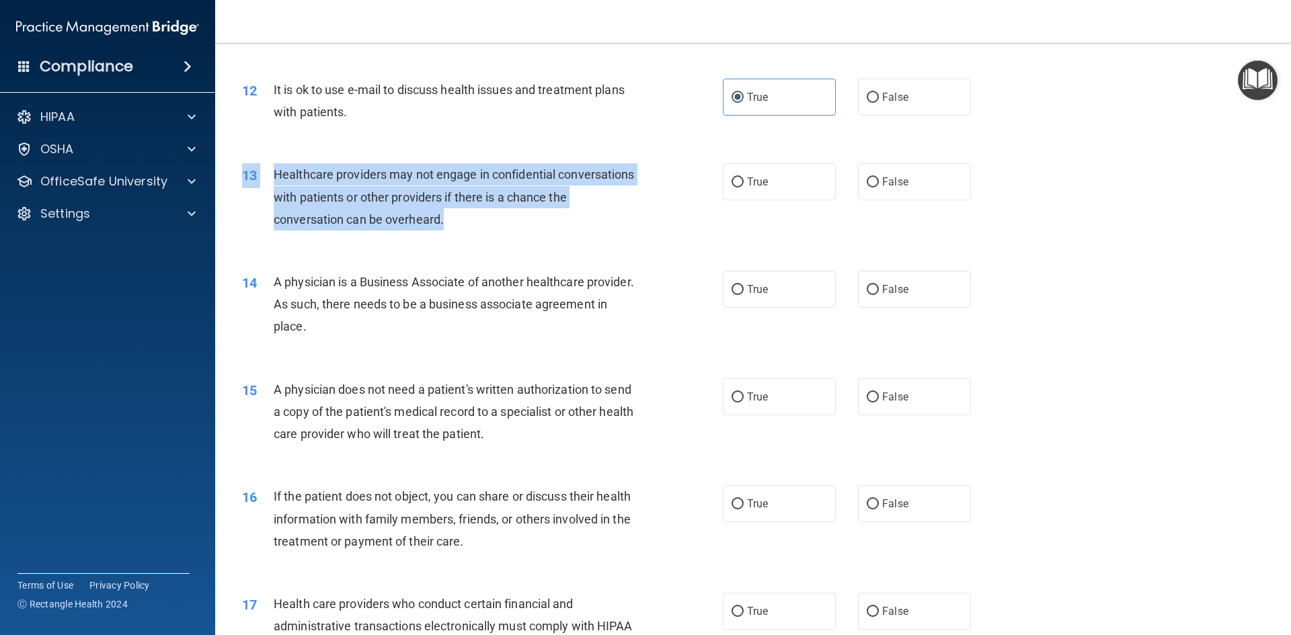
drag, startPoint x: 480, startPoint y: 223, endPoint x: 276, endPoint y: 162, distance: 212.8
click at [276, 162] on div "13 Healthcare providers may not engage in confidential conversations with patie…" at bounding box center [753, 201] width 1042 height 108
click at [292, 194] on span "Healthcare providers may not engage in confidential conversations with patients…" at bounding box center [454, 196] width 361 height 59
click at [527, 212] on div "Healthcare providers may not engage in confidential conversations with patients…" at bounding box center [462, 196] width 376 height 67
drag, startPoint x: 468, startPoint y: 215, endPoint x: 266, endPoint y: 178, distance: 205.1
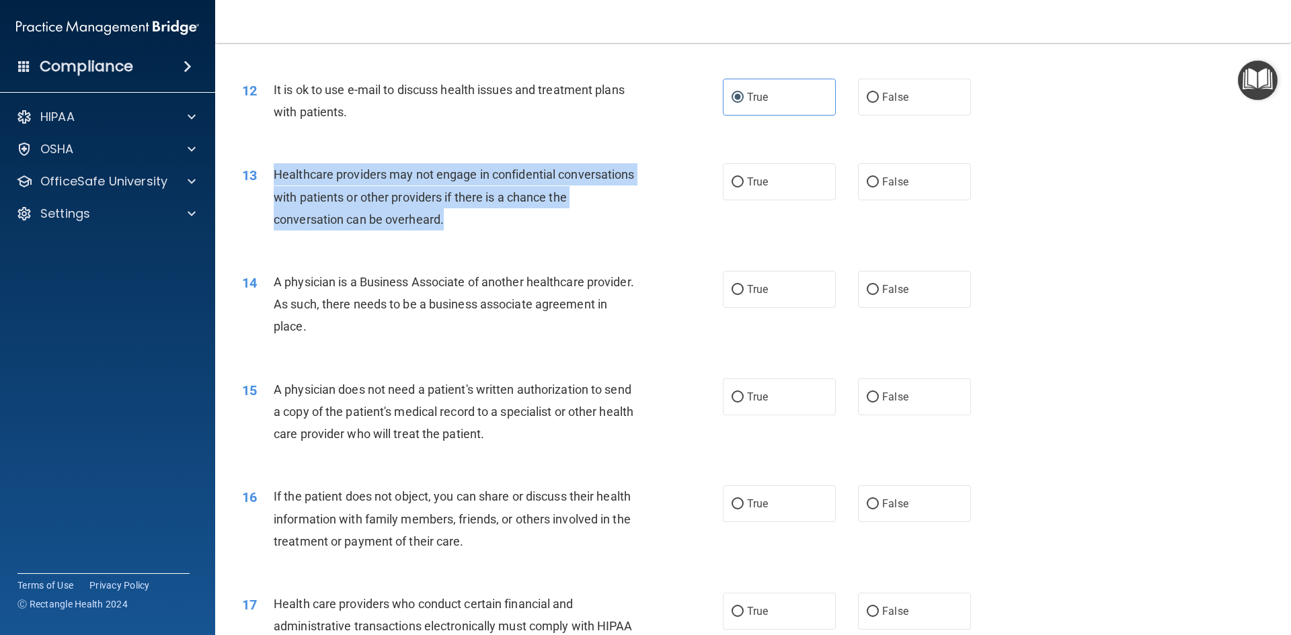
click at [266, 178] on div "13 Healthcare providers may not engage in confidential conversations with patie…" at bounding box center [482, 200] width 521 height 74
copy div "Healthcare providers may not engage in confidential conversations with patients…"
click at [734, 178] on input "True" at bounding box center [738, 183] width 12 height 10
radio input "true"
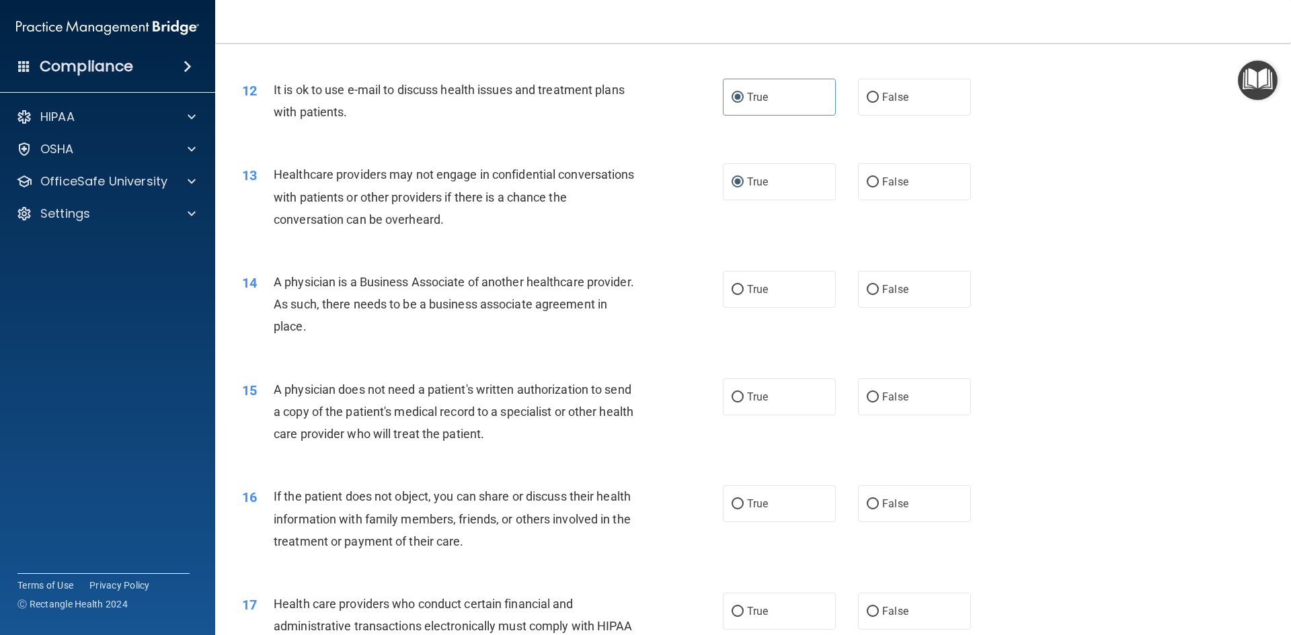
click at [606, 239] on div "13 Healthcare providers may not engage in confidential conversations with patie…" at bounding box center [753, 201] width 1042 height 108
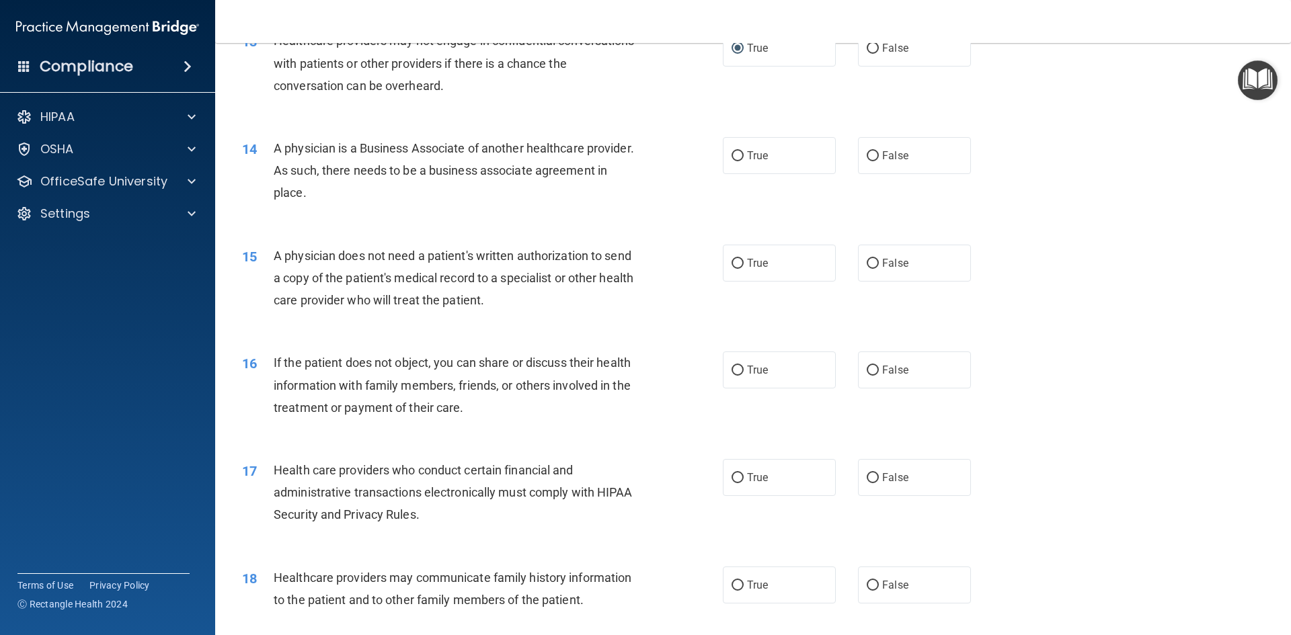
scroll to position [1276, 0]
click at [728, 150] on label "True" at bounding box center [779, 155] width 113 height 37
click at [732, 159] on input "True" at bounding box center [738, 156] width 12 height 10
radio input "true"
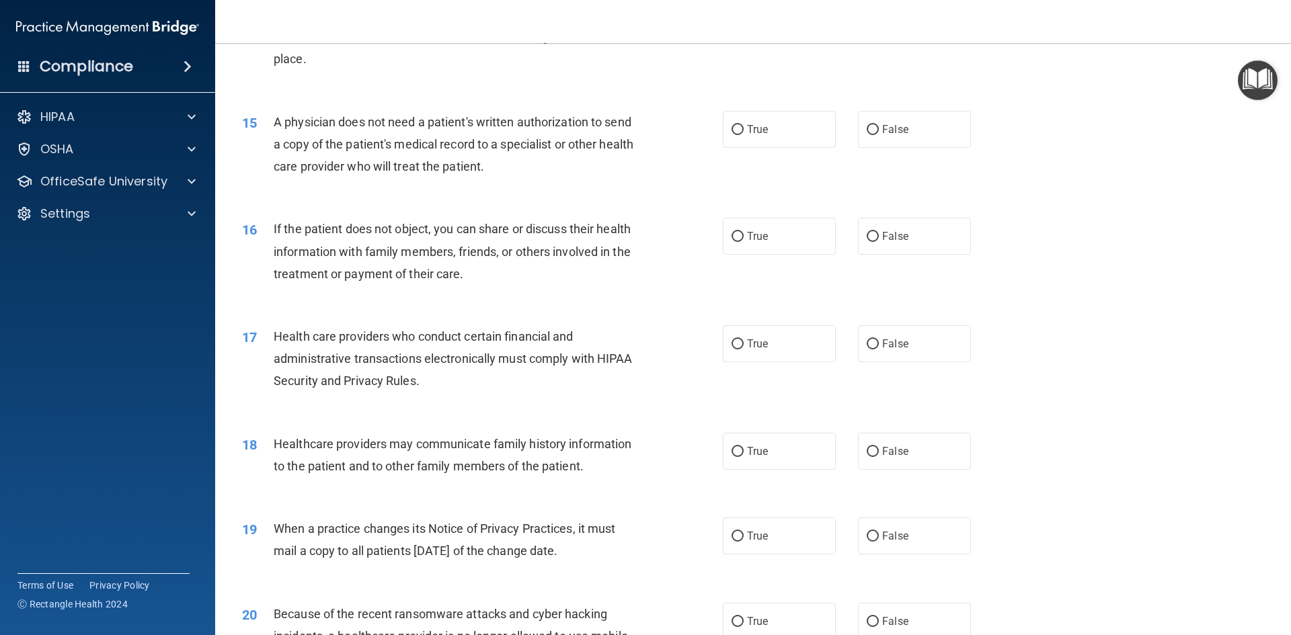
scroll to position [1410, 0]
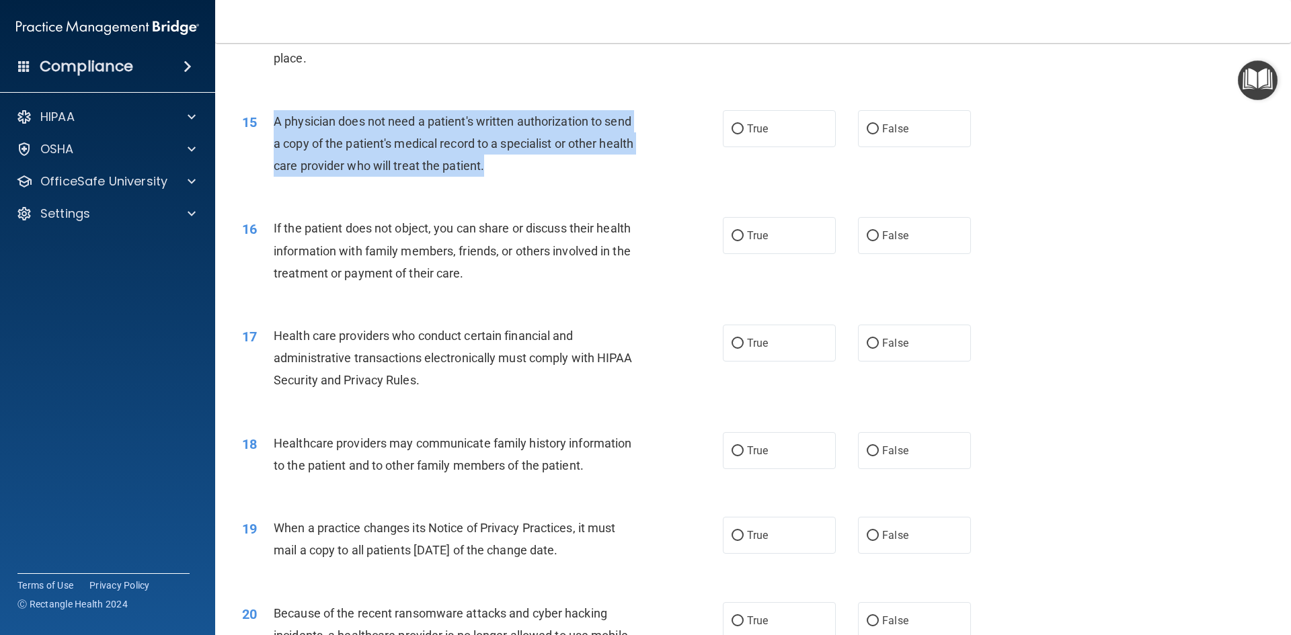
drag, startPoint x: 532, startPoint y: 169, endPoint x: 275, endPoint y: 120, distance: 261.5
click at [275, 120] on div "A physician does not need a patient's written authorization to send a copy of t…" at bounding box center [462, 143] width 376 height 67
copy span "A physician does not need a patient's written authorization to send a copy of t…"
click at [732, 130] on input "True" at bounding box center [738, 129] width 12 height 10
radio input "true"
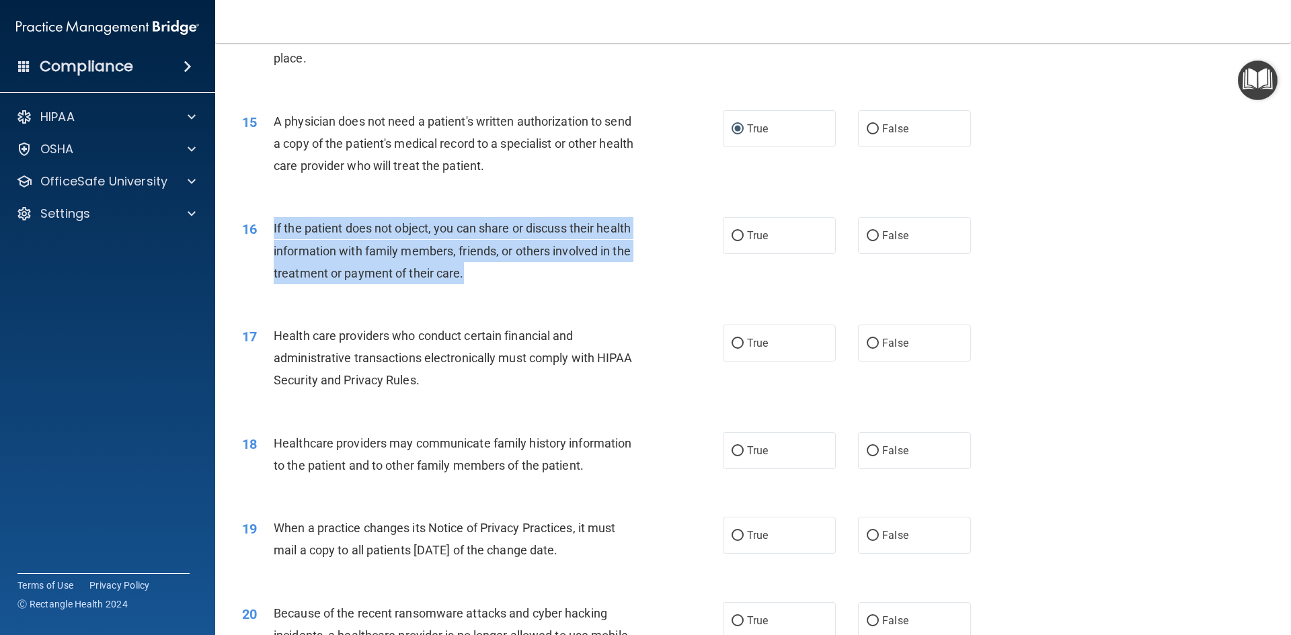
drag, startPoint x: 464, startPoint y: 273, endPoint x: 271, endPoint y: 221, distance: 199.8
click at [271, 221] on div "16 If the patient does not object, you can share or discuss their health inform…" at bounding box center [482, 254] width 521 height 74
drag, startPoint x: 300, startPoint y: 244, endPoint x: 730, endPoint y: 235, distance: 430.5
click at [732, 235] on input "True" at bounding box center [738, 236] width 12 height 10
radio input "true"
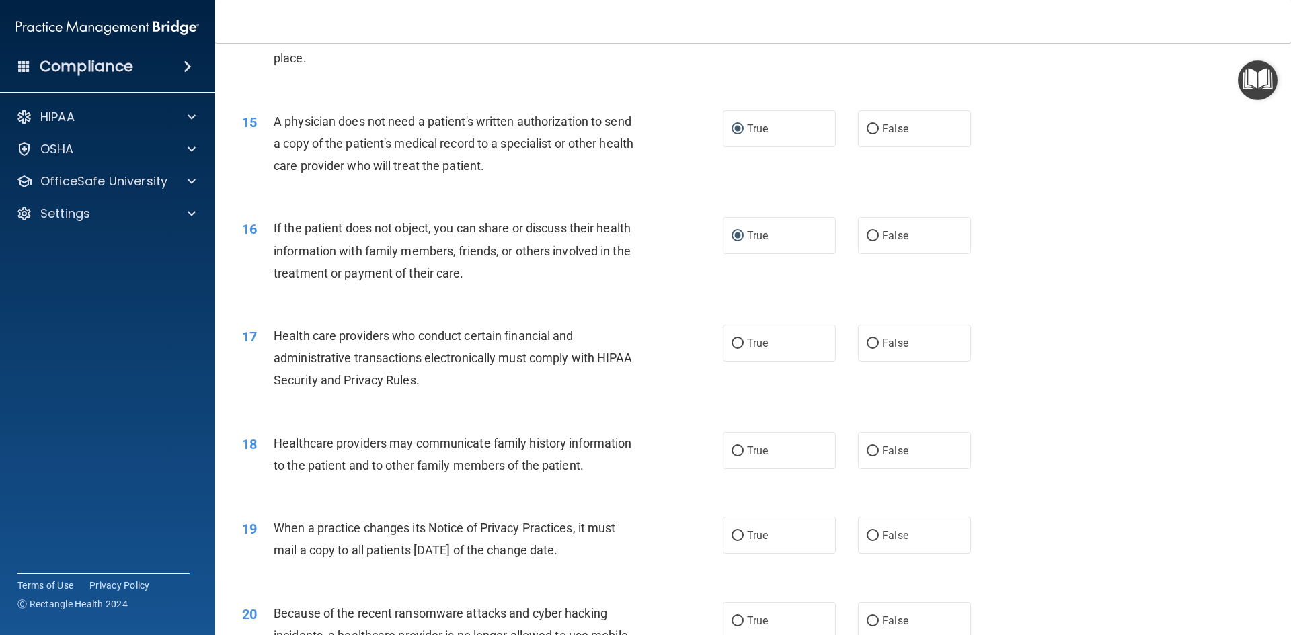
click at [630, 323] on div "17 Health care providers who conduct certain financial and administrative trans…" at bounding box center [753, 362] width 1042 height 108
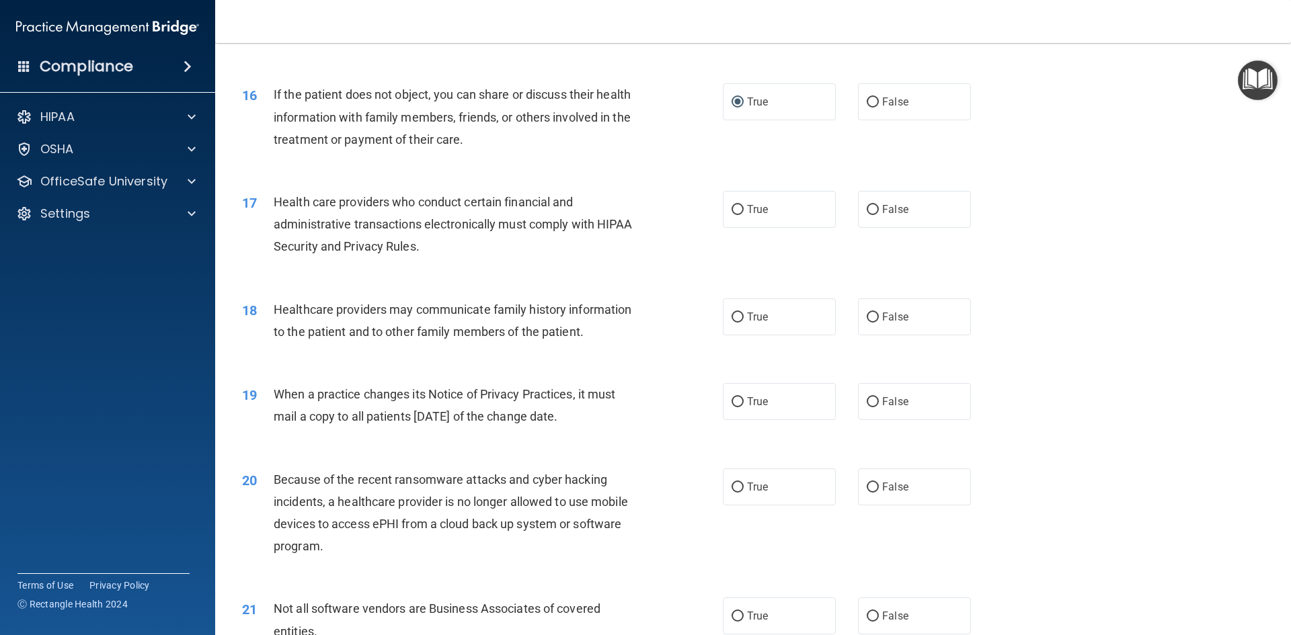
scroll to position [1545, 0]
click at [738, 208] on input "True" at bounding box center [738, 209] width 12 height 10
radio input "true"
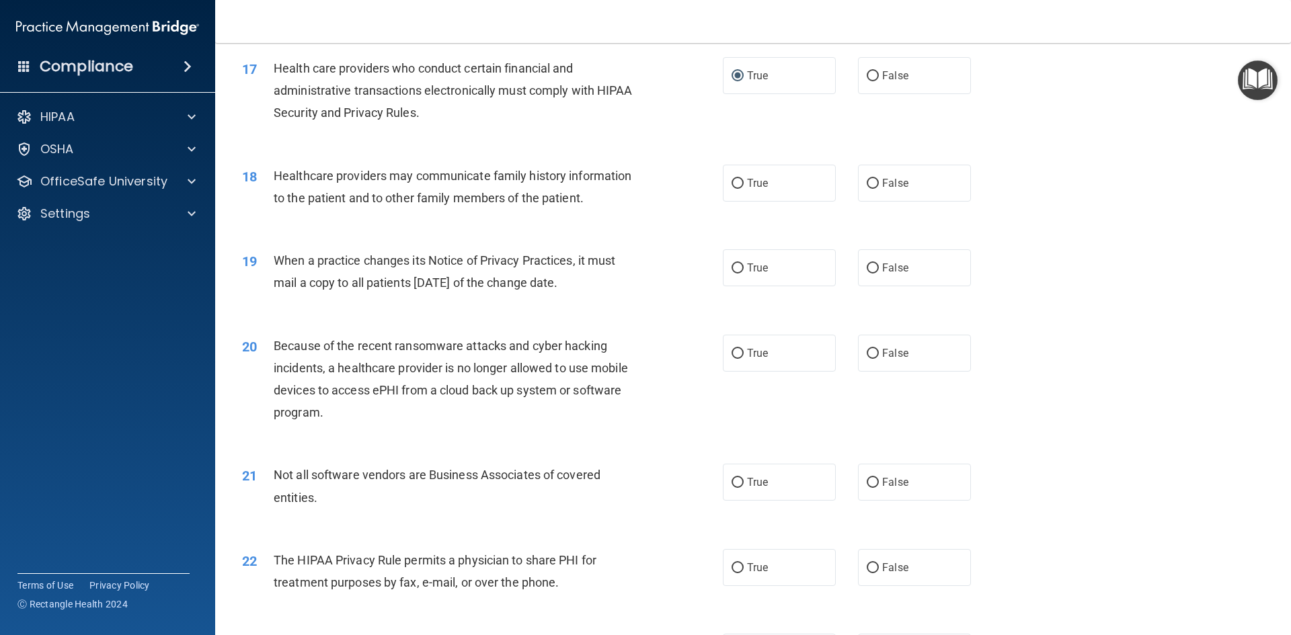
scroll to position [1679, 0]
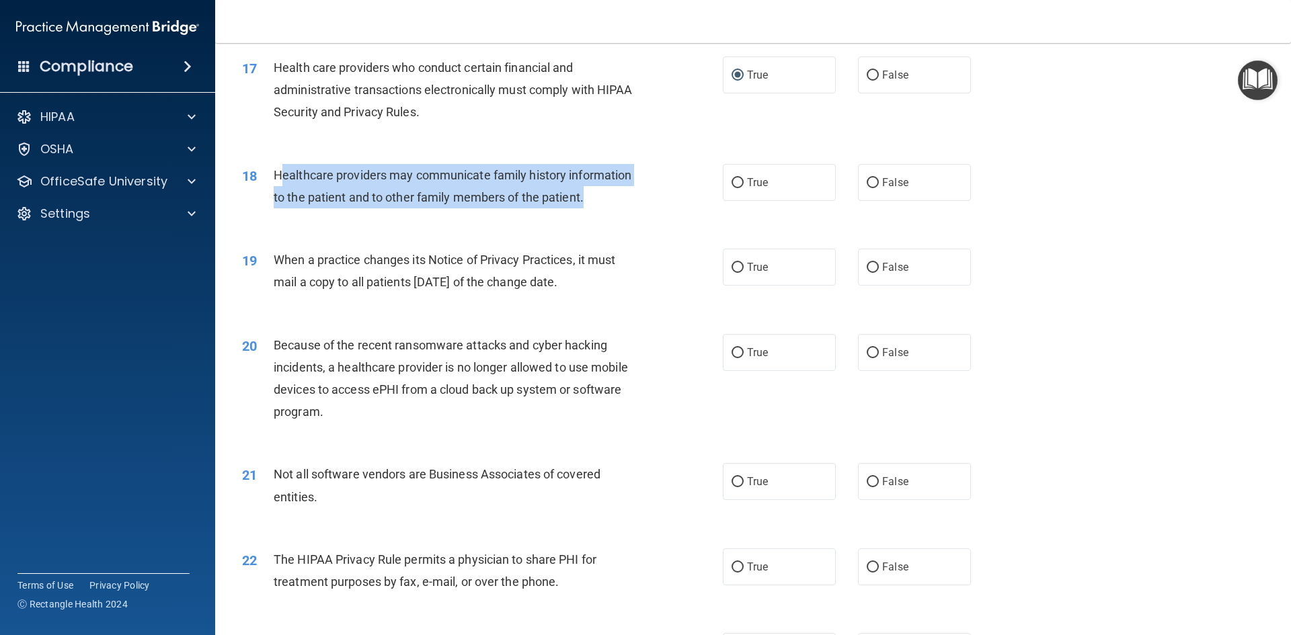
drag, startPoint x: 586, startPoint y: 195, endPoint x: 282, endPoint y: 173, distance: 305.4
click at [282, 173] on div "Healthcare providers may communicate family history information to the patient …" at bounding box center [462, 186] width 376 height 44
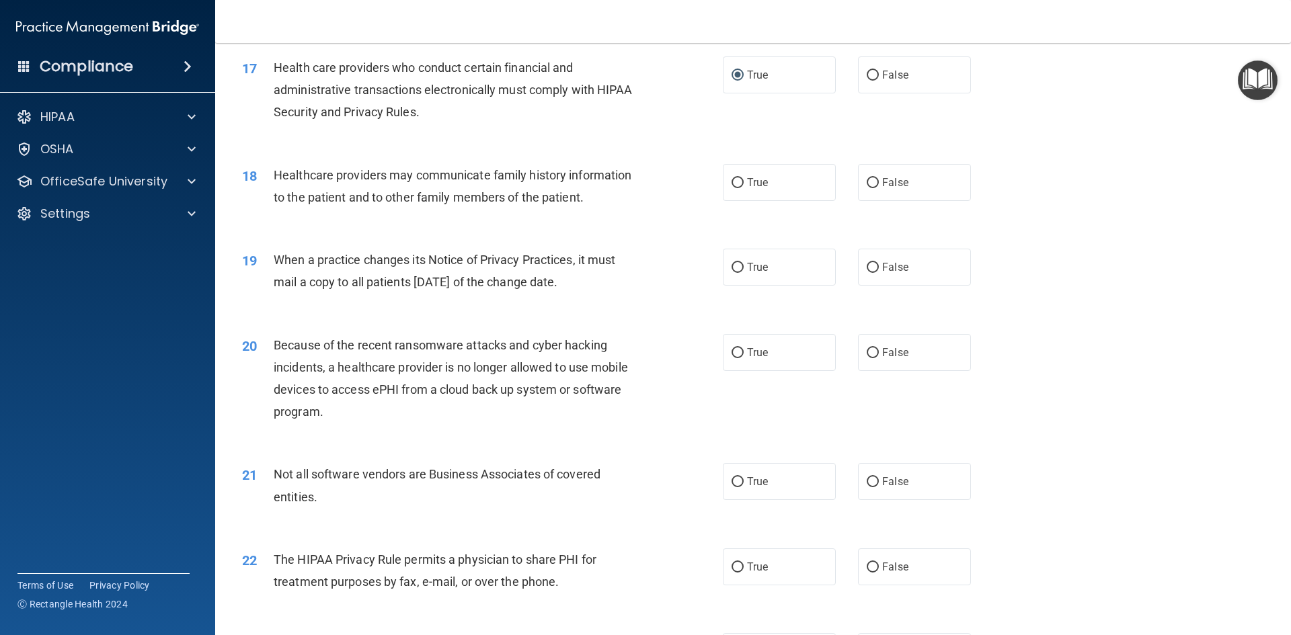
click at [274, 178] on span "Healthcare providers may communicate family history information to the patient …" at bounding box center [453, 186] width 358 height 36
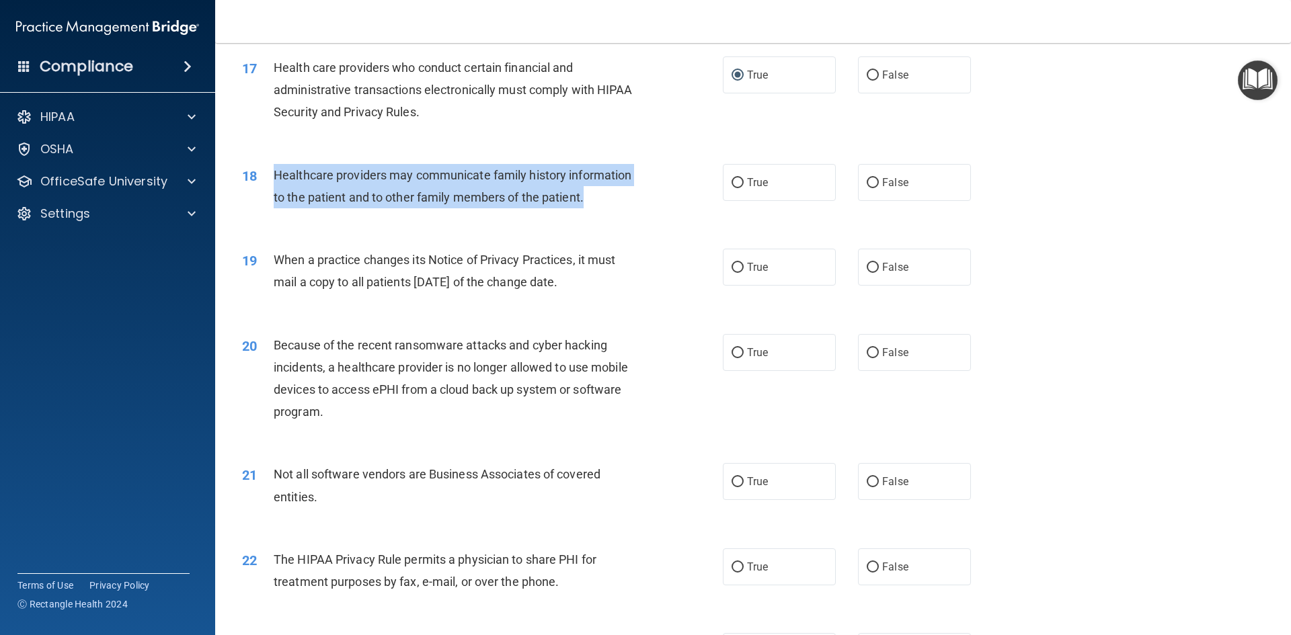
drag, startPoint x: 273, startPoint y: 176, endPoint x: 614, endPoint y: 192, distance: 341.4
click at [642, 190] on div "Healthcare providers may communicate family history information to the patient …" at bounding box center [462, 186] width 376 height 44
copy span "Healthcare providers may communicate family history information to the patient …"
click at [732, 182] on input "True" at bounding box center [738, 183] width 12 height 10
radio input "true"
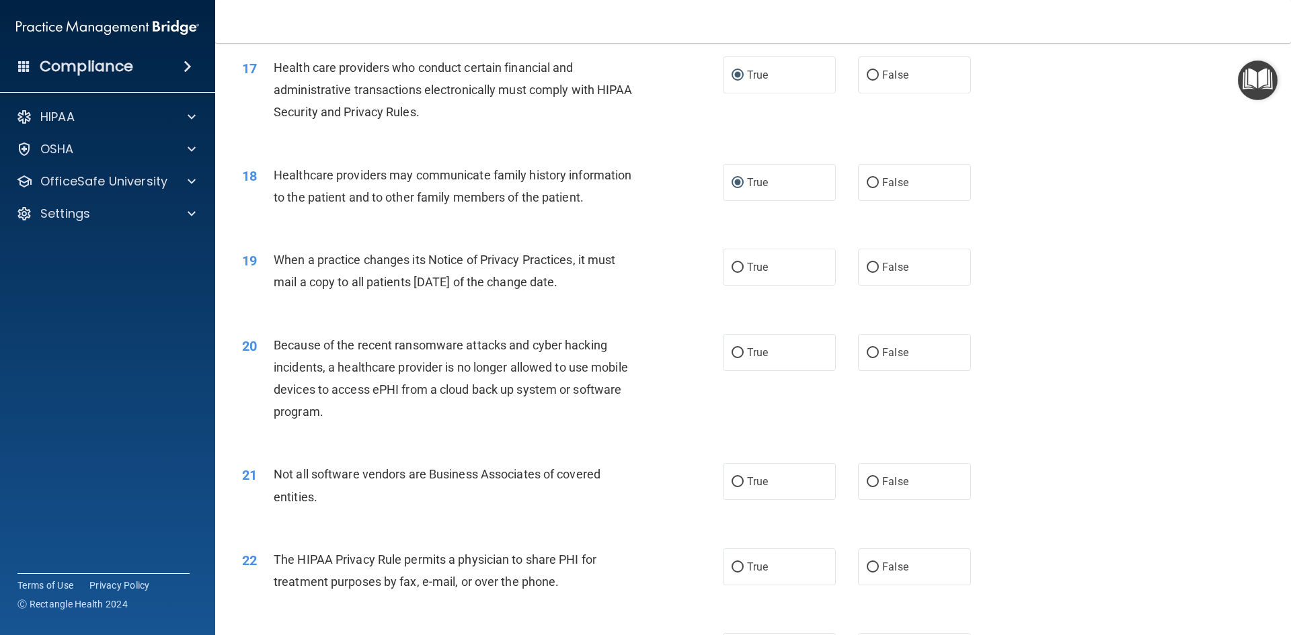
click at [429, 309] on div "19 When a practice changes its Notice of Privacy Practices, it must mail a copy…" at bounding box center [753, 274] width 1042 height 85
click at [742, 271] on label "True" at bounding box center [779, 267] width 113 height 37
click at [742, 271] on input "True" at bounding box center [738, 268] width 12 height 10
radio input "true"
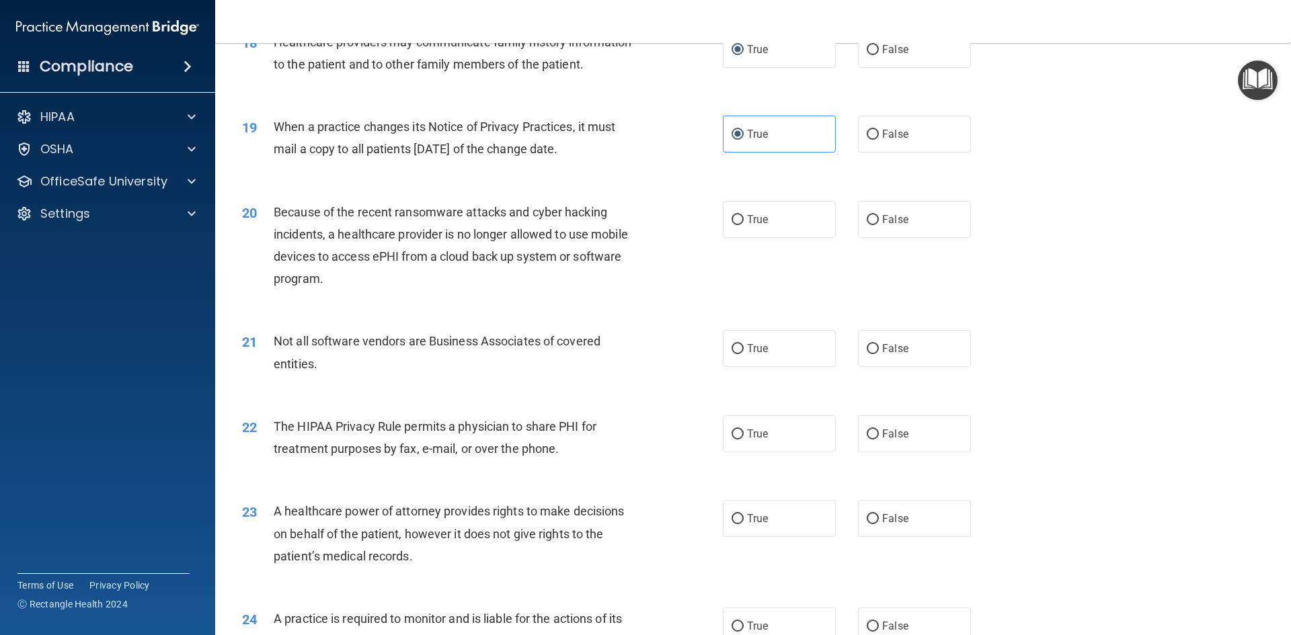
scroll to position [1813, 0]
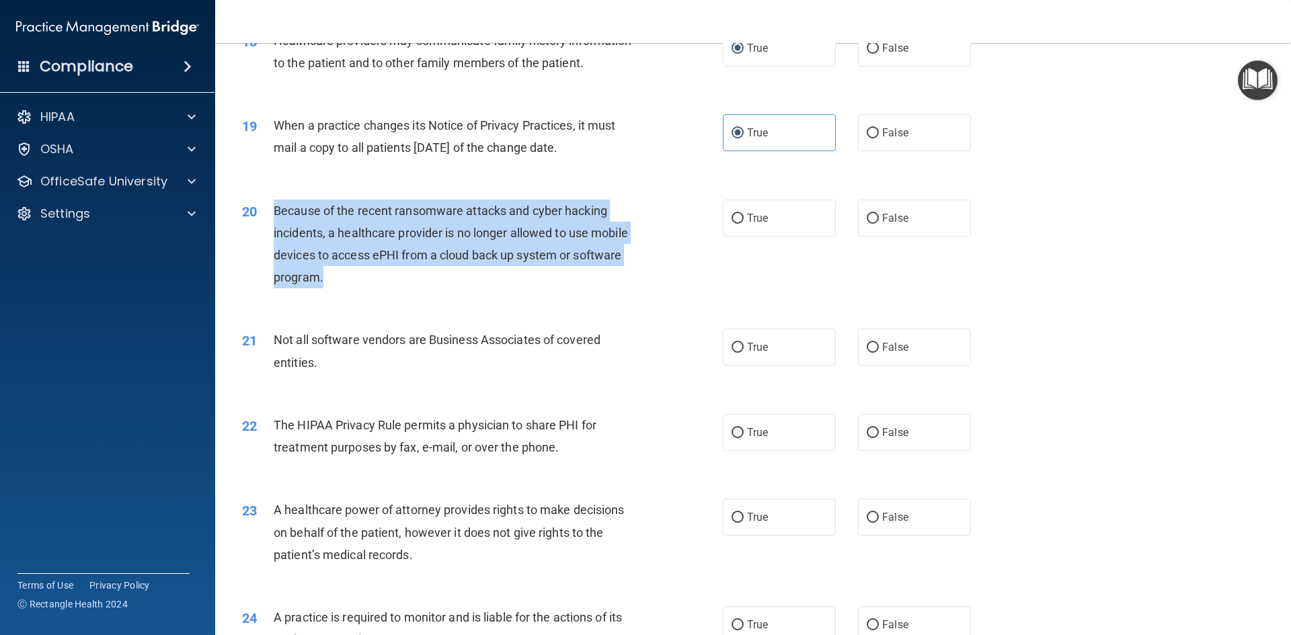
drag, startPoint x: 354, startPoint y: 276, endPoint x: 268, endPoint y: 212, distance: 107.1
click at [267, 212] on div "20 Because of the recent ransomware attacks and cyber hacking incidents, a heal…" at bounding box center [482, 248] width 521 height 96
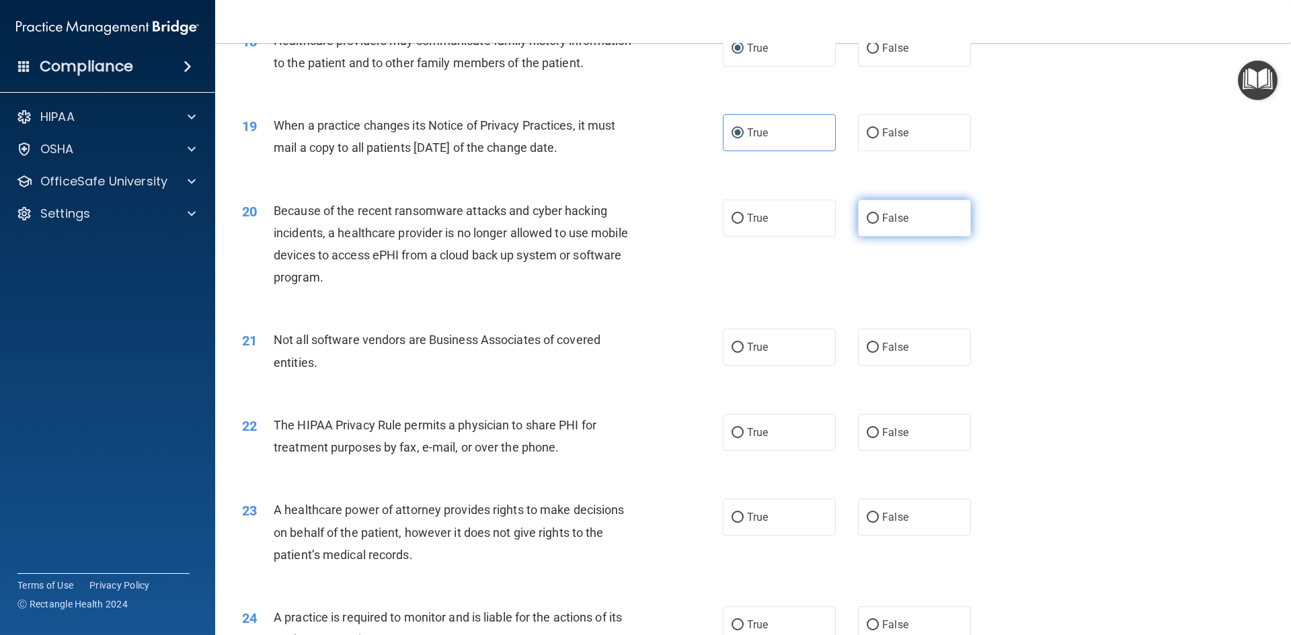
click at [870, 223] on label "False" at bounding box center [914, 218] width 113 height 37
click at [867, 220] on input "False" at bounding box center [873, 219] width 12 height 10
radio input "true"
click at [551, 381] on div "21 Not all software vendors are Business Associates of covered entities. True F…" at bounding box center [753, 354] width 1042 height 85
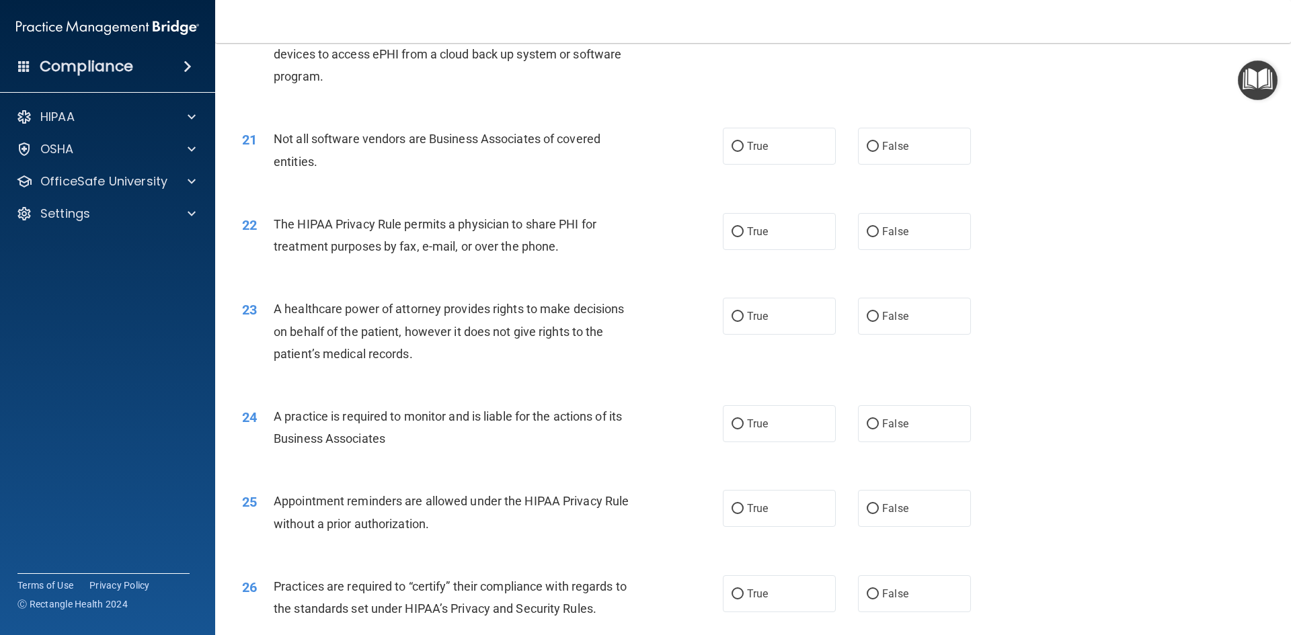
scroll to position [2015, 0]
click at [734, 145] on input "True" at bounding box center [738, 146] width 12 height 10
radio input "true"
click at [732, 231] on input "True" at bounding box center [738, 232] width 12 height 10
radio input "true"
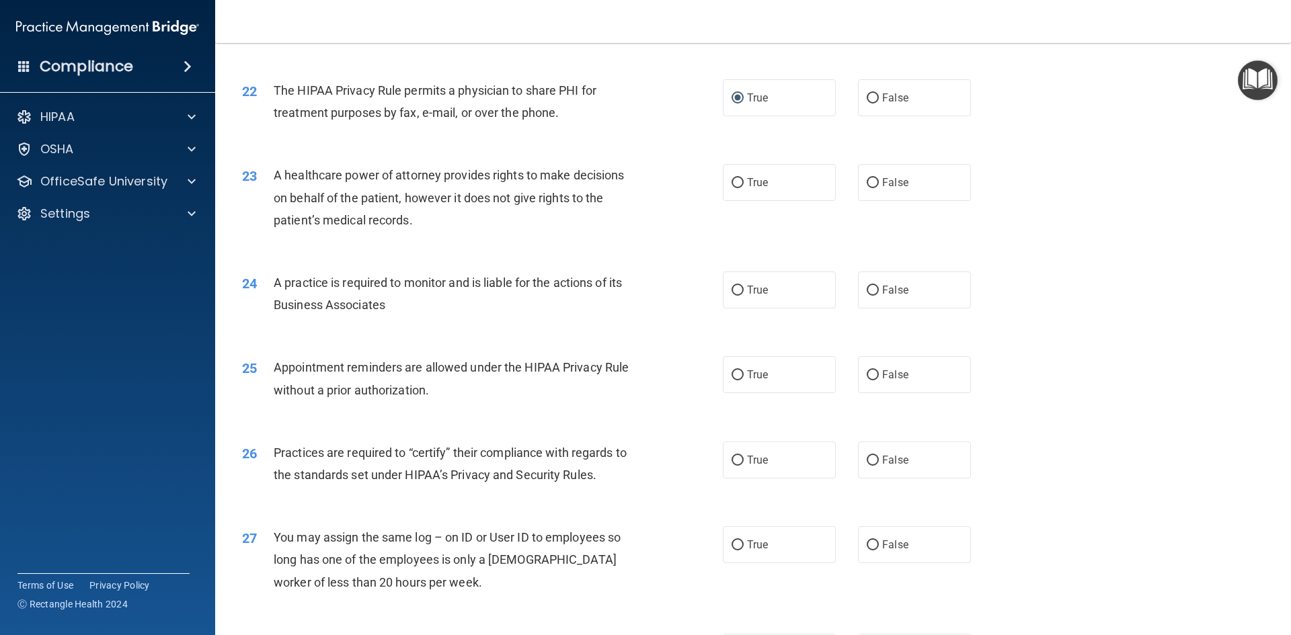
scroll to position [2149, 0]
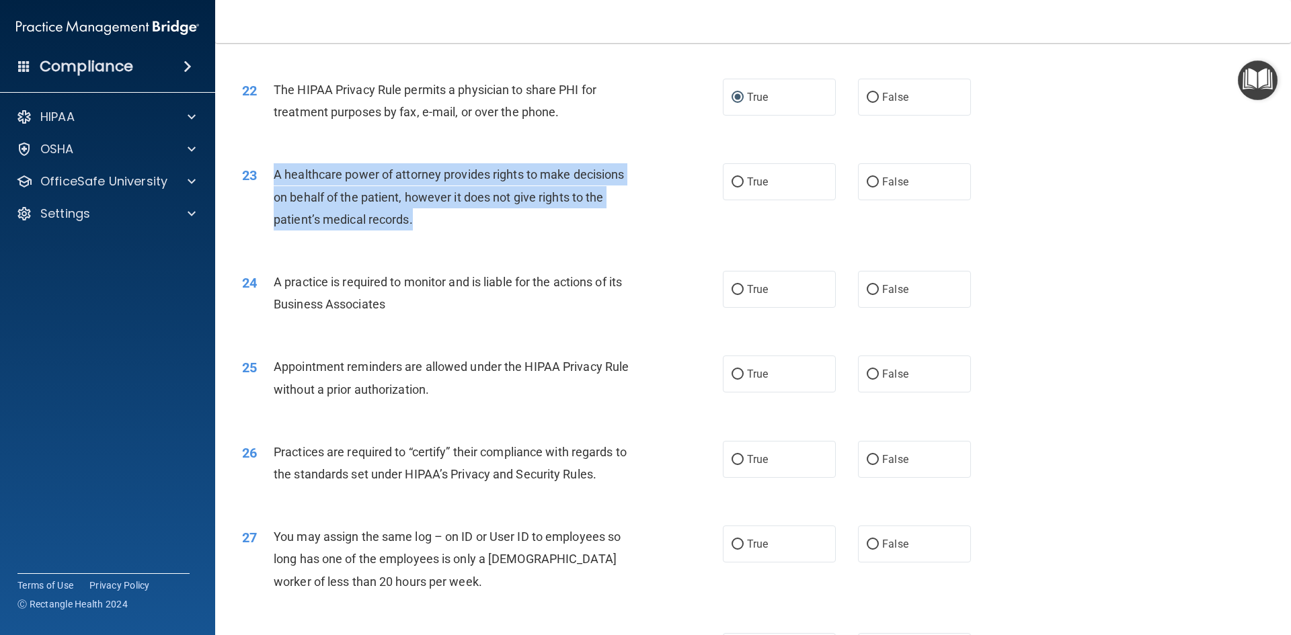
drag, startPoint x: 425, startPoint y: 225, endPoint x: 265, endPoint y: 176, distance: 167.4
click at [265, 176] on div "23 A healthcare power of attorney provides rights to make decisions on behalf o…" at bounding box center [482, 200] width 521 height 74
drag, startPoint x: 864, startPoint y: 178, endPoint x: 813, endPoint y: 223, distance: 67.7
click at [859, 180] on label "False" at bounding box center [914, 181] width 113 height 37
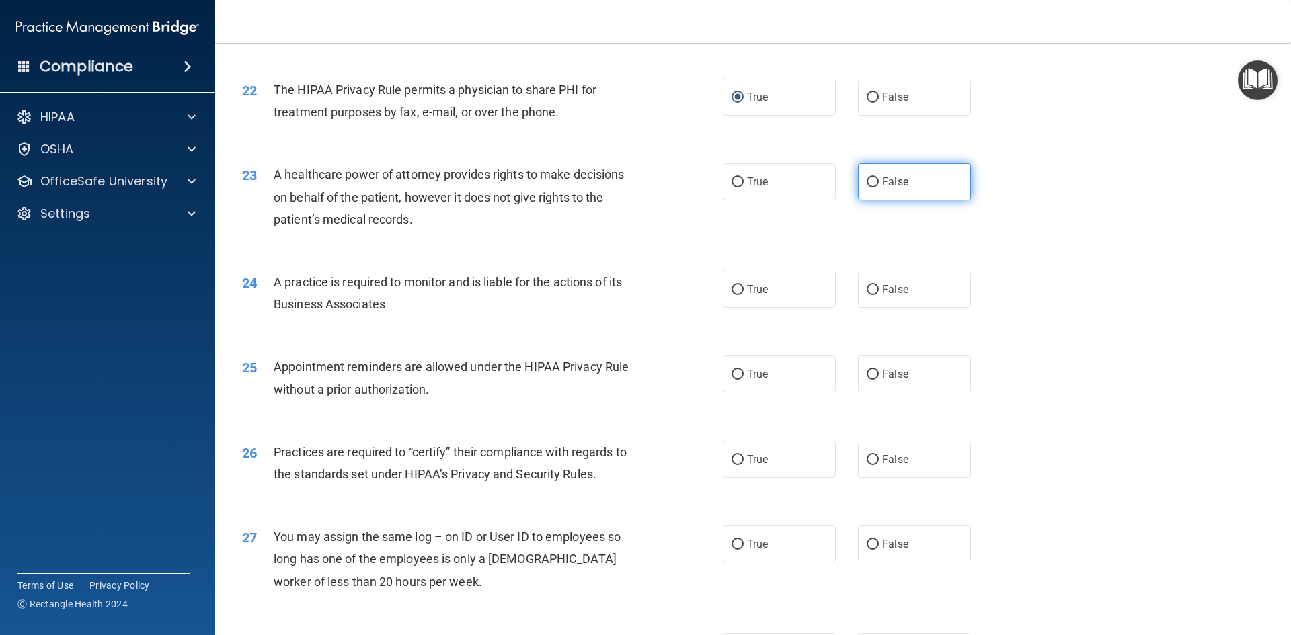
click at [872, 182] on label "False" at bounding box center [914, 181] width 113 height 37
click at [867, 182] on input "False" at bounding box center [873, 183] width 12 height 10
radio input "true"
click at [394, 311] on div "A practice is required to monitor and is liable for the actions of its Business…" at bounding box center [462, 293] width 376 height 44
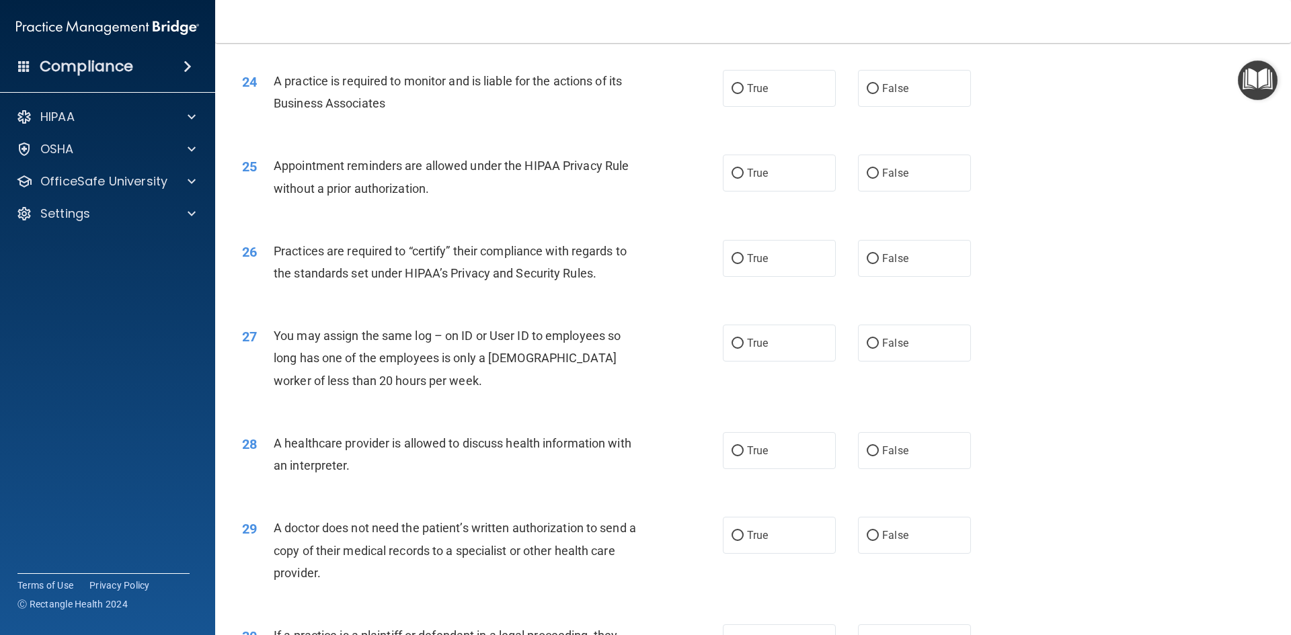
scroll to position [2350, 0]
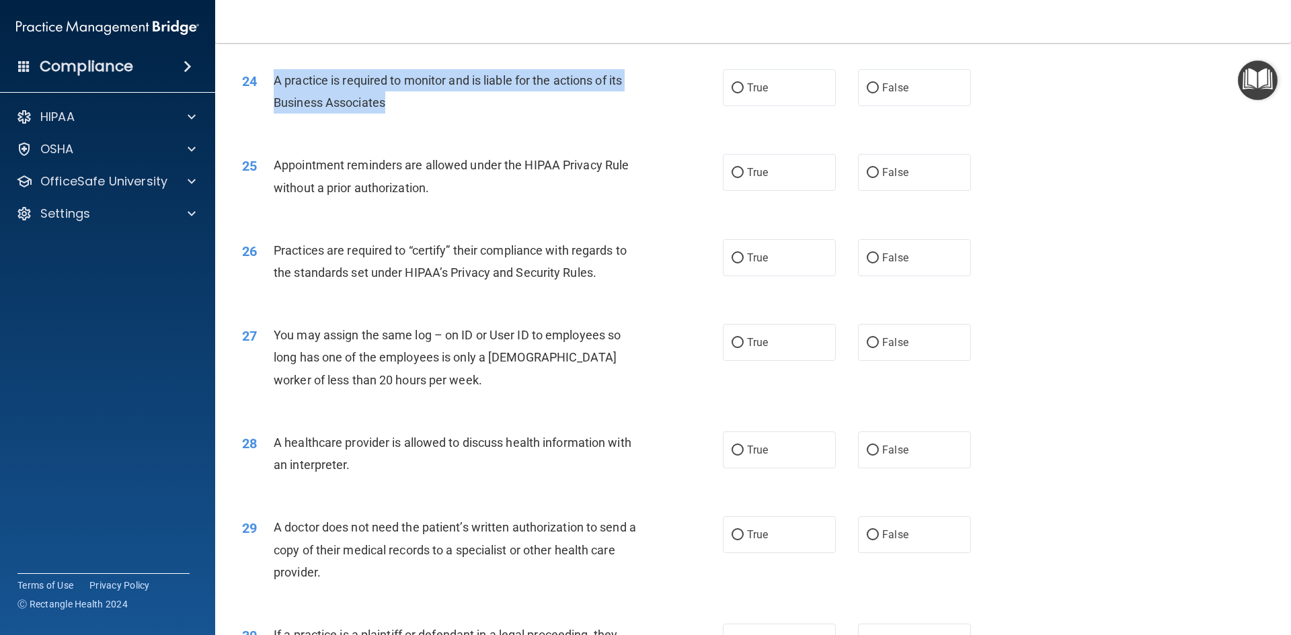
drag, startPoint x: 406, startPoint y: 100, endPoint x: 274, endPoint y: 83, distance: 132.9
click at [274, 83] on div "A practice is required to monitor and is liable for the actions of its Business…" at bounding box center [462, 91] width 376 height 44
click at [737, 84] on input "True" at bounding box center [738, 88] width 12 height 10
radio input "true"
click at [735, 171] on input "True" at bounding box center [738, 173] width 12 height 10
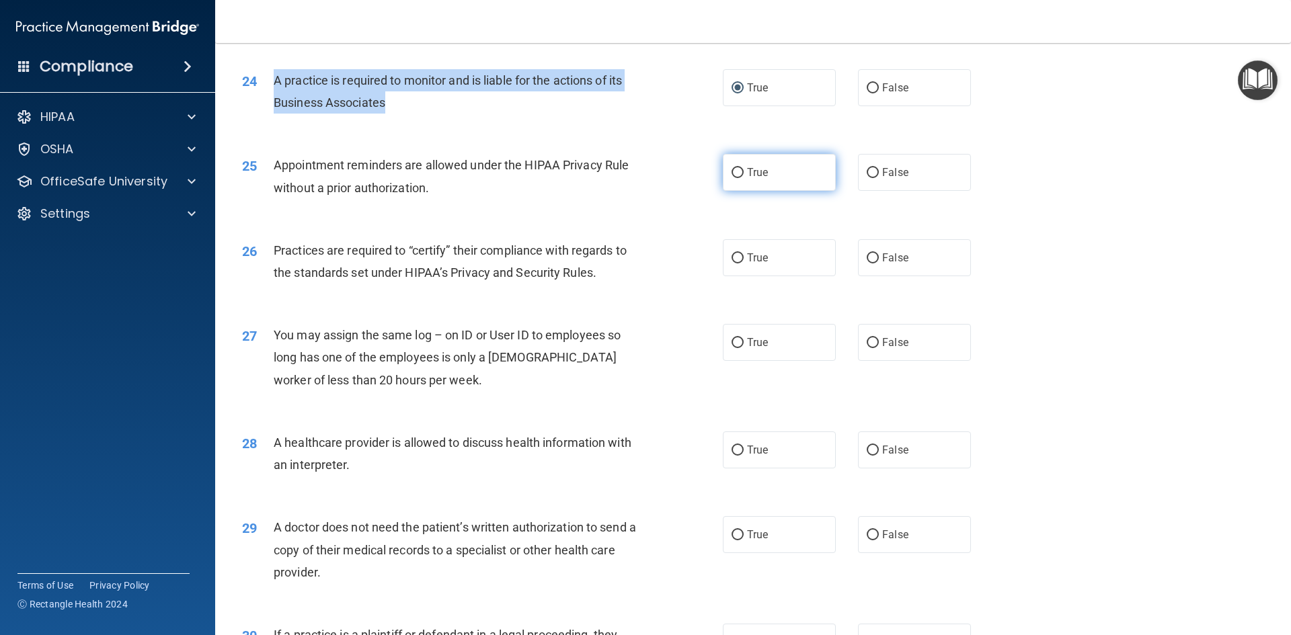
radio input "true"
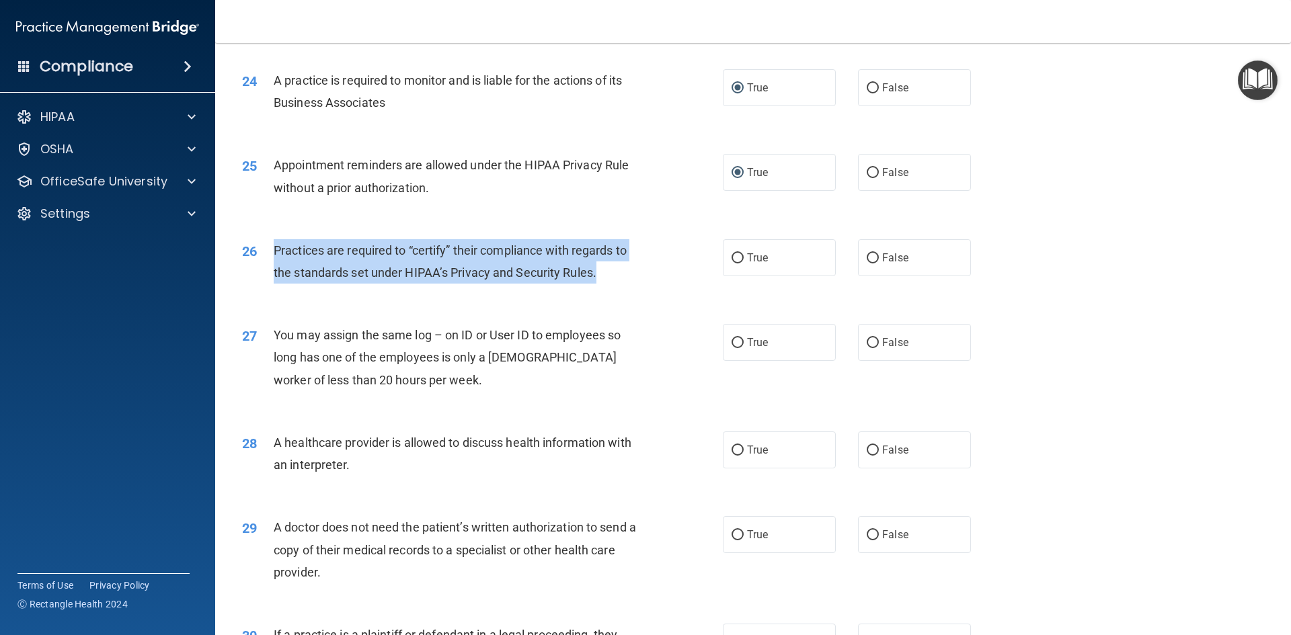
drag, startPoint x: 597, startPoint y: 275, endPoint x: 258, endPoint y: 247, distance: 340.7
click at [258, 247] on div "26 Practices are required to “certify” their compliance with regards to the sta…" at bounding box center [482, 264] width 521 height 51
click at [867, 256] on input "False" at bounding box center [873, 259] width 12 height 10
radio input "true"
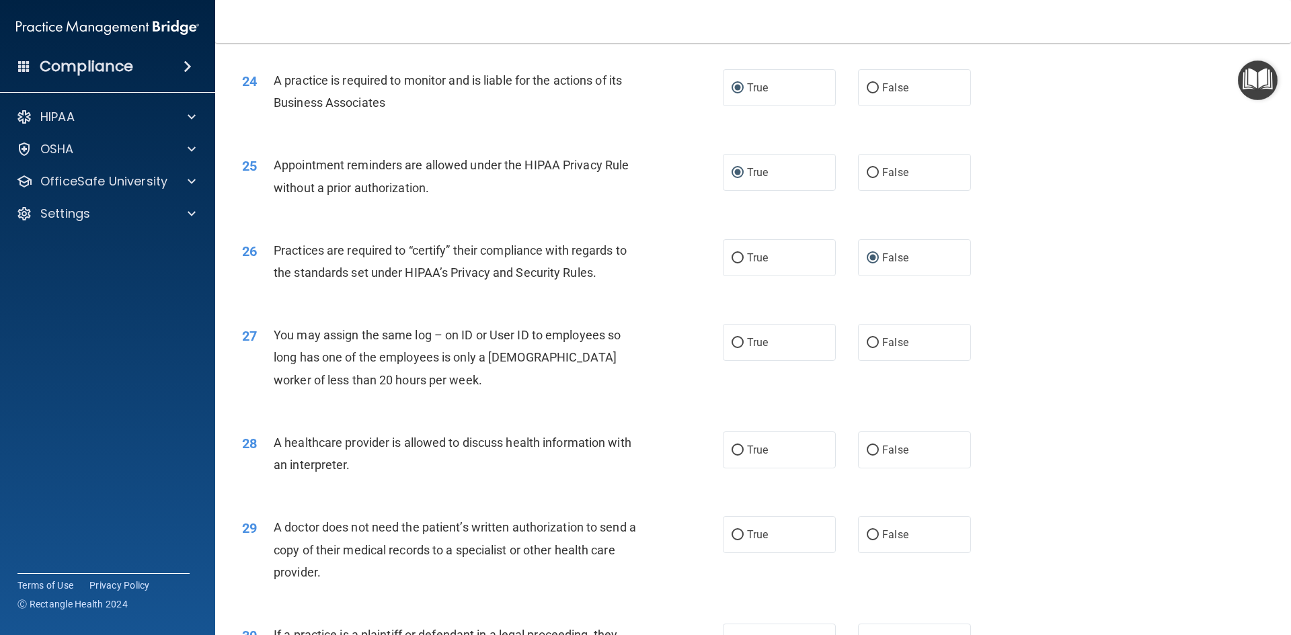
click at [439, 377] on div "You may assign the same log – on ID or User ID to employees so long has one of …" at bounding box center [462, 357] width 376 height 67
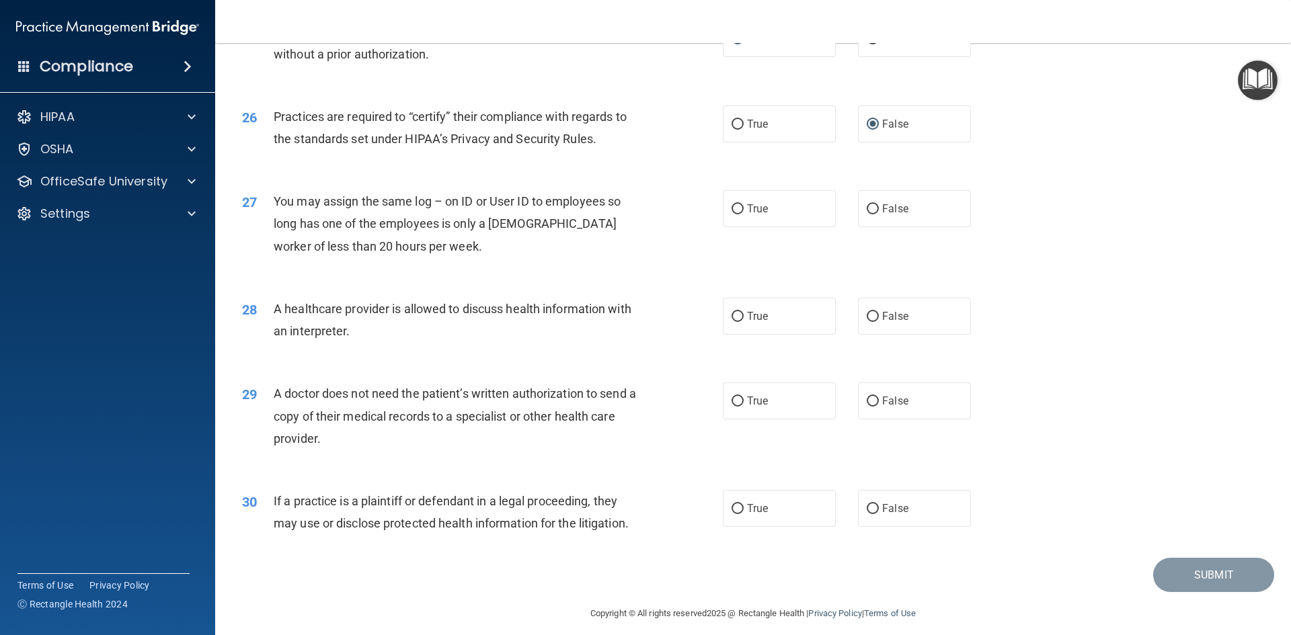
scroll to position [2485, 0]
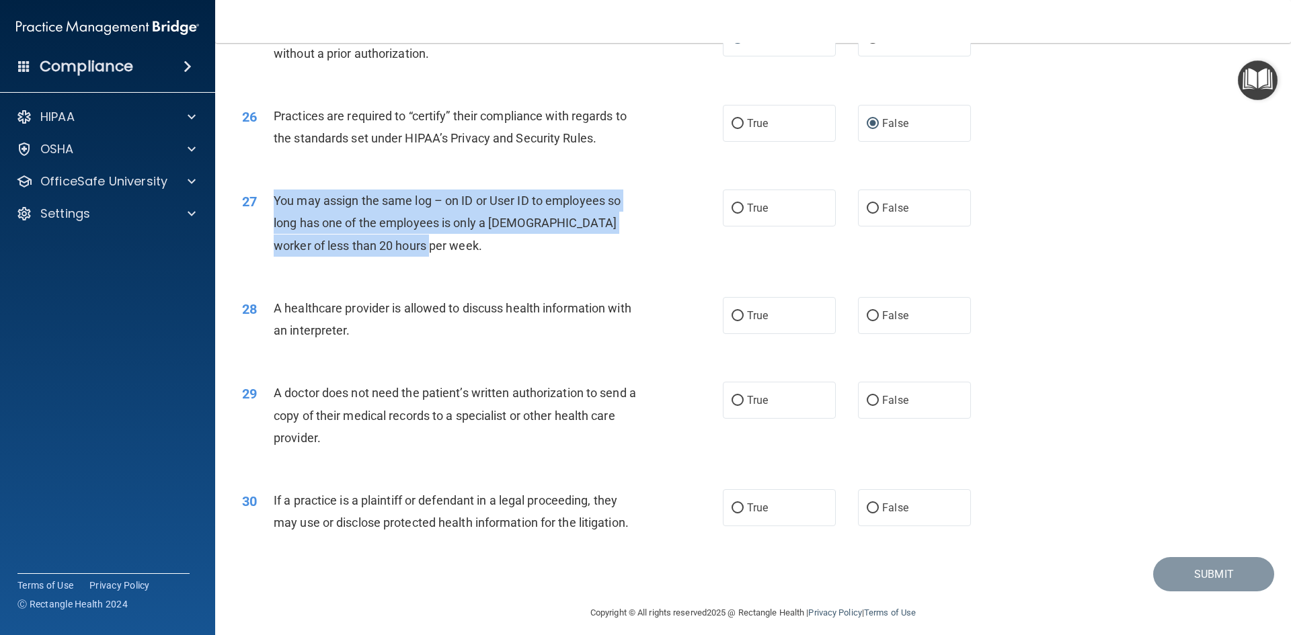
drag, startPoint x: 422, startPoint y: 246, endPoint x: 268, endPoint y: 201, distance: 159.8
click at [268, 201] on div "27 You may assign the same log – on ID or User ID to employees so long has one …" at bounding box center [482, 227] width 521 height 74
click at [867, 208] on input "False" at bounding box center [873, 209] width 12 height 10
radio input "true"
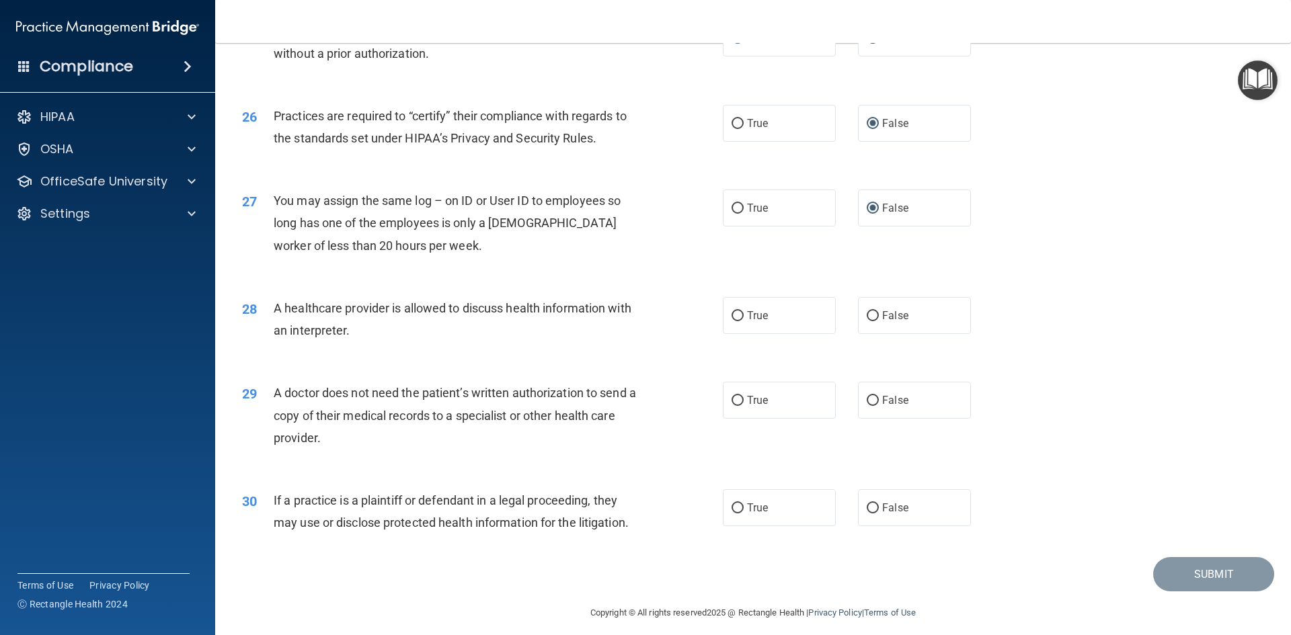
click at [367, 330] on div "A healthcare provider is allowed to discuss health information with an interpre…" at bounding box center [462, 319] width 376 height 44
drag, startPoint x: 735, startPoint y: 317, endPoint x: 715, endPoint y: 349, distance: 38.1
click at [734, 317] on input "True" at bounding box center [738, 316] width 12 height 10
radio input "true"
drag, startPoint x: 338, startPoint y: 435, endPoint x: 264, endPoint y: 382, distance: 91.1
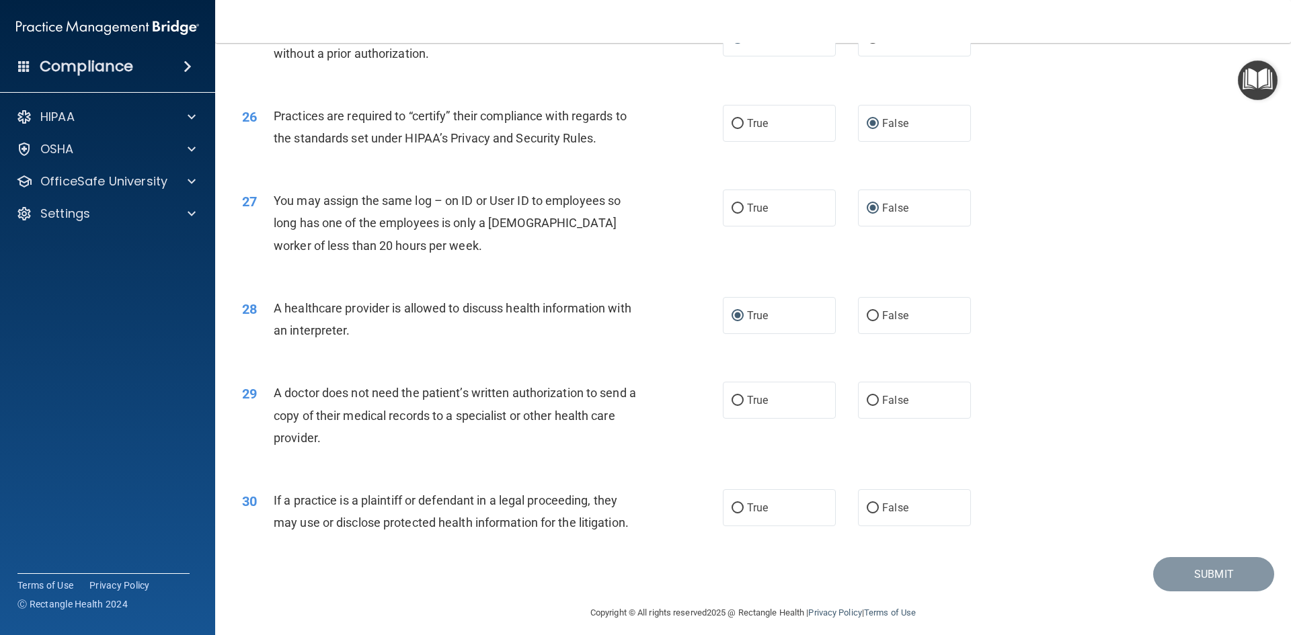
click at [264, 382] on div "29 A doctor does not need the patient’s written authorization to send a copy of…" at bounding box center [482, 419] width 521 height 74
drag, startPoint x: 338, startPoint y: 422, endPoint x: 734, endPoint y: 405, distance: 396.5
click at [735, 401] on input "True" at bounding box center [738, 401] width 12 height 10
radio input "true"
click at [517, 453] on div "29 A doctor does not need the patient’s written authorization to send a copy of…" at bounding box center [482, 419] width 521 height 74
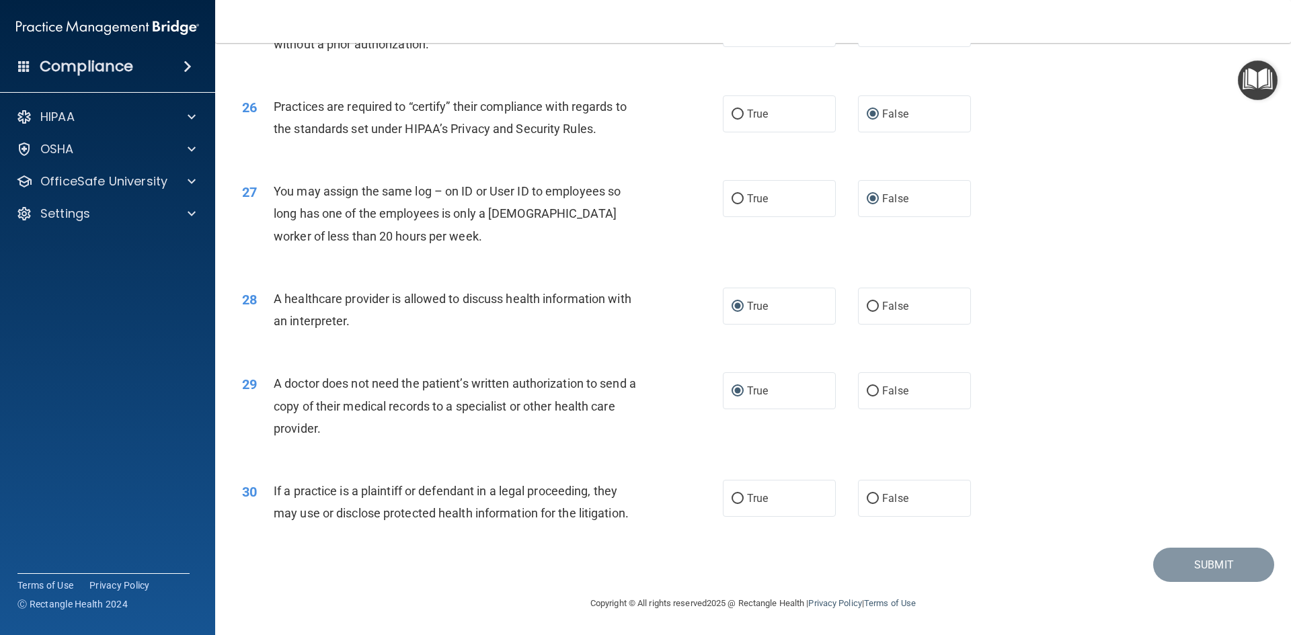
scroll to position [2495, 0]
click at [732, 496] on input "True" at bounding box center [738, 499] width 12 height 10
radio input "true"
click at [1191, 563] on button "Submit" at bounding box center [1213, 564] width 121 height 34
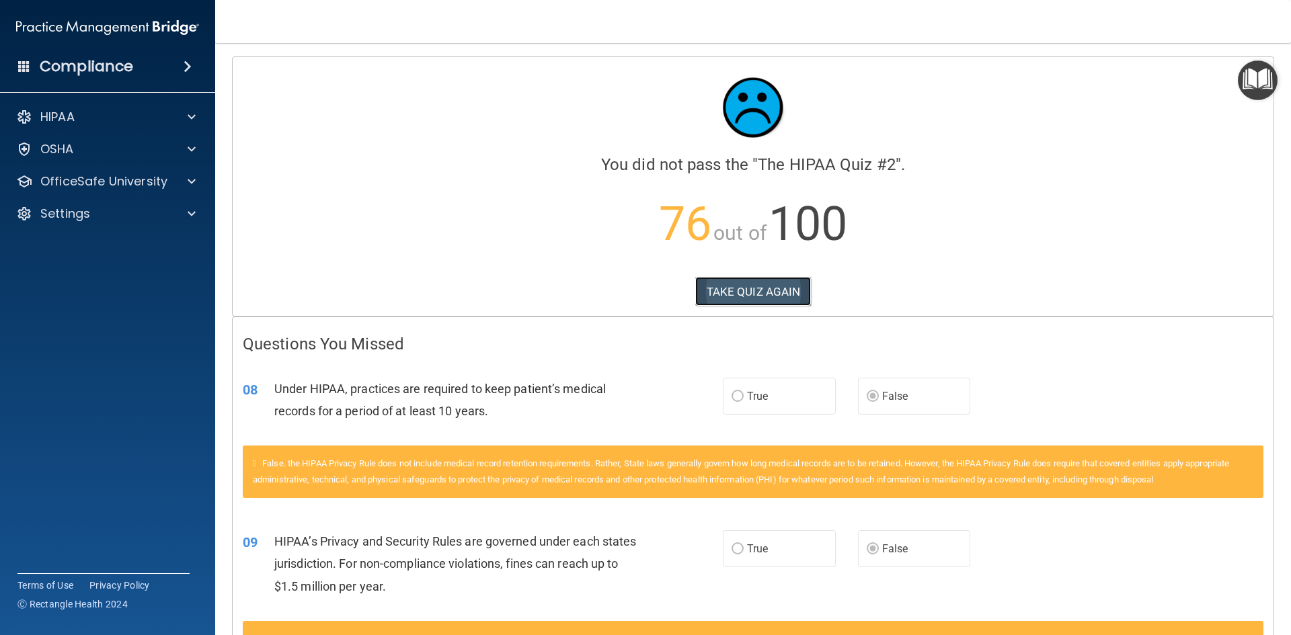
click at [750, 295] on button "TAKE QUIZ AGAIN" at bounding box center [753, 292] width 116 height 30
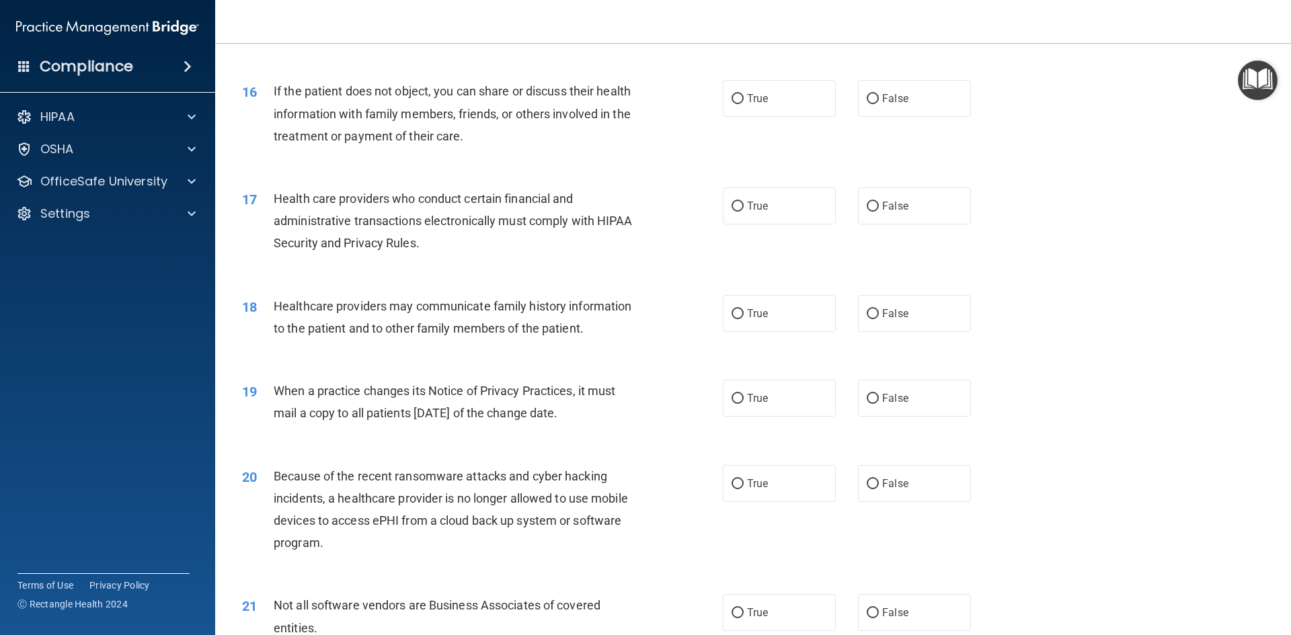
scroll to position [1547, 0]
click at [867, 317] on input "False" at bounding box center [873, 315] width 12 height 10
radio input "true"
click at [870, 403] on input "False" at bounding box center [873, 400] width 12 height 10
radio input "true"
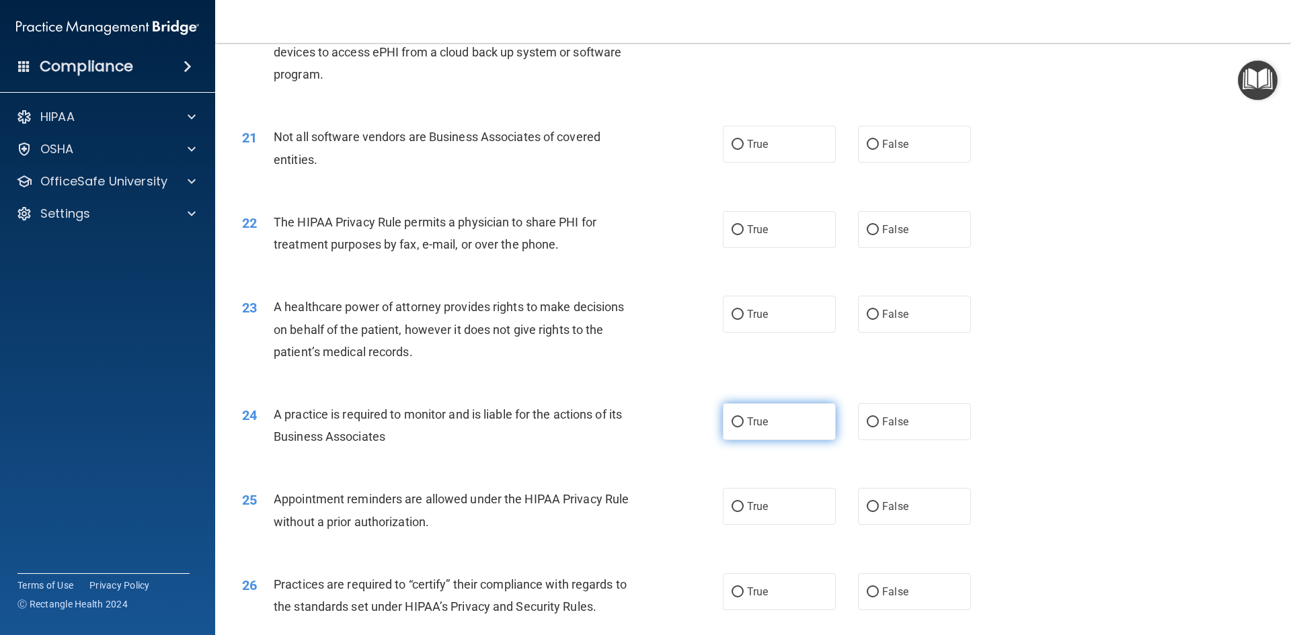
scroll to position [2017, 0]
click at [867, 422] on input "False" at bounding box center [873, 422] width 12 height 10
radio input "true"
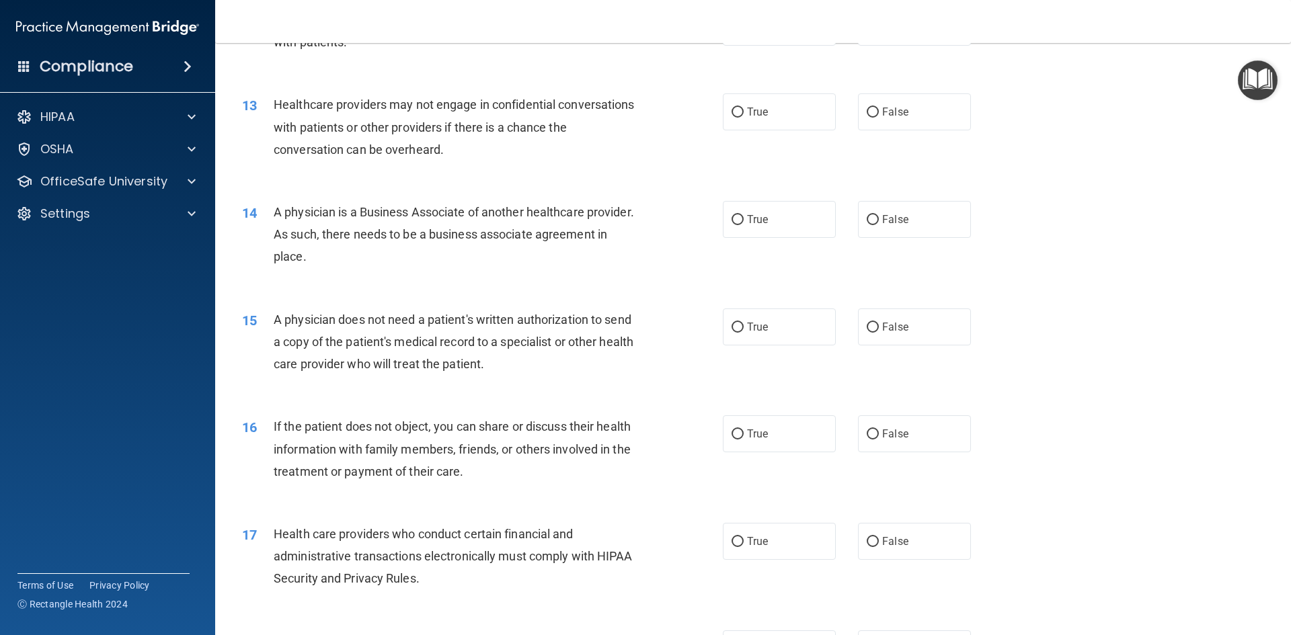
scroll to position [1210, 0]
click at [867, 223] on input "False" at bounding box center [873, 222] width 12 height 10
radio input "true"
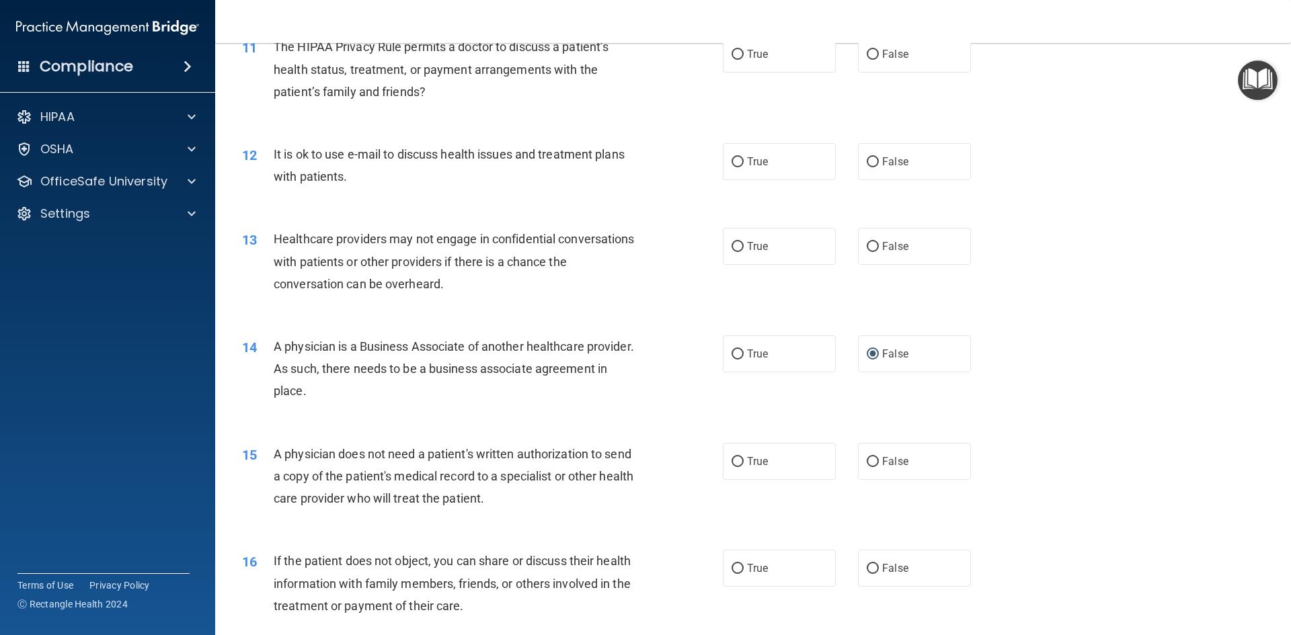
scroll to position [1076, 0]
click at [867, 249] on input "False" at bounding box center [873, 248] width 12 height 10
radio input "true"
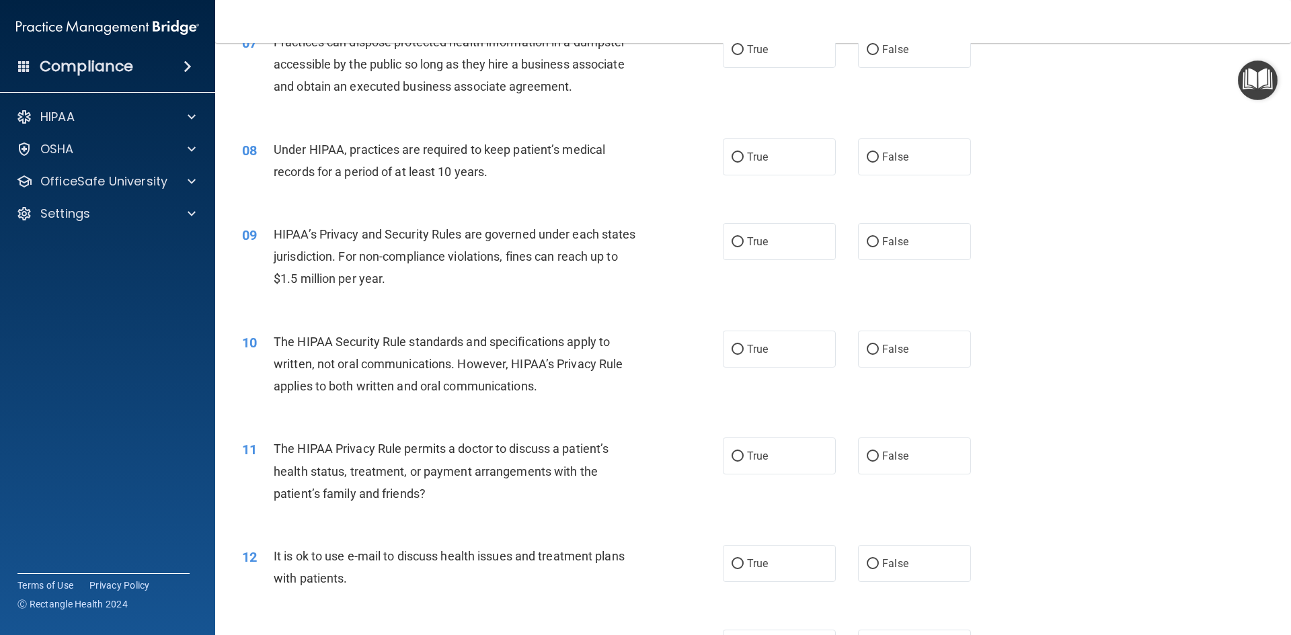
scroll to position [673, 0]
click at [867, 245] on input "False" at bounding box center [873, 244] width 12 height 10
radio input "true"
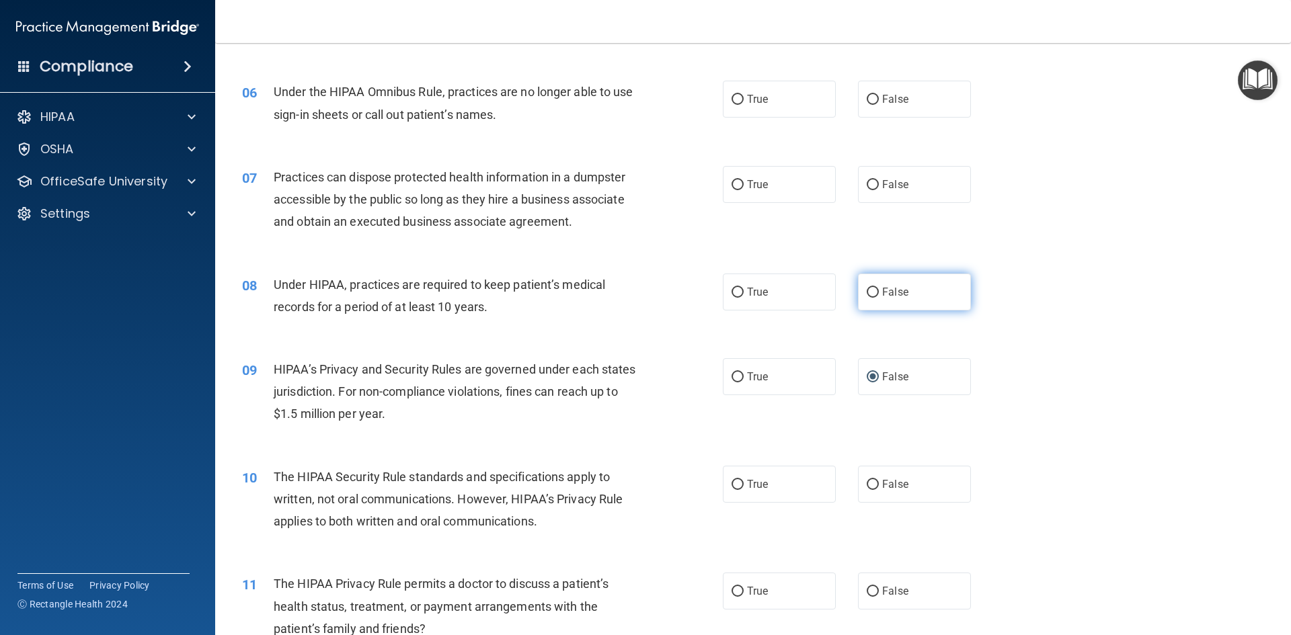
scroll to position [539, 0]
click at [867, 294] on input "False" at bounding box center [873, 294] width 12 height 10
radio input "true"
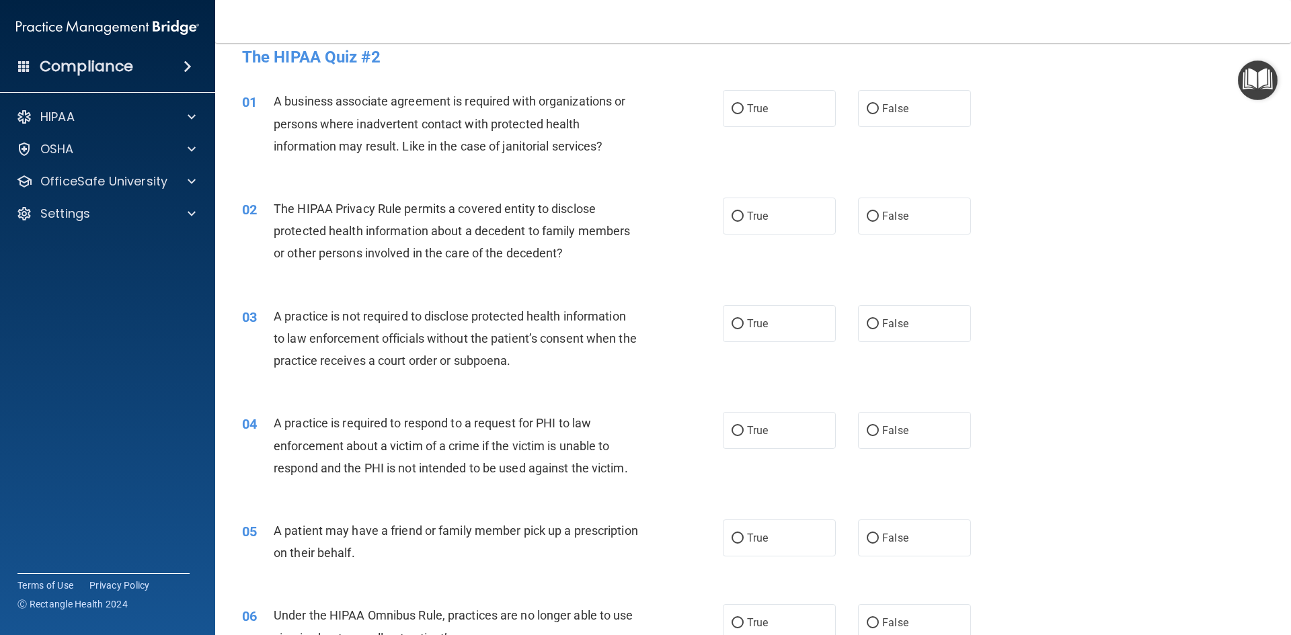
scroll to position [0, 0]
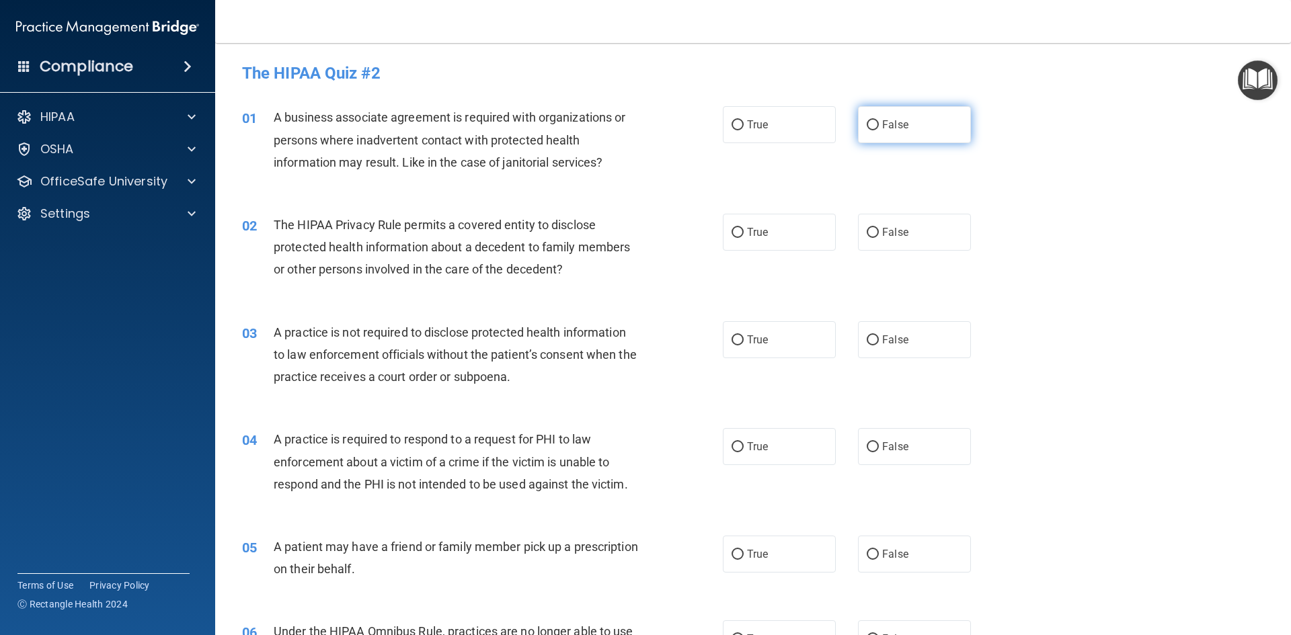
click at [867, 124] on input "False" at bounding box center [873, 125] width 12 height 10
radio input "true"
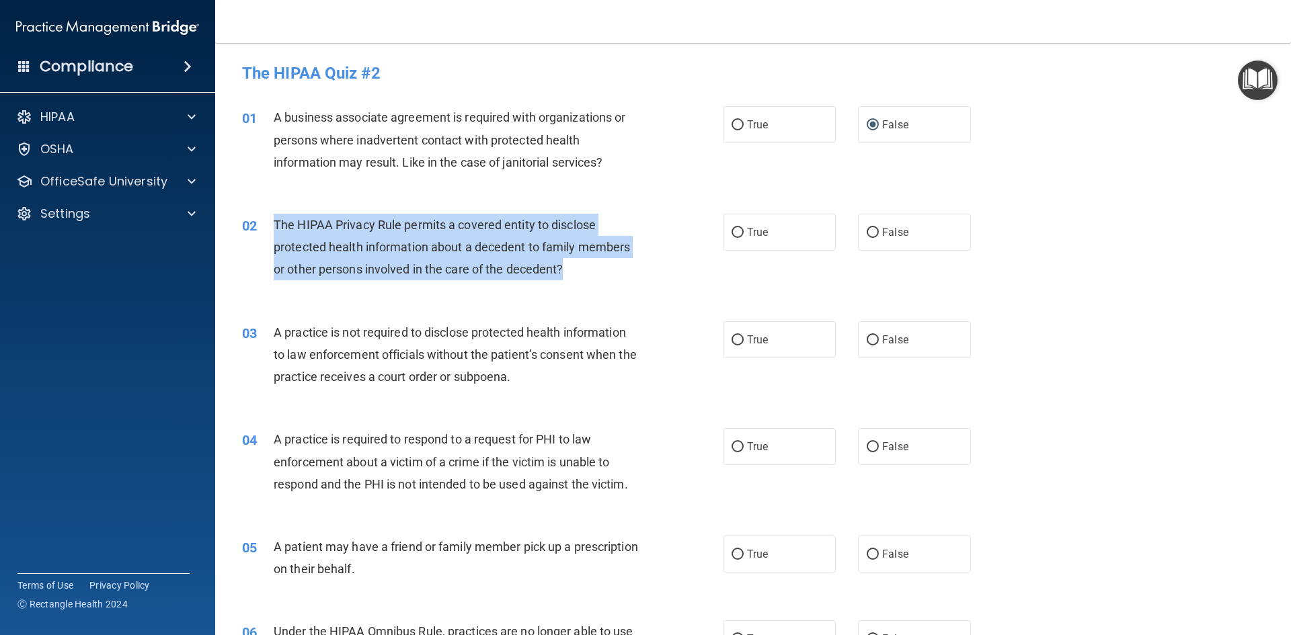
drag, startPoint x: 574, startPoint y: 270, endPoint x: 275, endPoint y: 232, distance: 300.9
click at [275, 232] on div "The HIPAA Privacy Rule permits a covered entity to disclose protected health in…" at bounding box center [462, 247] width 376 height 67
click at [732, 228] on input "True" at bounding box center [738, 233] width 12 height 10
radio input "true"
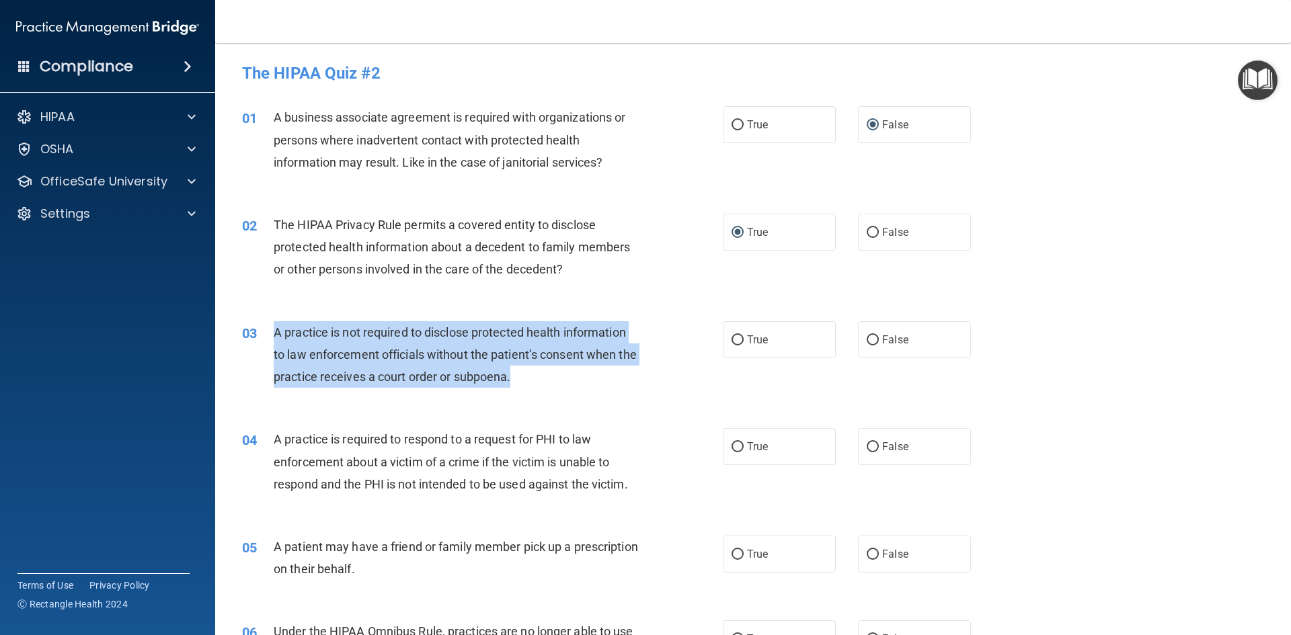
drag, startPoint x: 557, startPoint y: 380, endPoint x: 266, endPoint y: 321, distance: 297.0
click at [266, 321] on div "03 A practice is not required to disclose protected health information to law e…" at bounding box center [482, 358] width 521 height 74
click at [867, 338] on input "False" at bounding box center [873, 341] width 12 height 10
radio input "true"
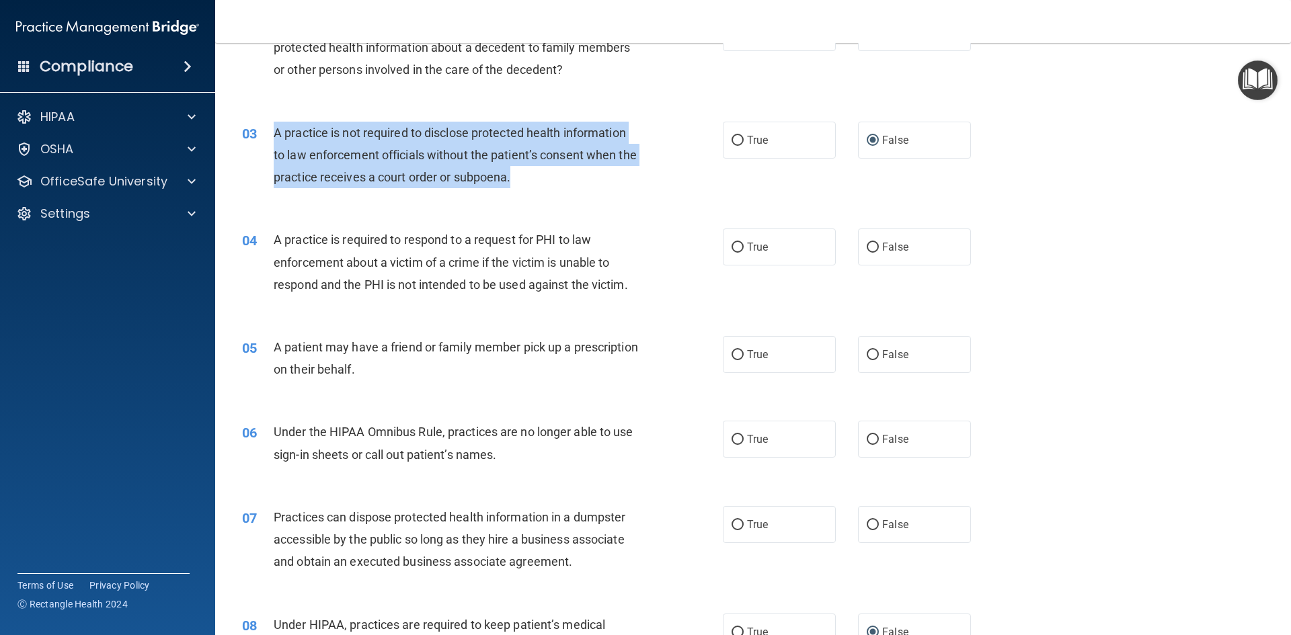
scroll to position [200, 0]
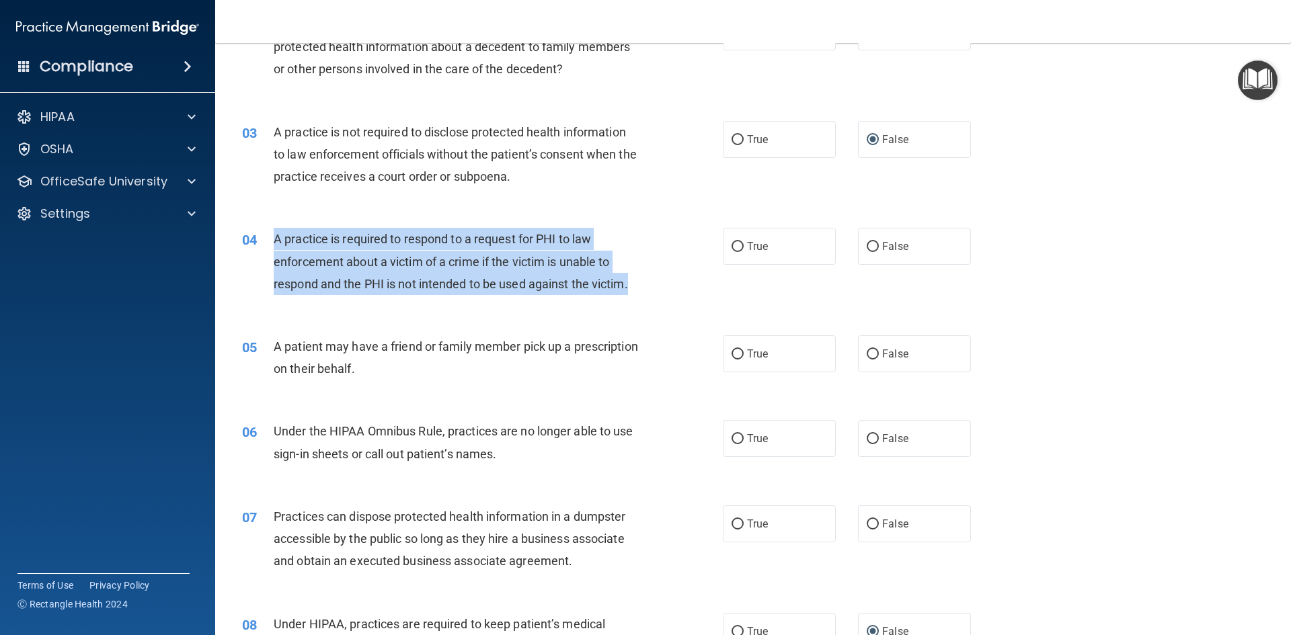
drag, startPoint x: 647, startPoint y: 282, endPoint x: 268, endPoint y: 245, distance: 380.4
click at [268, 245] on div "04 A practice is required to respond to a request for PHI to law enforcement ab…" at bounding box center [482, 265] width 521 height 74
click at [733, 249] on input "True" at bounding box center [738, 247] width 12 height 10
radio input "true"
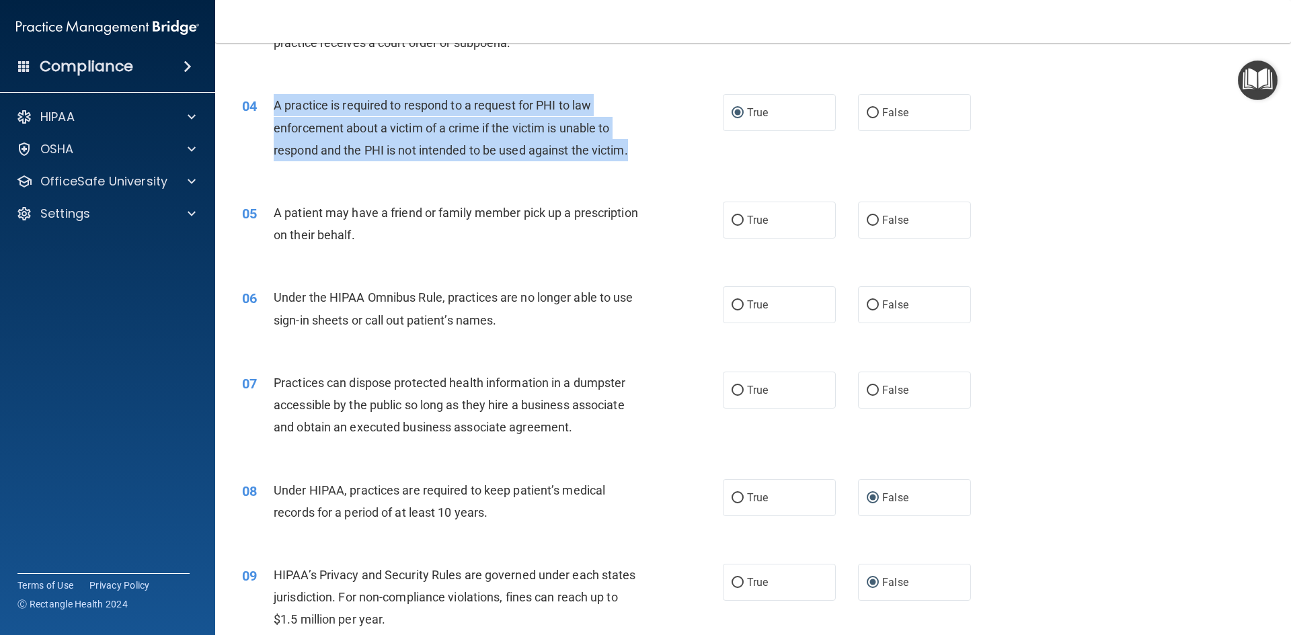
scroll to position [335, 0]
click at [735, 215] on input "True" at bounding box center [738, 220] width 12 height 10
radio input "true"
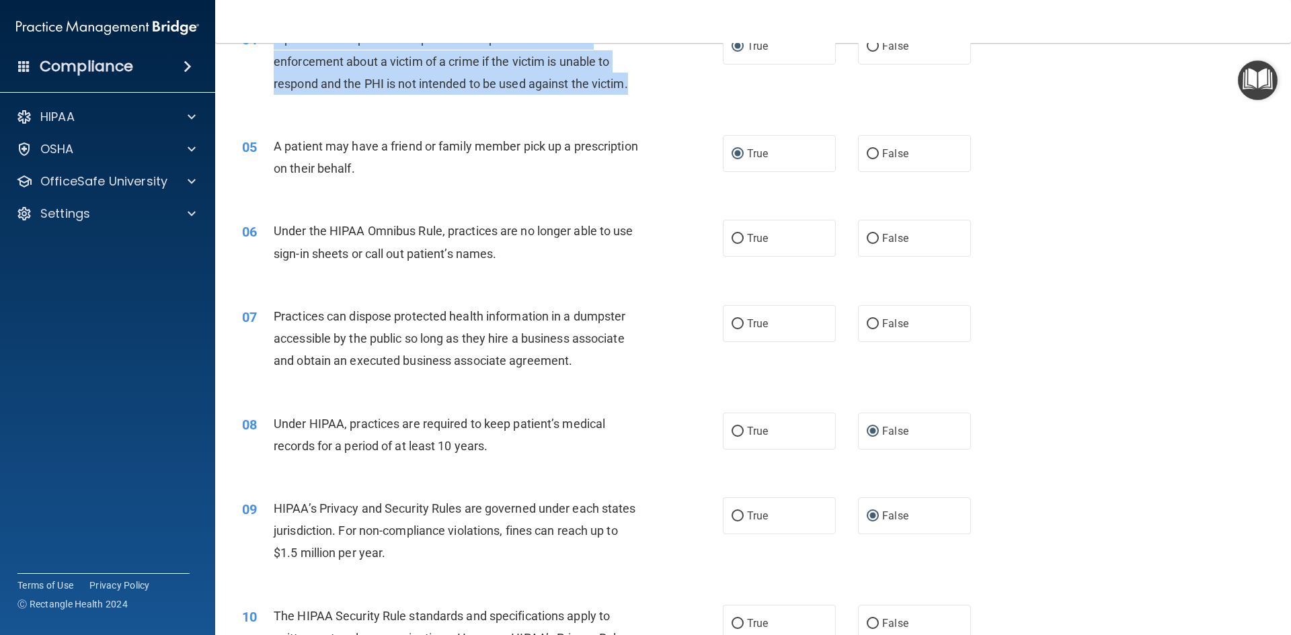
scroll to position [401, 0]
click at [870, 235] on input "False" at bounding box center [873, 238] width 12 height 10
radio input "true"
click at [871, 324] on input "False" at bounding box center [873, 324] width 12 height 10
radio input "true"
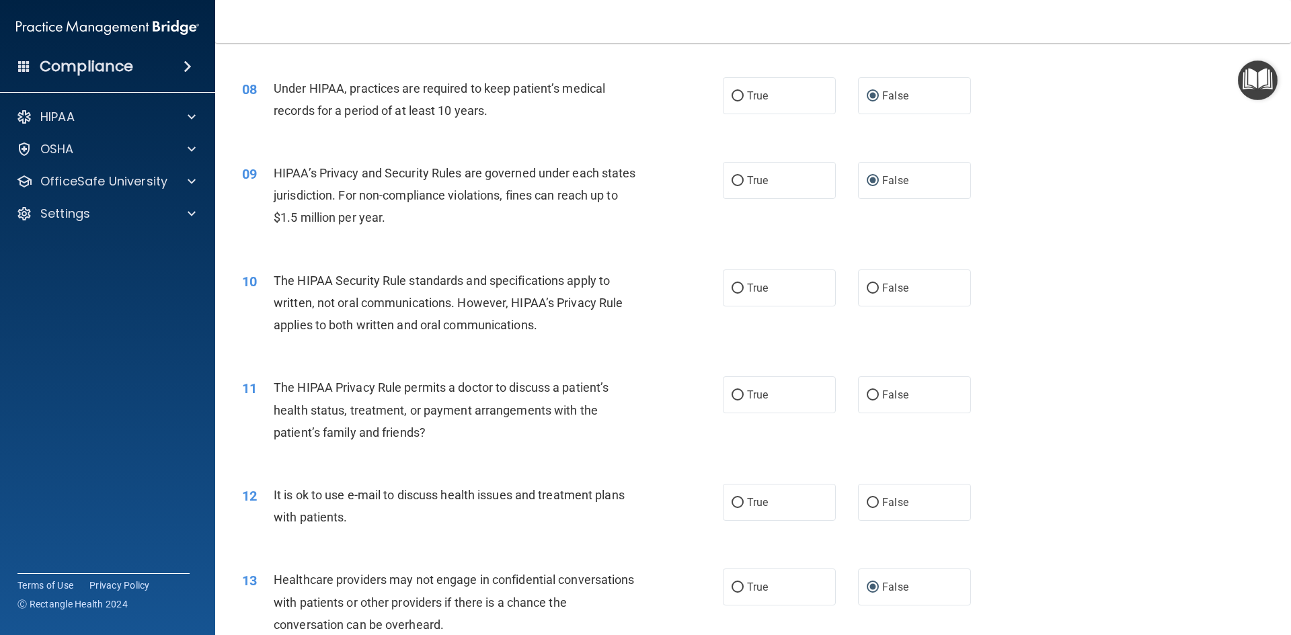
scroll to position [738, 0]
click at [732, 286] on input "True" at bounding box center [738, 287] width 12 height 10
radio input "true"
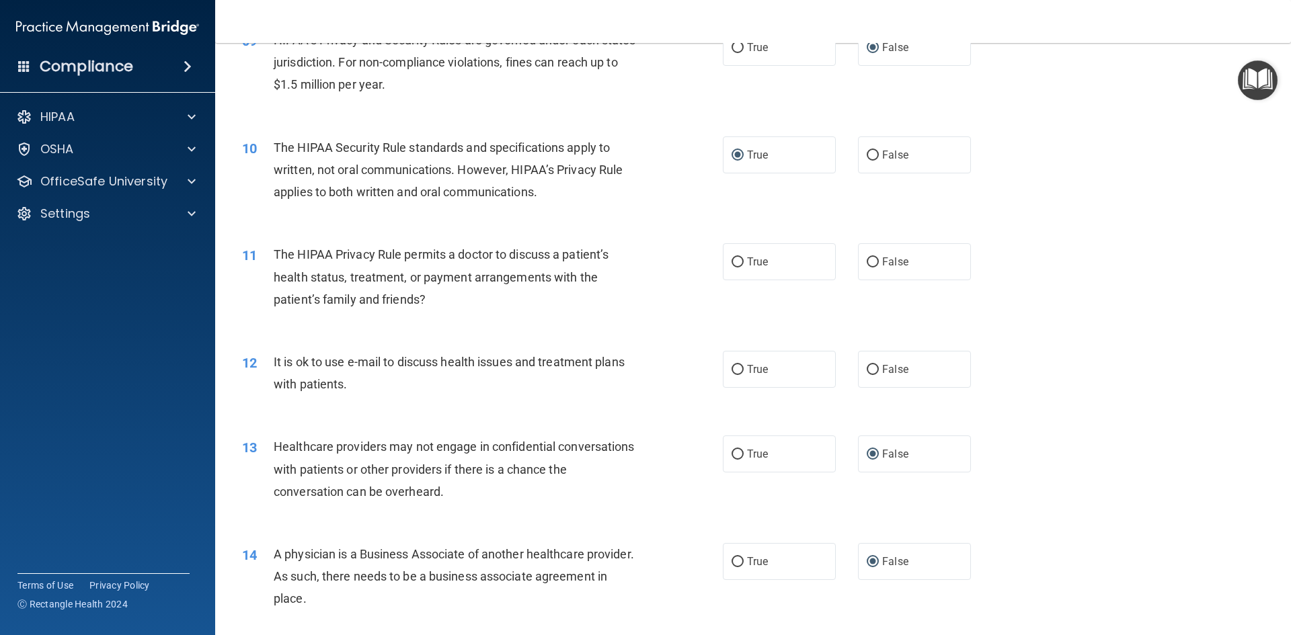
scroll to position [872, 0]
click at [736, 259] on input "True" at bounding box center [738, 260] width 12 height 10
radio input "true"
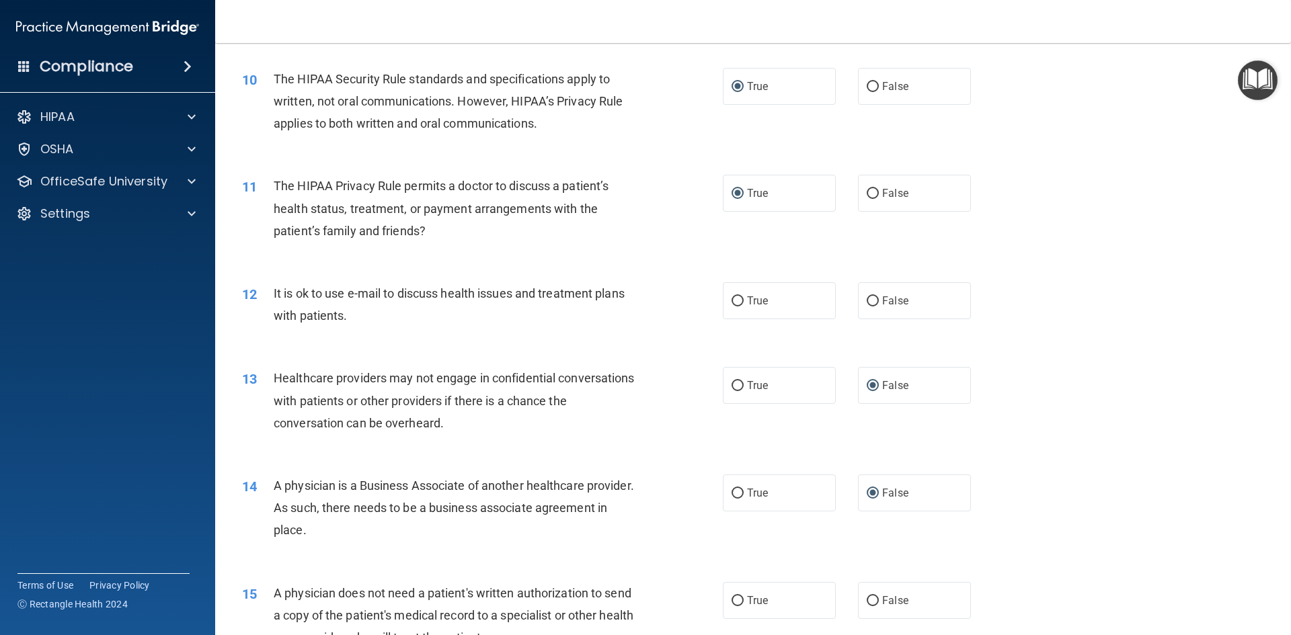
scroll to position [939, 0]
click at [734, 297] on input "True" at bounding box center [738, 301] width 12 height 10
radio input "true"
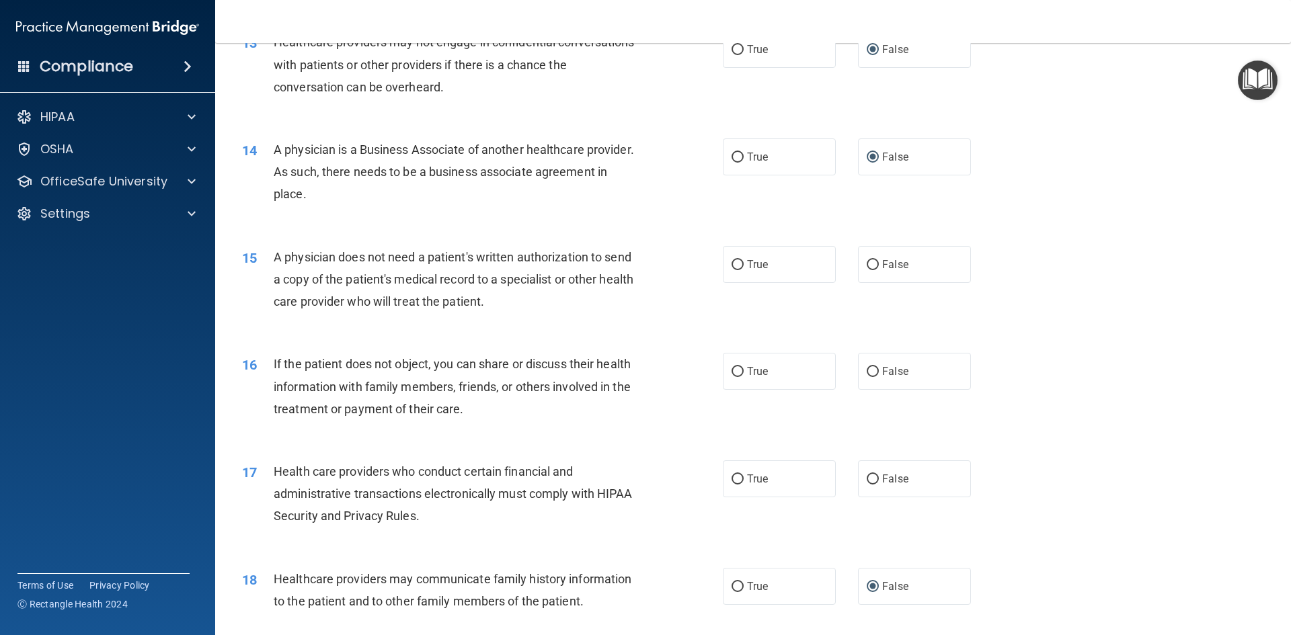
scroll to position [1275, 0]
click at [735, 260] on input "True" at bounding box center [738, 265] width 12 height 10
radio input "true"
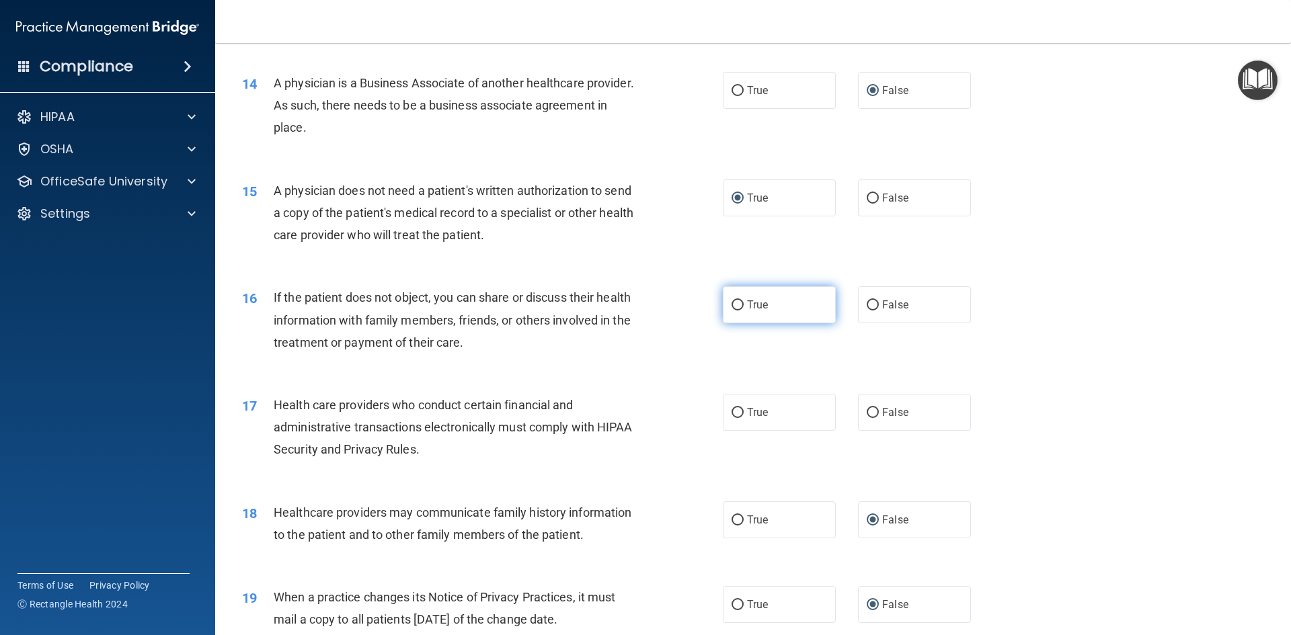
scroll to position [1342, 0]
click at [736, 300] on input "True" at bounding box center [738, 305] width 12 height 10
radio input "true"
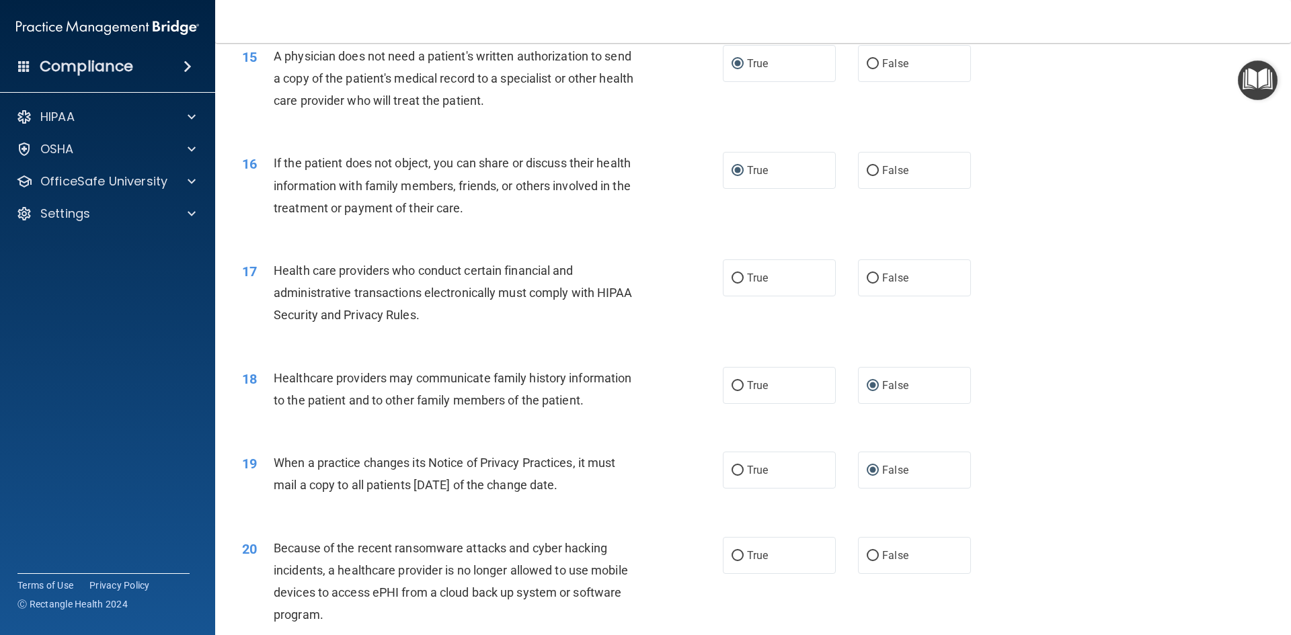
scroll to position [1476, 0]
click at [734, 274] on input "True" at bounding box center [738, 278] width 12 height 10
radio input "true"
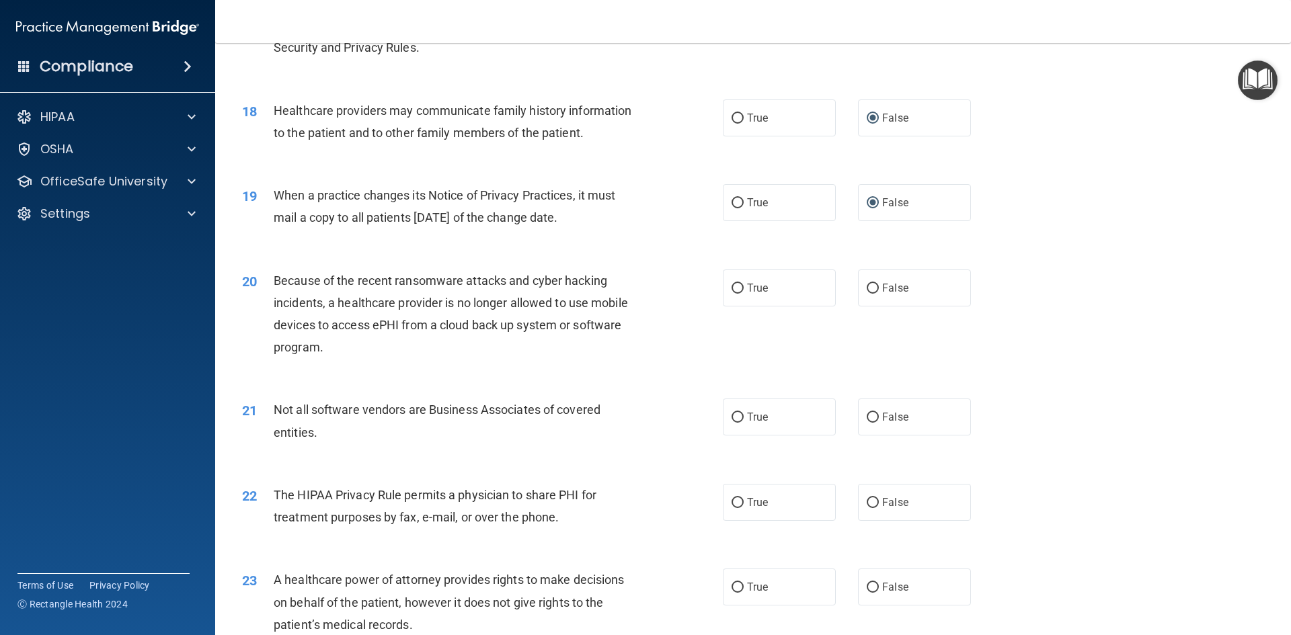
scroll to position [1744, 0]
click at [874, 288] on label "False" at bounding box center [914, 287] width 113 height 37
click at [874, 288] on input "False" at bounding box center [873, 288] width 12 height 10
radio input "true"
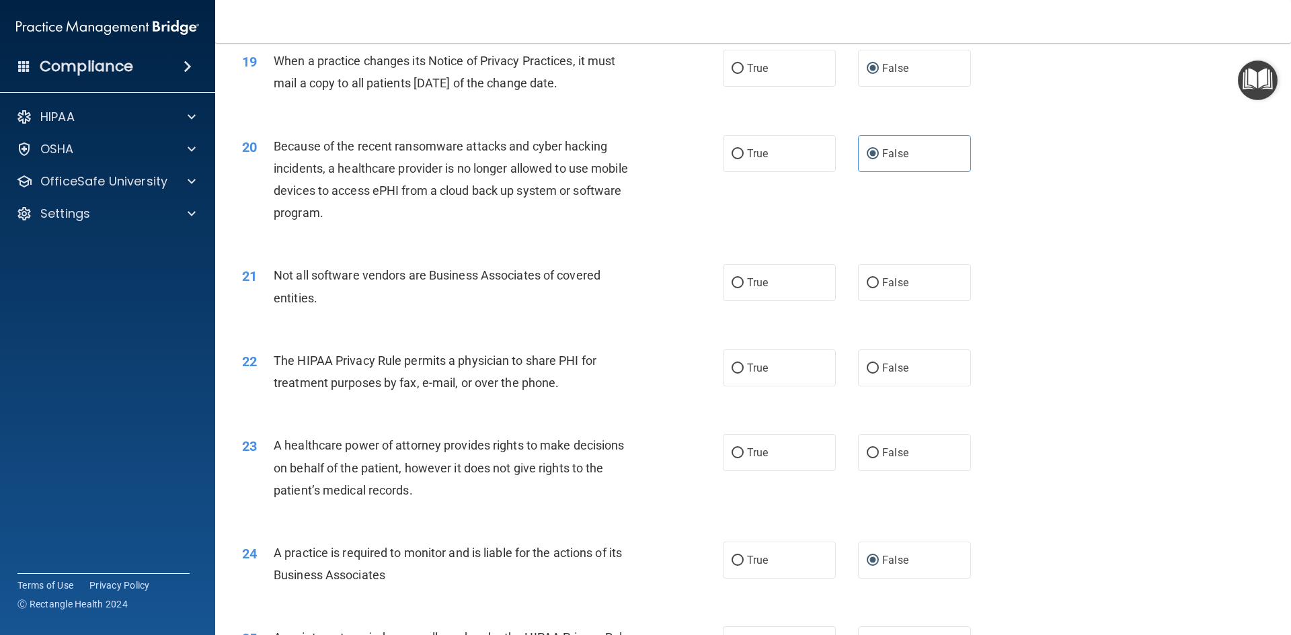
scroll to position [1878, 0]
click at [732, 286] on input "True" at bounding box center [738, 283] width 12 height 10
radio input "true"
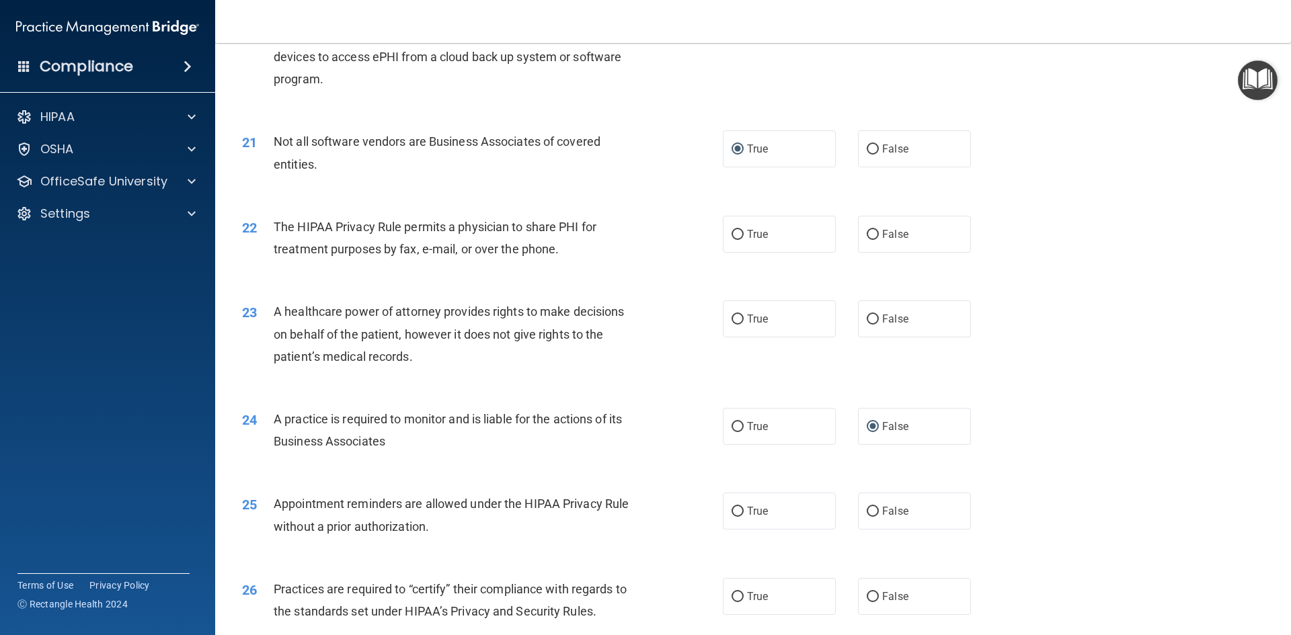
scroll to position [2012, 0]
click at [732, 233] on input "True" at bounding box center [738, 234] width 12 height 10
radio input "true"
click at [858, 313] on label "False" at bounding box center [914, 318] width 113 height 37
click at [867, 314] on input "False" at bounding box center [873, 319] width 12 height 10
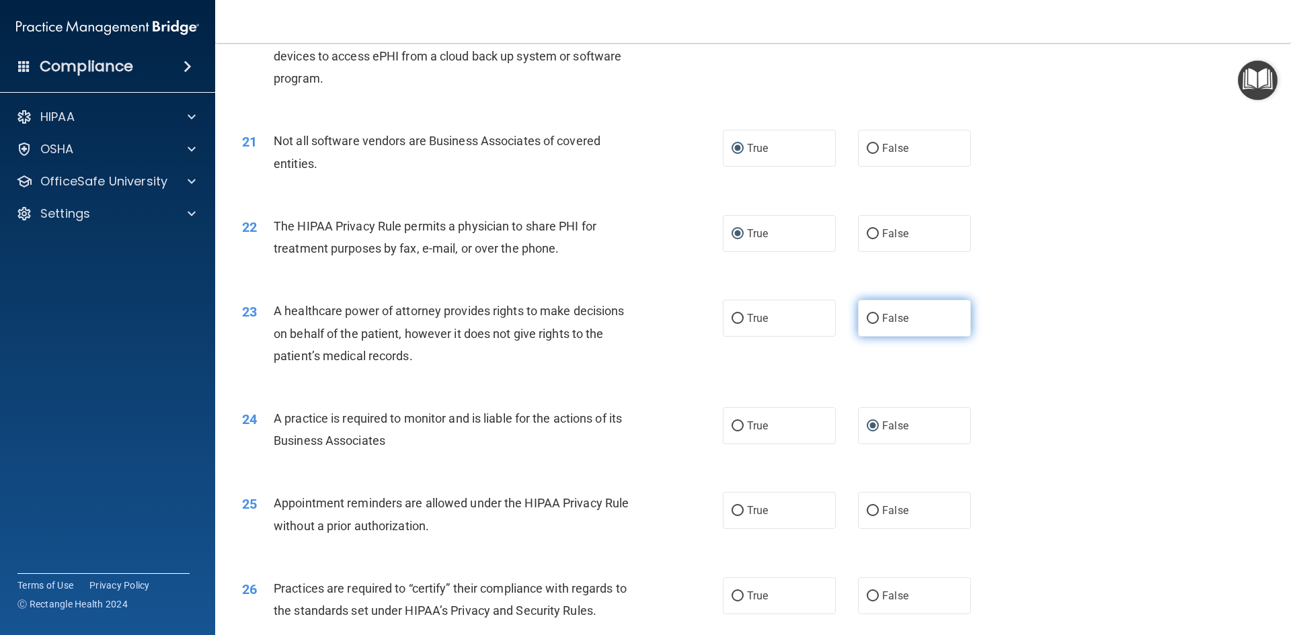
radio input "true"
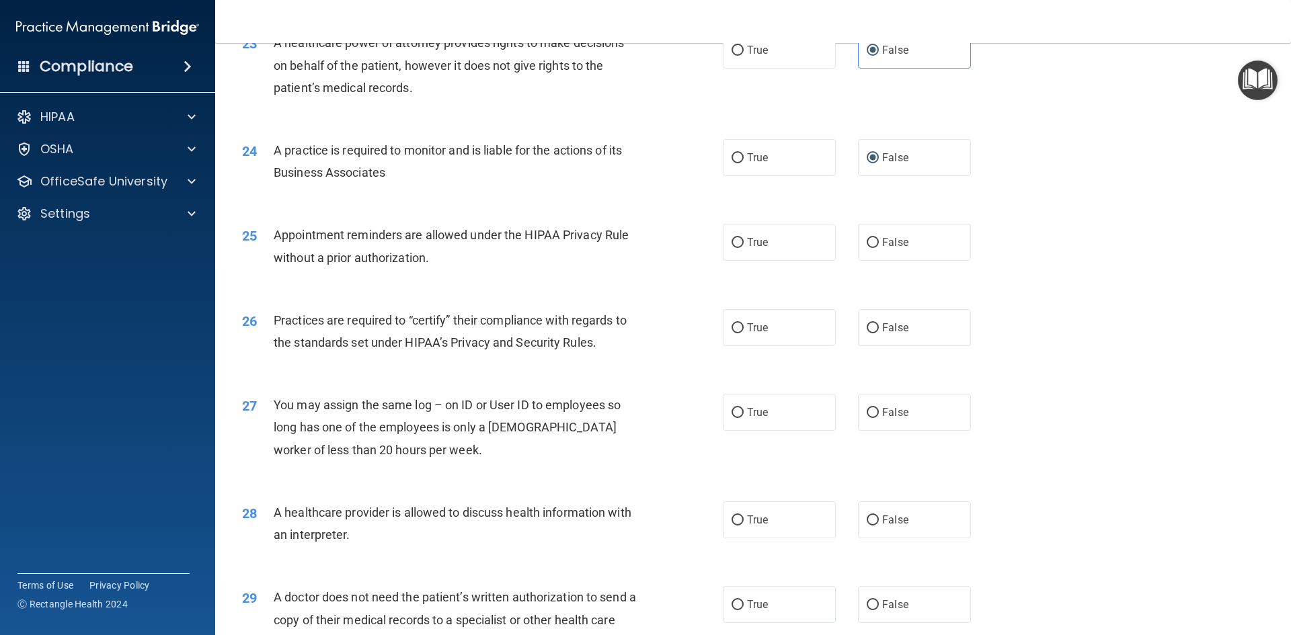
scroll to position [2281, 0]
click at [732, 243] on input "True" at bounding box center [738, 242] width 12 height 10
radio input "true"
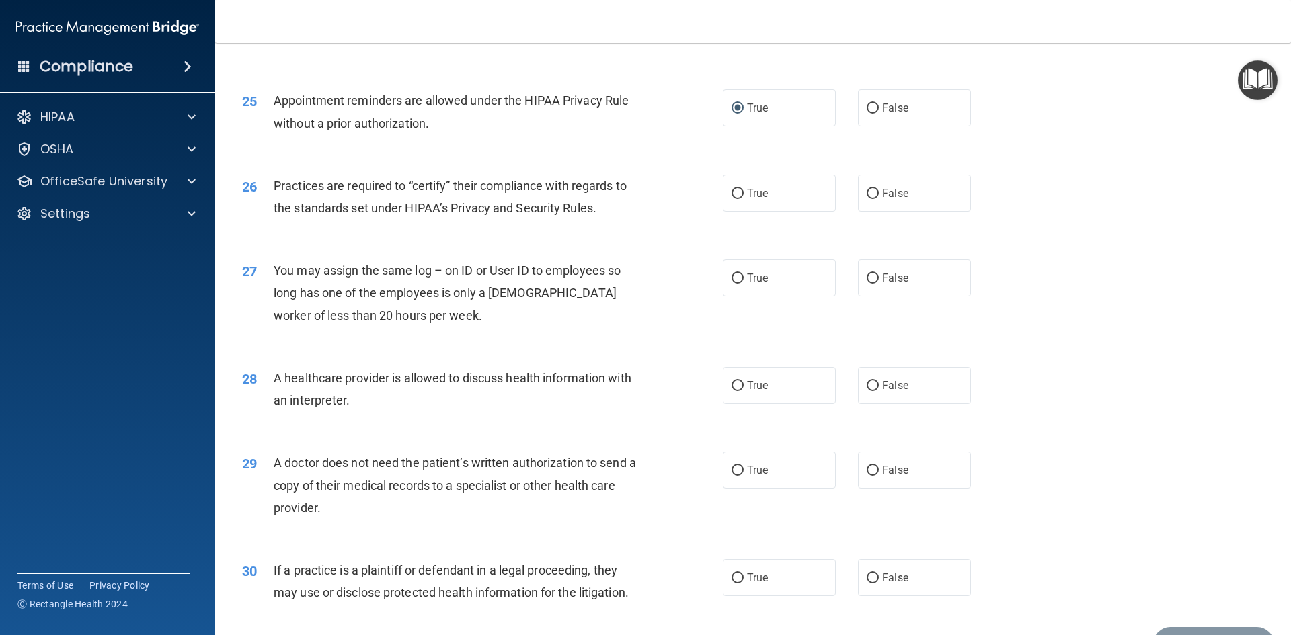
scroll to position [2416, 0]
click at [740, 192] on label "True" at bounding box center [779, 192] width 113 height 37
click at [740, 192] on input "True" at bounding box center [738, 193] width 12 height 10
radio input "true"
click at [867, 273] on input "False" at bounding box center [873, 278] width 12 height 10
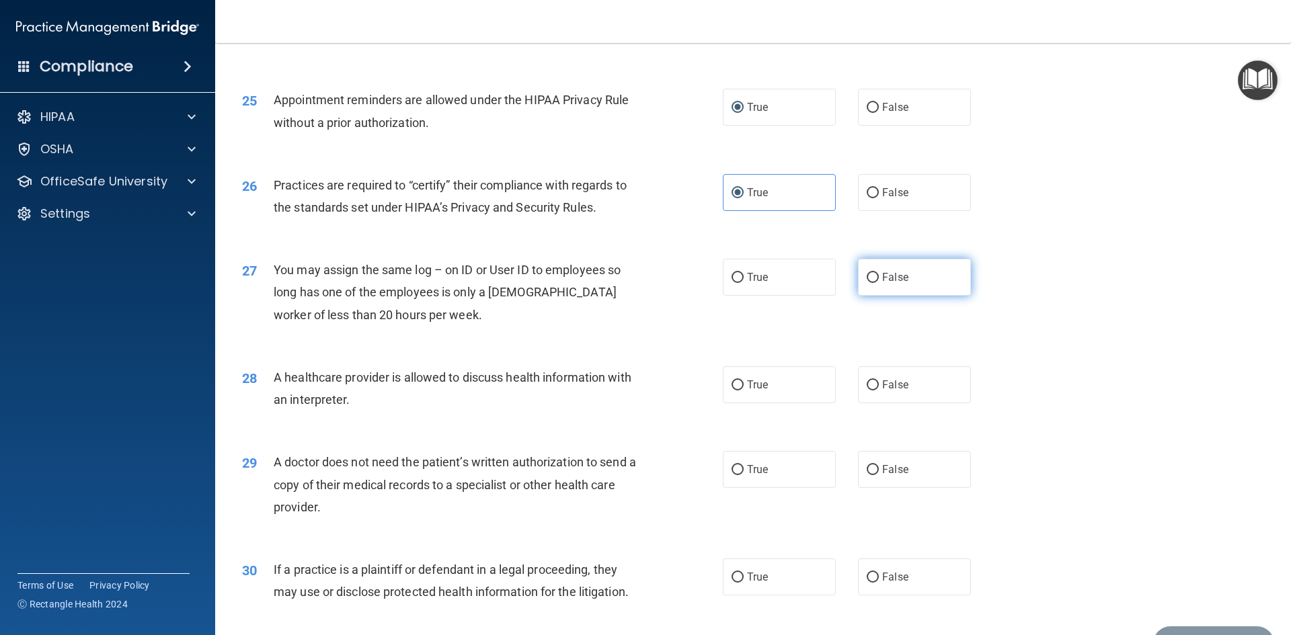
radio input "true"
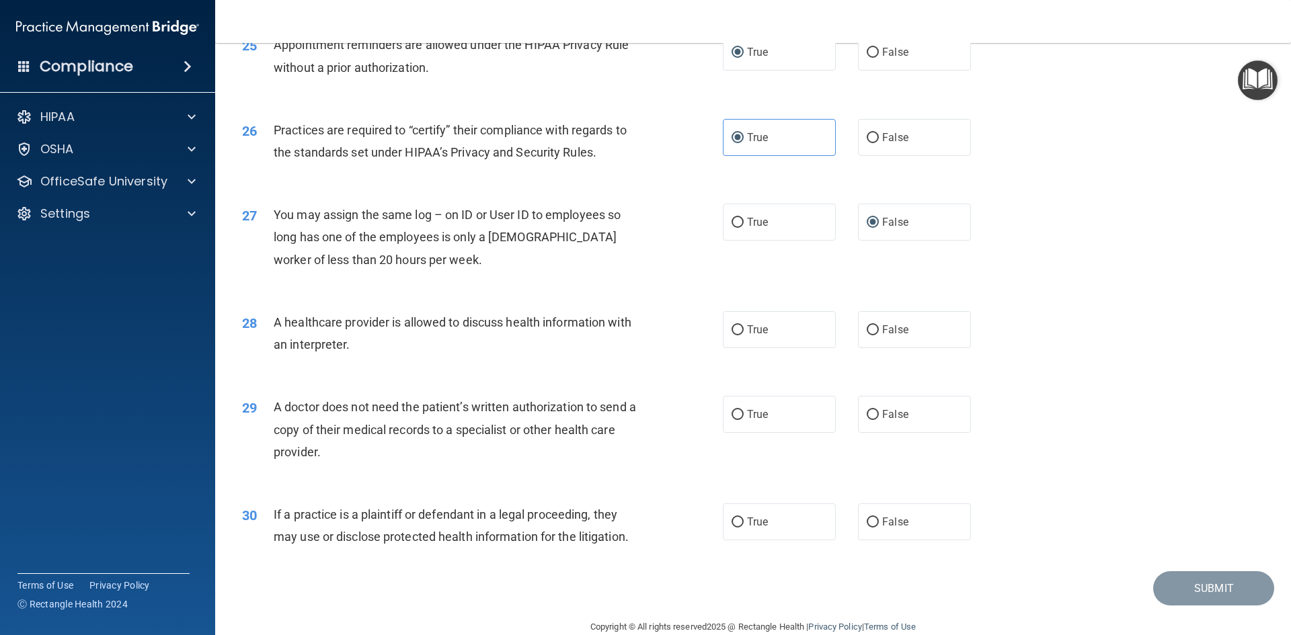
scroll to position [2495, 0]
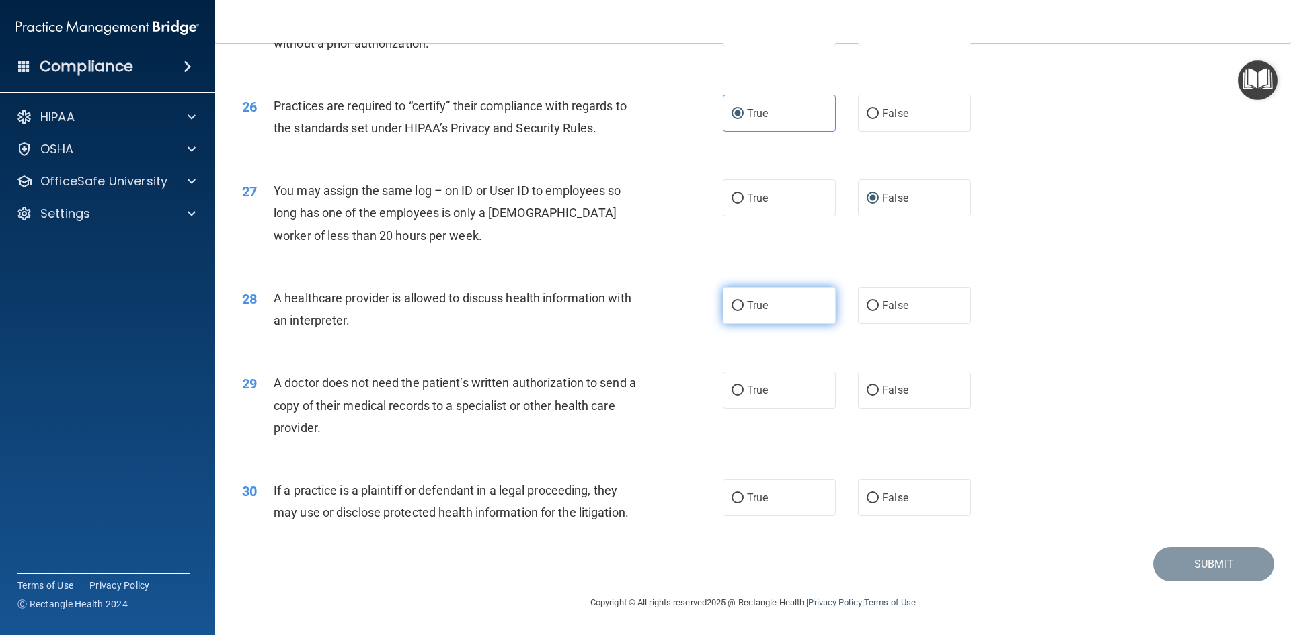
click at [736, 309] on input "True" at bounding box center [738, 306] width 12 height 10
radio input "true"
drag, startPoint x: 736, startPoint y: 388, endPoint x: 728, endPoint y: 403, distance: 16.5
click at [734, 388] on input "True" at bounding box center [738, 391] width 12 height 10
radio input "true"
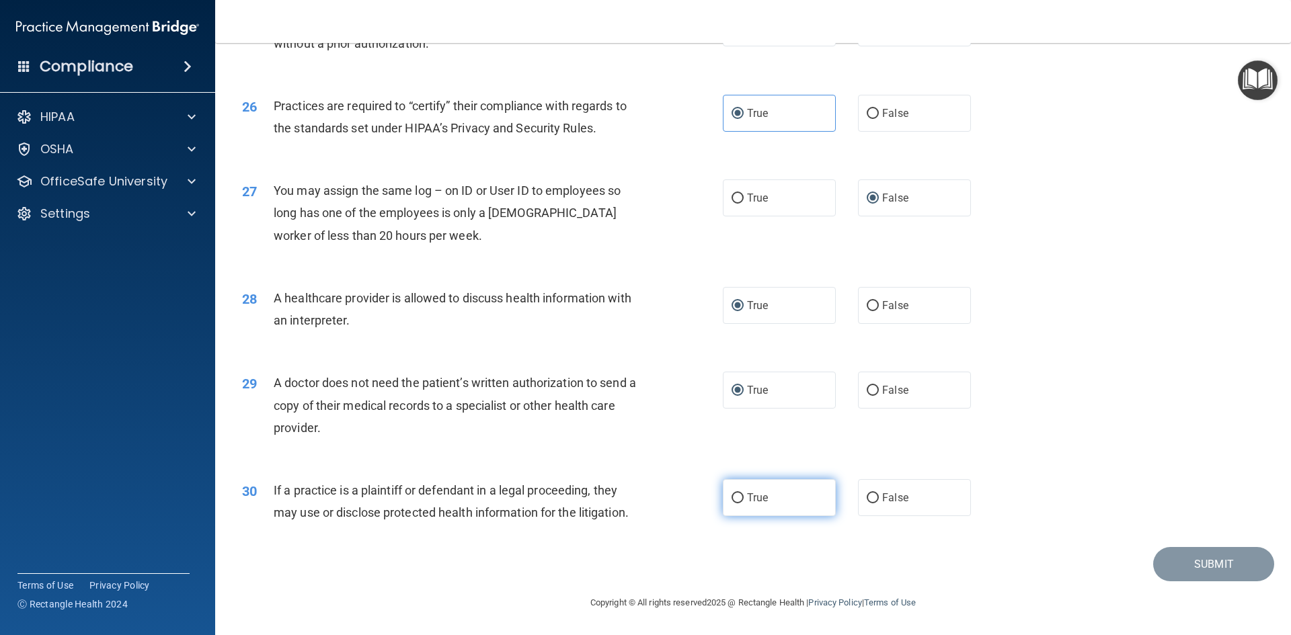
click at [732, 494] on input "True" at bounding box center [738, 499] width 12 height 10
radio input "true"
click at [1197, 555] on button "Submit" at bounding box center [1213, 564] width 121 height 34
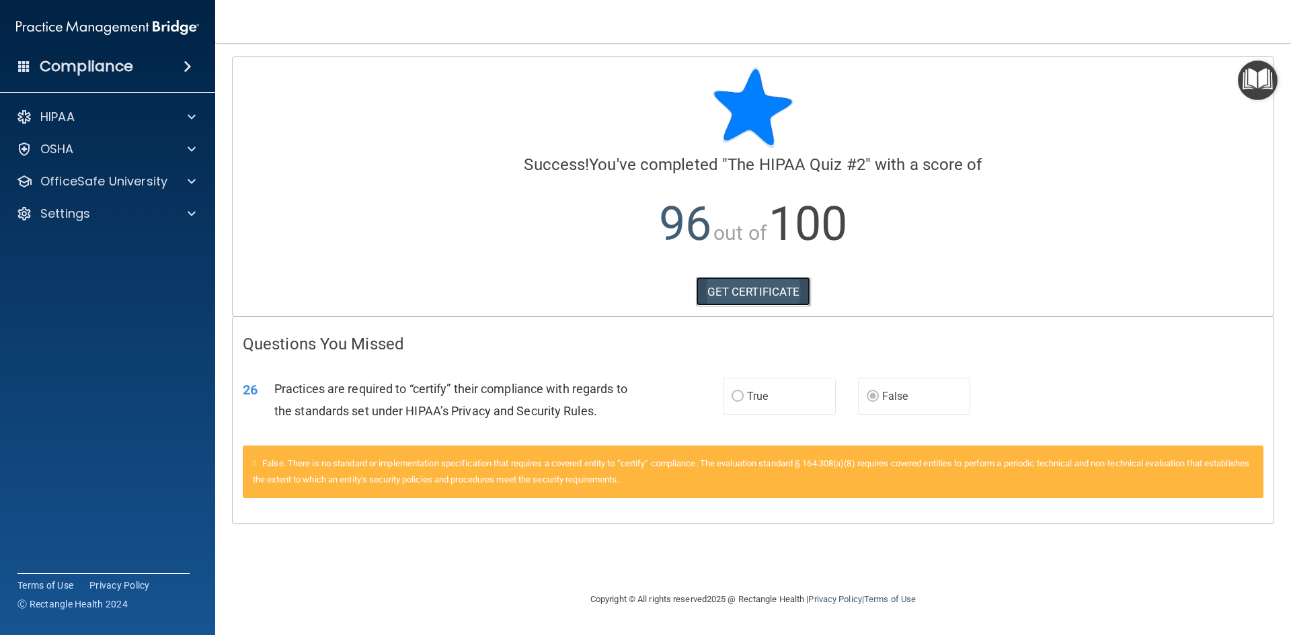
click at [766, 293] on link "GET CERTIFICATE" at bounding box center [753, 292] width 115 height 30
click at [1262, 97] on img "Open Resource Center" at bounding box center [1258, 81] width 40 height 40
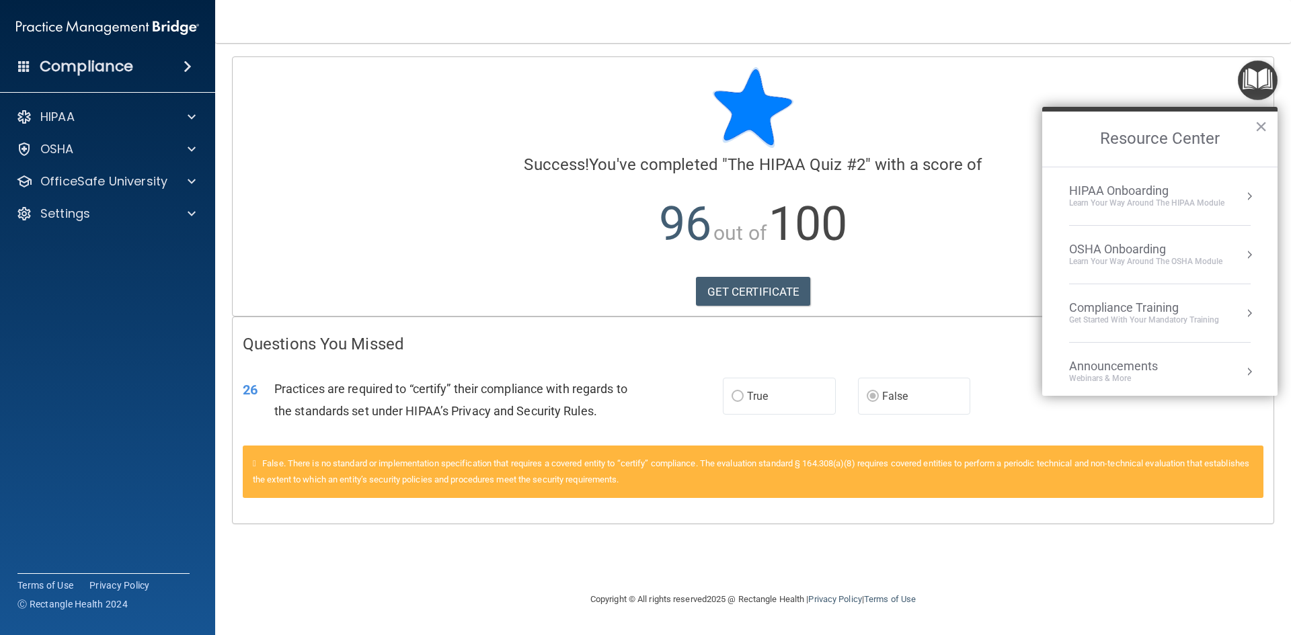
click at [1165, 196] on div "HIPAA Onboarding" at bounding box center [1146, 191] width 155 height 15
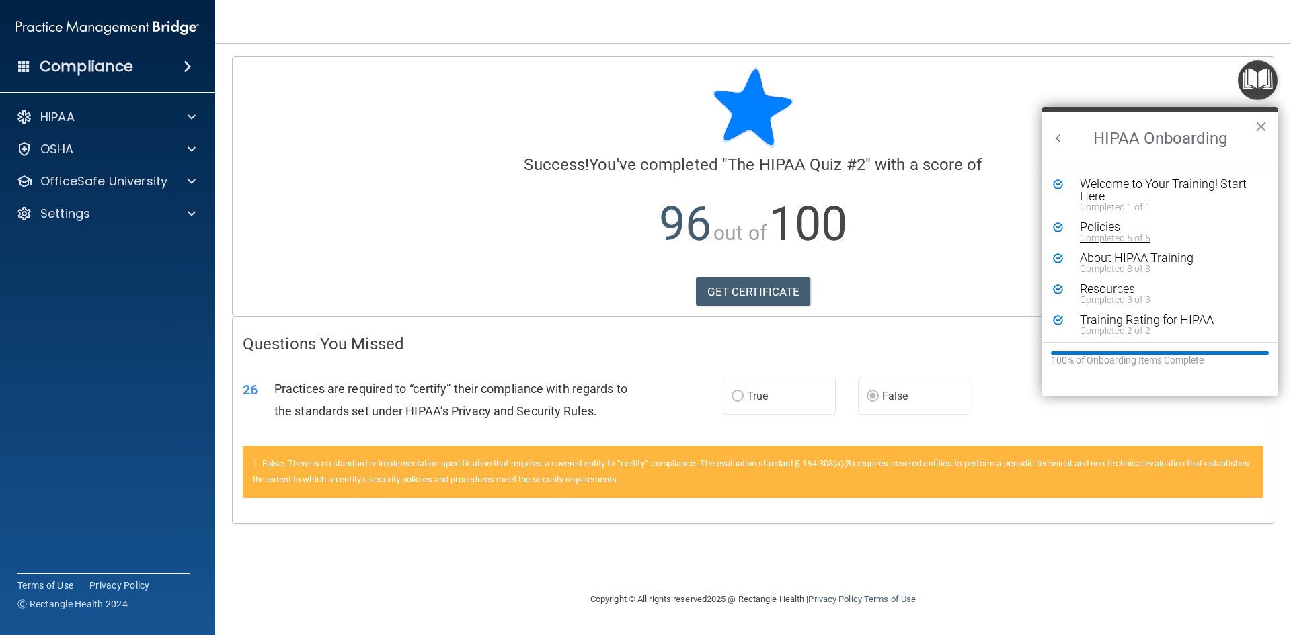
scroll to position [3, 0]
click at [1268, 126] on h2 "HIPAA Onboarding" at bounding box center [1159, 139] width 235 height 55
click at [1259, 127] on button "×" at bounding box center [1261, 127] width 13 height 22
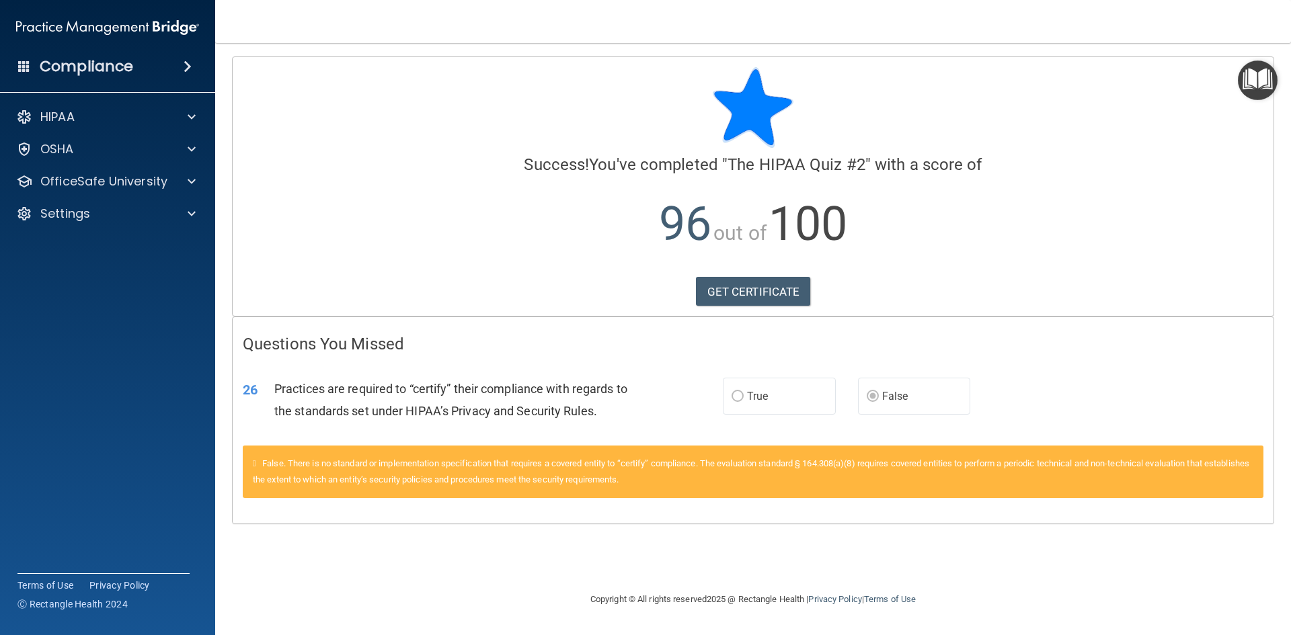
click at [44, 28] on img at bounding box center [107, 27] width 183 height 27
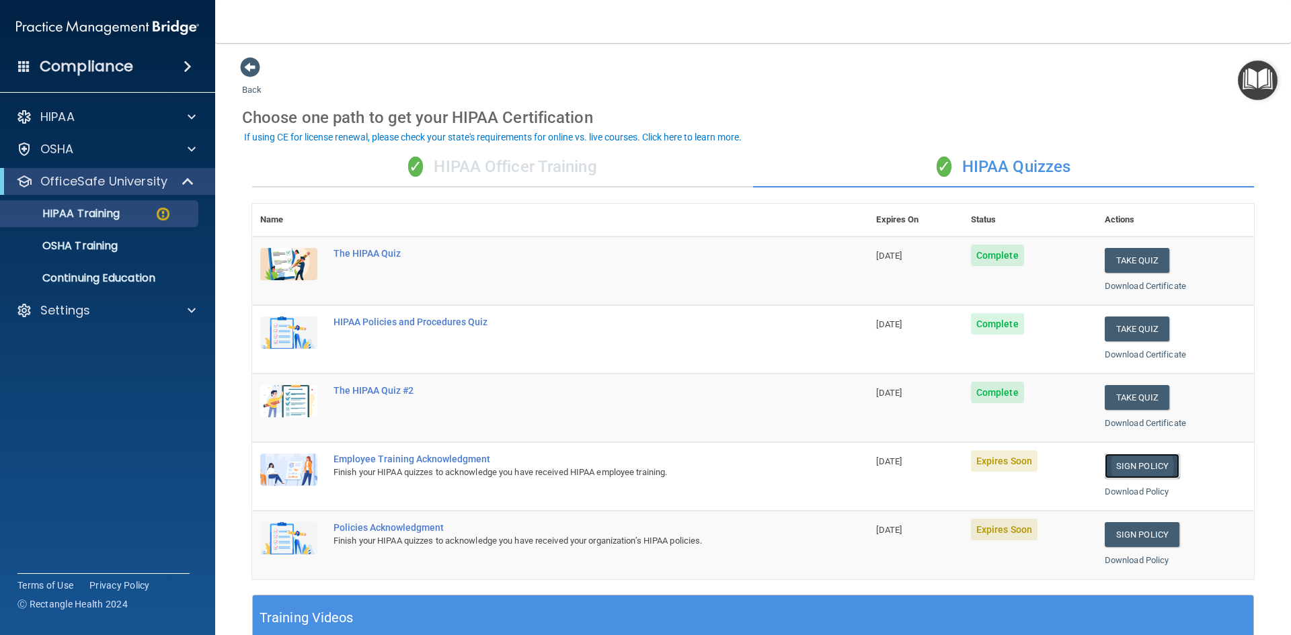
click at [1130, 465] on link "Sign Policy" at bounding box center [1142, 466] width 75 height 25
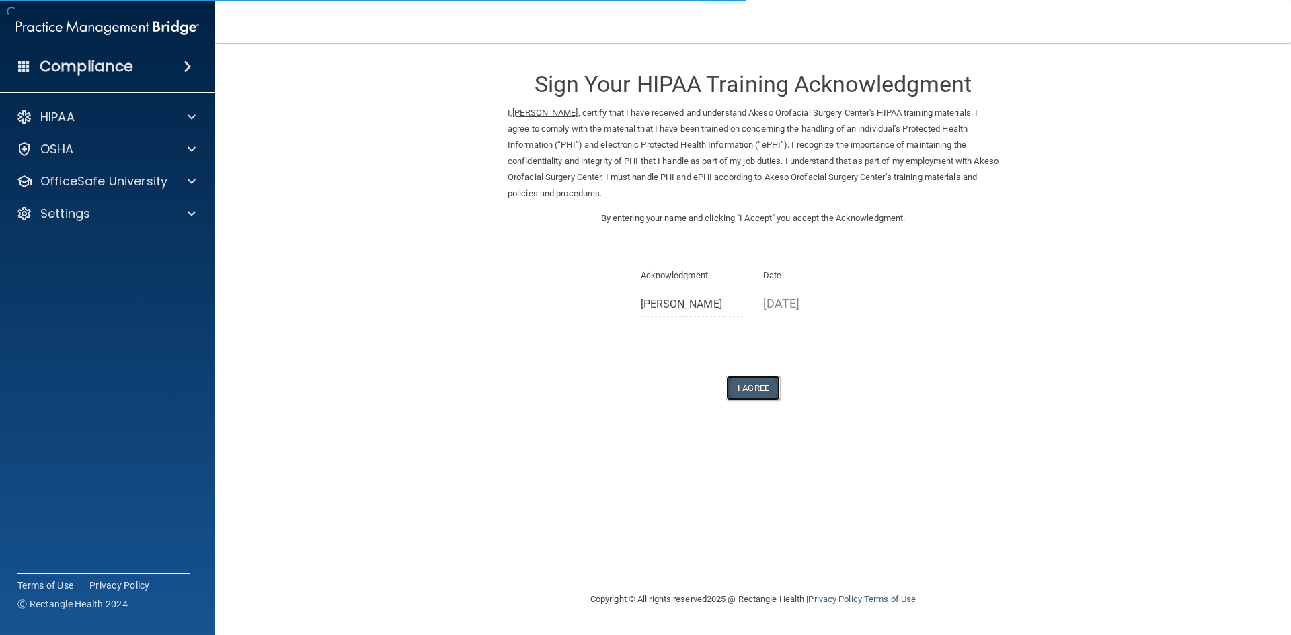
click at [749, 387] on button "I Agree" at bounding box center [753, 388] width 54 height 25
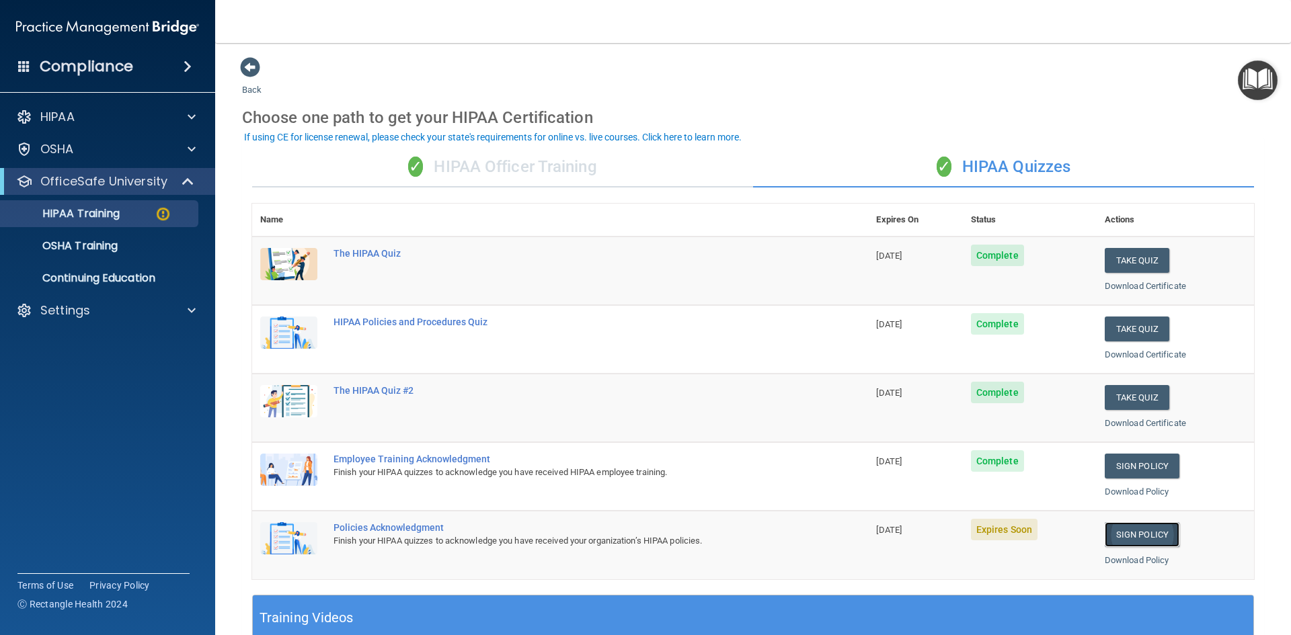
click at [1112, 535] on link "Sign Policy" at bounding box center [1142, 535] width 75 height 25
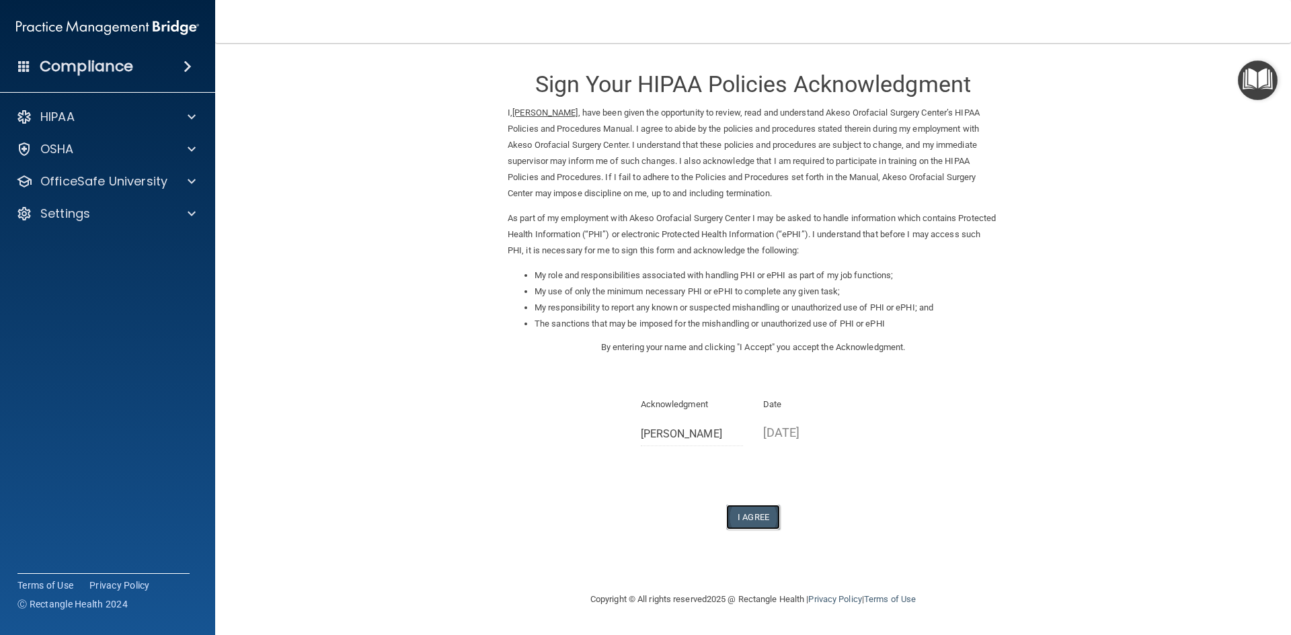
click at [761, 514] on button "I Agree" at bounding box center [753, 517] width 54 height 25
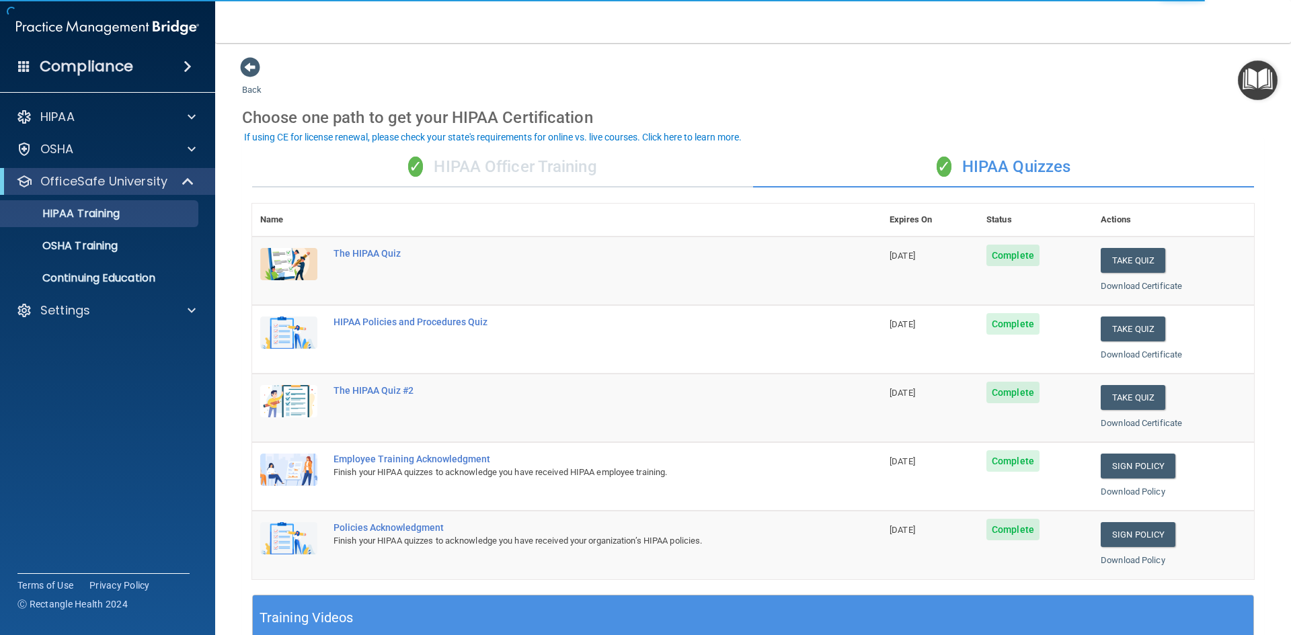
click at [498, 171] on div "✓ HIPAA Officer Training" at bounding box center [502, 167] width 501 height 40
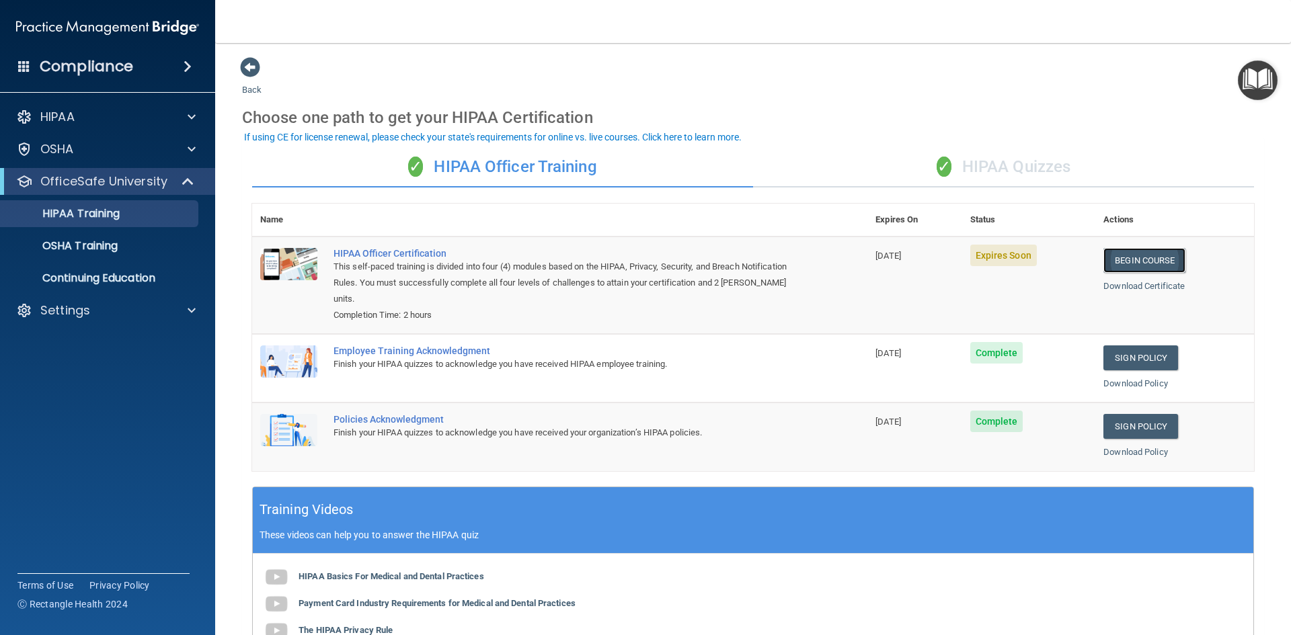
click at [1135, 260] on link "Begin Course" at bounding box center [1145, 260] width 82 height 25
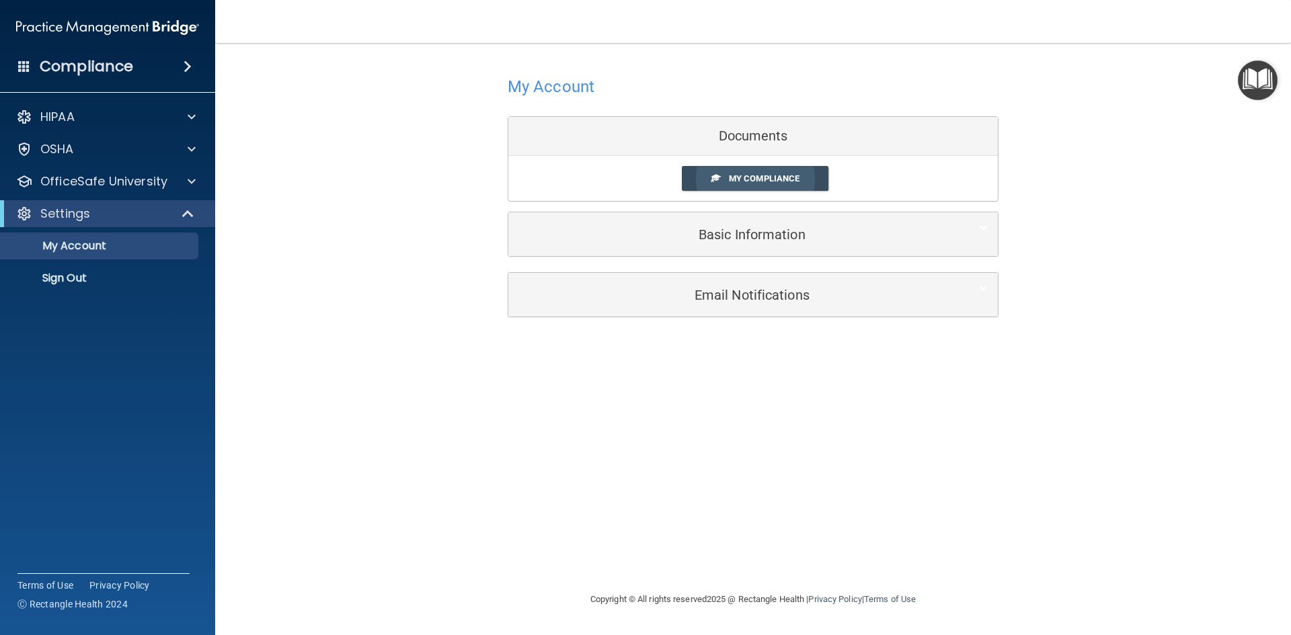
click at [785, 178] on span "My Compliance" at bounding box center [764, 179] width 71 height 10
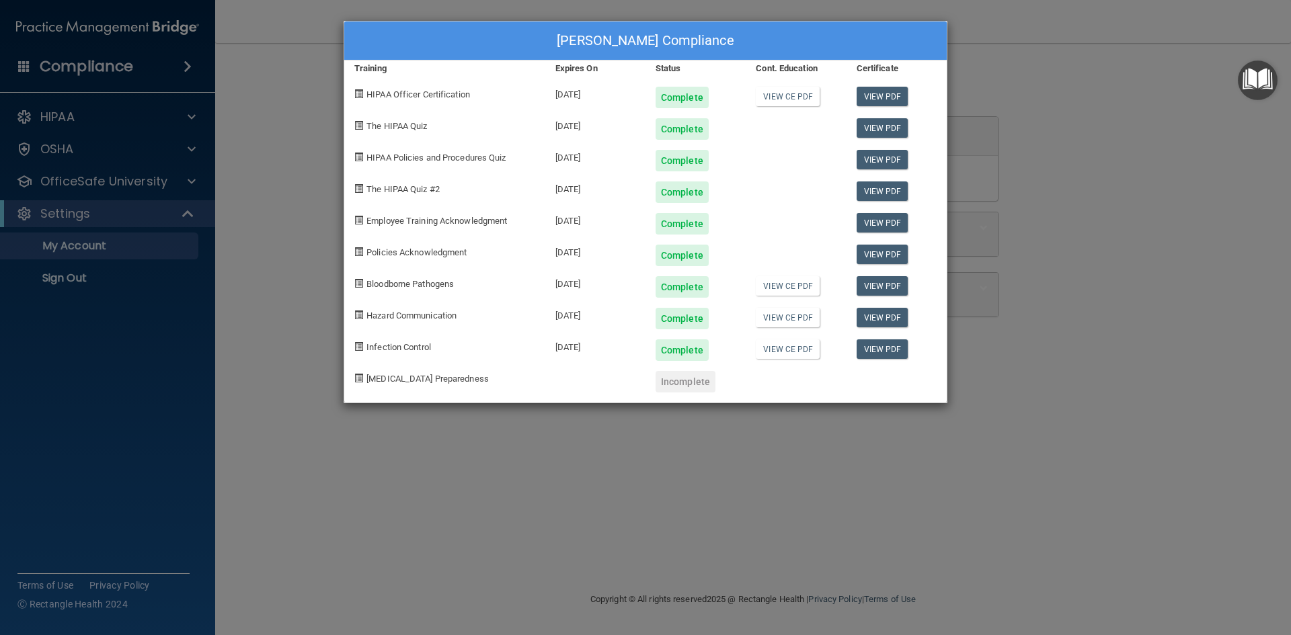
drag, startPoint x: 1169, startPoint y: 118, endPoint x: 1093, endPoint y: 109, distance: 77.2
click at [1167, 118] on div "[PERSON_NAME] Compliance Training Expires On Status Cont. Education Certificate…" at bounding box center [645, 317] width 1291 height 635
